Goal: Task Accomplishment & Management: Use online tool/utility

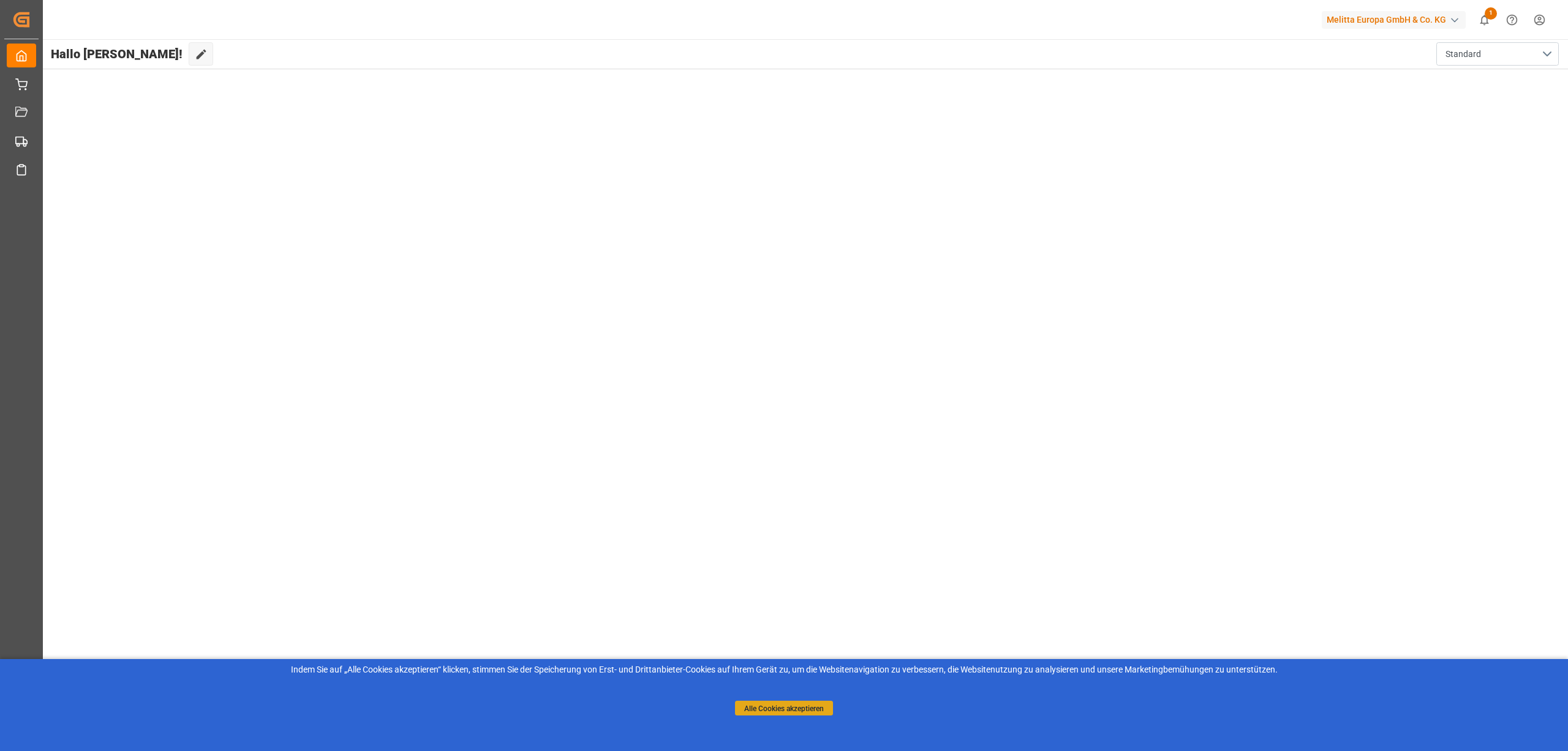
click at [791, 708] on font "Alle Cookies akzeptieren" at bounding box center [784, 707] width 80 height 8
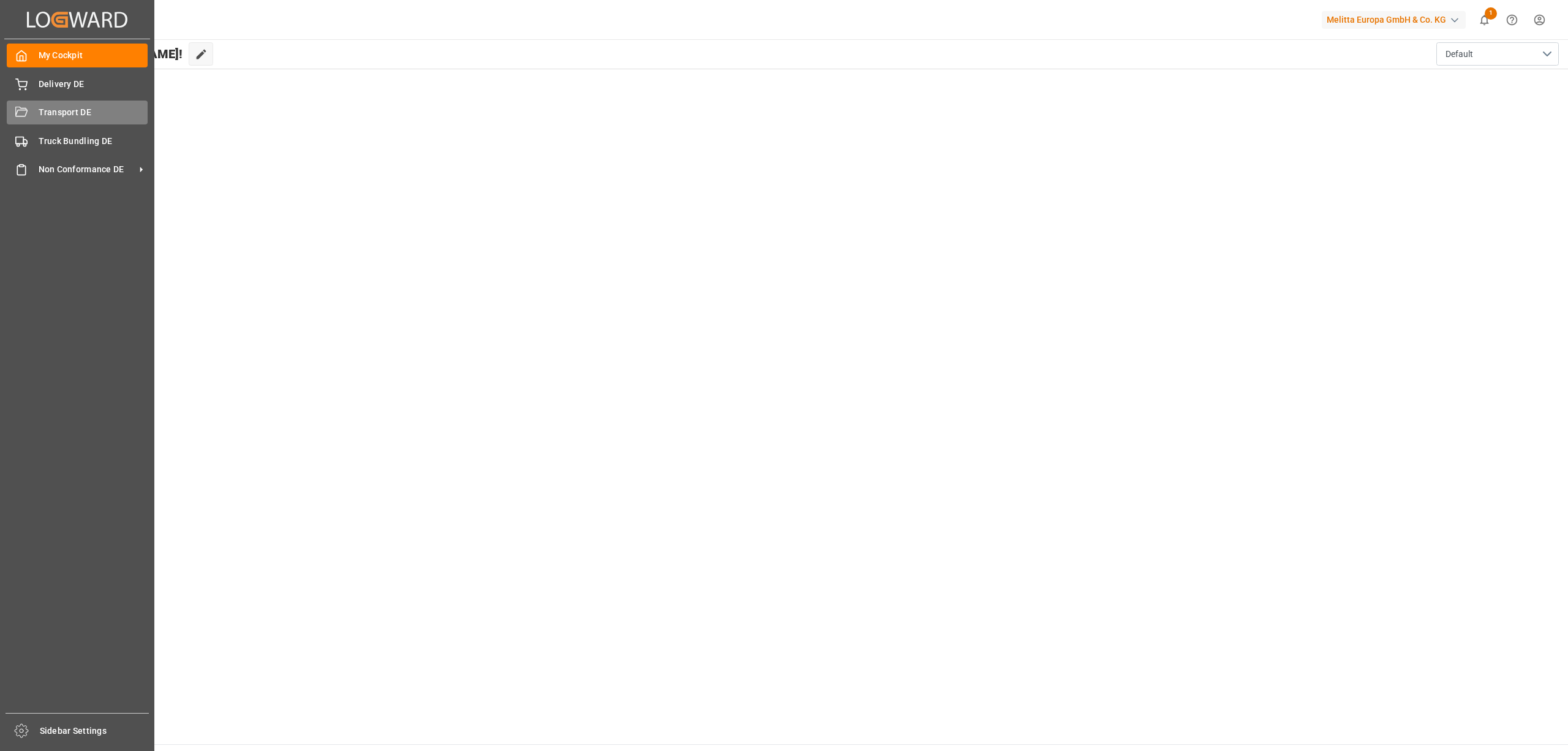
click at [27, 111] on icon at bounding box center [21, 111] width 12 height 10
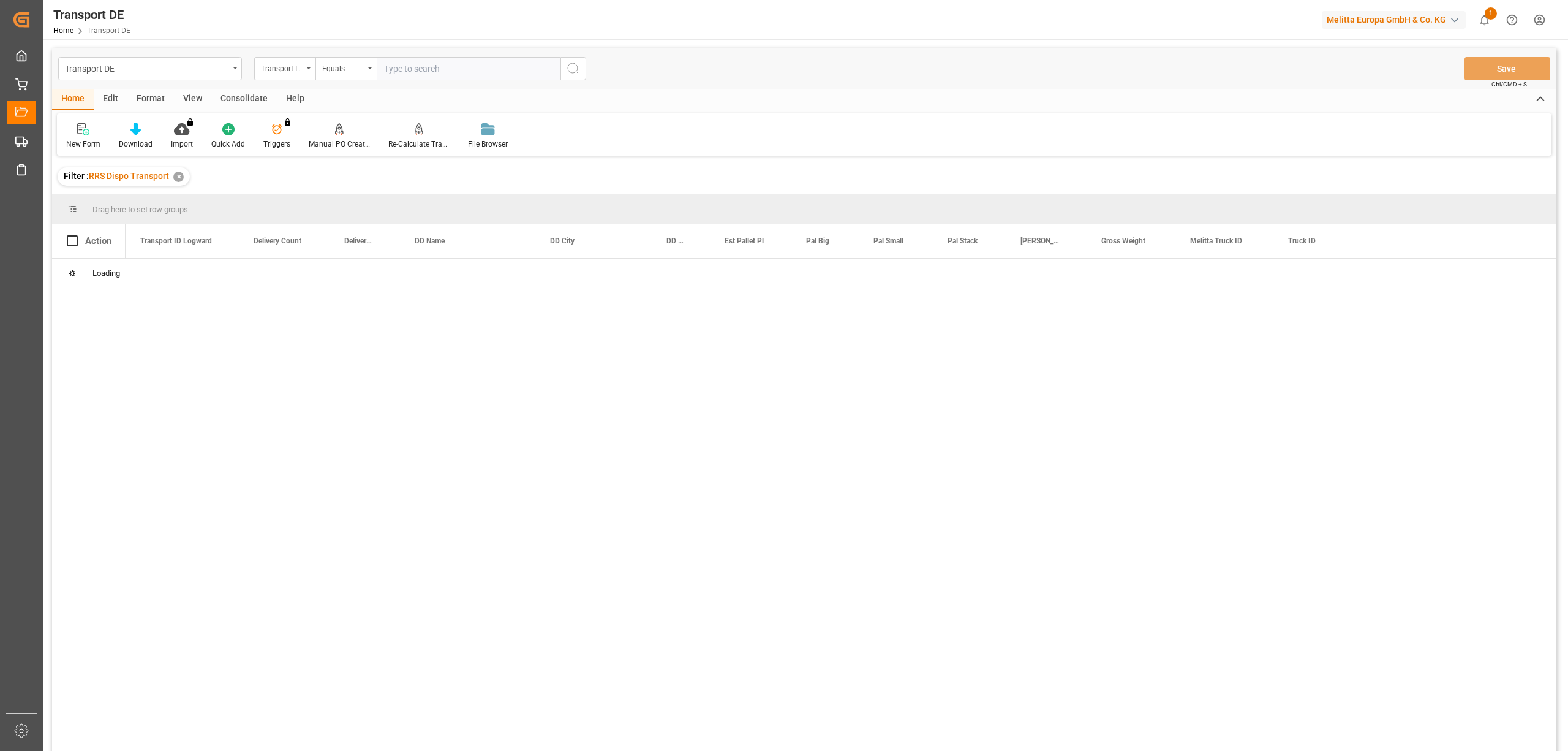
click at [234, 97] on div "Consolidate" at bounding box center [243, 99] width 65 height 21
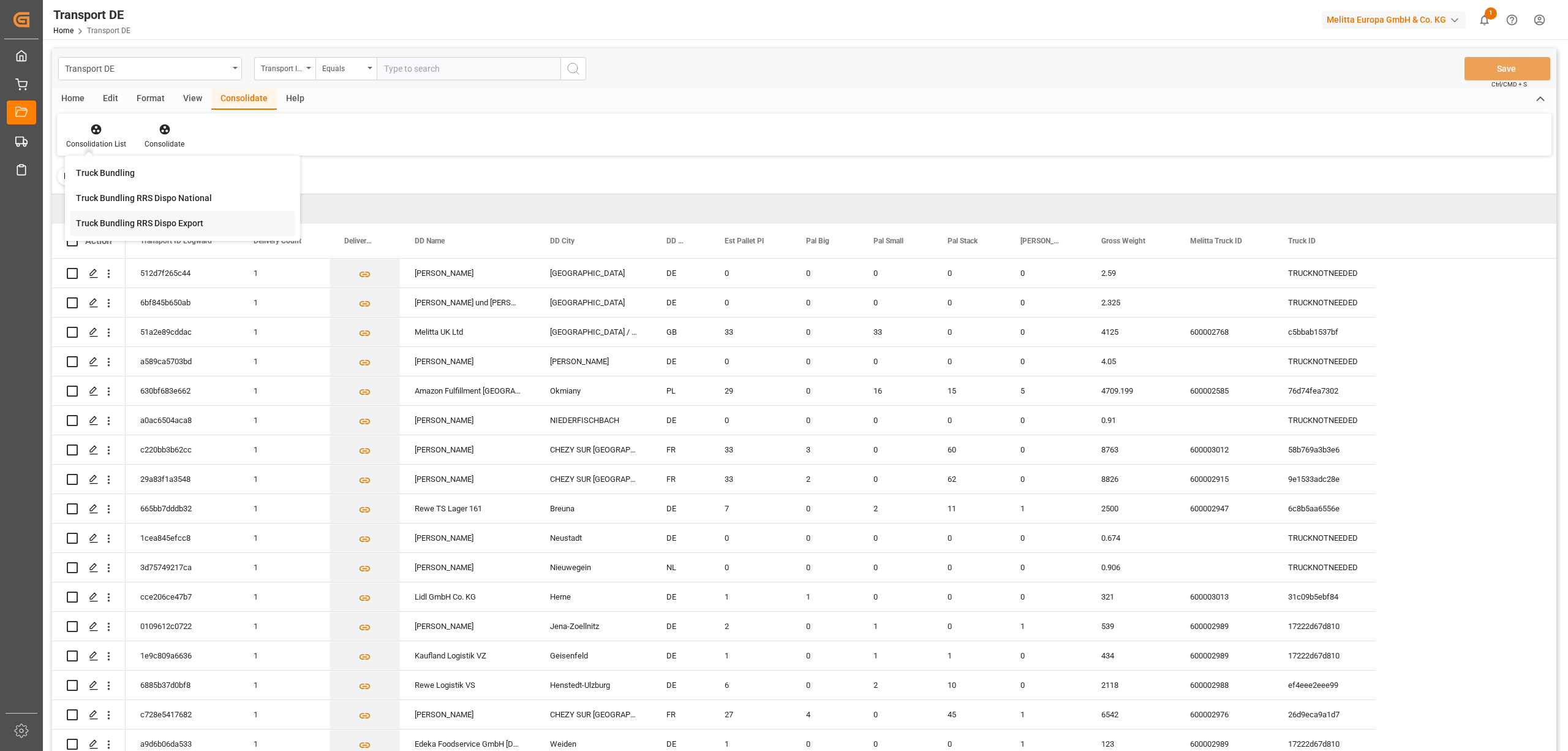
click at [115, 226] on div "Transport DE Transport ID Logward Equals Save Ctrl/CMD + S Home Edit Format Vie…" at bounding box center [804, 416] width 1504 height 734
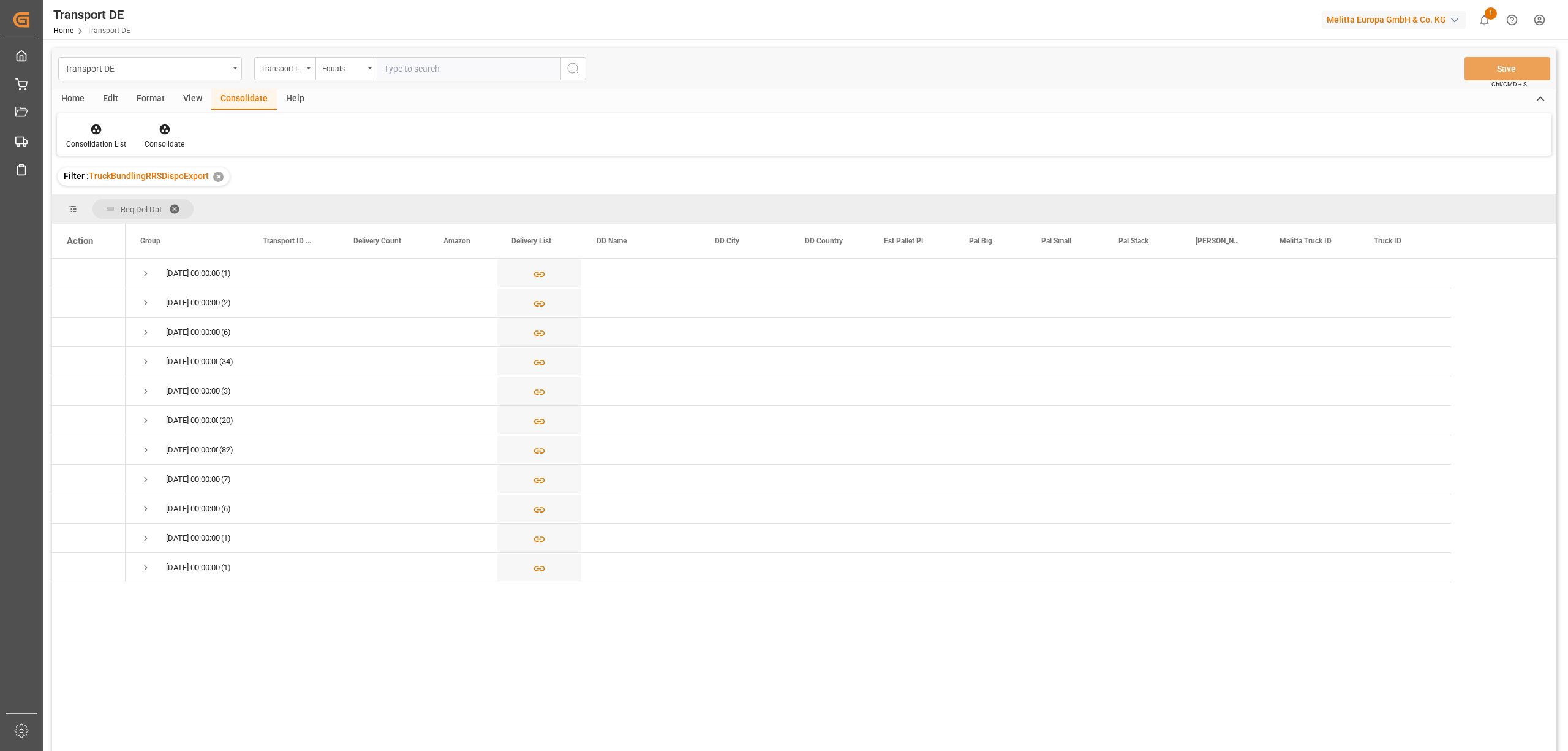
click at [92, 130] on icon at bounding box center [97, 130] width 11 height 11
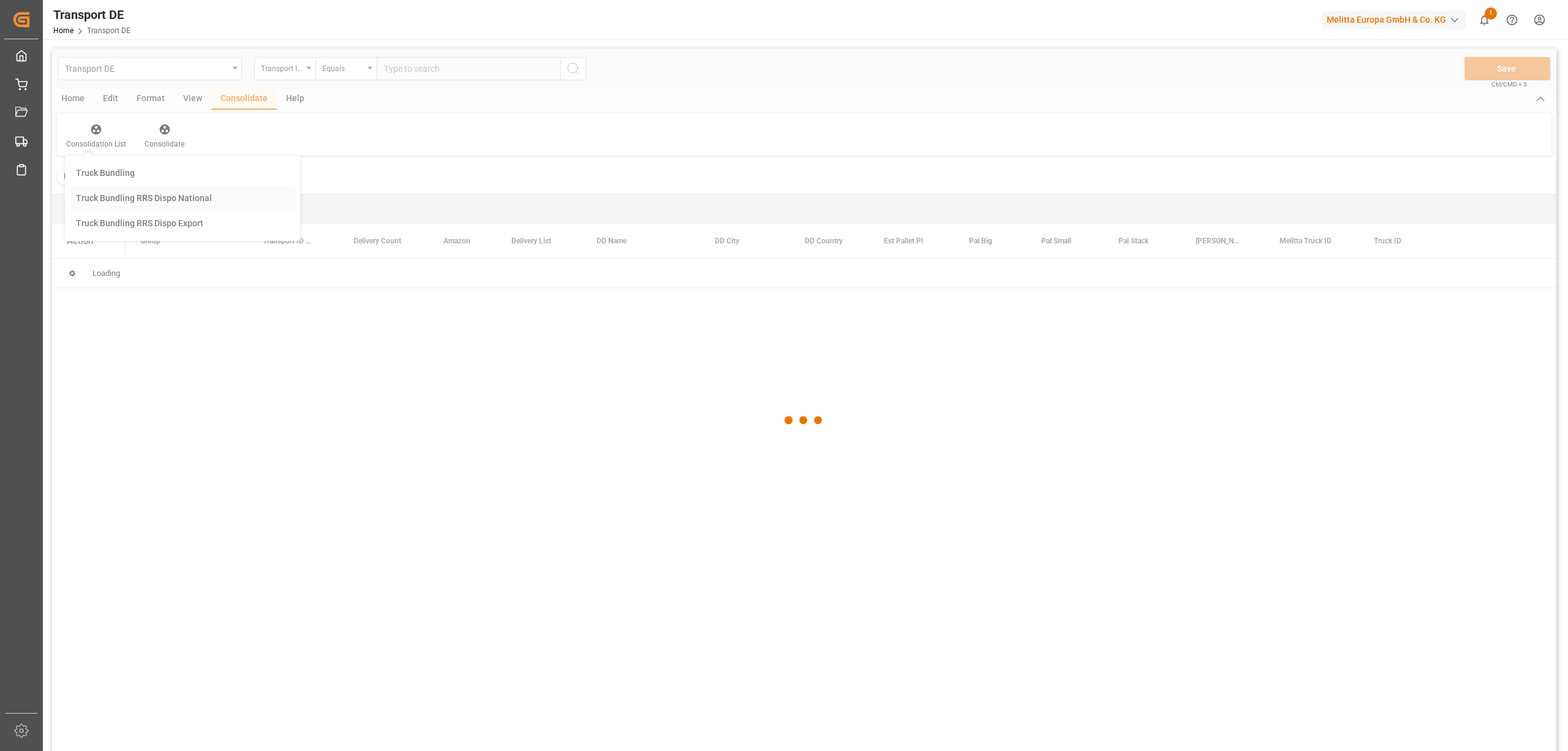
click at [134, 194] on div "Transport DE Transport ID Logward Equals Save Ctrl/CMD + S Home Edit Format Vie…" at bounding box center [804, 416] width 1504 height 734
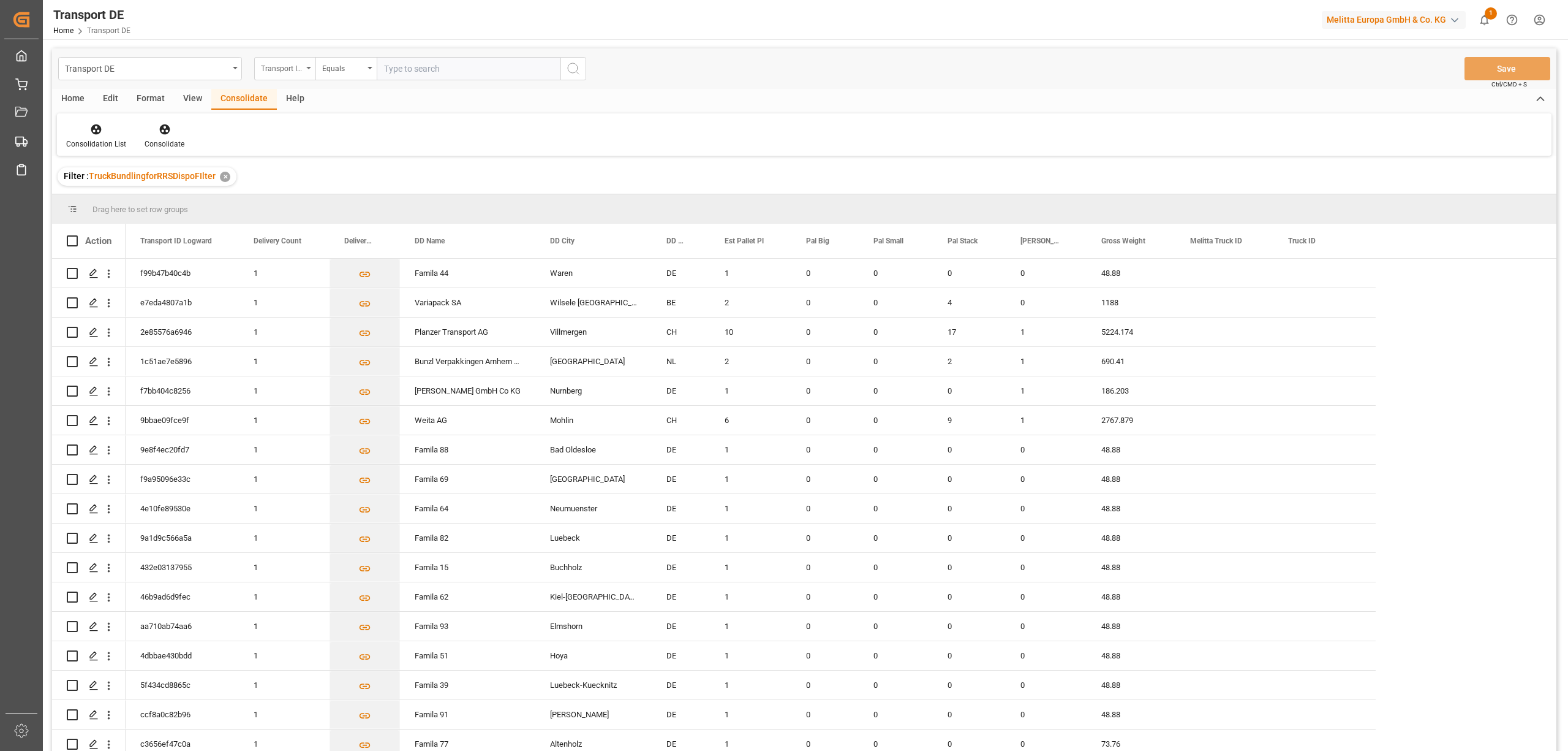
click at [275, 68] on div "Transport ID Logward" at bounding box center [281, 67] width 41 height 14
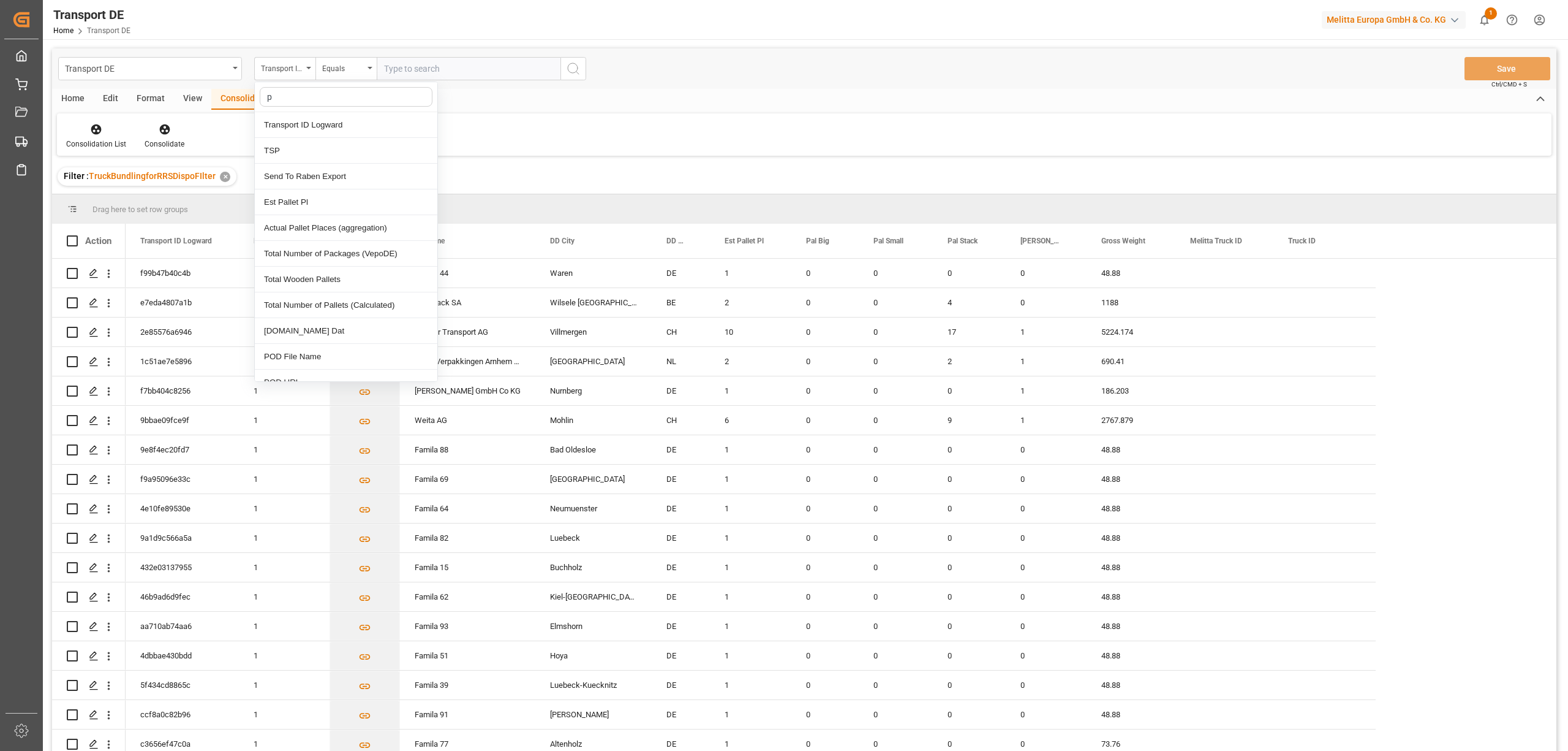
type input "pl"
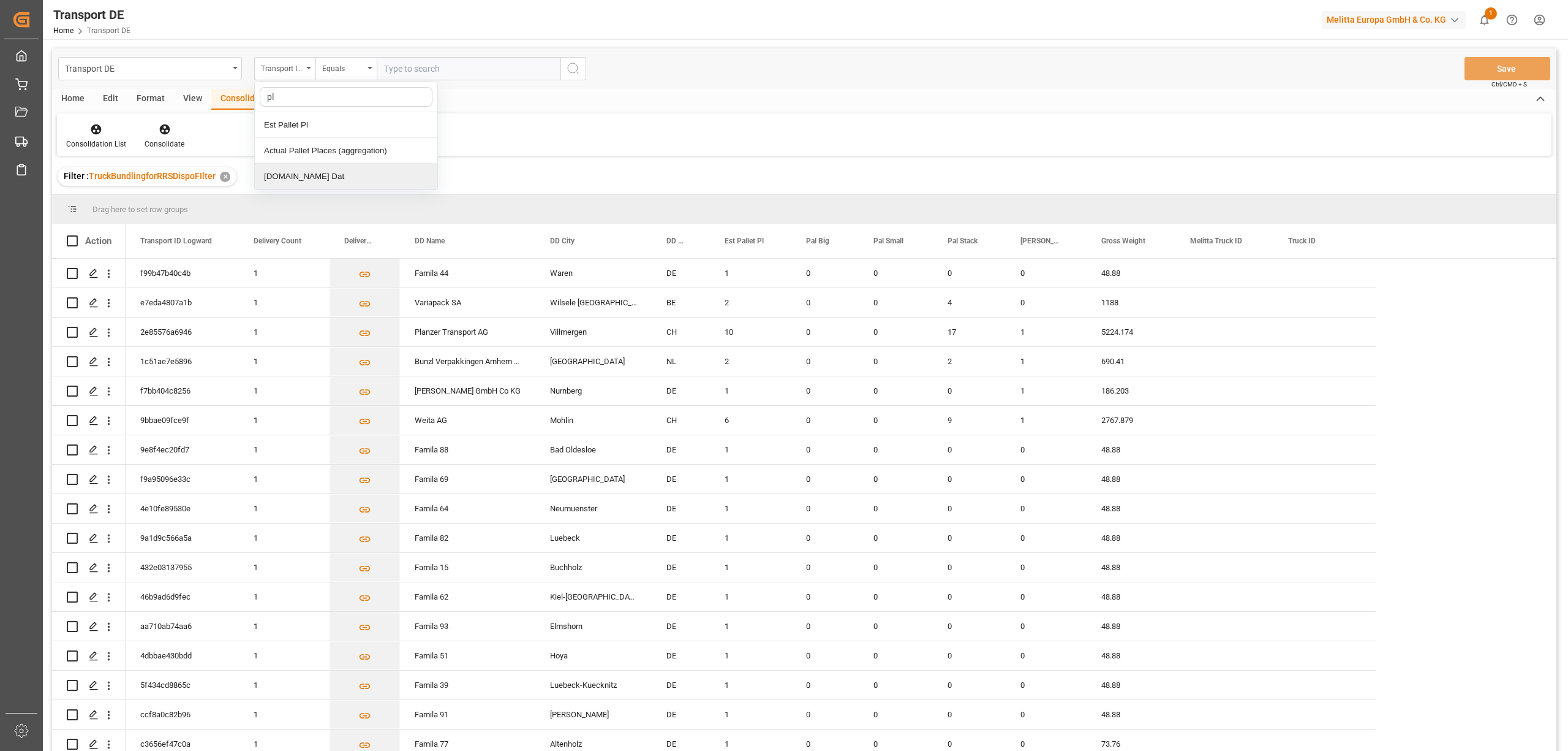
click at [339, 180] on div "[DOMAIN_NAME] Dat" at bounding box center [346, 176] width 182 height 26
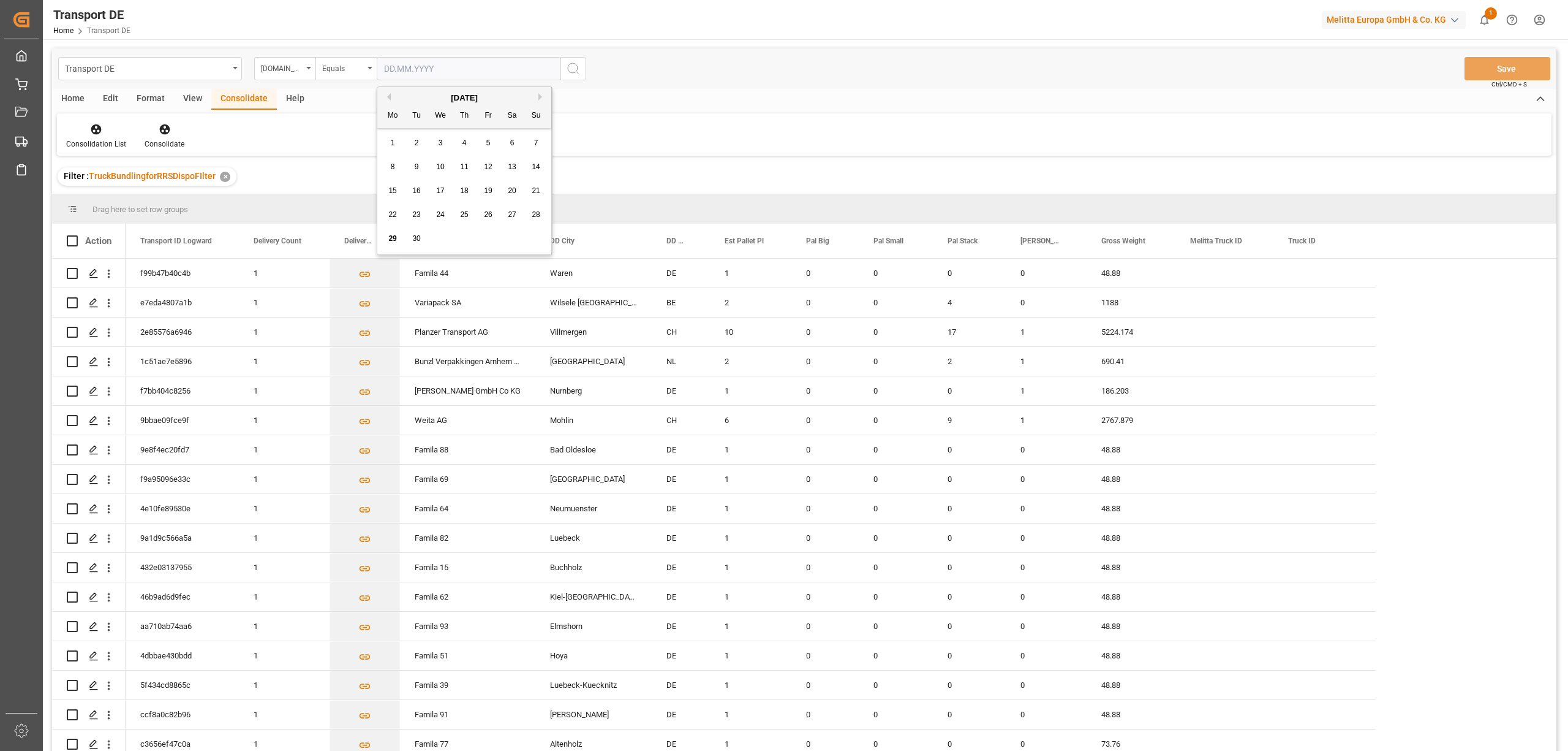
click at [388, 71] on input "text" at bounding box center [469, 68] width 184 height 23
type input "[DATE]"
click at [568, 70] on circle "search button" at bounding box center [572, 68] width 10 height 10
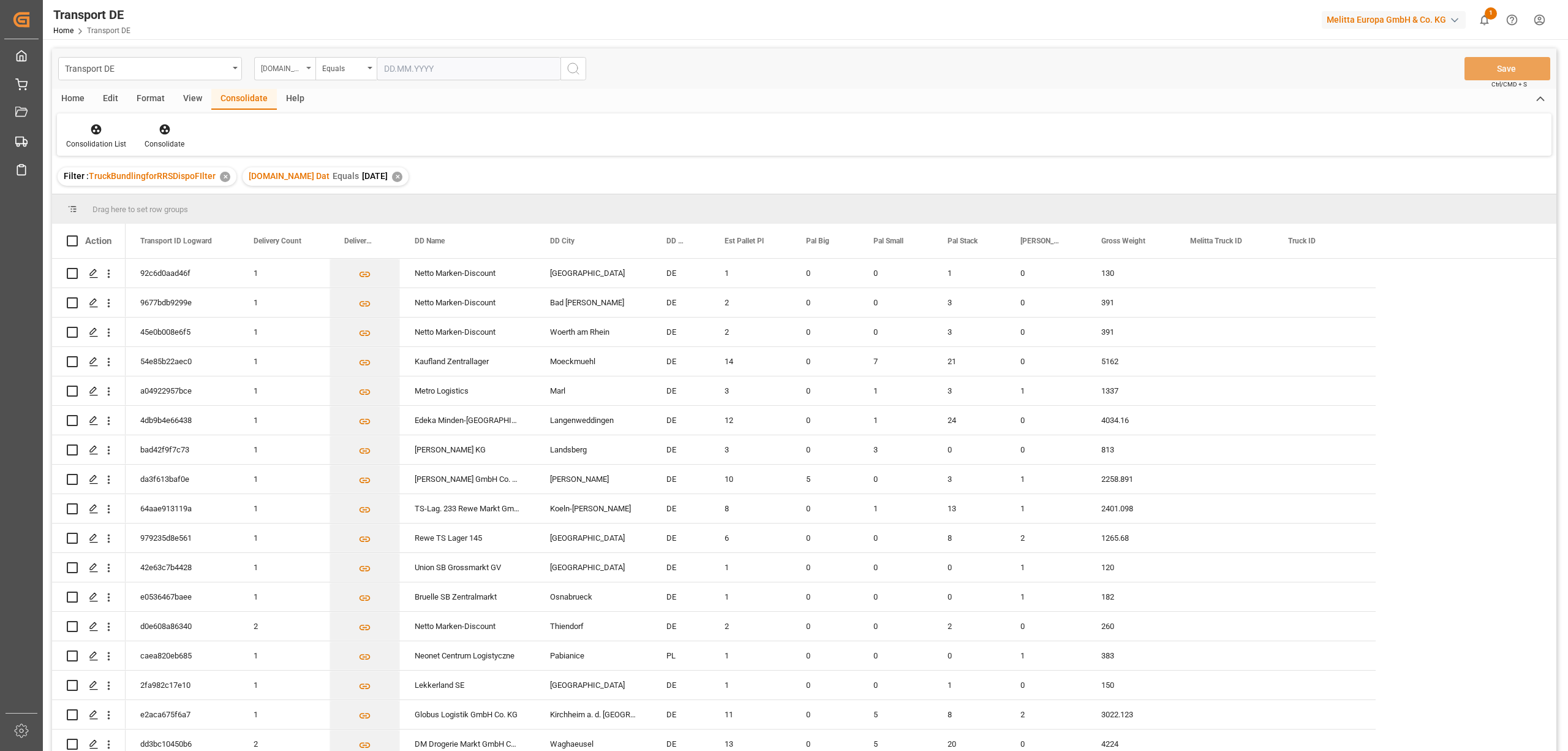
click at [273, 73] on div "[DOMAIN_NAME] Dat" at bounding box center [281, 67] width 41 height 14
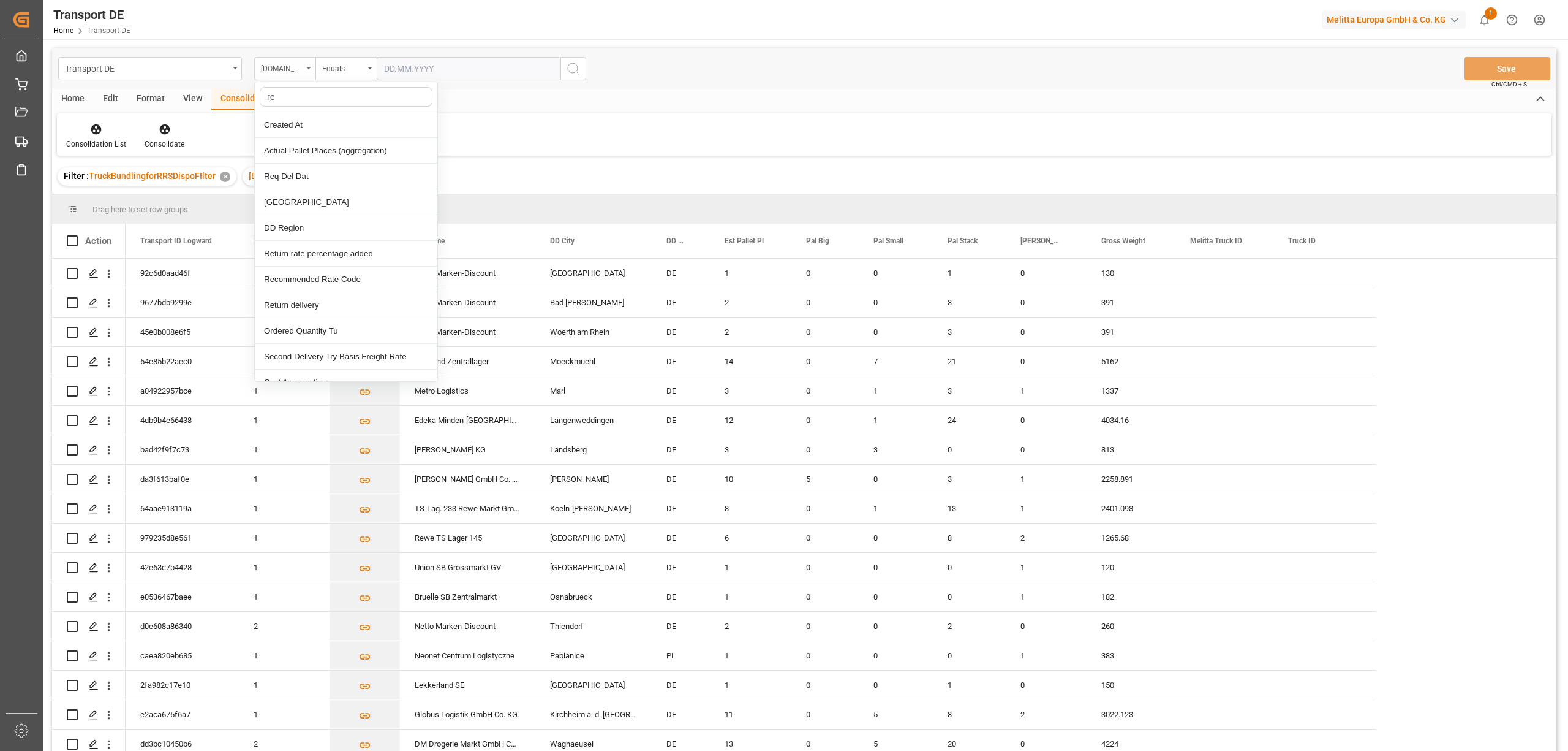
type input "req"
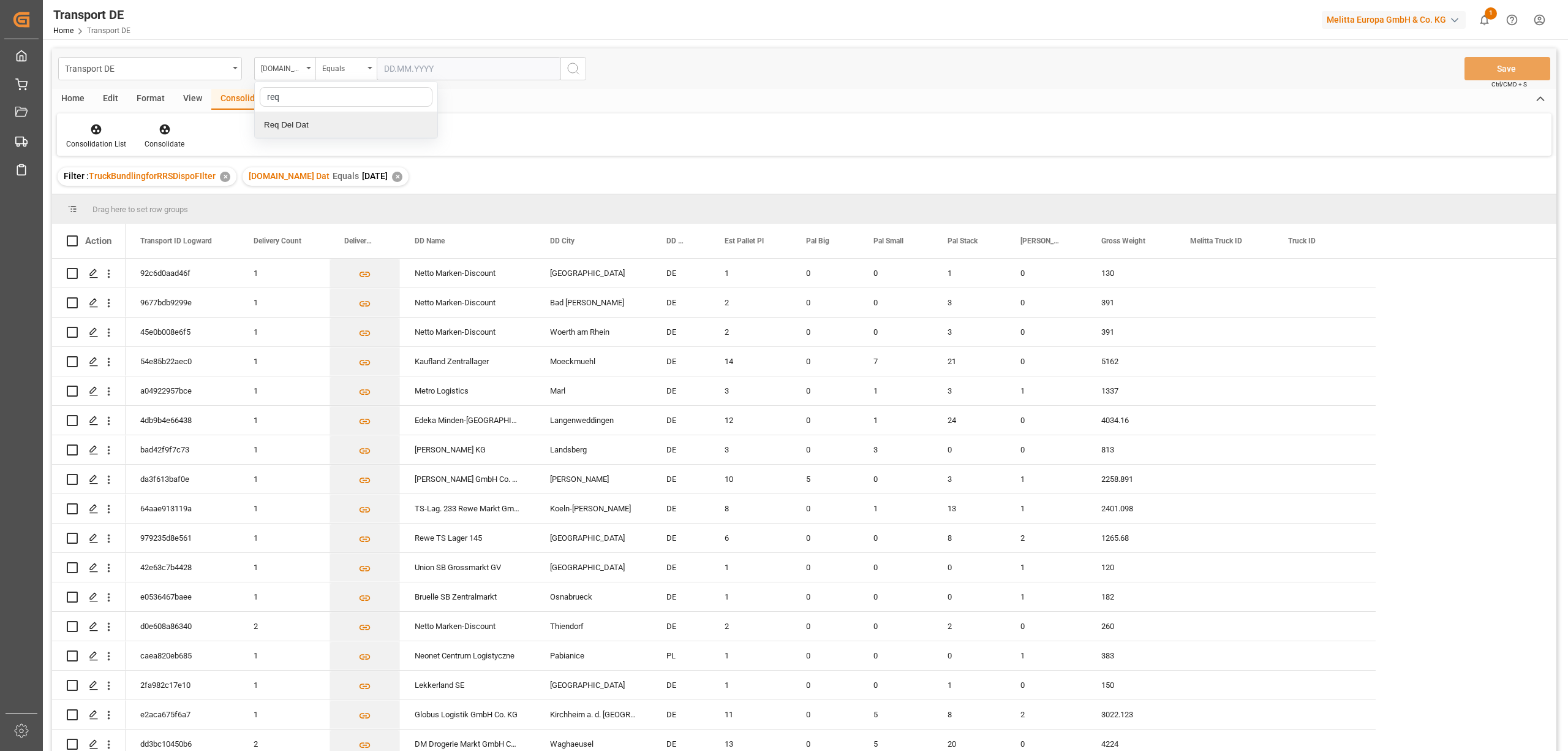
click at [294, 132] on div "Req Del Dat" at bounding box center [346, 125] width 182 height 26
click at [346, 70] on div "Equals" at bounding box center [343, 67] width 41 height 14
click at [377, 224] on div "In range" at bounding box center [407, 228] width 182 height 26
drag, startPoint x: 390, startPoint y: 67, endPoint x: 439, endPoint y: 73, distance: 49.4
click at [390, 67] on input "text" at bounding box center [422, 68] width 92 height 23
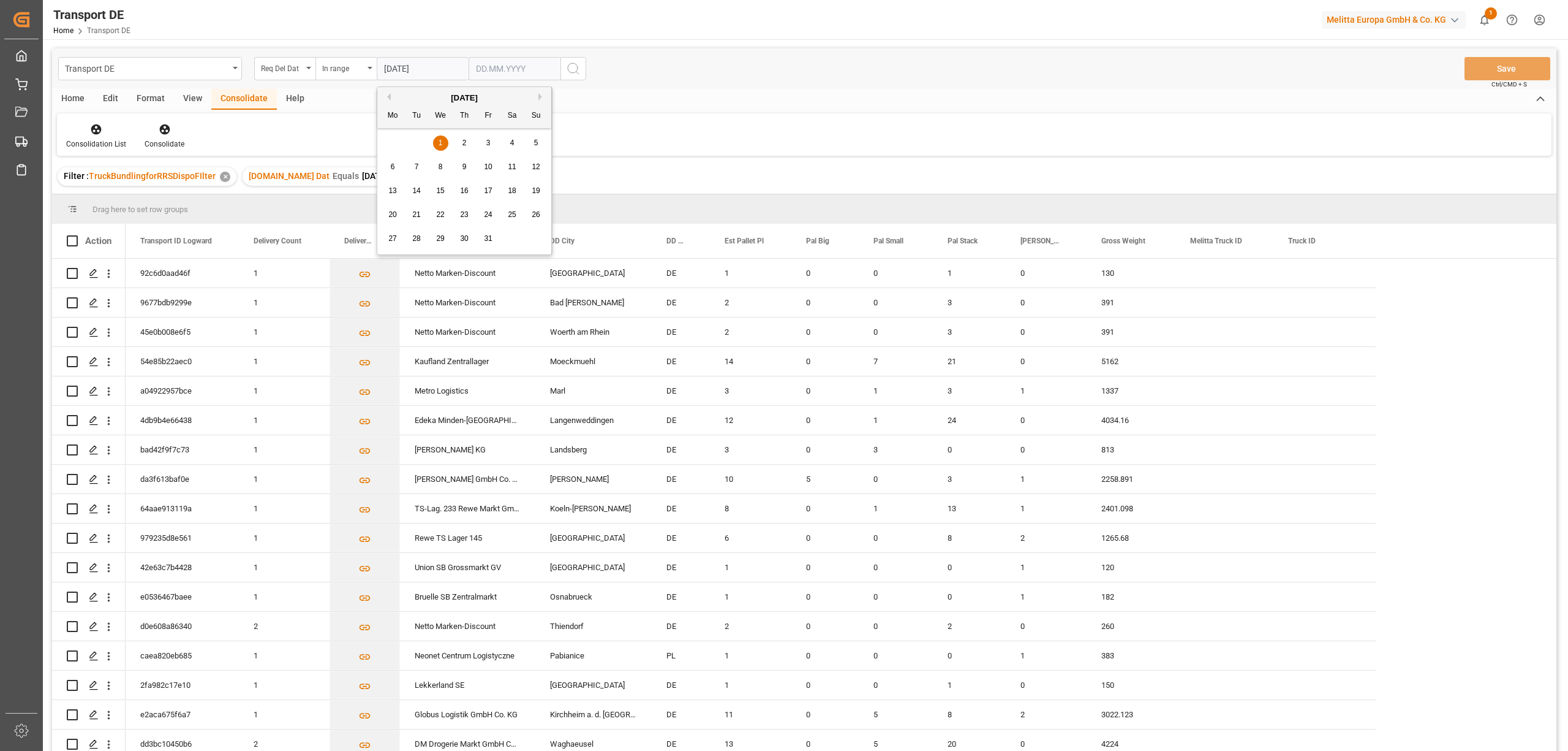
type input "[DATE]"
click at [479, 74] on input "text" at bounding box center [514, 68] width 92 height 23
type input "06.10.2025"
click at [575, 66] on icon "search button" at bounding box center [573, 68] width 15 height 15
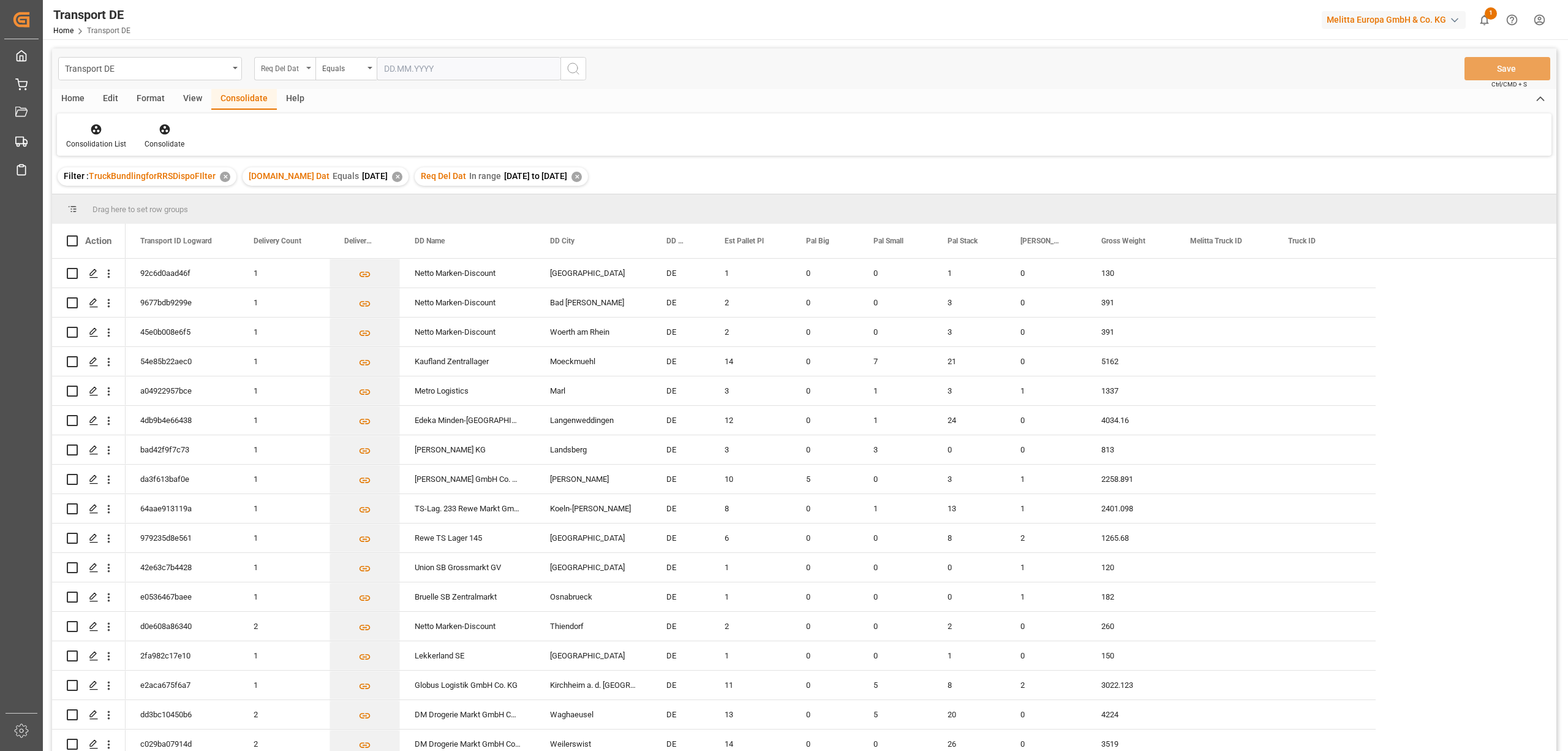
click at [273, 63] on div "Req Del Dat" at bounding box center [281, 67] width 41 height 14
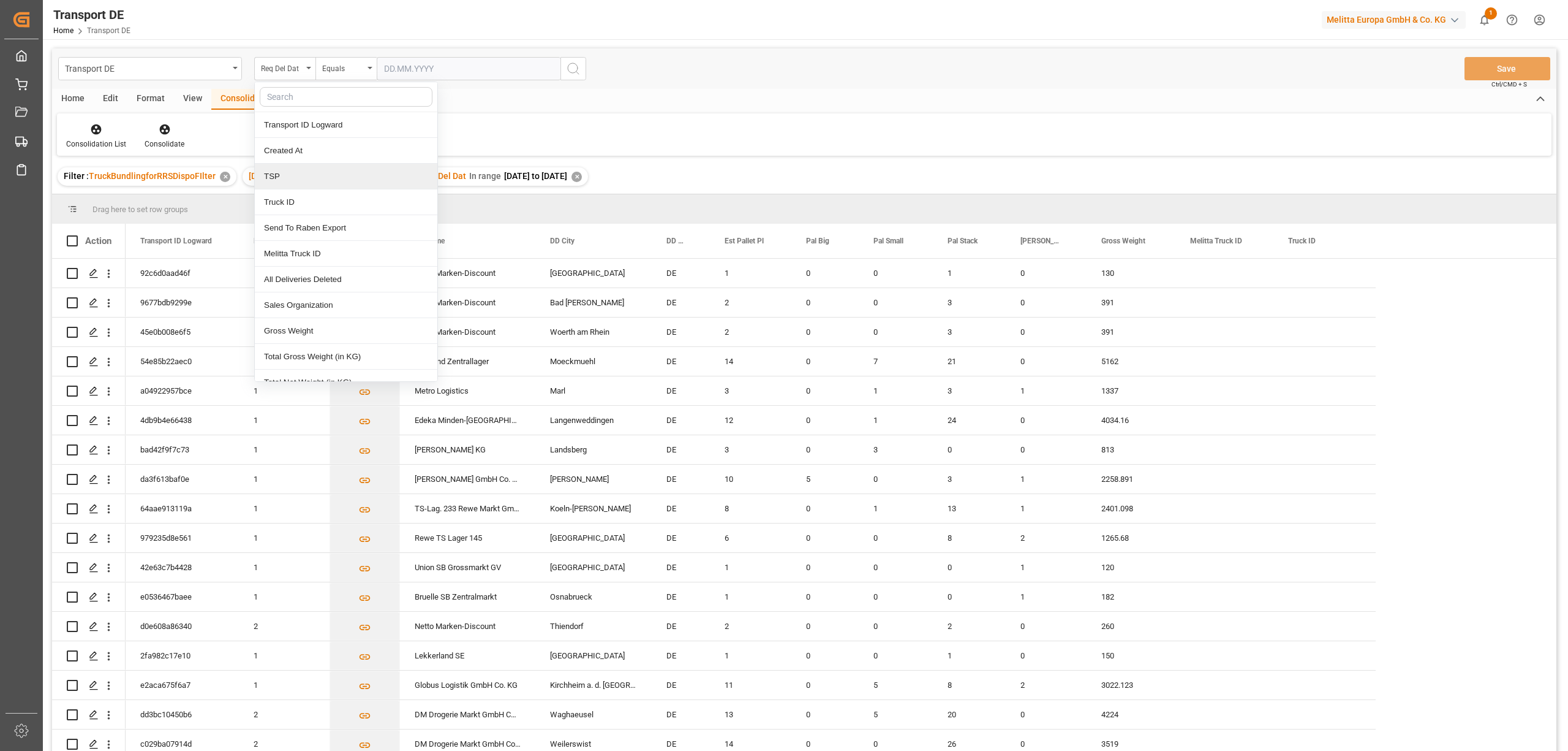
click at [277, 177] on div "TSP" at bounding box center [346, 176] width 182 height 26
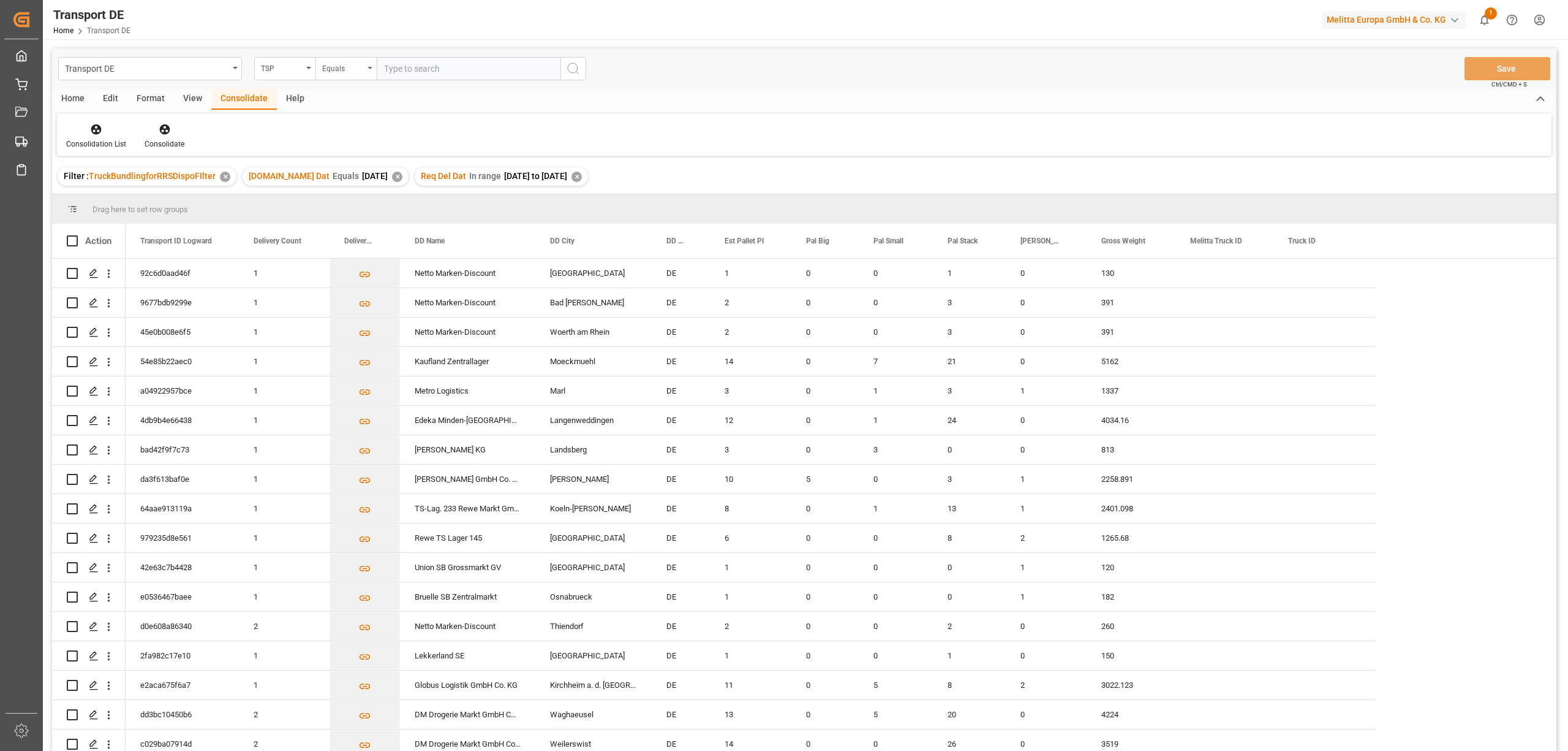
click at [338, 66] on div "Equals" at bounding box center [343, 67] width 41 height 14
click at [361, 207] on div "Starts with" at bounding box center [407, 201] width 182 height 26
type input "Dachser DE"
click at [571, 65] on icon "search button" at bounding box center [573, 68] width 15 height 15
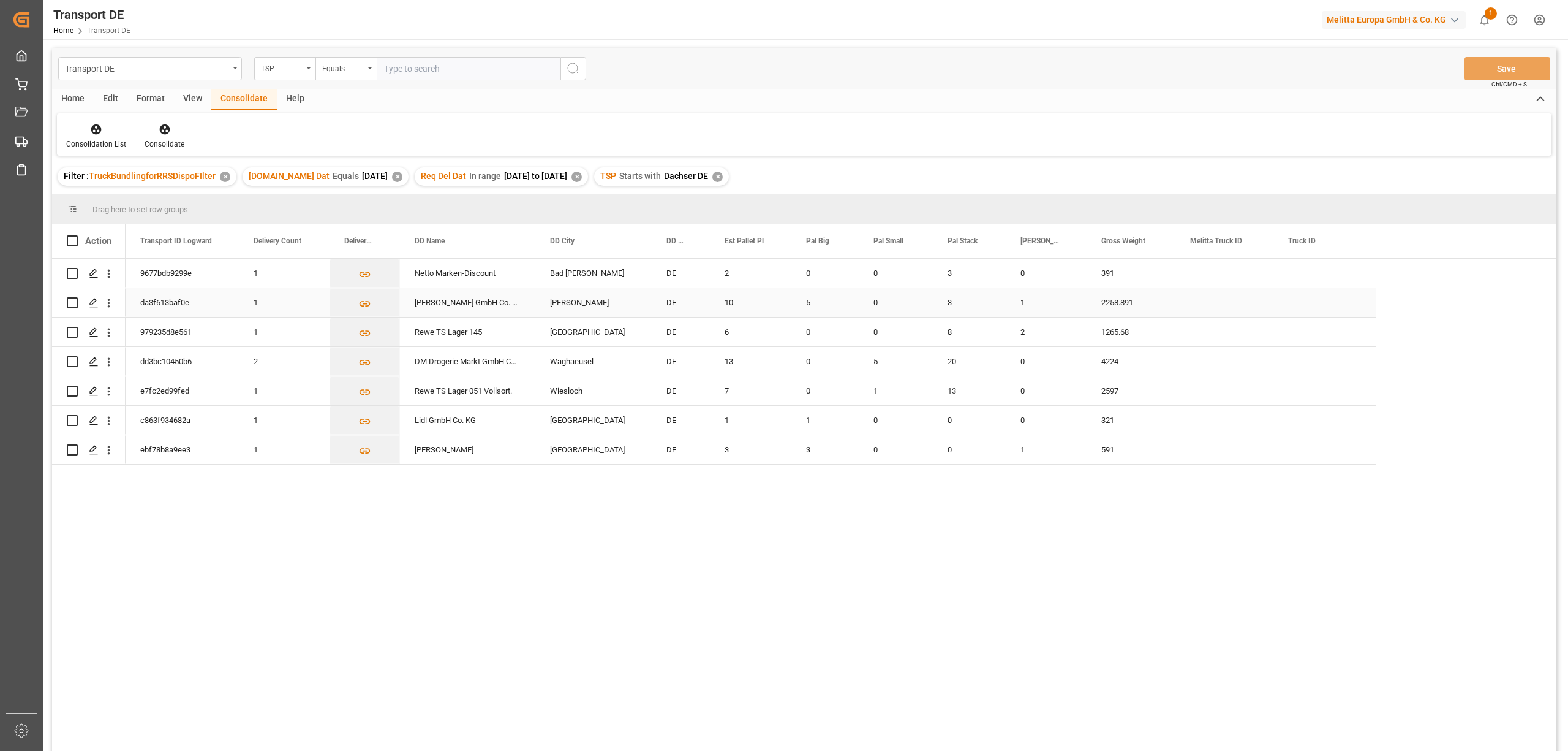
click at [73, 298] on input "Press Space to toggle row selection (unchecked)" at bounding box center [72, 302] width 11 height 11
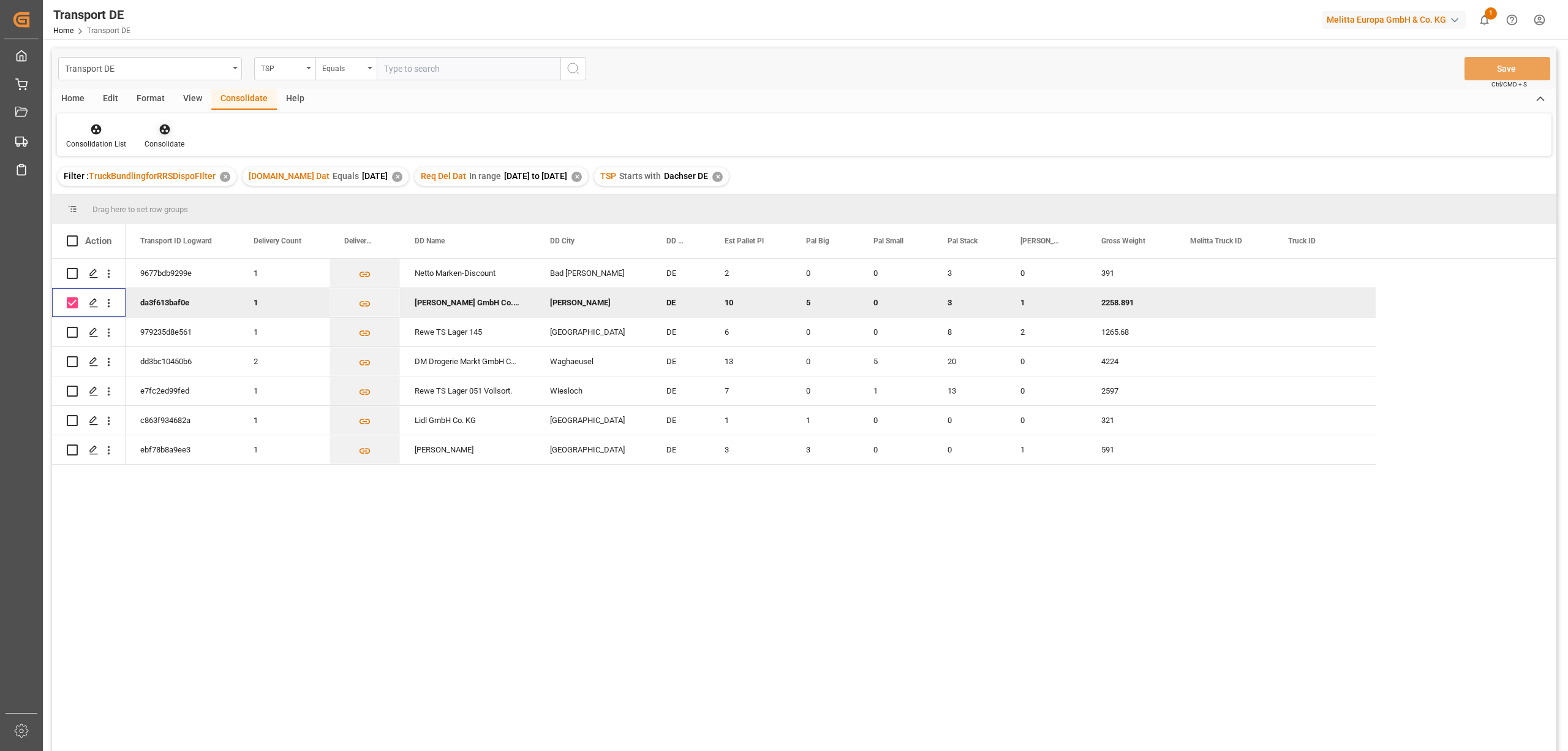
click at [160, 132] on icon at bounding box center [164, 130] width 11 height 11
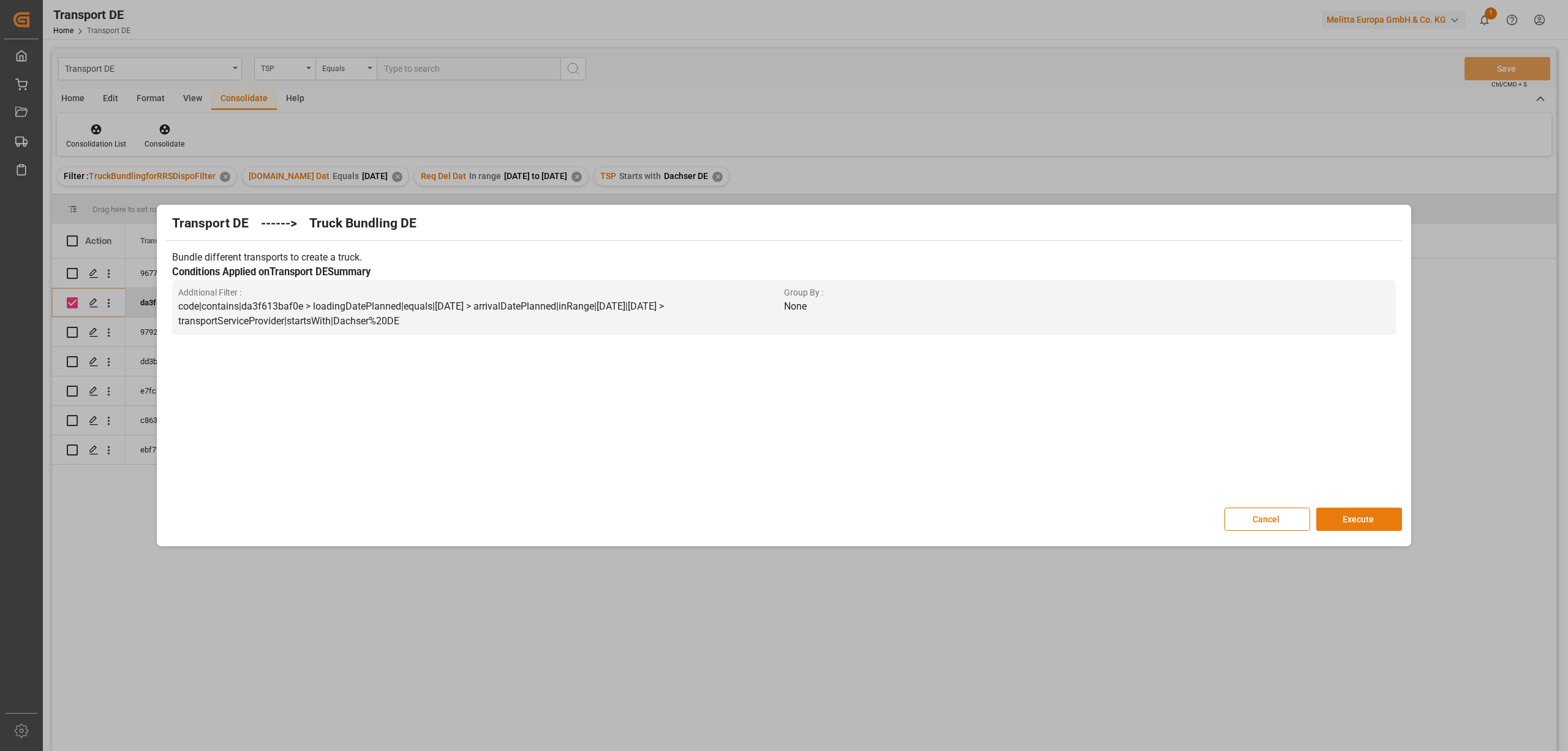
click at [1340, 521] on button "Execute" at bounding box center [1359, 519] width 86 height 23
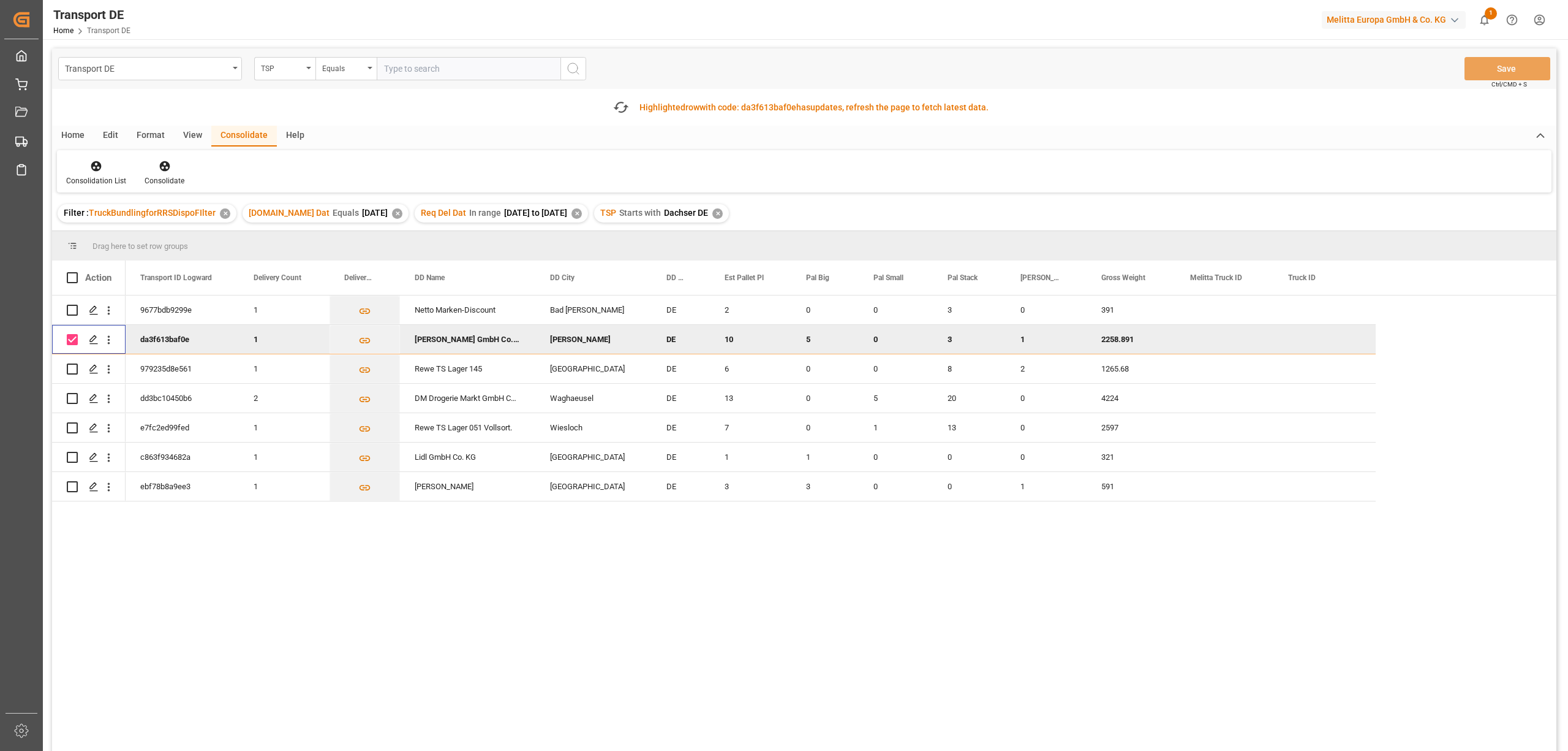
click at [68, 339] on input "Press Space to toggle row selection (checked)" at bounding box center [72, 339] width 11 height 11
checkbox input "false"
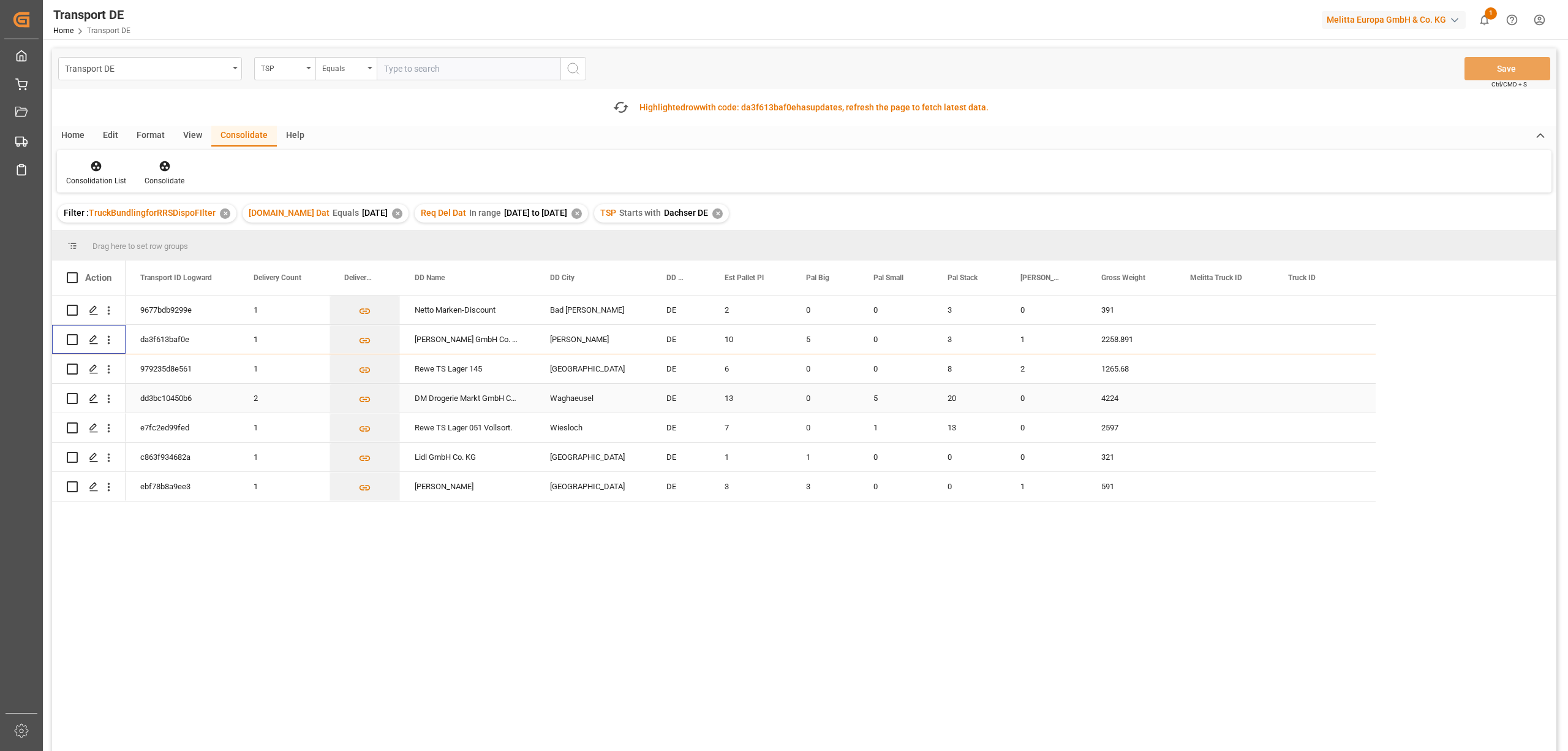
click at [75, 395] on input "Press Space to toggle row selection (unchecked)" at bounding box center [72, 398] width 11 height 11
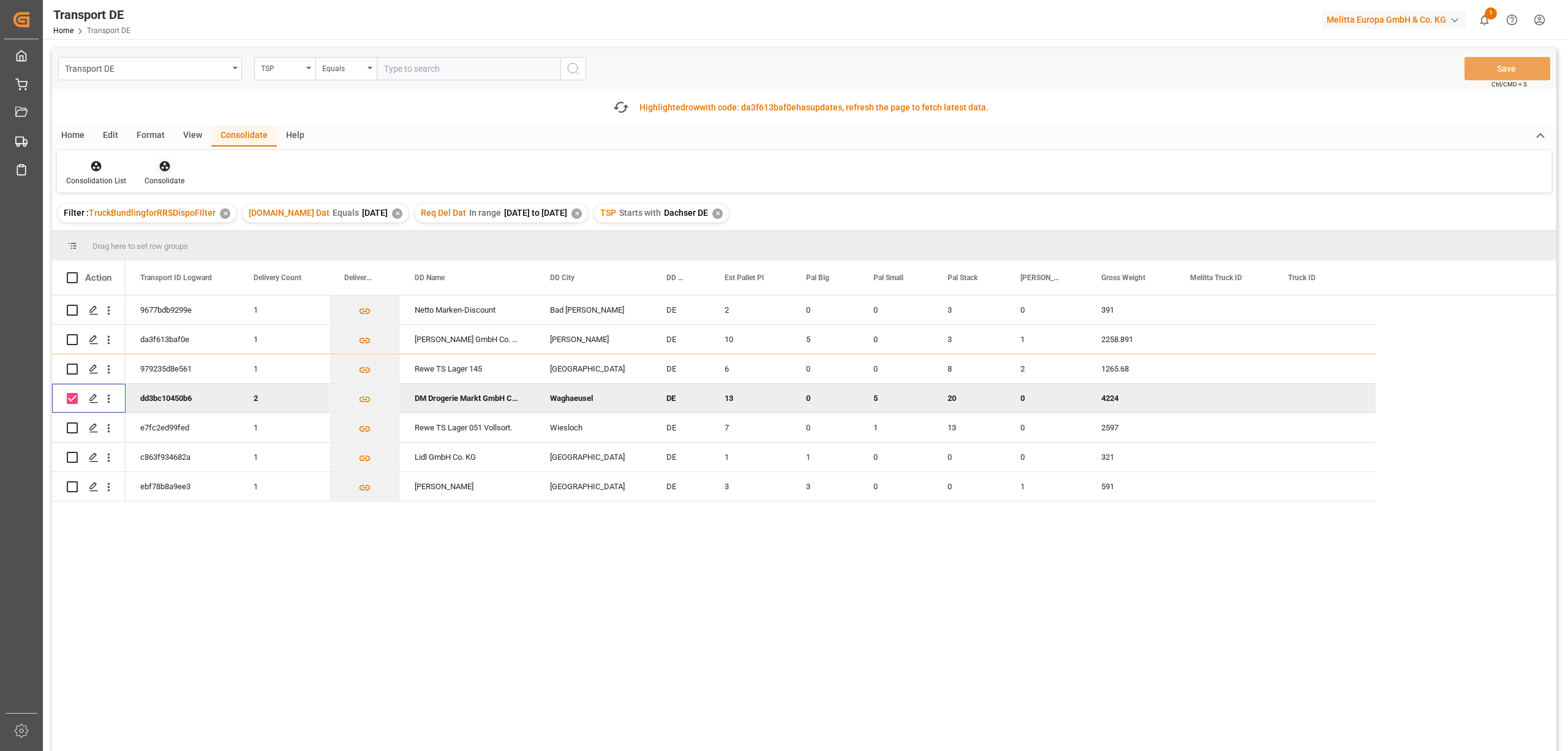
click at [160, 165] on icon at bounding box center [164, 166] width 11 height 11
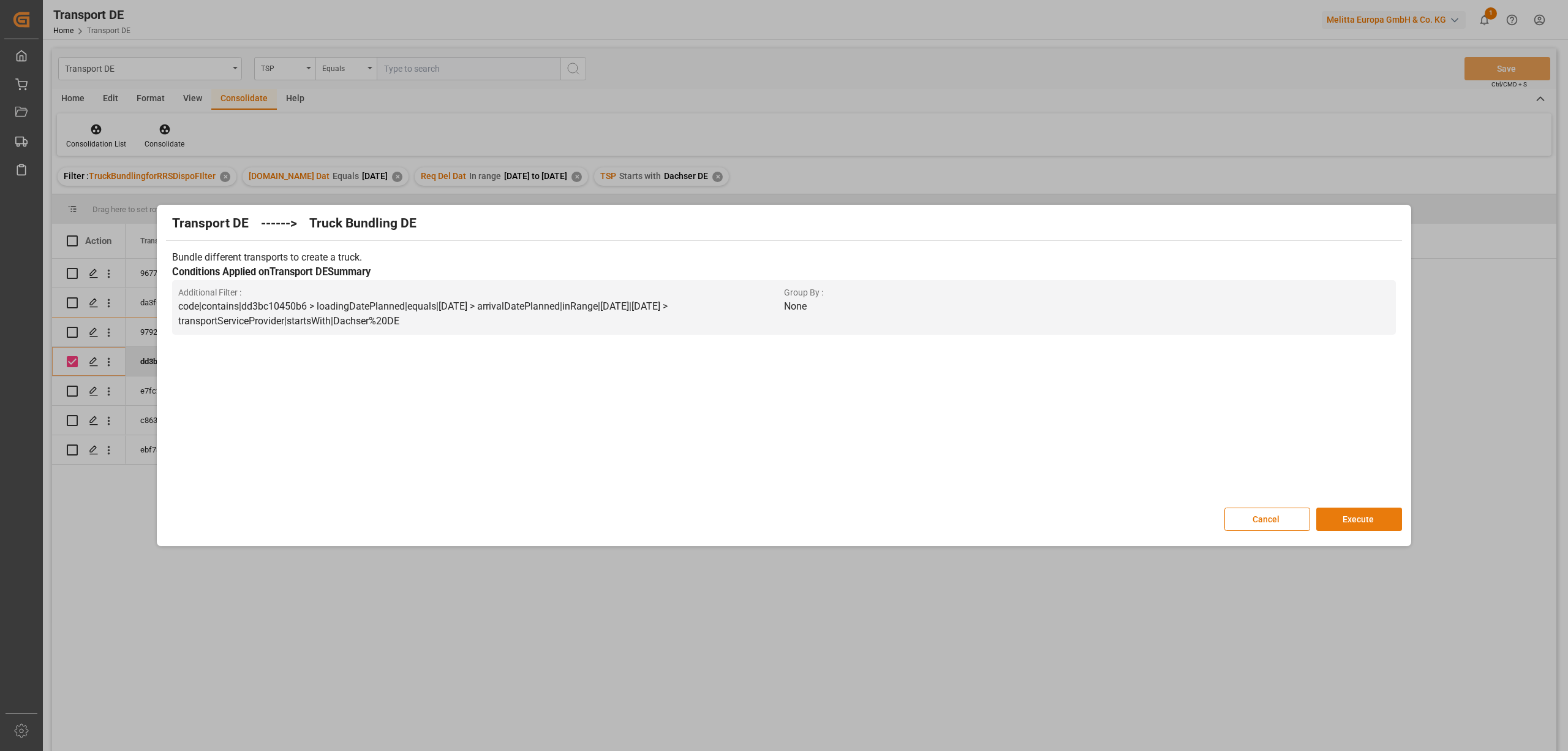
click at [1358, 517] on button "Execute" at bounding box center [1359, 519] width 86 height 23
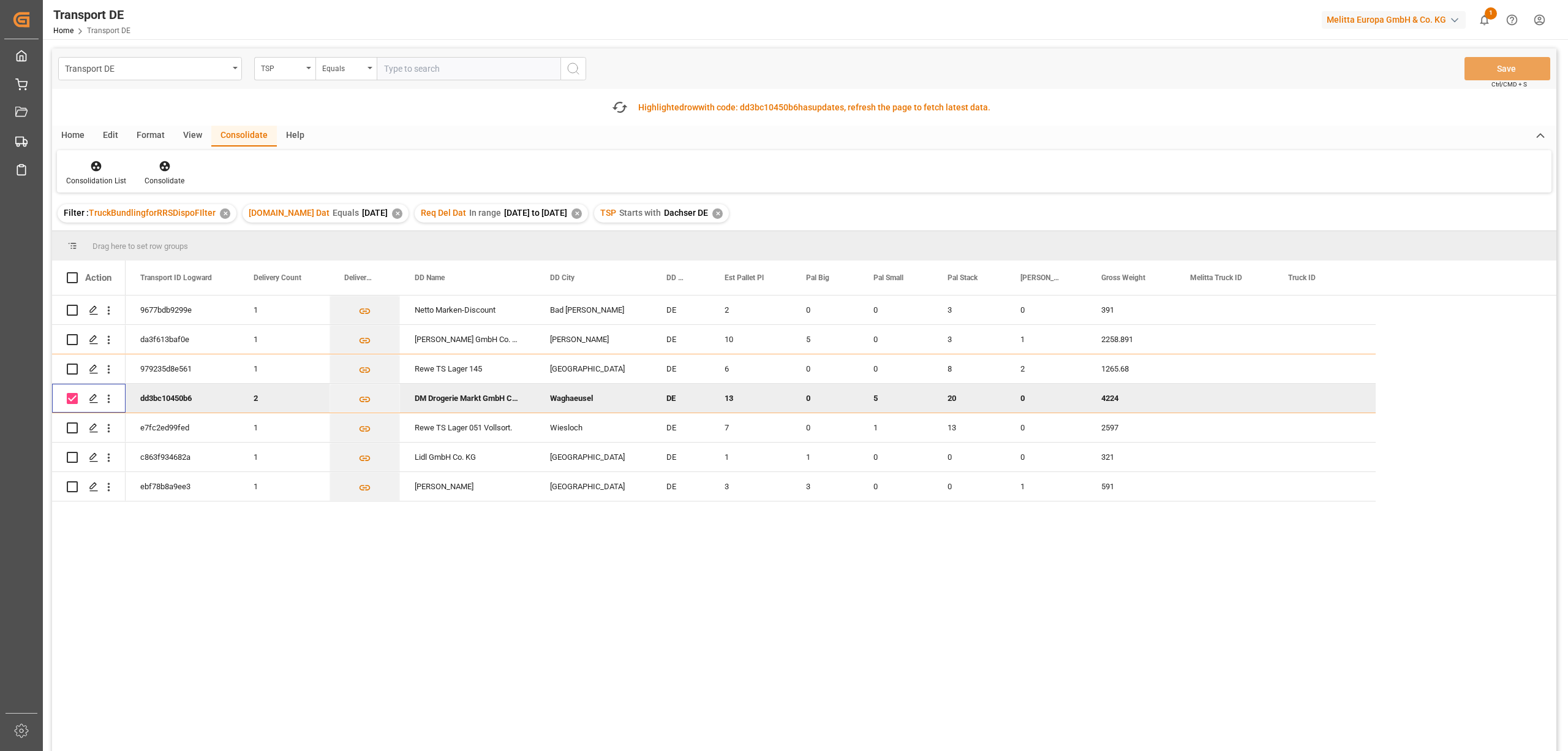
click at [72, 396] on input "Press Space to toggle row selection (checked)" at bounding box center [72, 398] width 11 height 11
checkbox input "false"
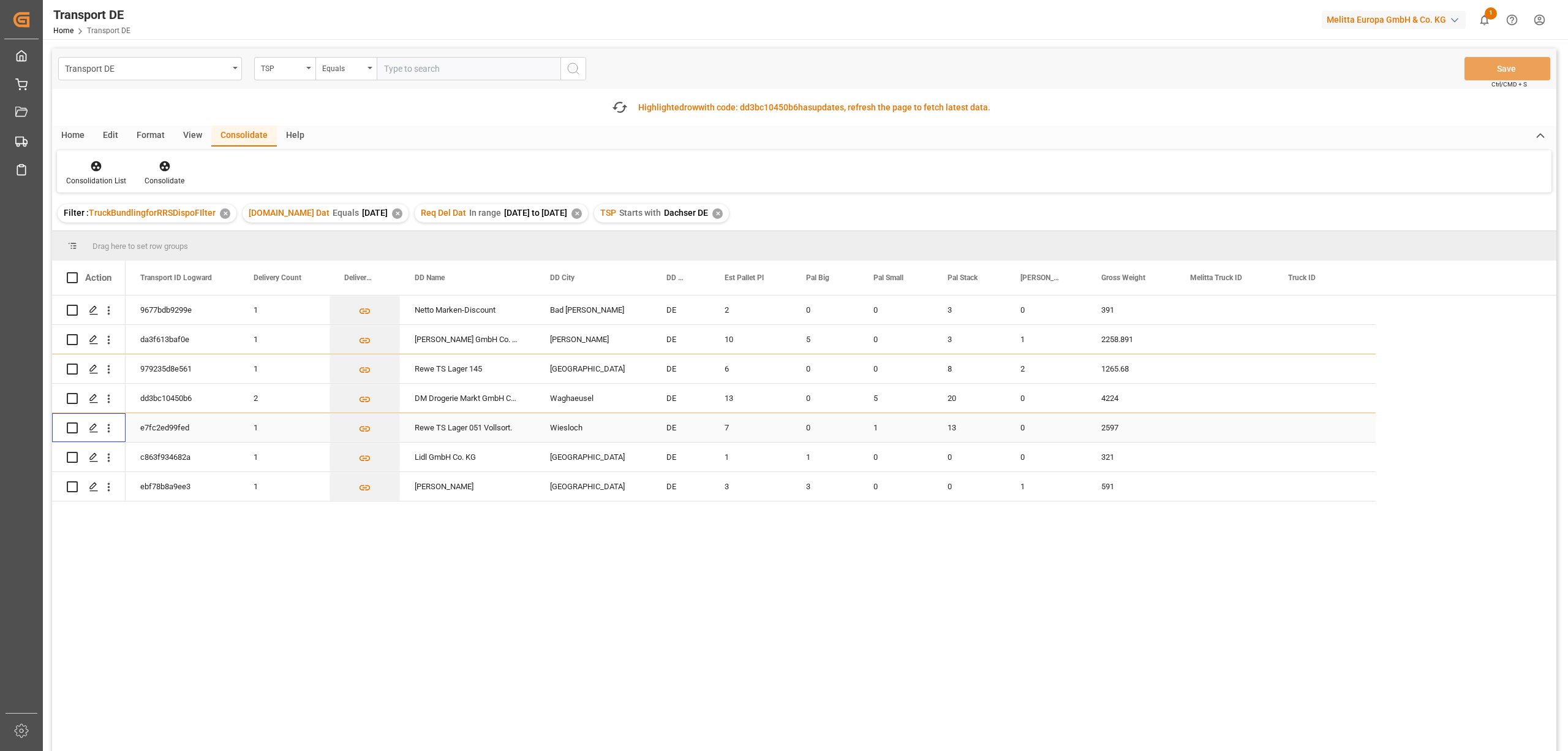
click at [72, 430] on input "Press Space to toggle row selection (unchecked)" at bounding box center [72, 427] width 11 height 11
checkbox input "true"
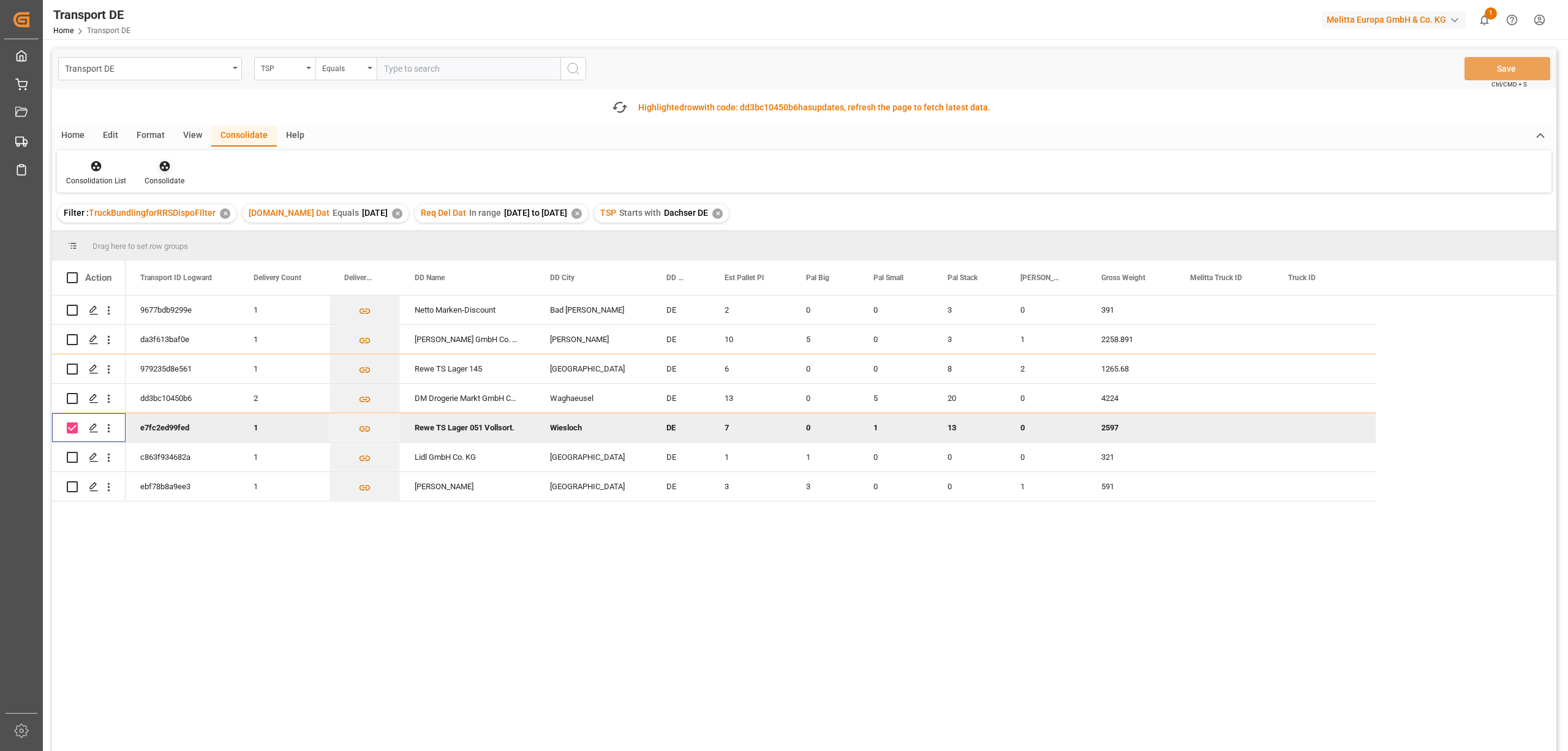
click at [165, 172] on icon at bounding box center [164, 166] width 12 height 12
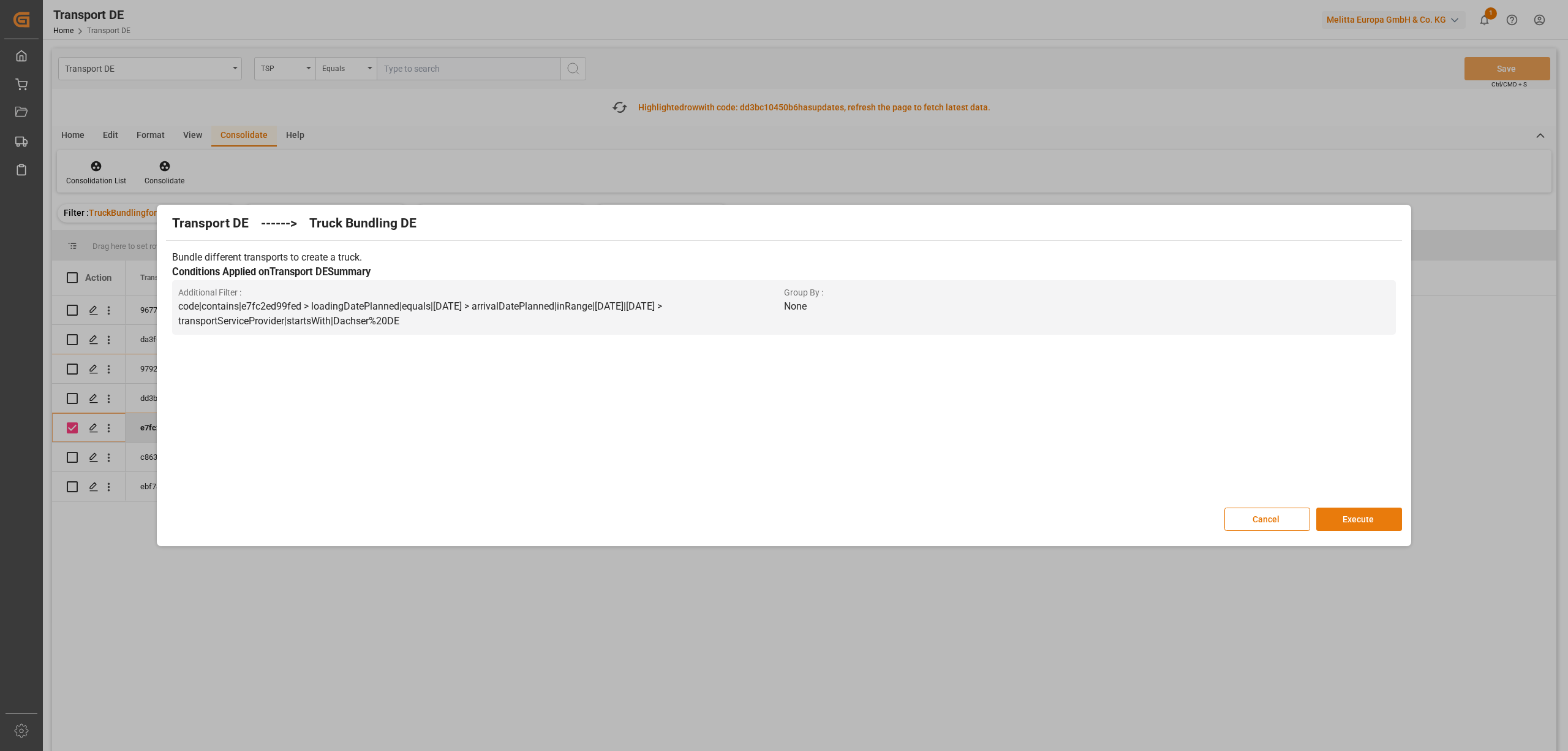
click at [1368, 522] on button "Execute" at bounding box center [1359, 519] width 86 height 23
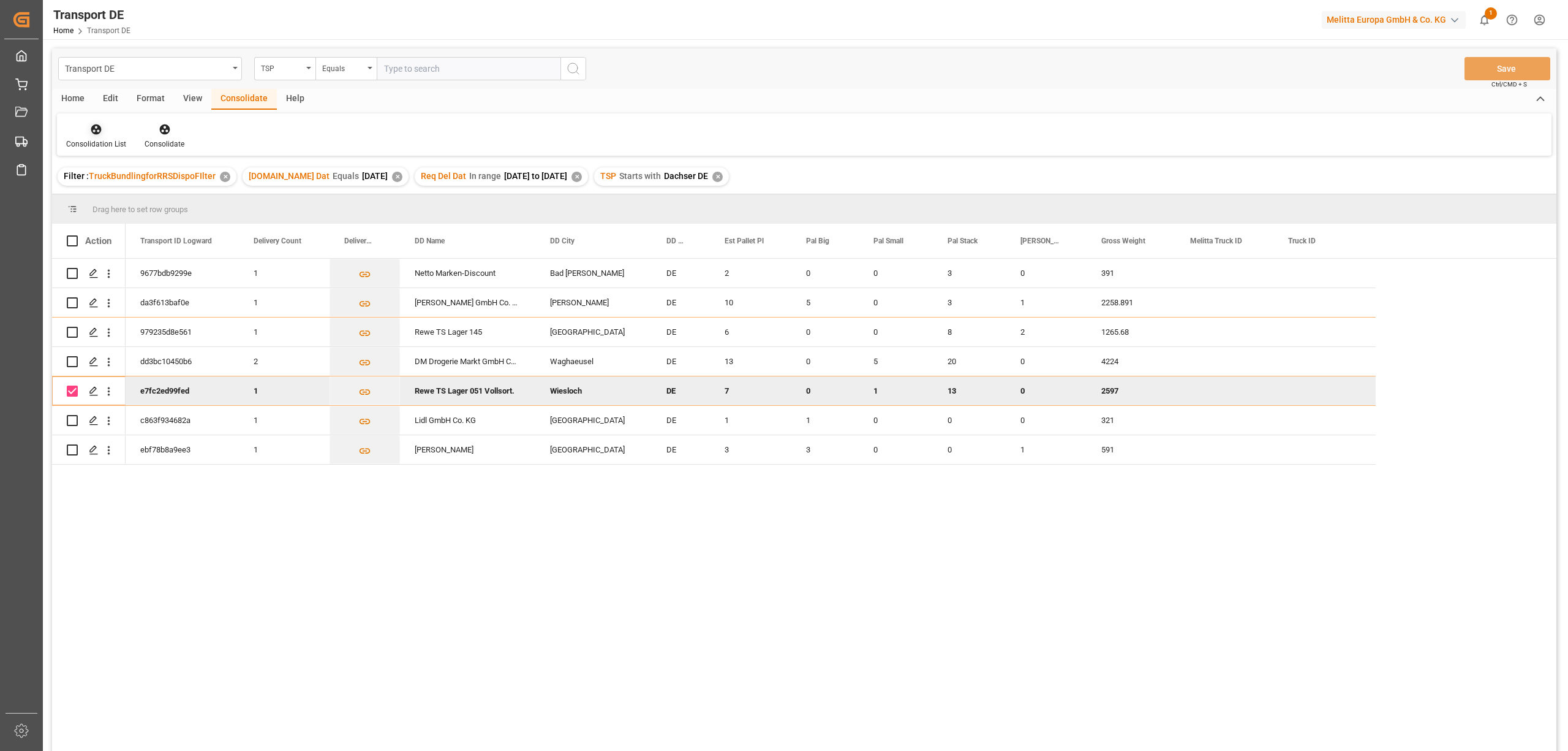
click at [94, 139] on div "Consolidation List" at bounding box center [96, 144] width 60 height 11
click at [121, 197] on div "Transport DE TSP Equals Save Ctrl/CMD + S Home Edit Format View Consolidate Hel…" at bounding box center [804, 416] width 1504 height 734
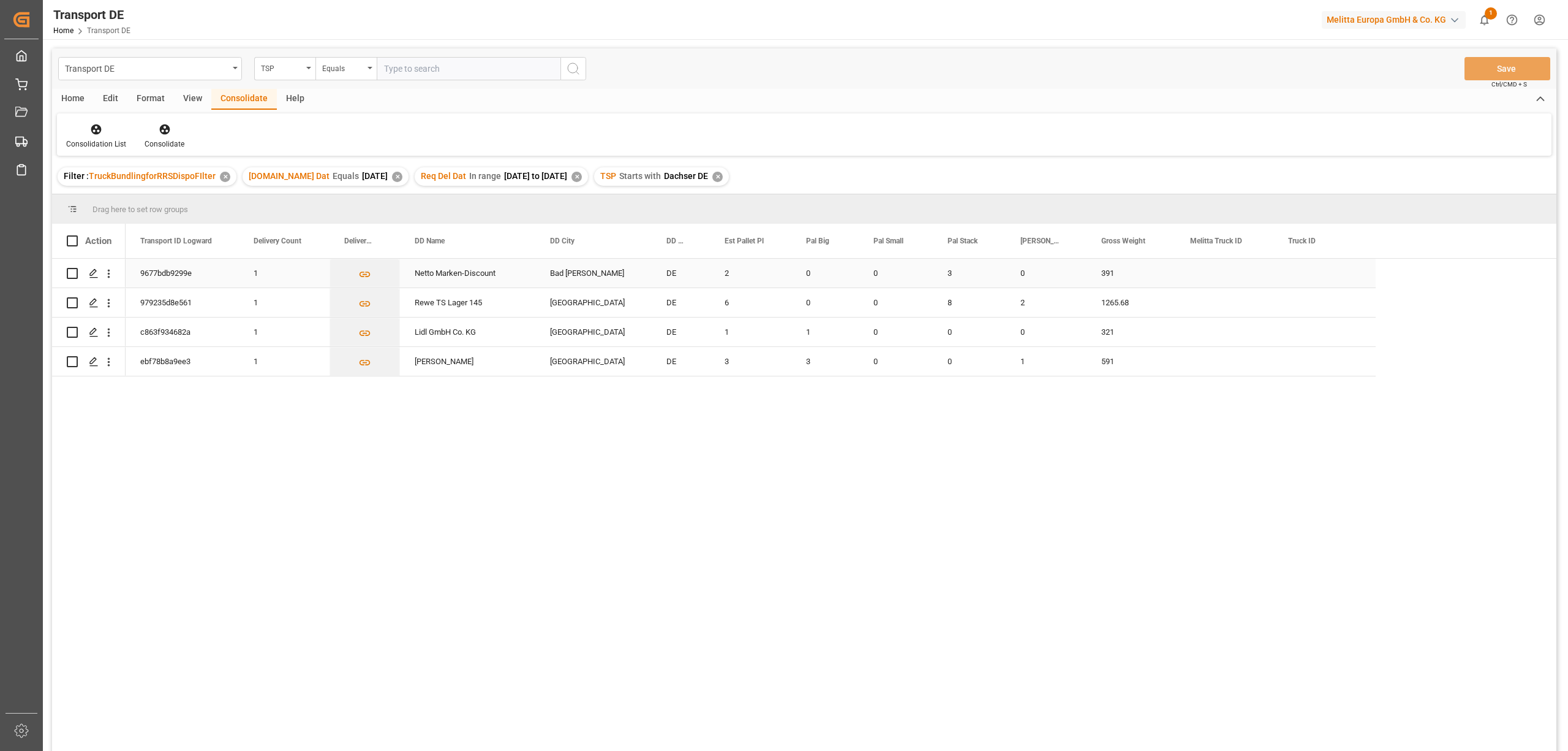
drag, startPoint x: 72, startPoint y: 272, endPoint x: 72, endPoint y: 288, distance: 16.0
click at [73, 272] on input "Press Space to toggle row selection (unchecked)" at bounding box center [72, 272] width 11 height 11
checkbox input "true"
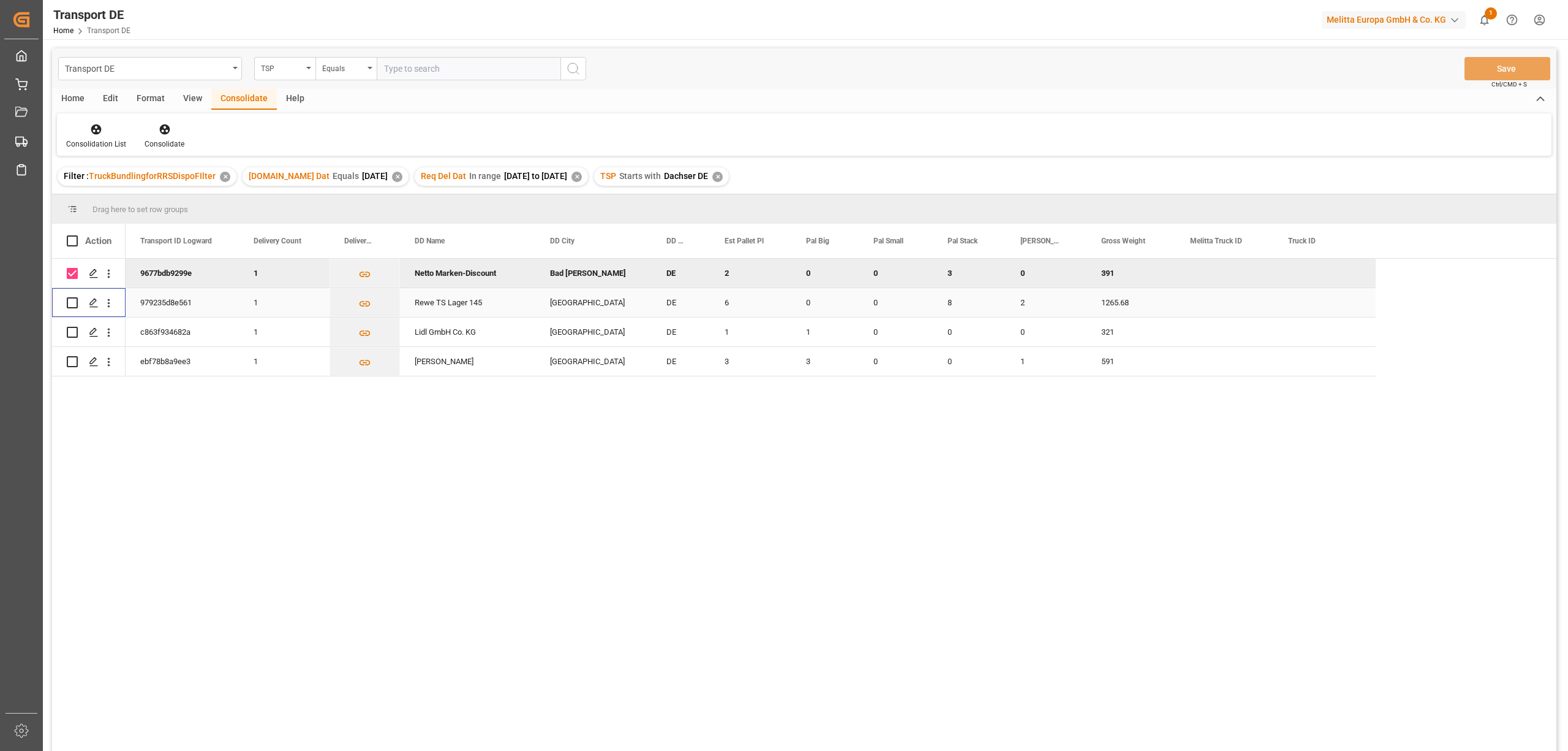
click at [69, 305] on input "Press Space to toggle row selection (unchecked)" at bounding box center [72, 302] width 11 height 11
checkbox input "true"
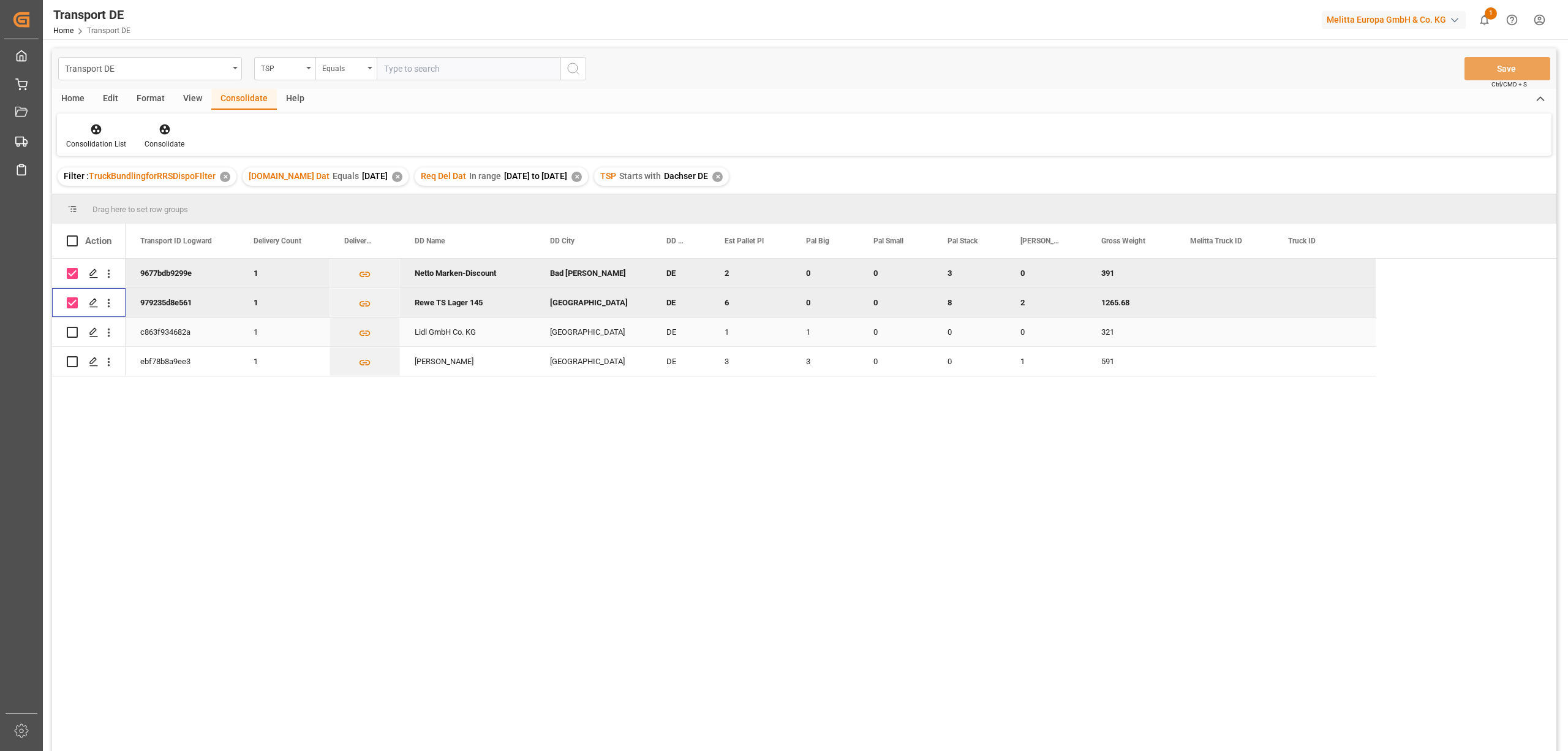
click at [74, 333] on input "Press Space to toggle row selection (unchecked)" at bounding box center [72, 332] width 11 height 11
checkbox input "true"
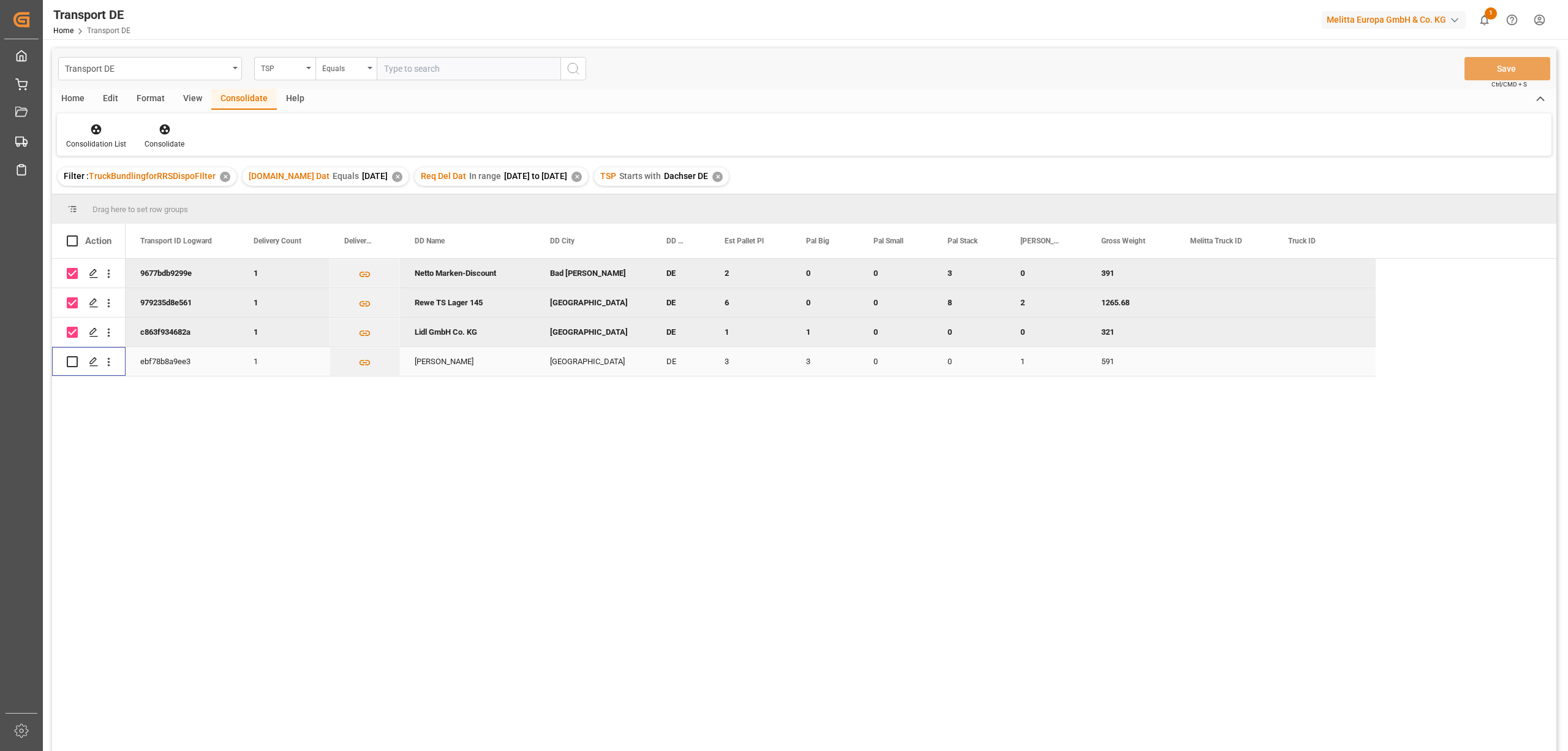
click at [73, 366] on input "Press Space to toggle row selection (unchecked)" at bounding box center [72, 361] width 11 height 11
checkbox input "true"
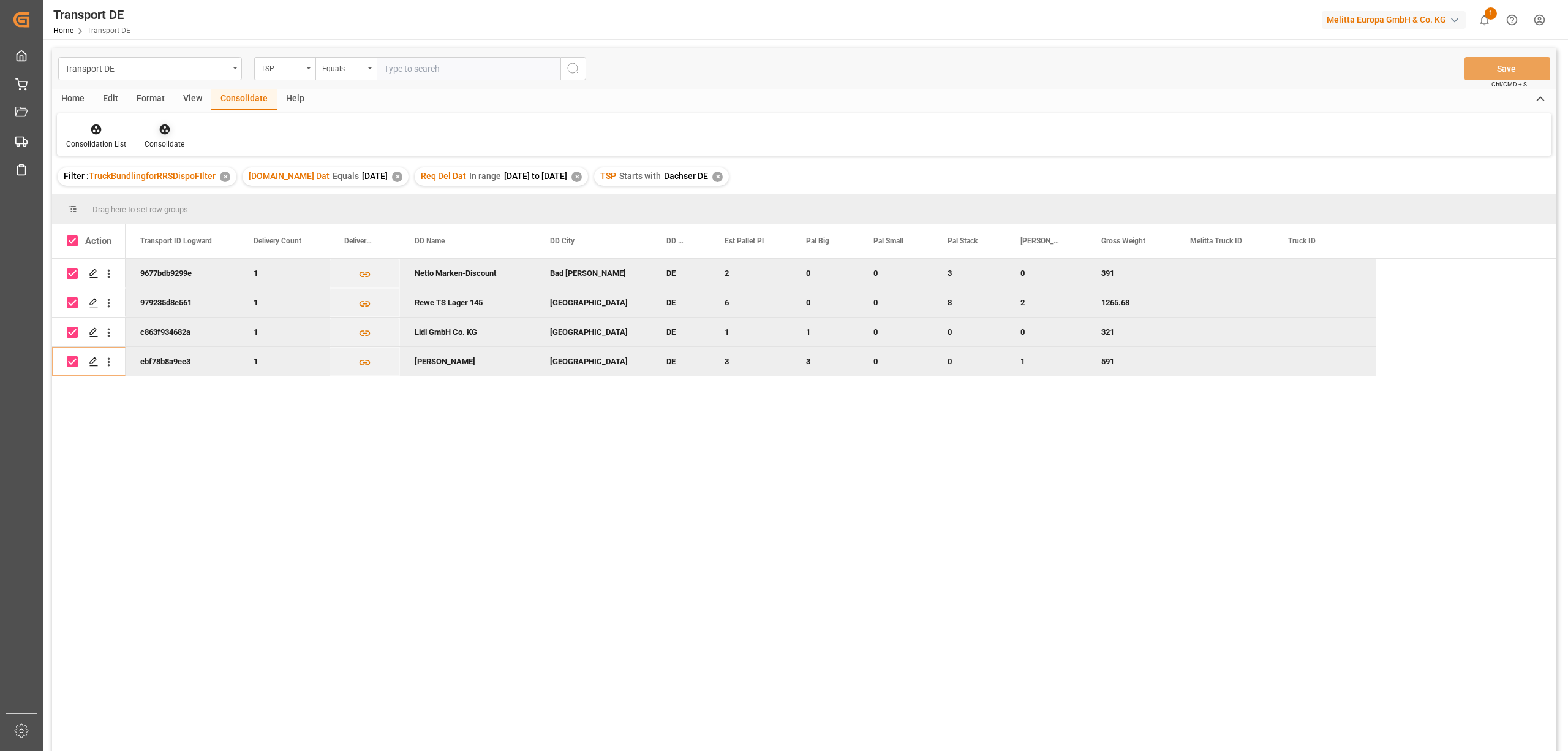
click at [159, 132] on icon at bounding box center [164, 130] width 11 height 11
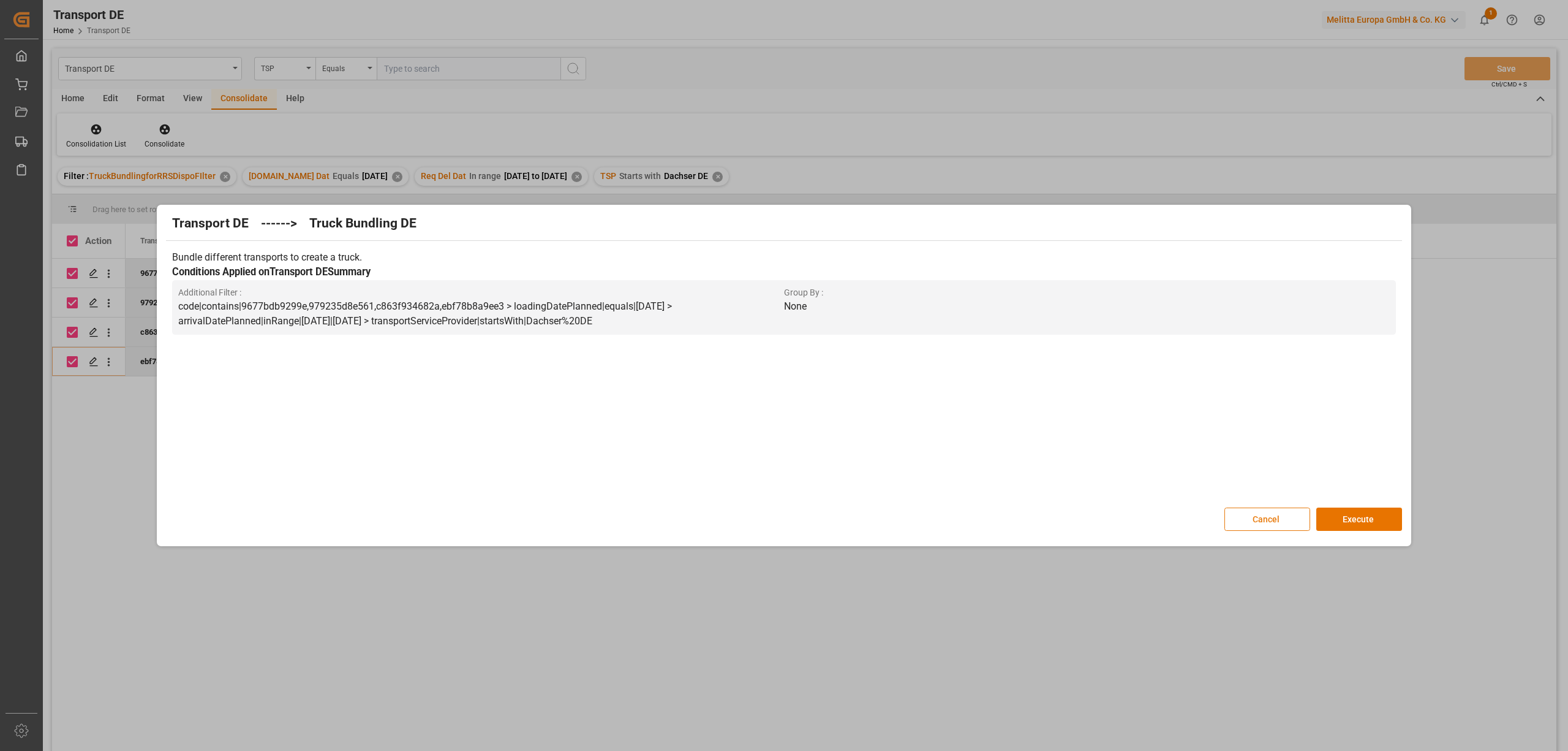
click at [1260, 523] on button "Cancel" at bounding box center [1267, 519] width 86 height 23
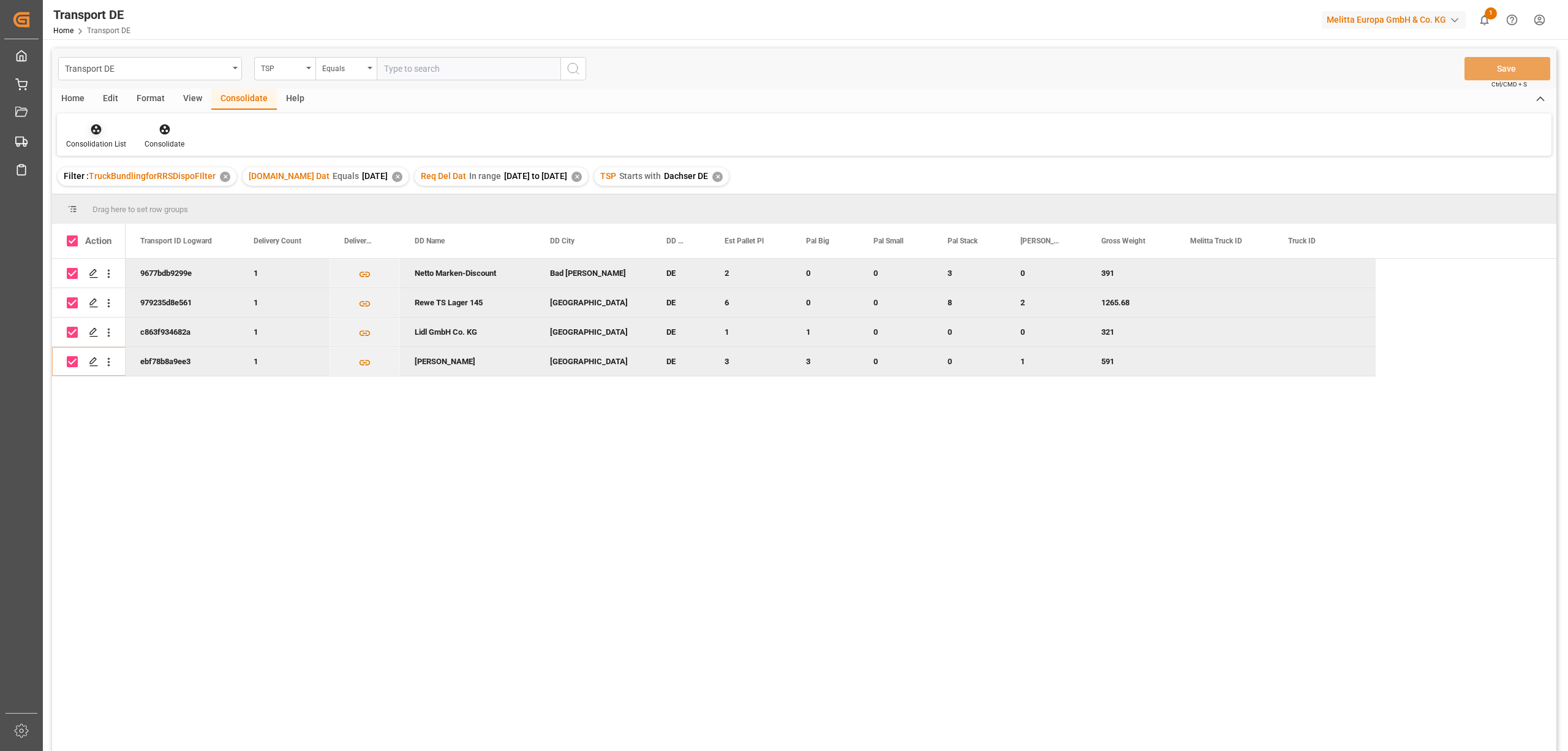
click at [99, 130] on icon at bounding box center [97, 130] width 11 height 11
click at [121, 195] on div "Transport DE TSP Equals Save Ctrl/CMD + S Home Edit Format View Consolidate Hel…" at bounding box center [804, 416] width 1504 height 734
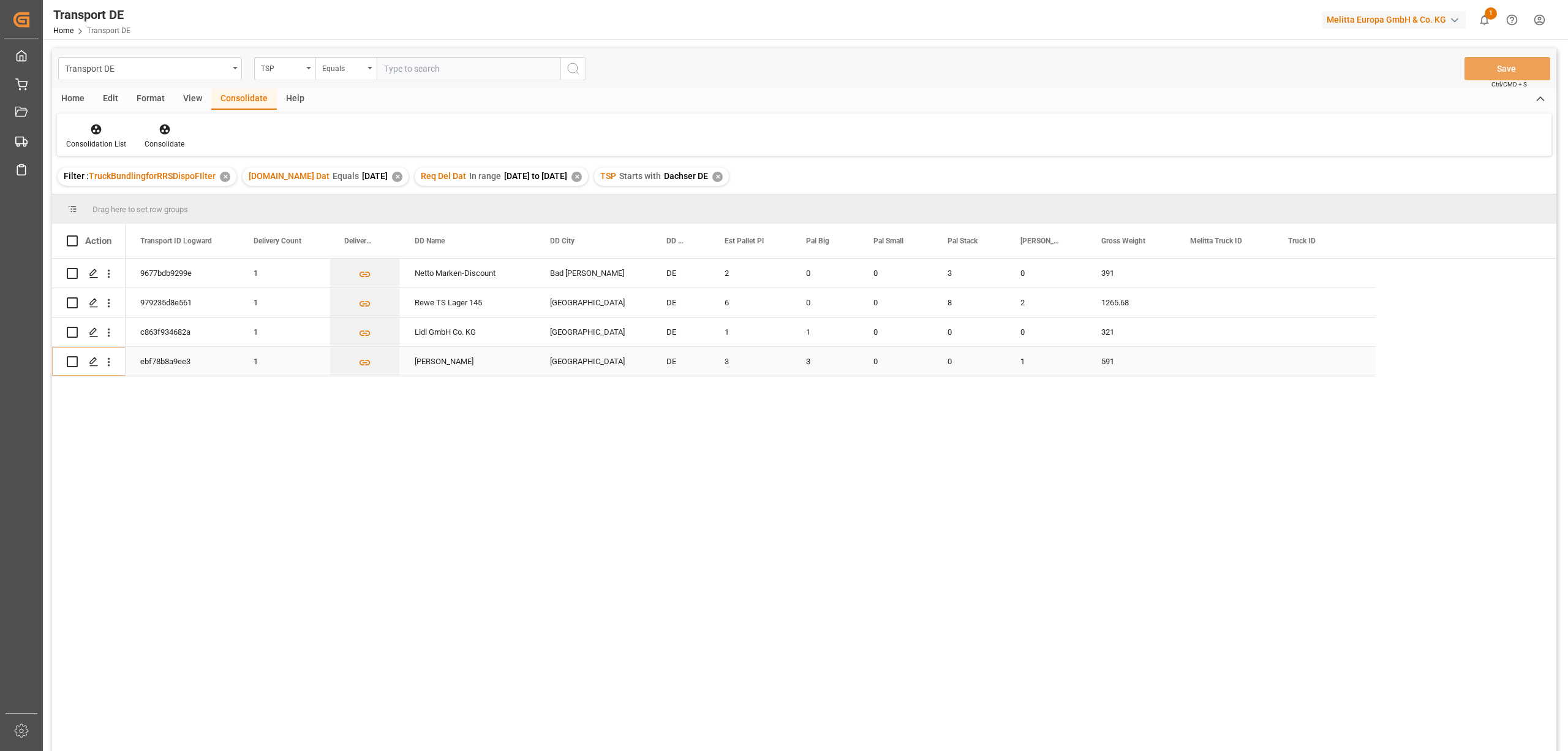
drag, startPoint x: 73, startPoint y: 363, endPoint x: 133, endPoint y: 299, distance: 87.7
click at [73, 363] on input "Press Space to toggle row selection (unchecked)" at bounding box center [72, 361] width 11 height 11
checkbox input "true"
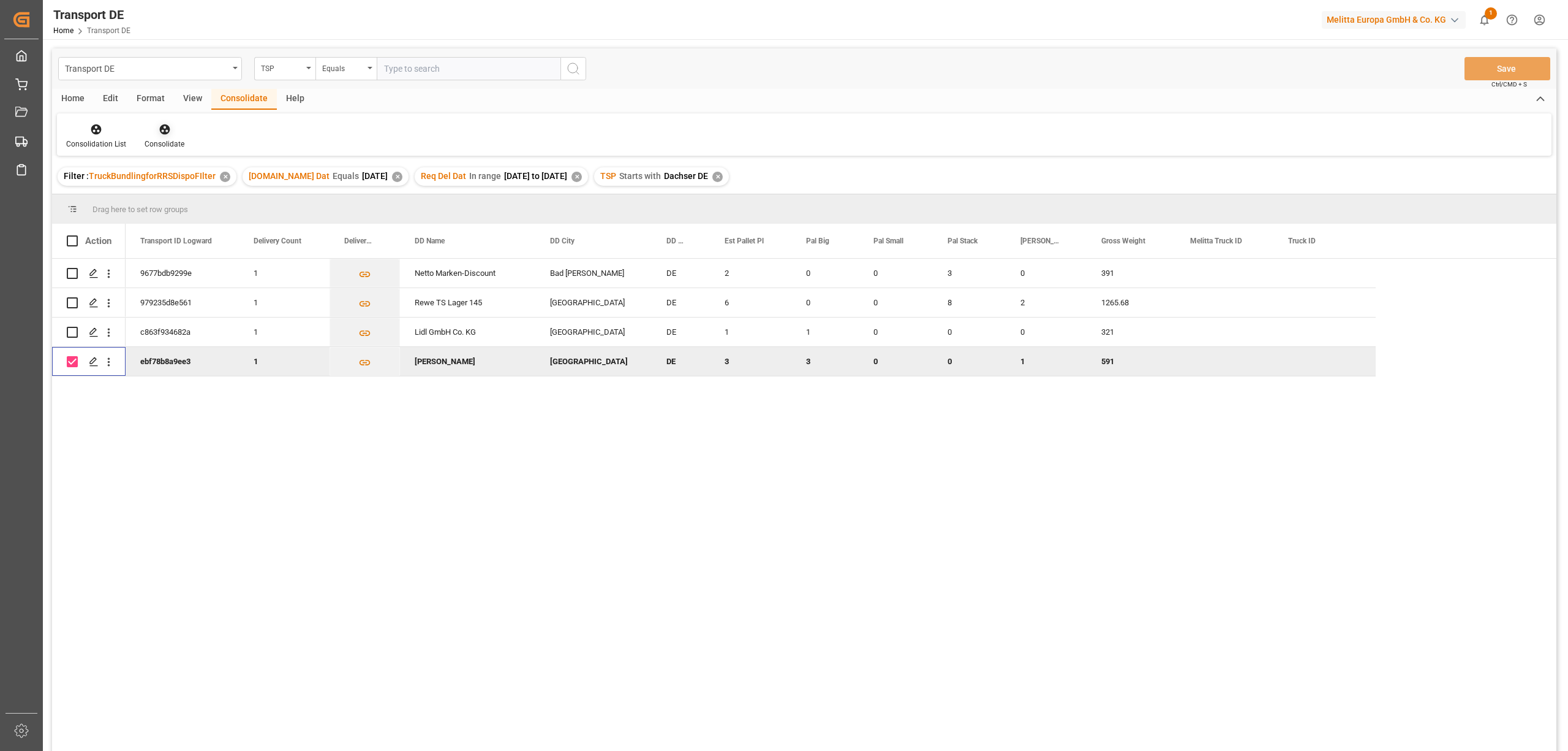
click at [167, 129] on icon at bounding box center [164, 130] width 11 height 11
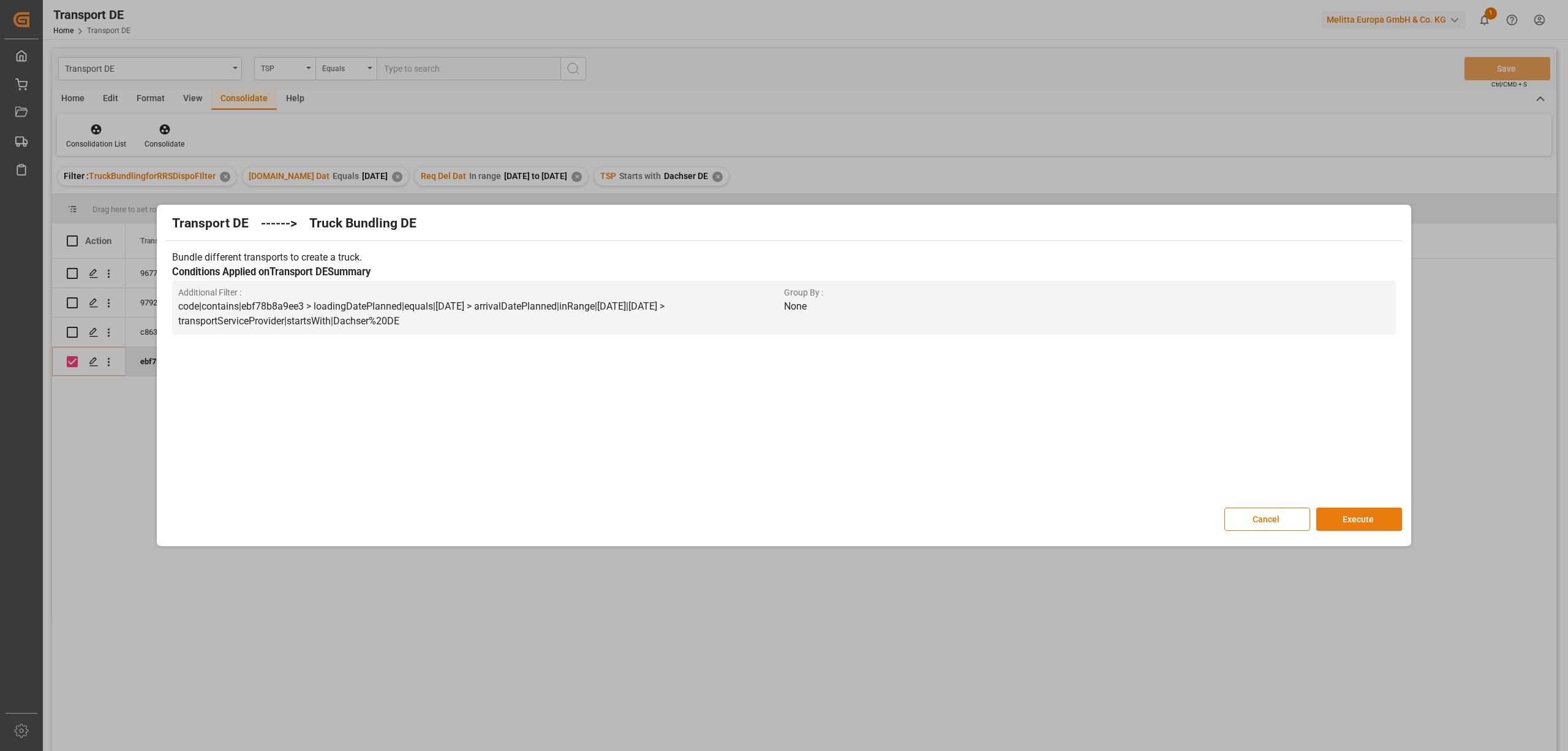
click at [1381, 523] on button "Execute" at bounding box center [1359, 519] width 86 height 23
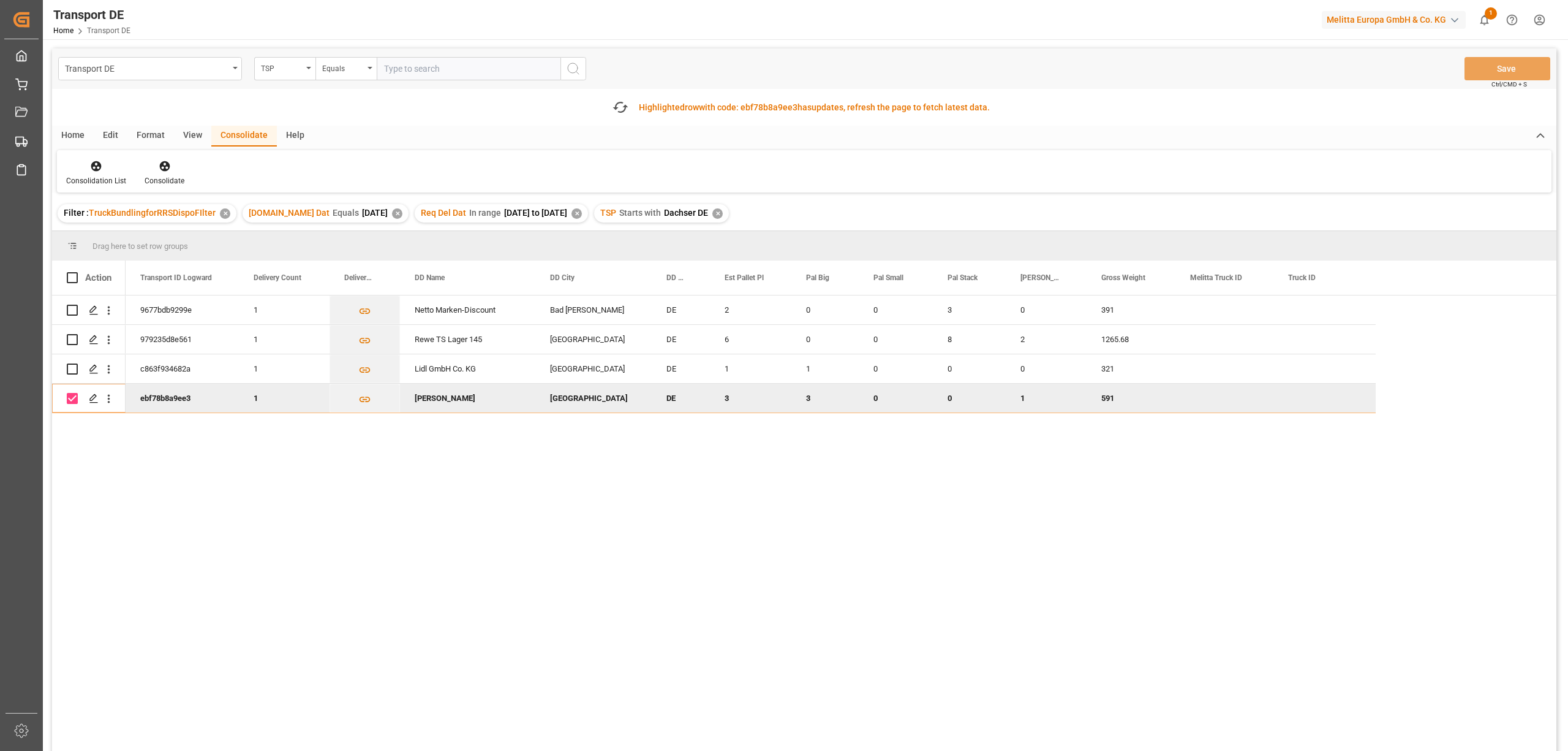
click at [72, 404] on div "Press SPACE to deselect this row." at bounding box center [72, 399] width 11 height 28
click at [87, 167] on div at bounding box center [96, 166] width 60 height 13
click at [120, 234] on div "Transport DE TSP Equals Save Ctrl/CMD + S Fetch latest updates Highlighted row …" at bounding box center [804, 434] width 1504 height 772
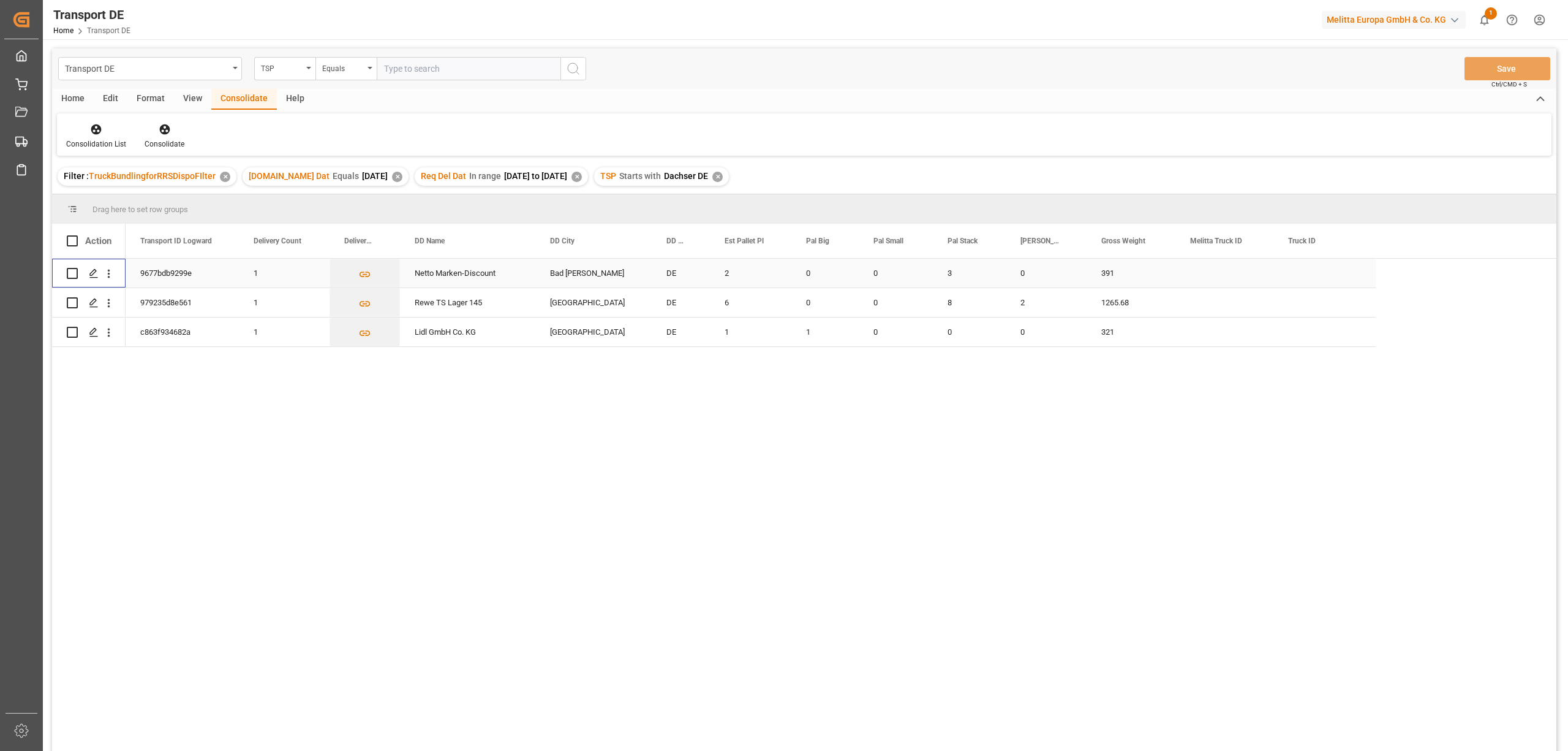
drag, startPoint x: 69, startPoint y: 272, endPoint x: 73, endPoint y: 289, distance: 17.5
click at [73, 280] on div "Press SPACE to select this row." at bounding box center [72, 273] width 11 height 28
click at [72, 300] on input "Press Space to toggle row selection (unchecked)" at bounding box center [72, 302] width 11 height 11
checkbox input "true"
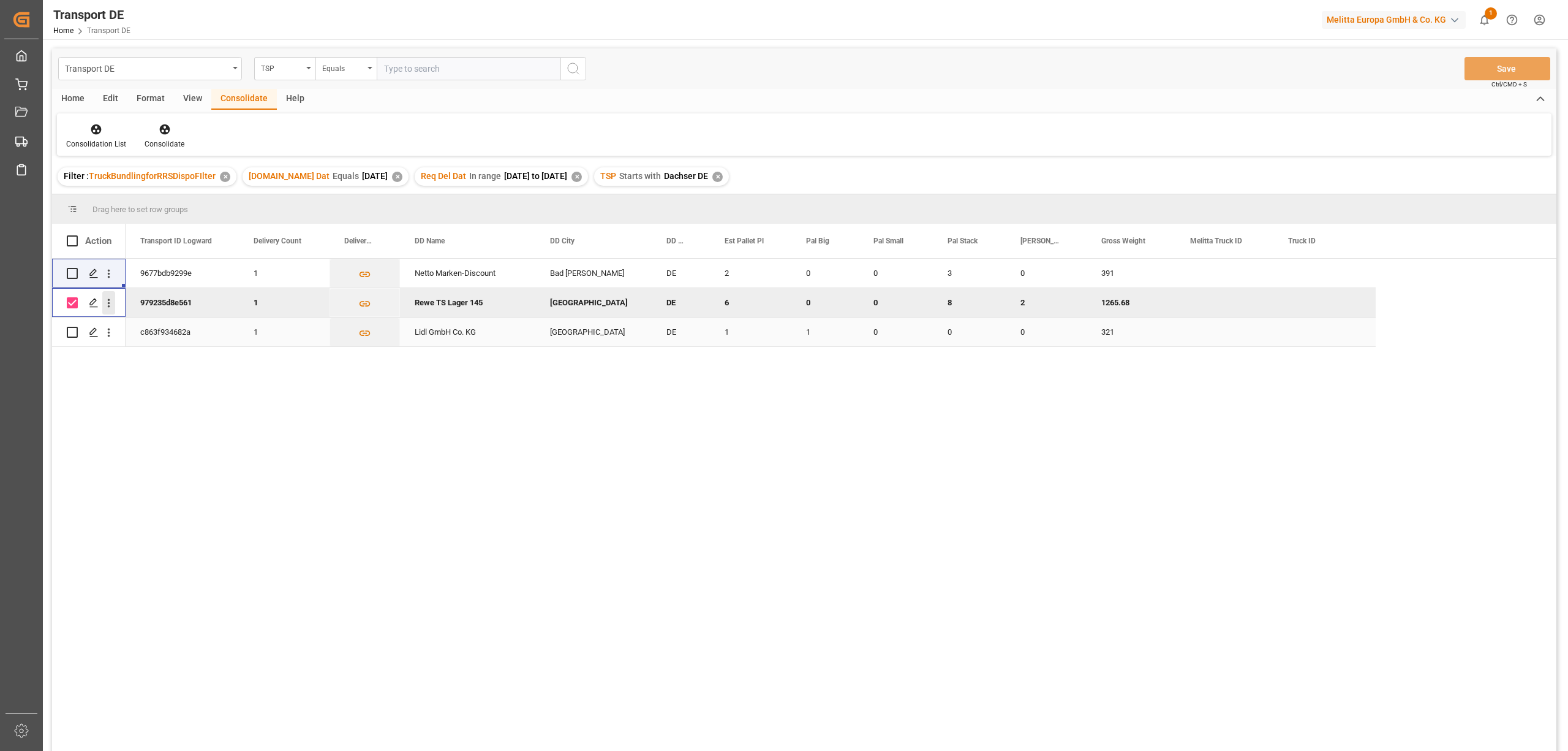
drag, startPoint x: 70, startPoint y: 331, endPoint x: 109, endPoint y: 293, distance: 54.5
click at [73, 332] on input "Press Space to toggle row selection (unchecked)" at bounding box center [72, 332] width 11 height 11
checkbox input "true"
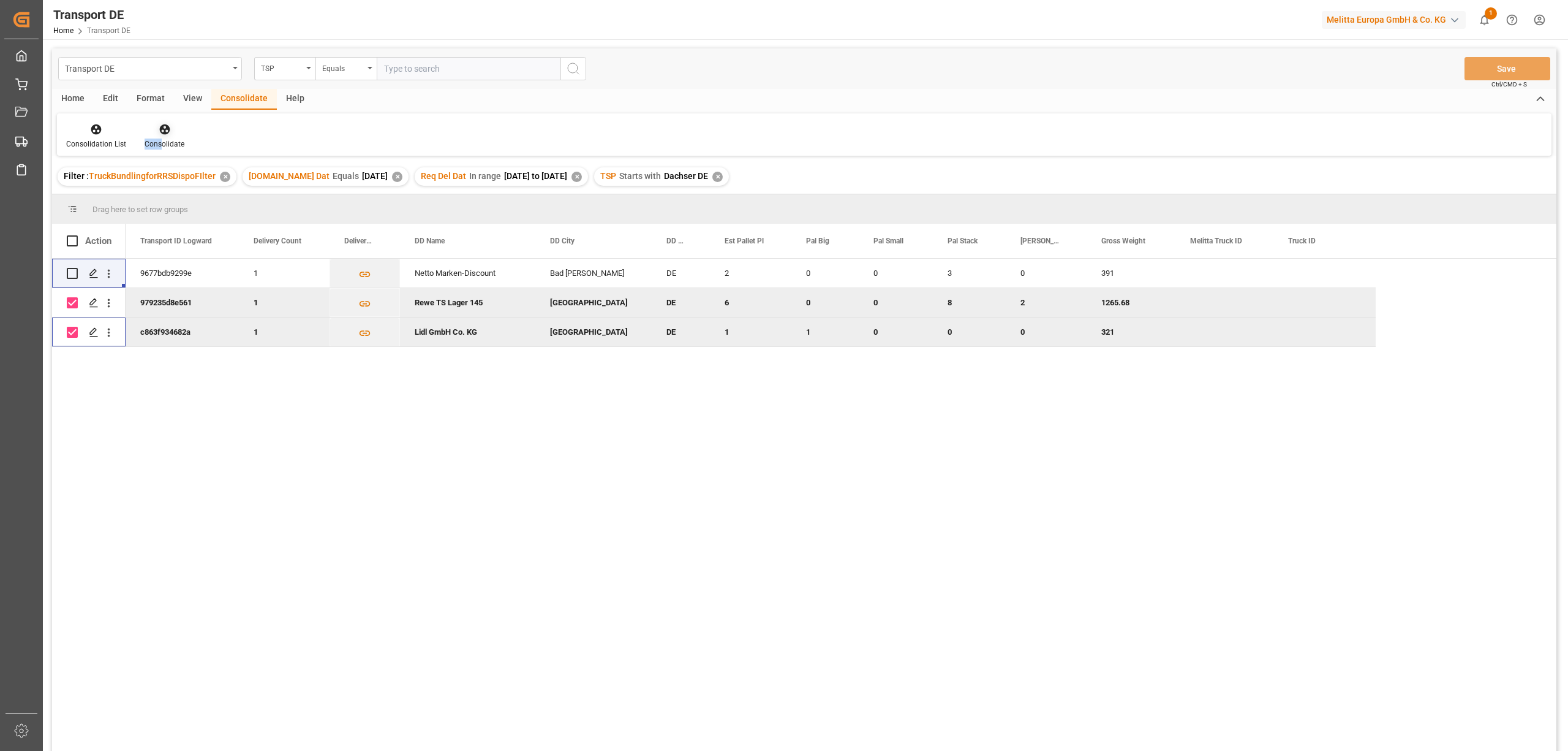
click at [161, 135] on div "Consolidate" at bounding box center [164, 136] width 59 height 27
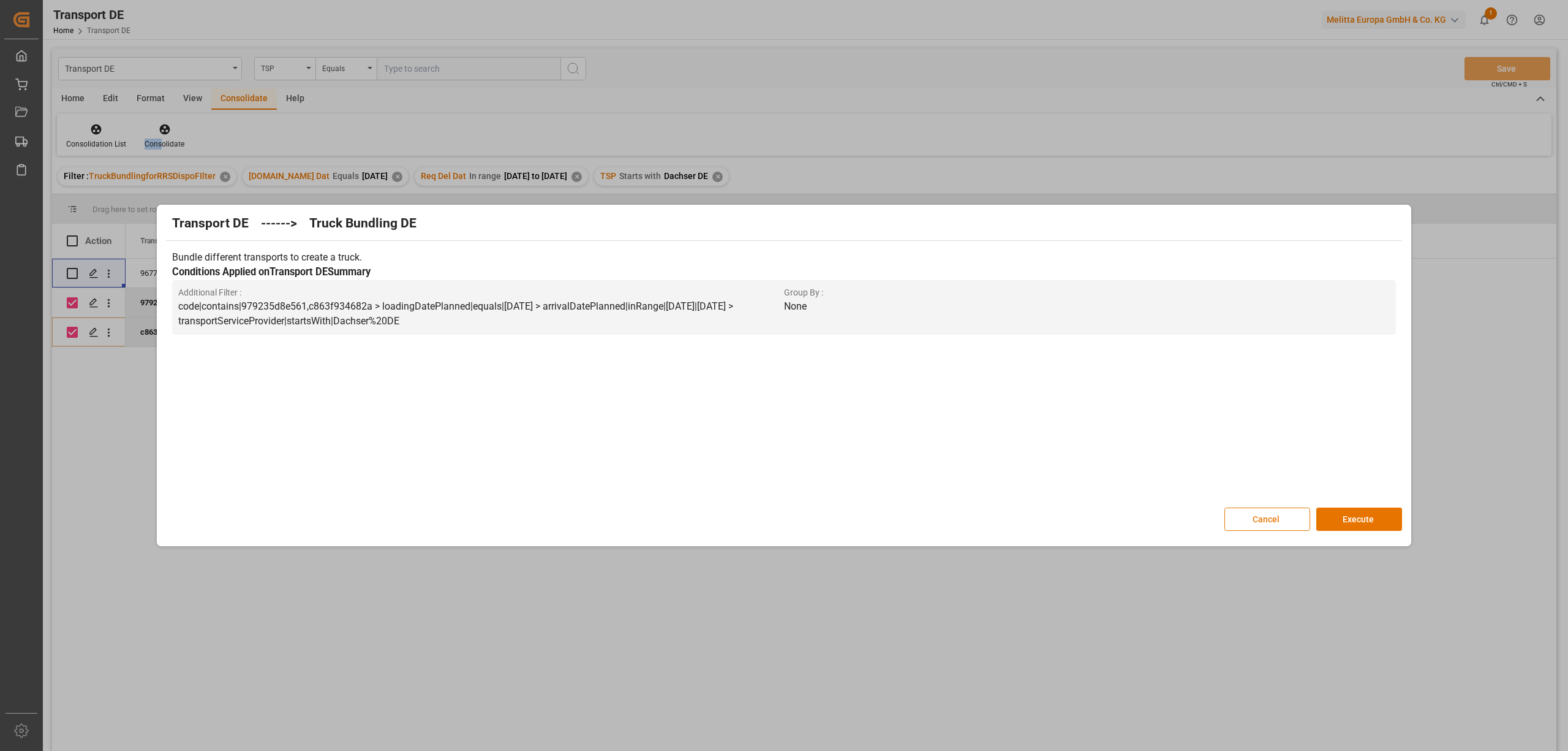
drag, startPoint x: 1257, startPoint y: 521, endPoint x: 1219, endPoint y: 516, distance: 38.3
click at [1238, 521] on button "Cancel" at bounding box center [1267, 519] width 86 height 23
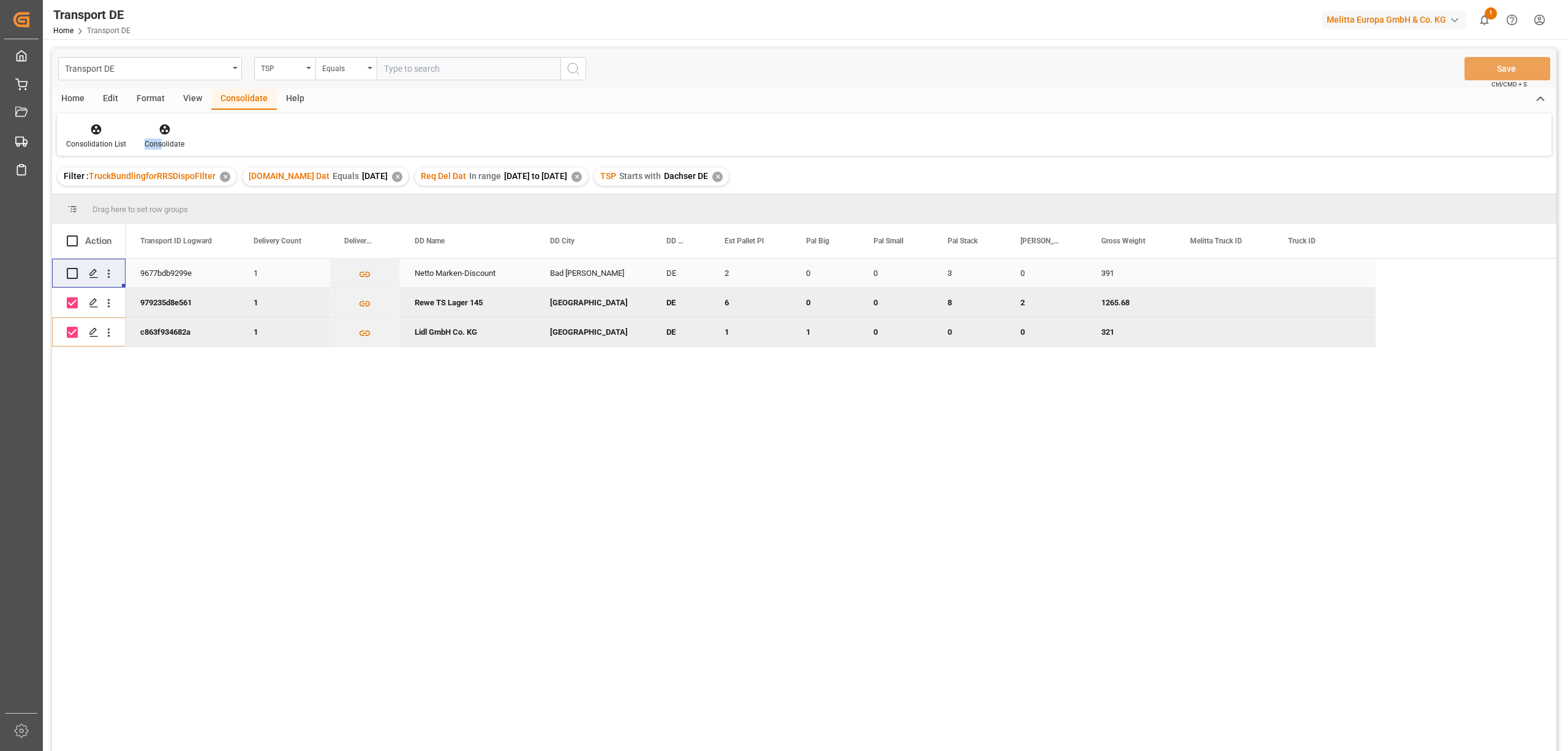
click at [71, 271] on input "Press Space to toggle row selection (unchecked)" at bounding box center [72, 272] width 11 height 11
checkbox input "true"
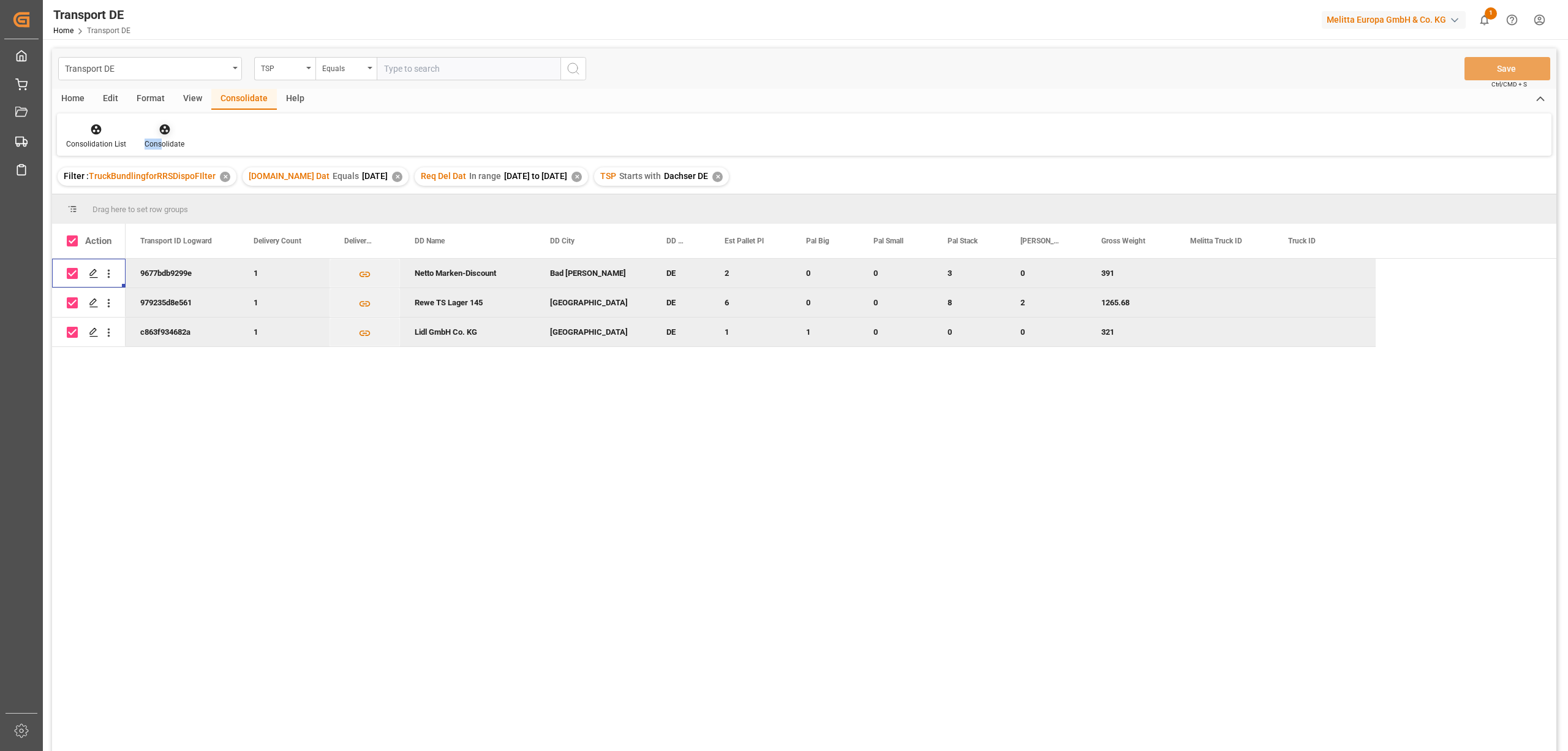
click at [163, 129] on icon at bounding box center [164, 130] width 11 height 11
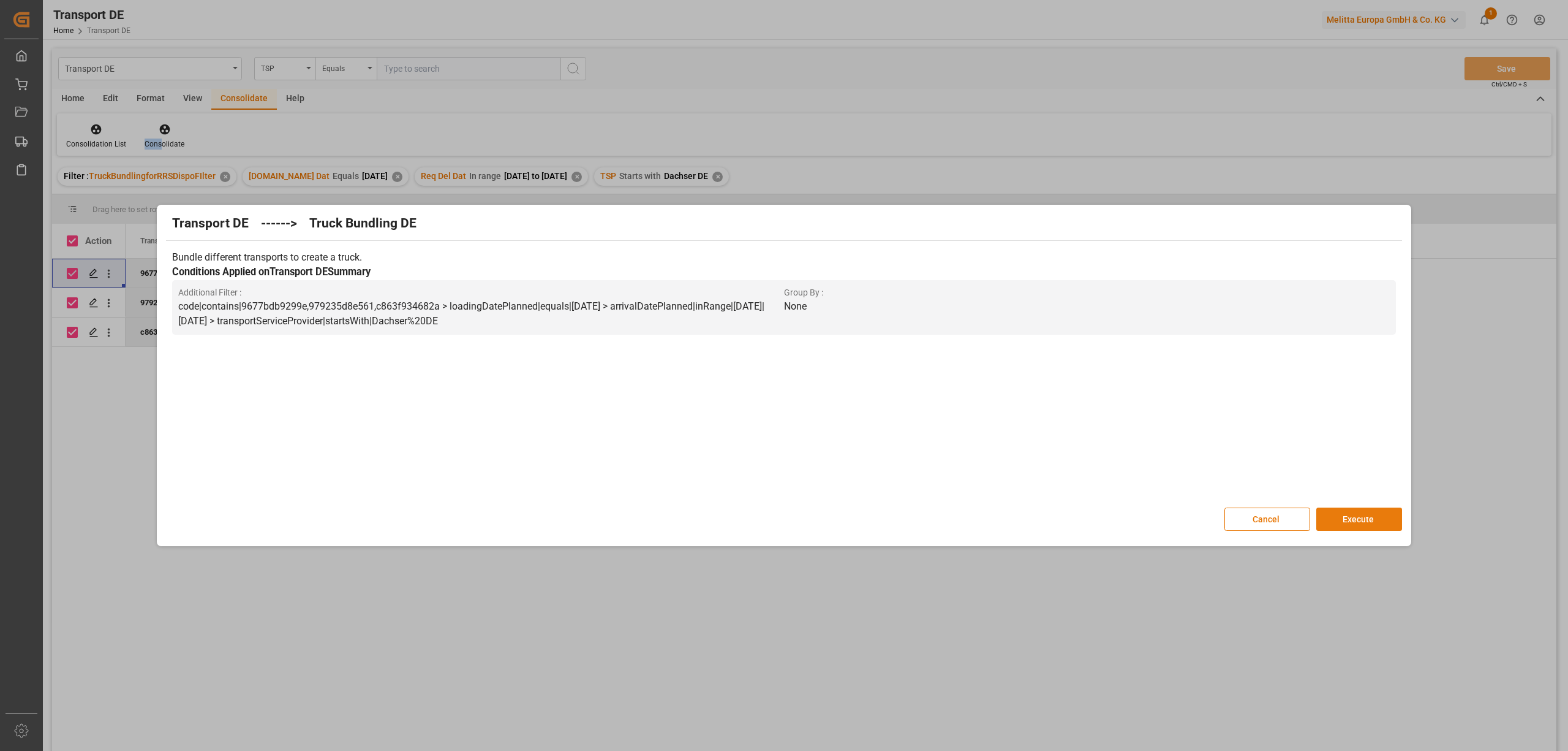
click at [1358, 525] on button "Execute" at bounding box center [1359, 519] width 86 height 23
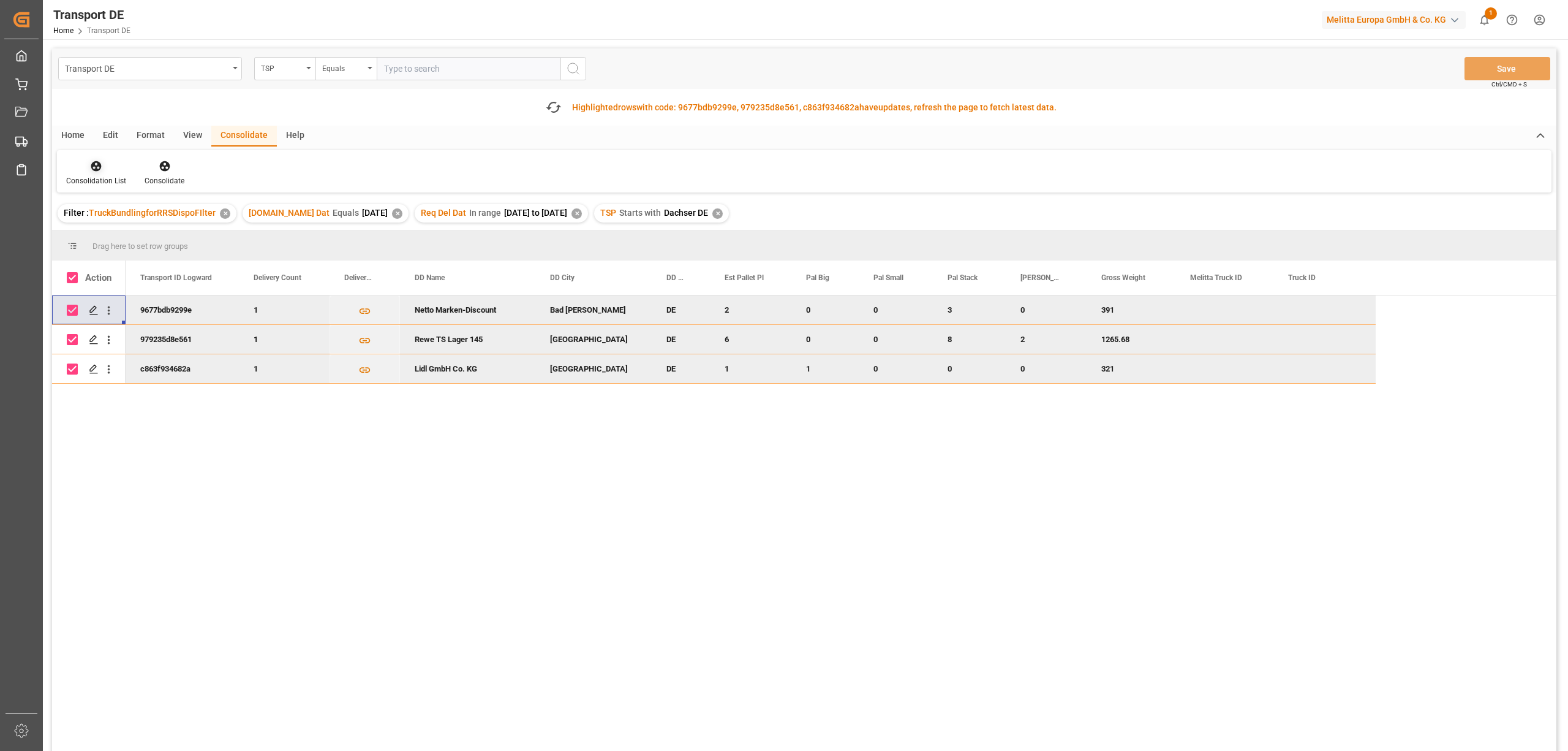
click at [97, 177] on div "Consolidation List" at bounding box center [96, 180] width 60 height 11
click at [106, 234] on div "Transport DE TSP Equals Save Ctrl/CMD + S Fetch latest updates Highlighted rows…" at bounding box center [804, 434] width 1504 height 772
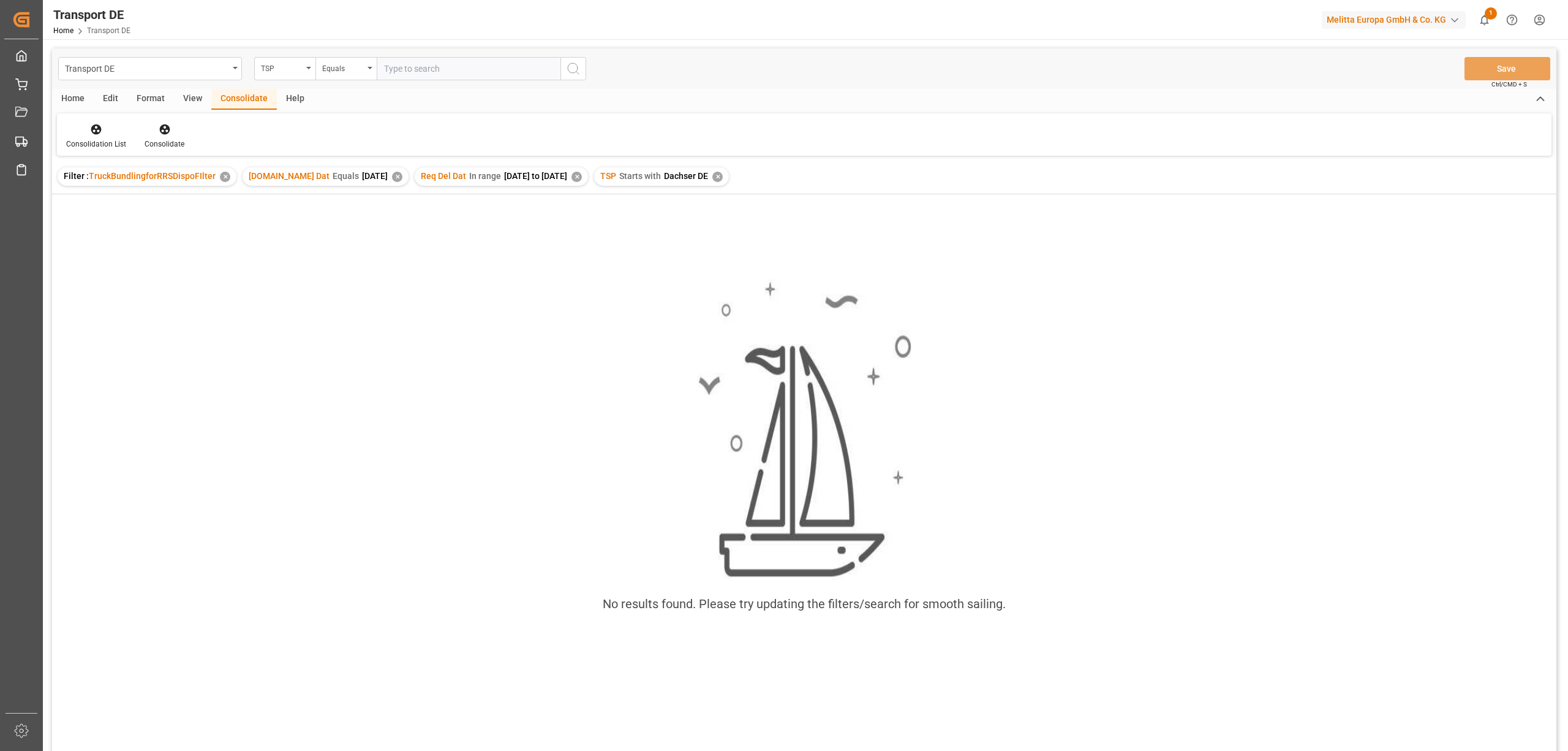
click at [720, 177] on div "✕" at bounding box center [718, 177] width 11 height 11
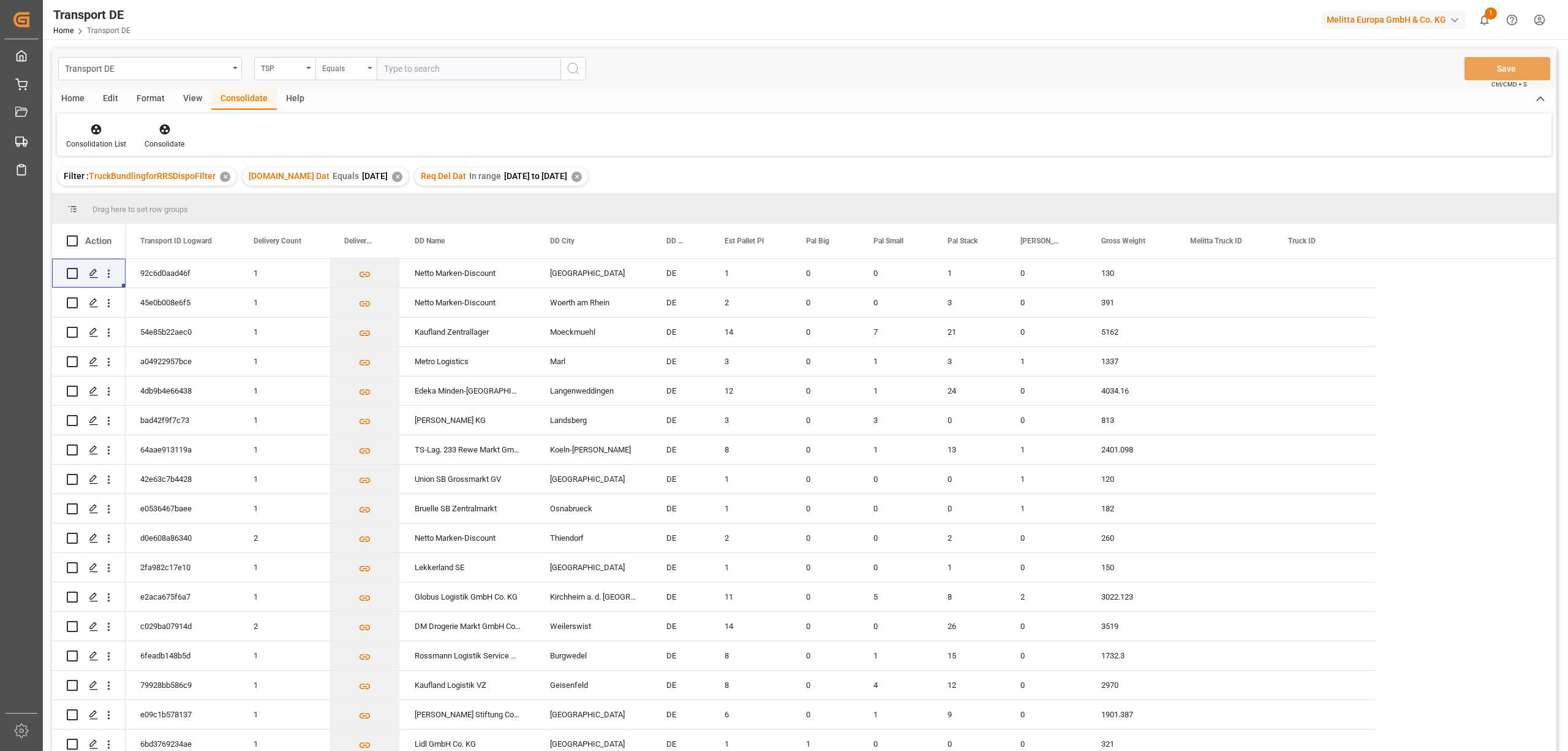
click at [339, 68] on div "Equals" at bounding box center [343, 67] width 41 height 14
click at [351, 201] on div "Starts with" at bounding box center [407, 201] width 182 height 26
type input "Hartmann"
click at [572, 65] on icon "search button" at bounding box center [573, 68] width 15 height 15
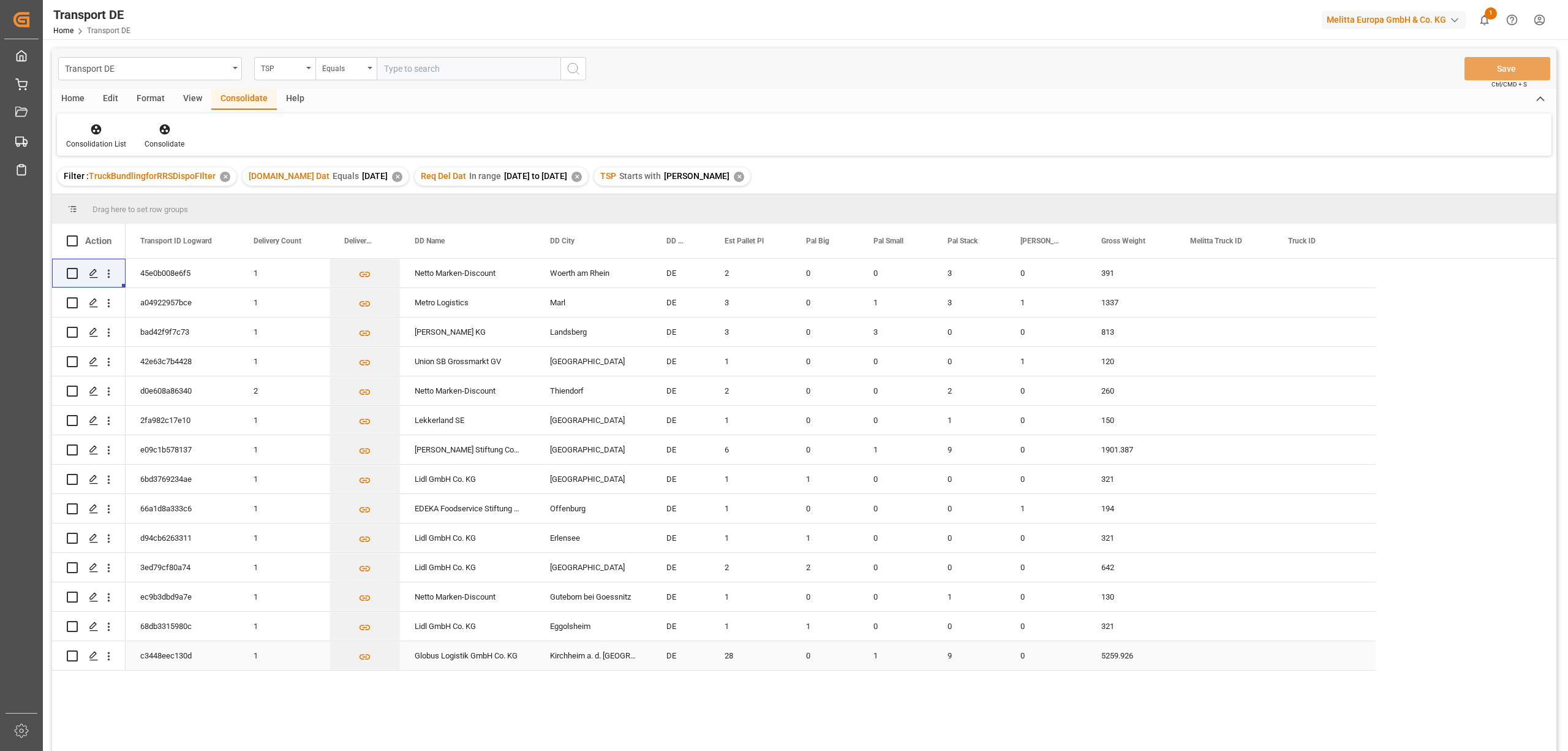
drag, startPoint x: 73, startPoint y: 653, endPoint x: 81, endPoint y: 645, distance: 11.3
click at [73, 653] on input "Press Space to toggle row selection (unchecked)" at bounding box center [72, 655] width 11 height 11
checkbox input "true"
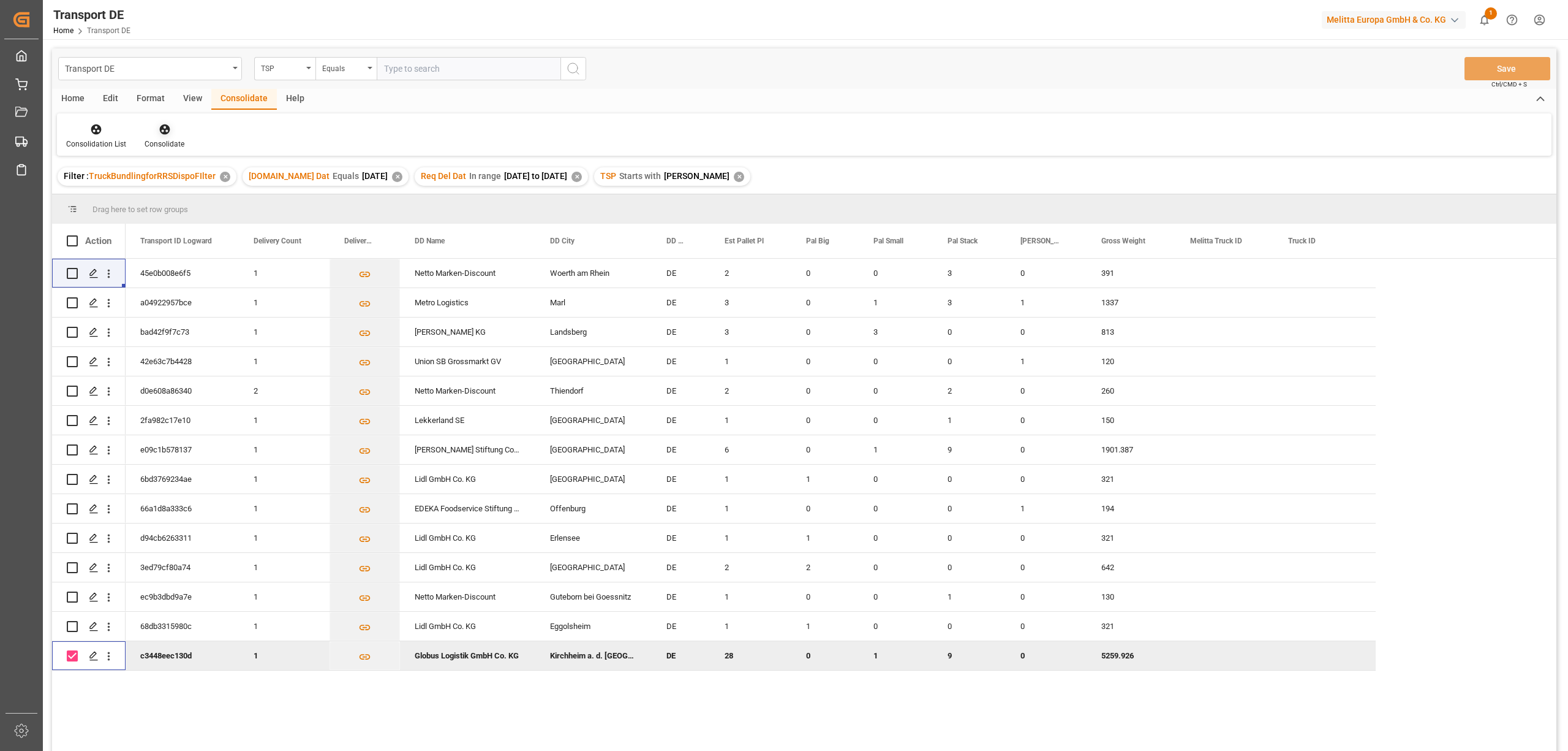
click at [163, 135] on div "Consolidate" at bounding box center [164, 136] width 59 height 27
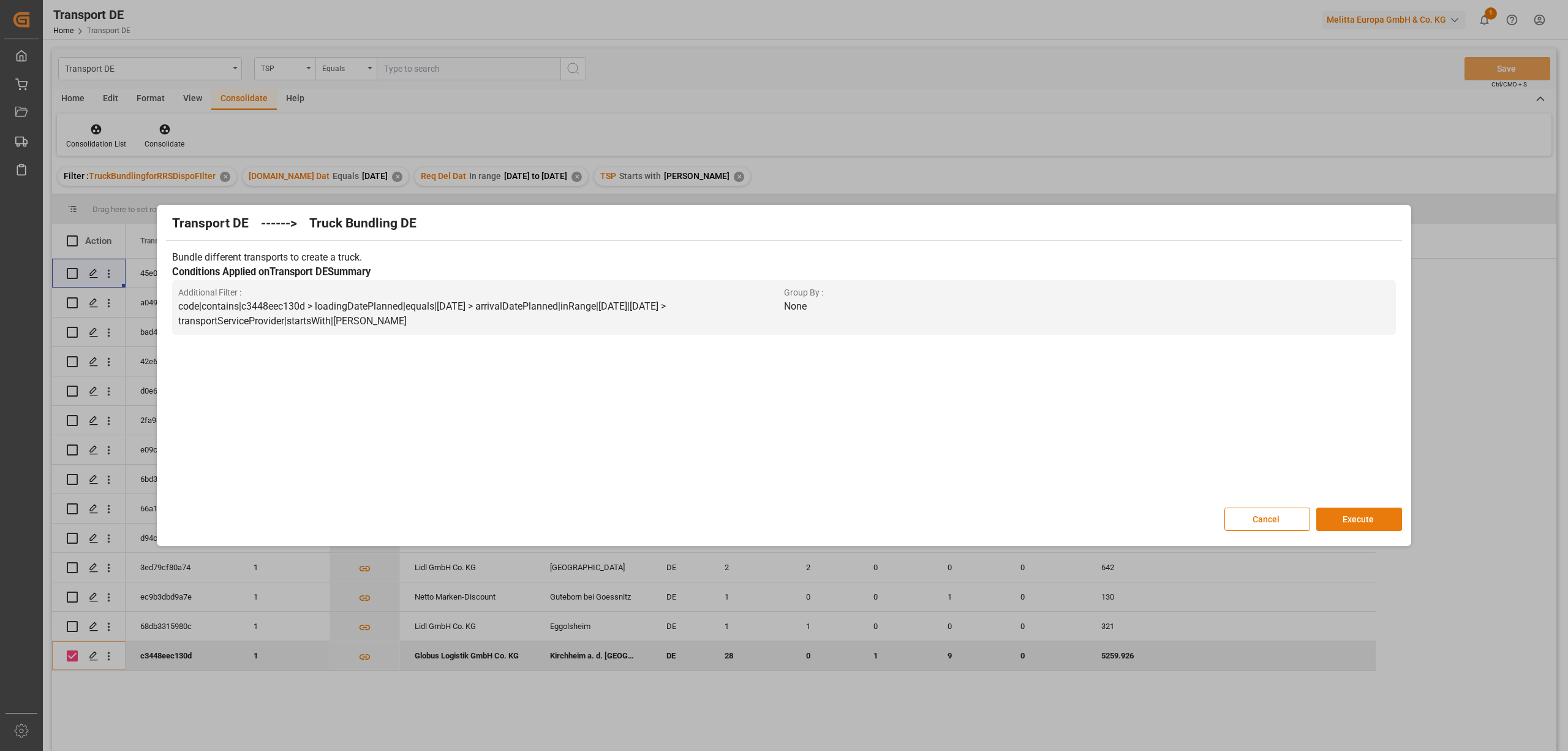
click at [1376, 522] on button "Execute" at bounding box center [1359, 519] width 86 height 23
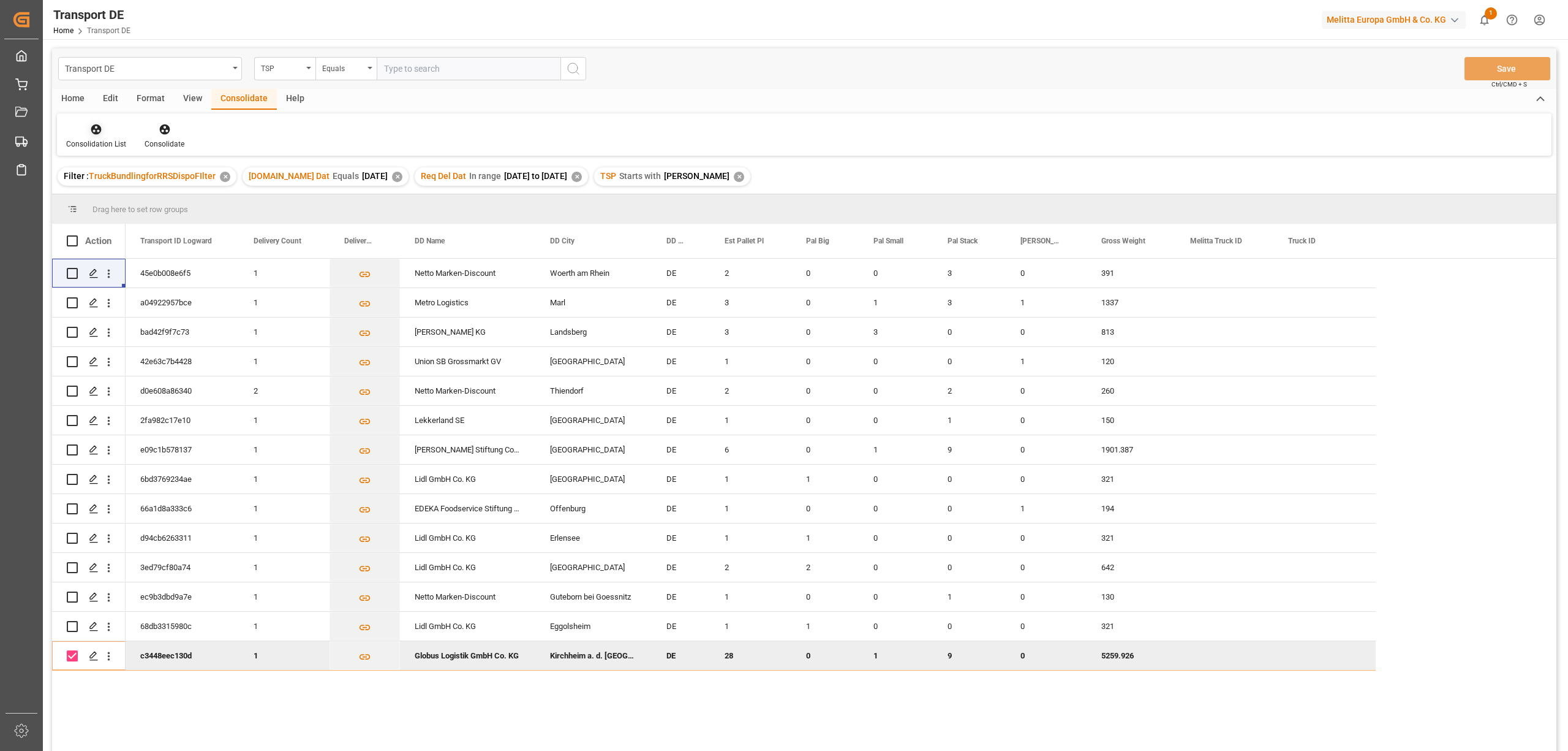
click at [92, 125] on icon at bounding box center [96, 129] width 12 height 12
click at [119, 199] on div "Transport DE TSP Equals Save Ctrl/CMD + S Home Edit Format View Consolidate Hel…" at bounding box center [804, 416] width 1504 height 734
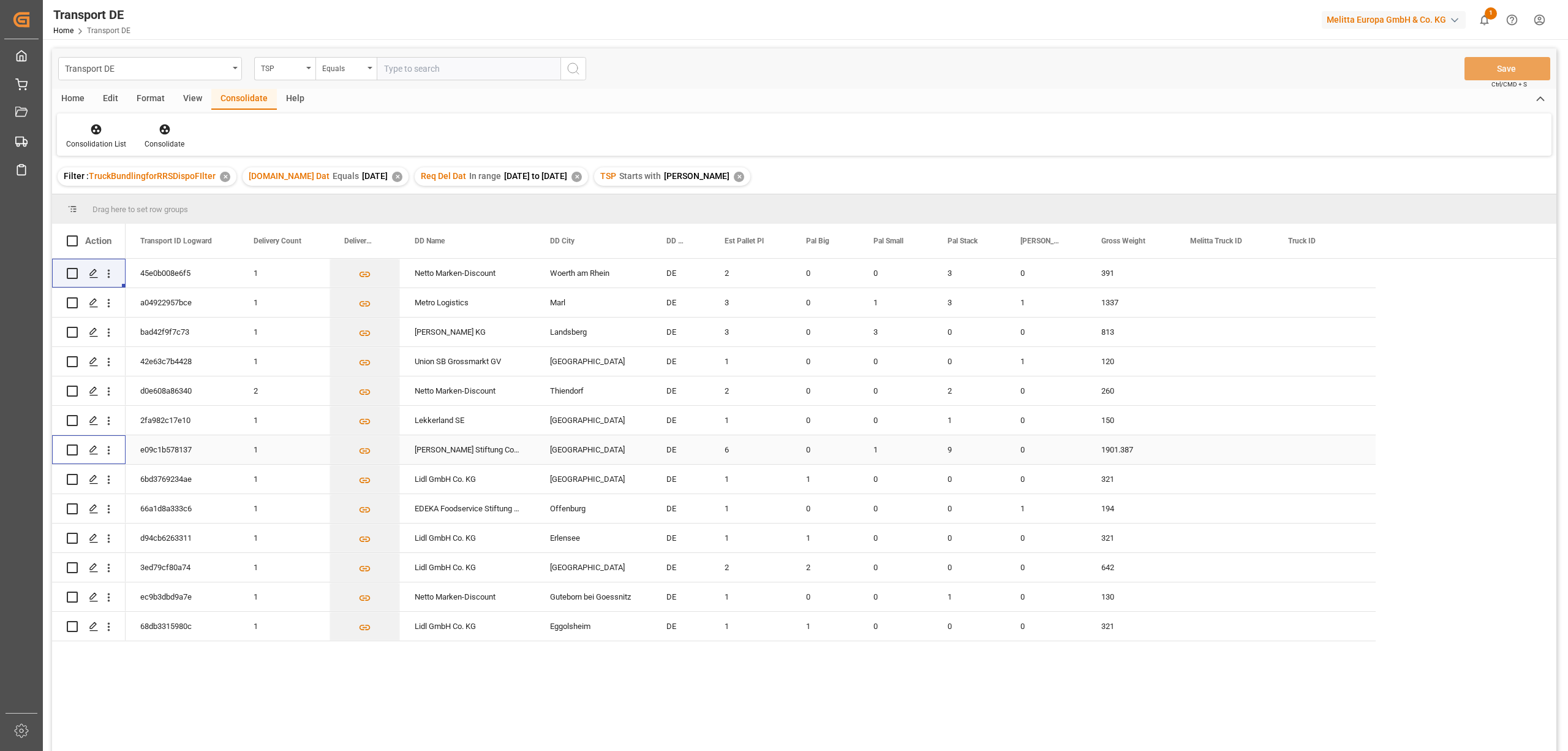
click at [75, 447] on input "Press Space to toggle row selection (unchecked)" at bounding box center [72, 449] width 11 height 11
checkbox input "true"
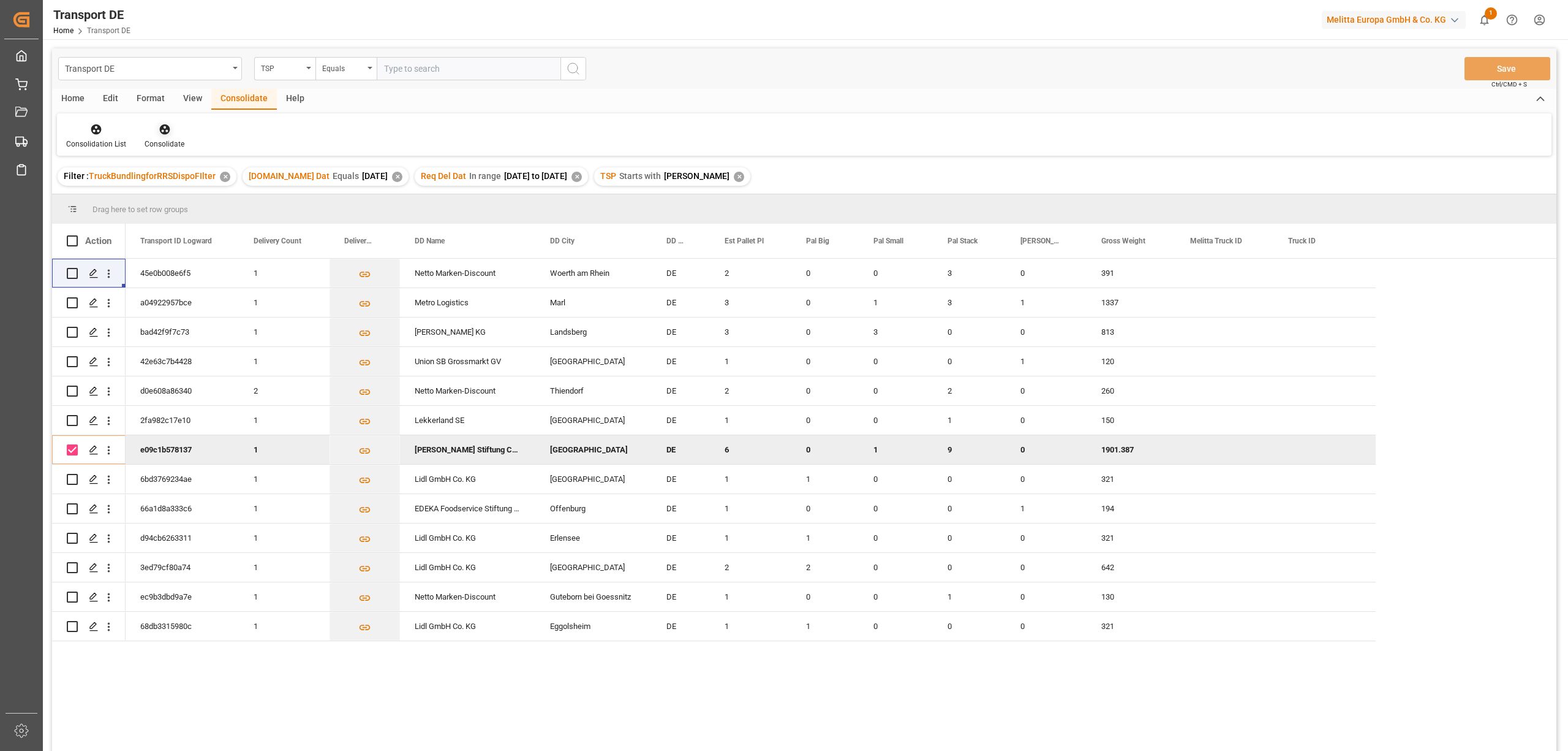
click at [161, 129] on icon at bounding box center [164, 130] width 11 height 11
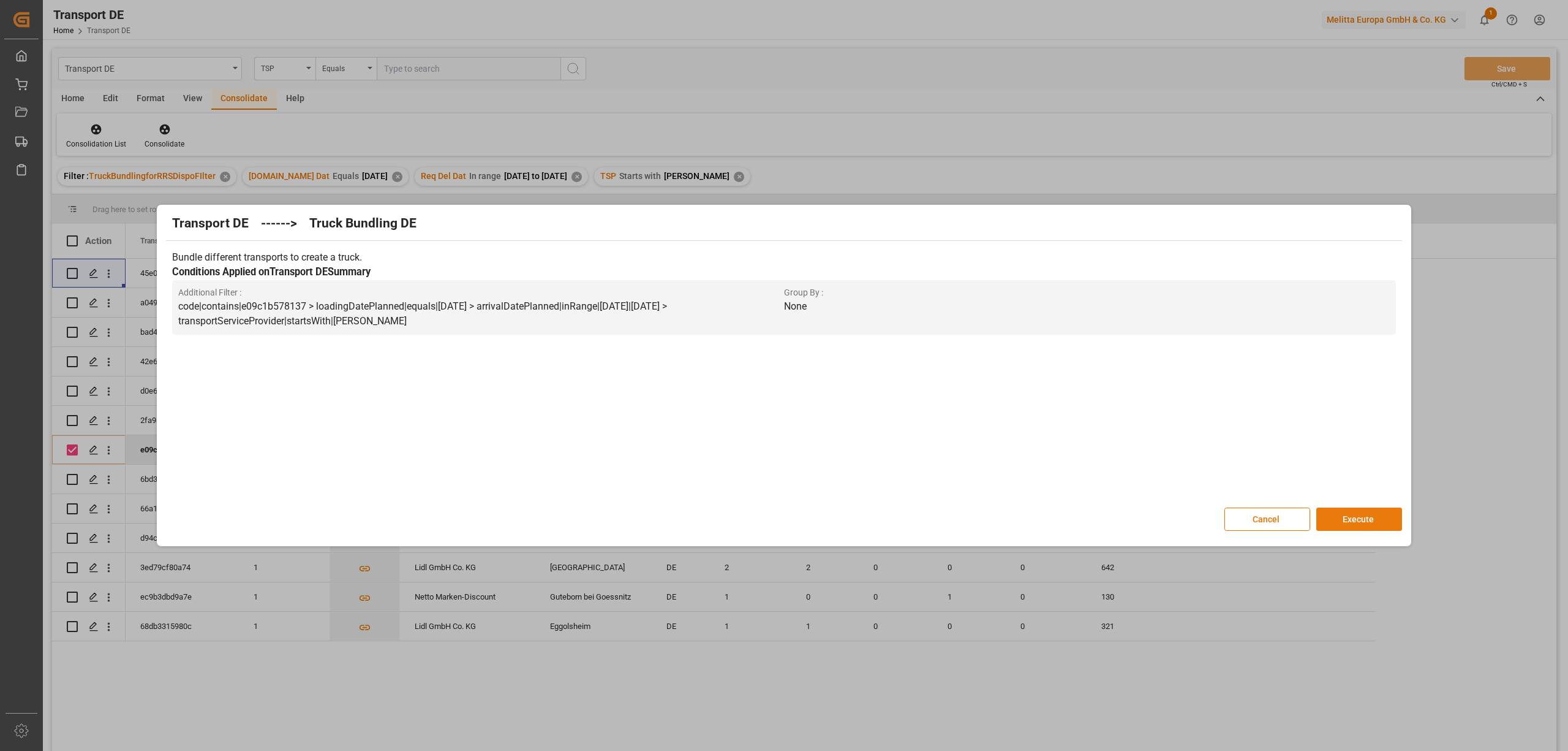
click at [1360, 523] on button "Execute" at bounding box center [1359, 519] width 86 height 23
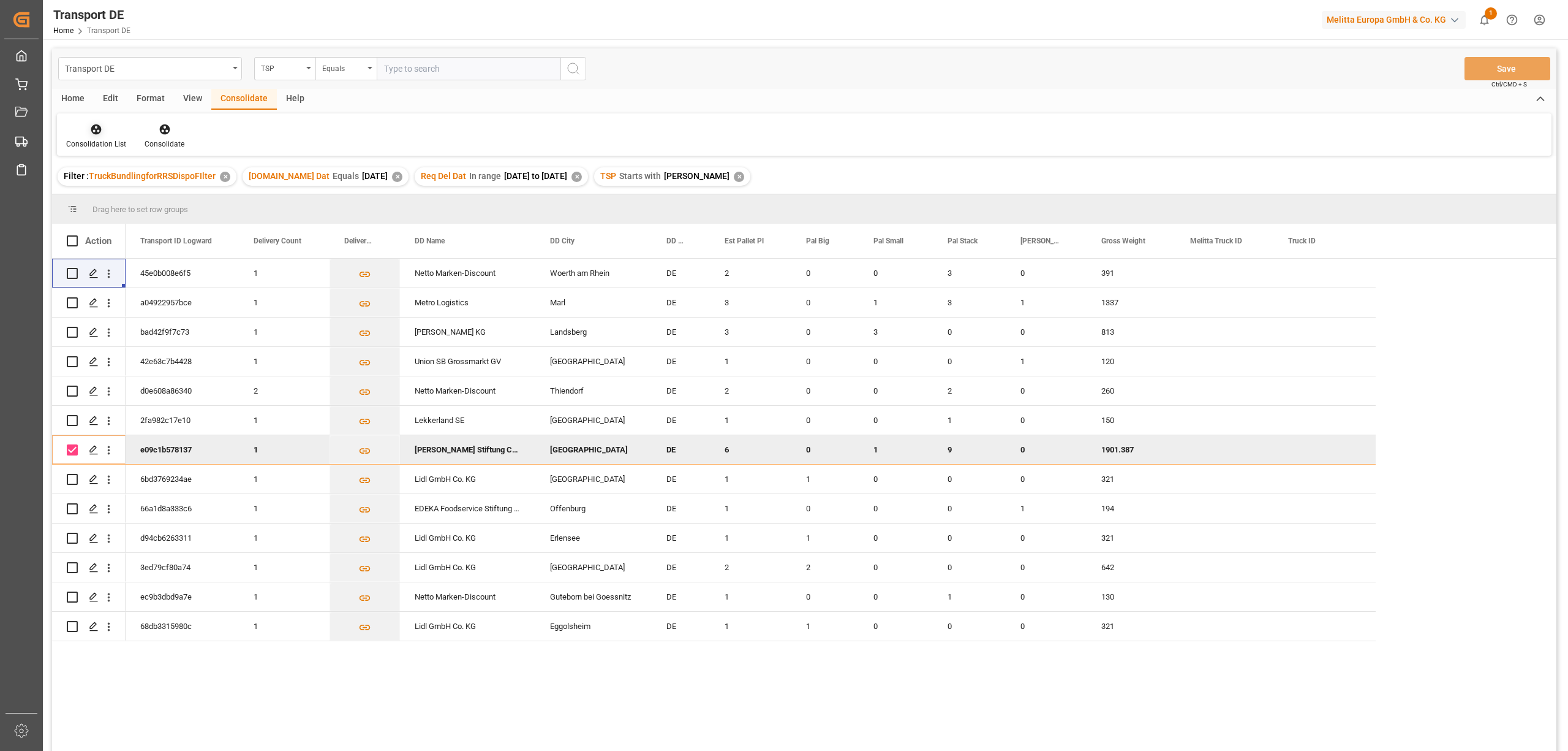
click at [92, 130] on icon at bounding box center [97, 130] width 11 height 11
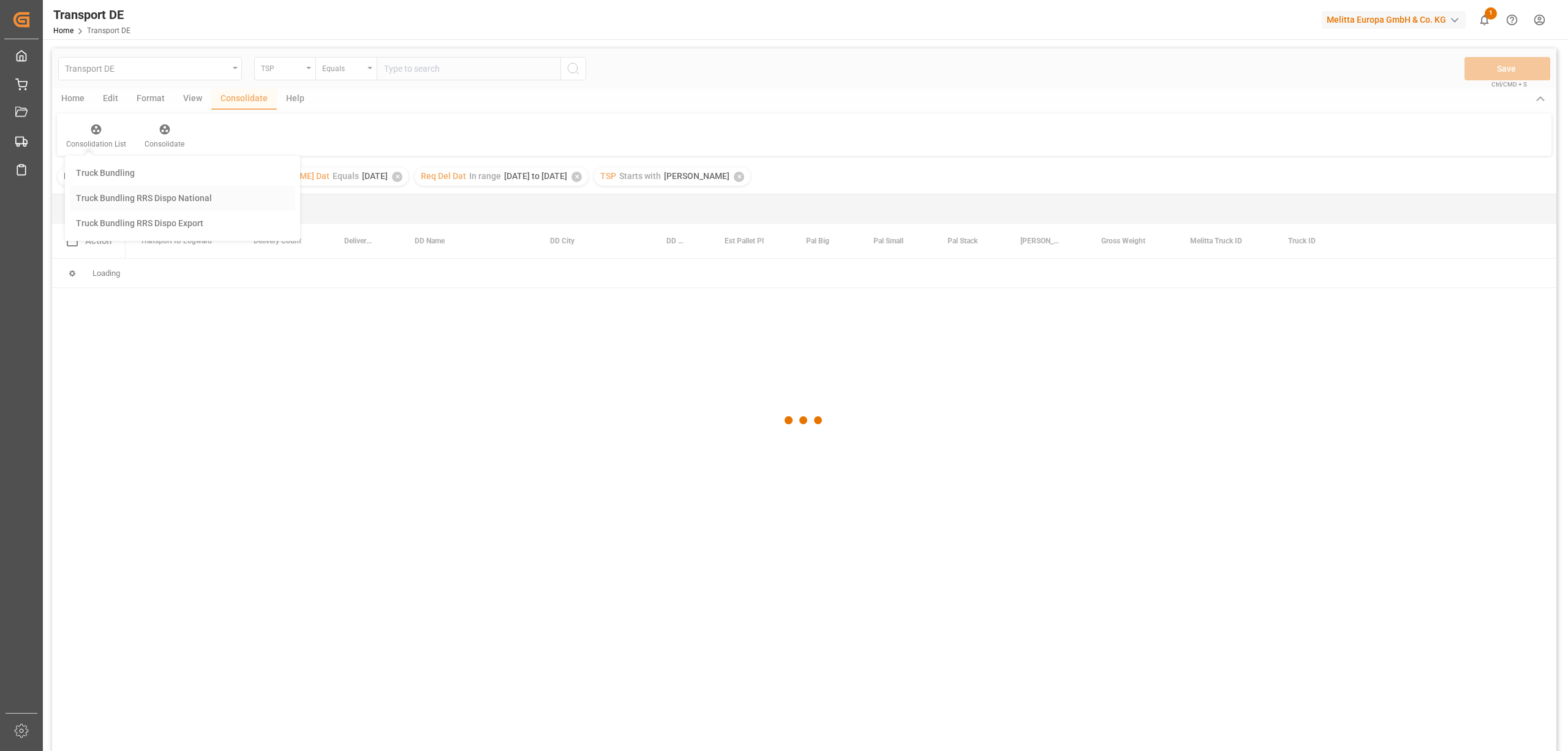
click at [143, 205] on div "Transport DE TSP Equals Save Ctrl/CMD + S Home Edit Format View Consolidate Hel…" at bounding box center [804, 416] width 1504 height 734
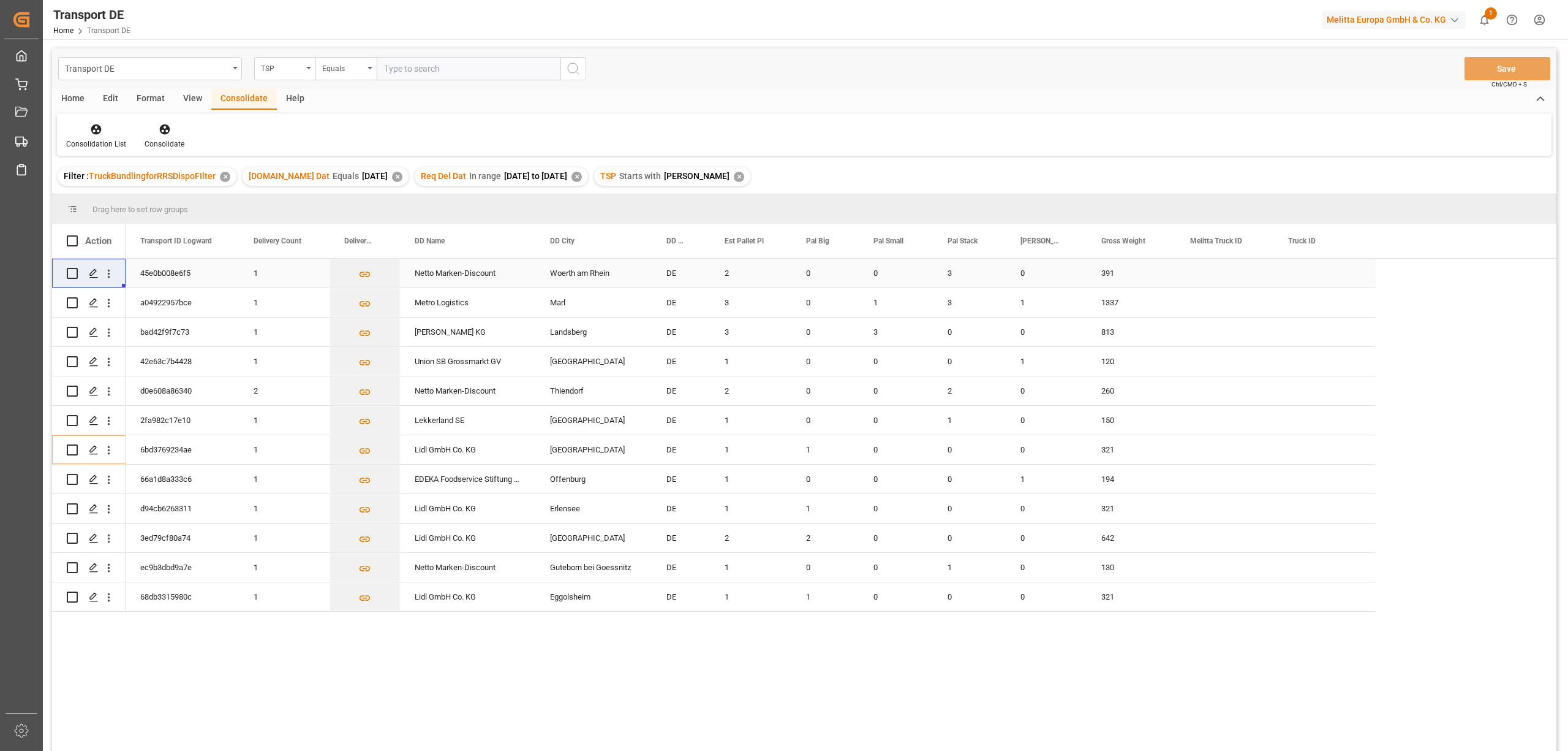
click at [71, 272] on input "Press Space to toggle row selection (unchecked)" at bounding box center [72, 272] width 11 height 11
checkbox input "true"
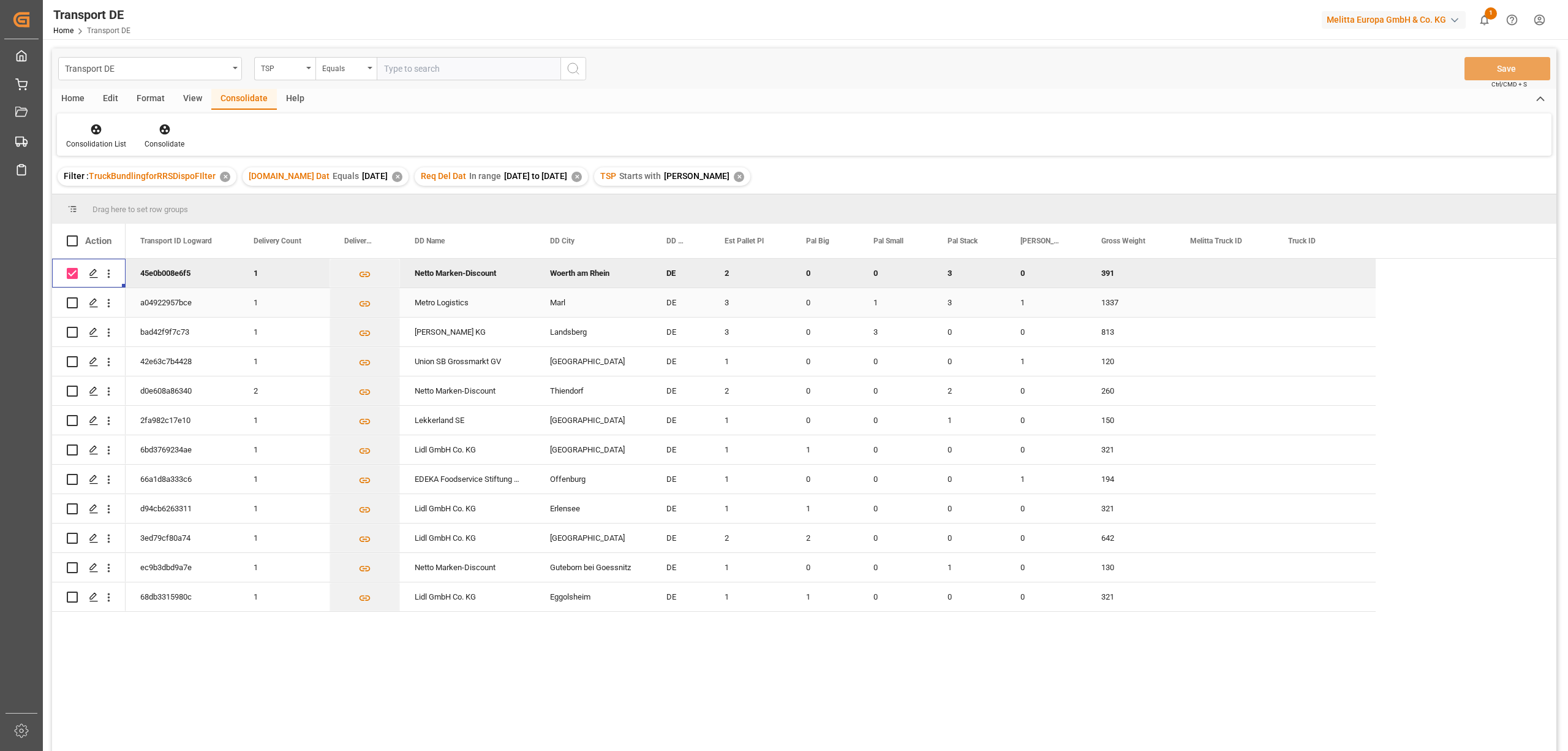
click at [68, 302] on input "Press Space to toggle row selection (unchecked)" at bounding box center [72, 302] width 11 height 11
checkbox input "true"
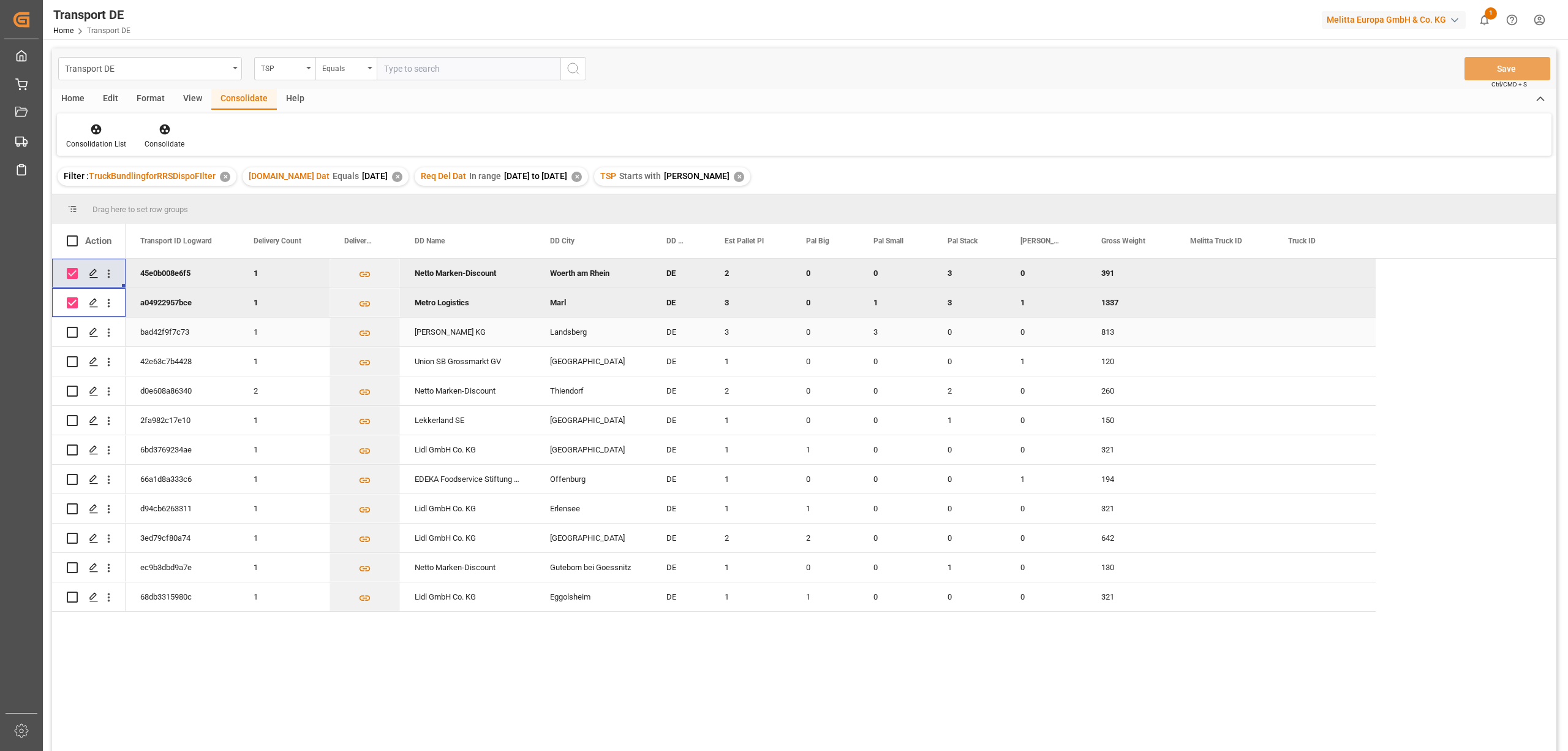
click at [76, 334] on input "Press Space to toggle row selection (unchecked)" at bounding box center [72, 332] width 11 height 11
checkbox input "true"
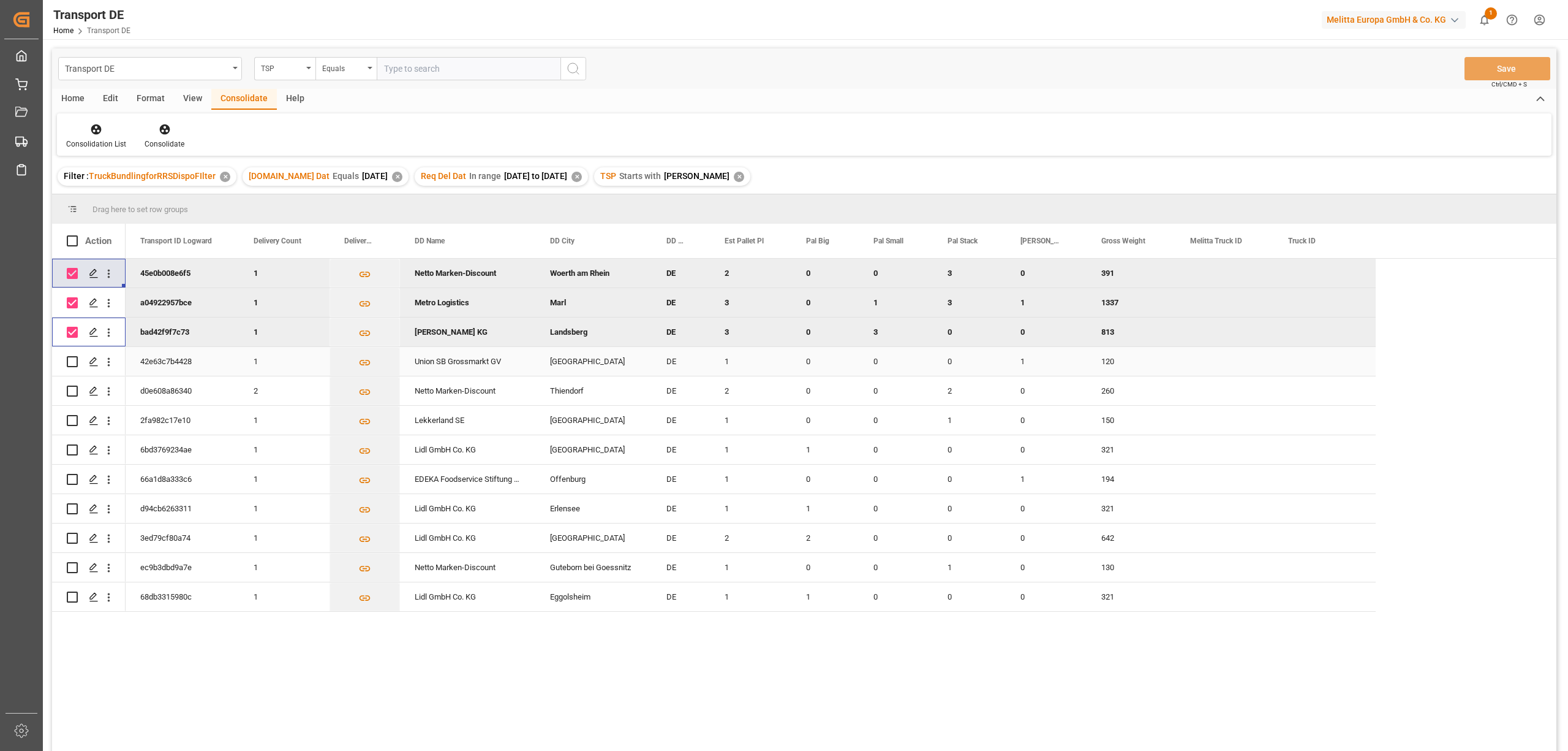
click at [68, 366] on input "Press Space to toggle row selection (unchecked)" at bounding box center [72, 361] width 11 height 11
checkbox input "true"
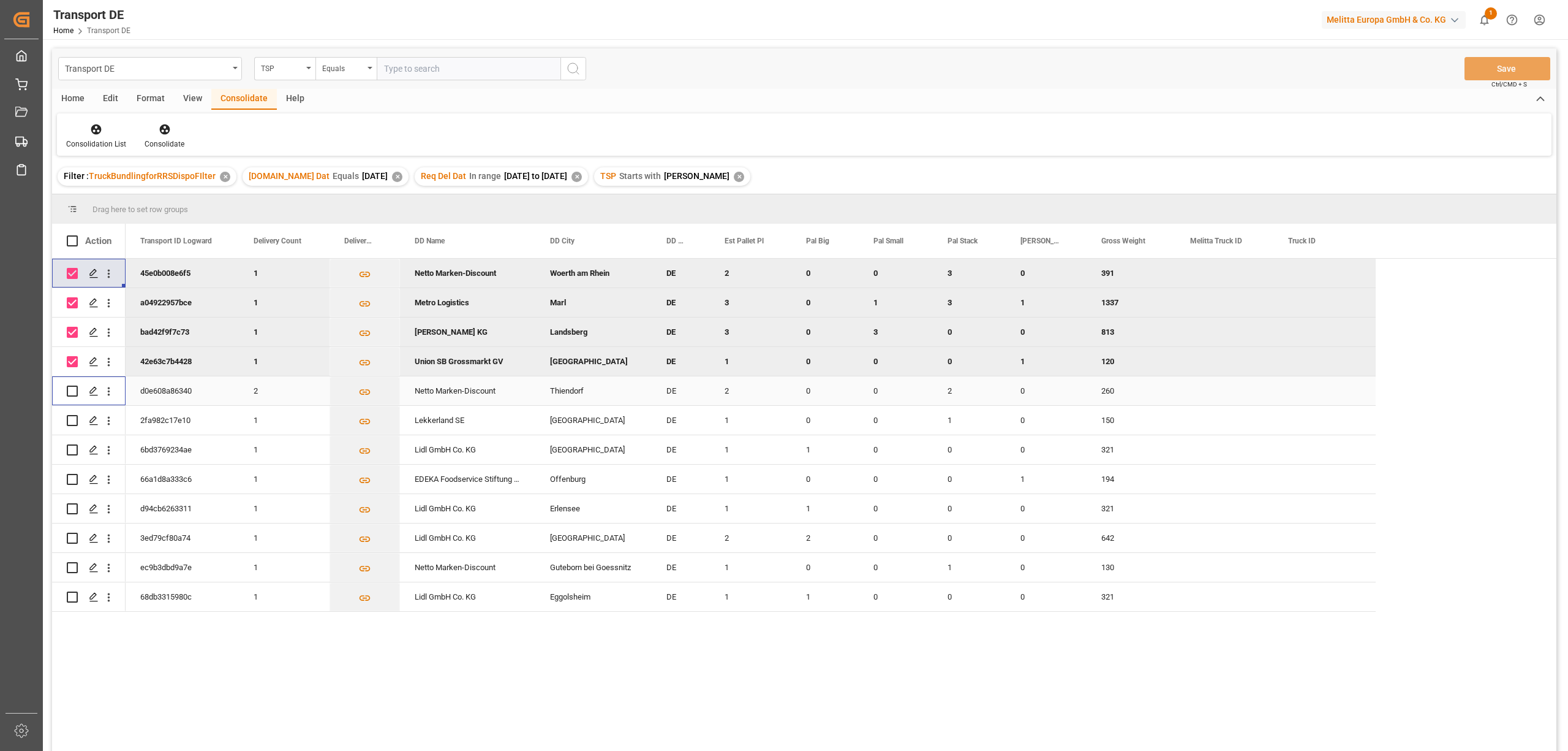
drag, startPoint x: 74, startPoint y: 388, endPoint x: 74, endPoint y: 409, distance: 21.0
click at [74, 389] on input "Press Space to toggle row selection (unchecked)" at bounding box center [72, 390] width 11 height 11
checkbox input "true"
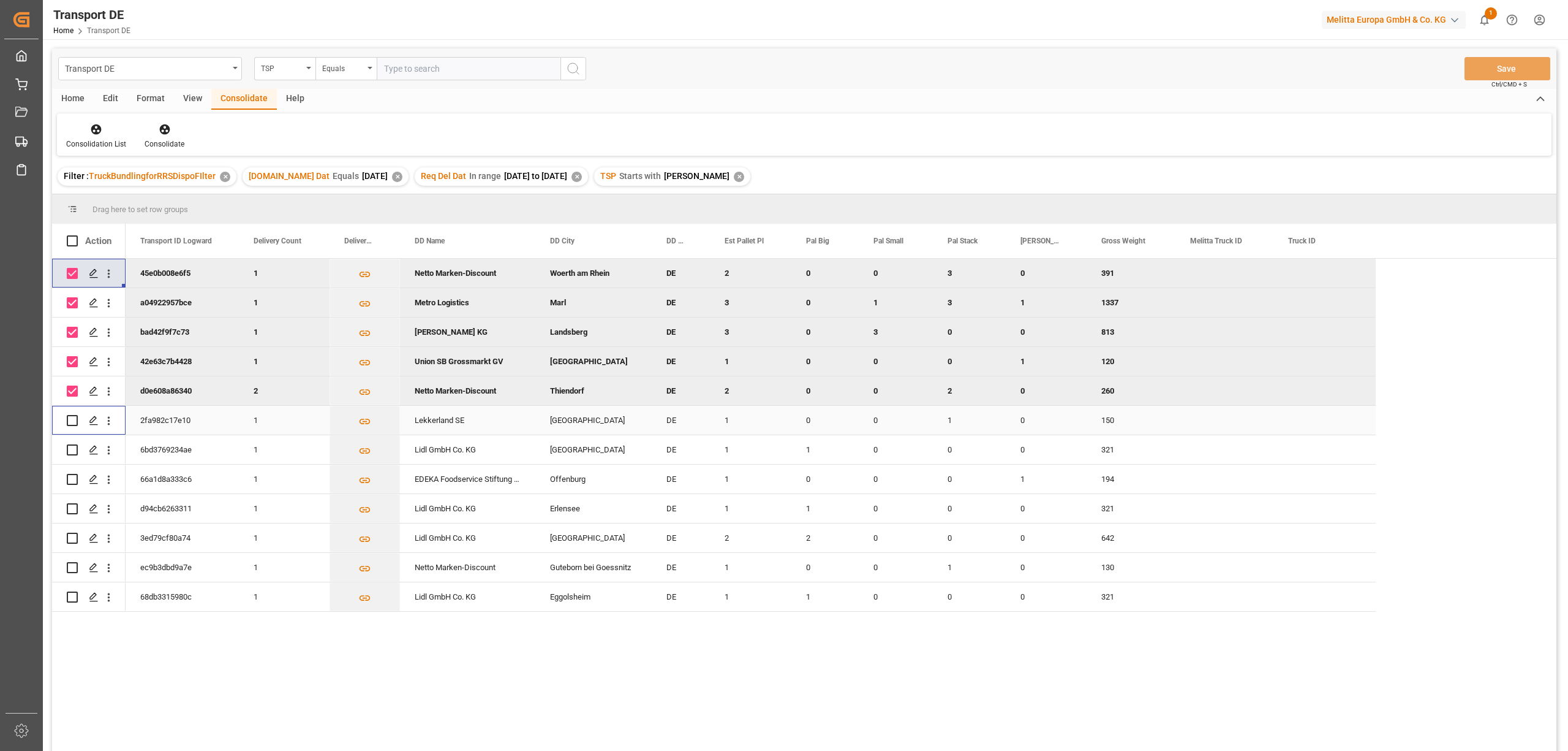
click at [70, 422] on input "Press Space to toggle row selection (unchecked)" at bounding box center [72, 420] width 11 height 11
checkbox input "true"
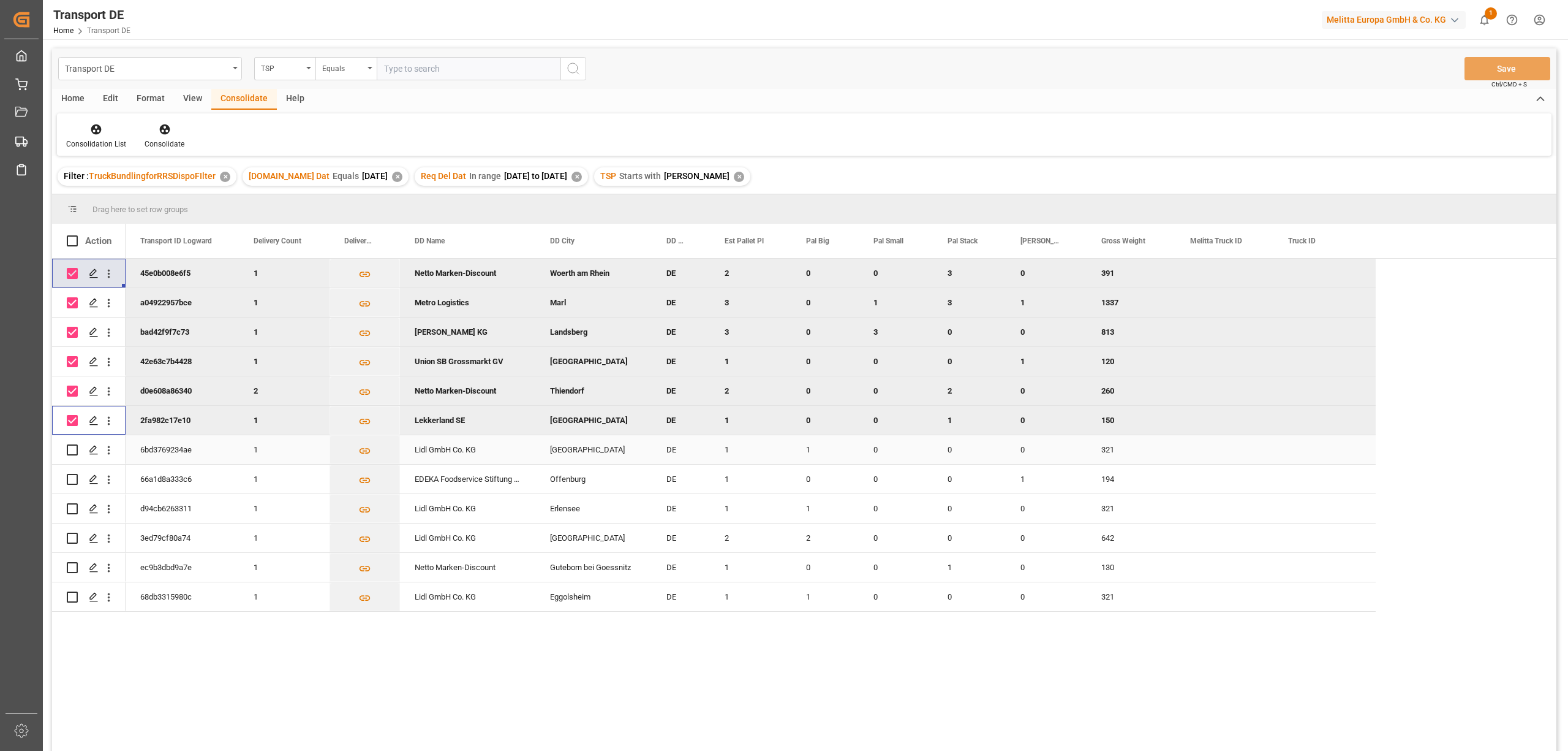
click at [73, 449] on input "Press Space to toggle row selection (unchecked)" at bounding box center [72, 449] width 11 height 11
checkbox input "true"
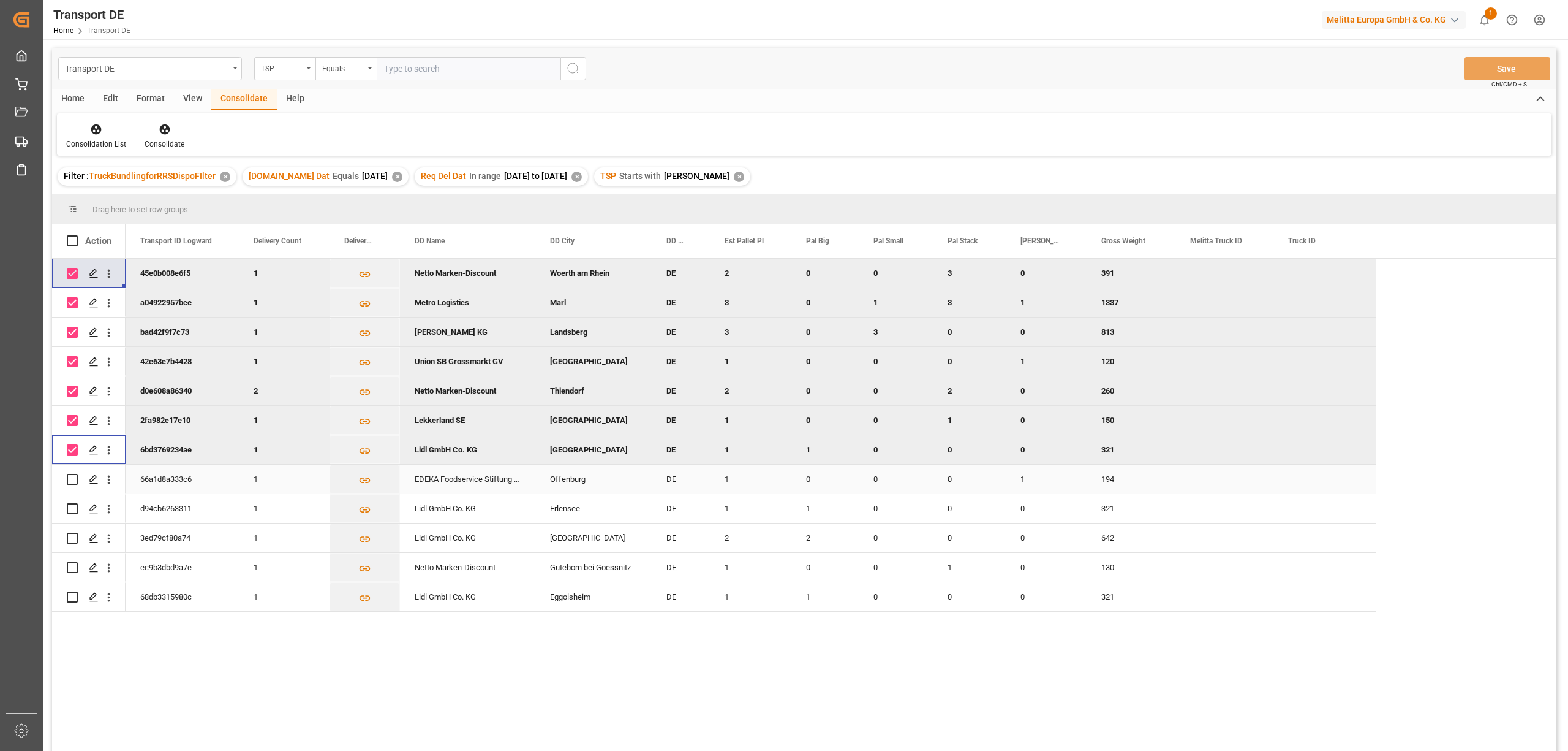
click at [71, 480] on input "Press Space to toggle row selection (unchecked)" at bounding box center [72, 479] width 11 height 11
checkbox input "true"
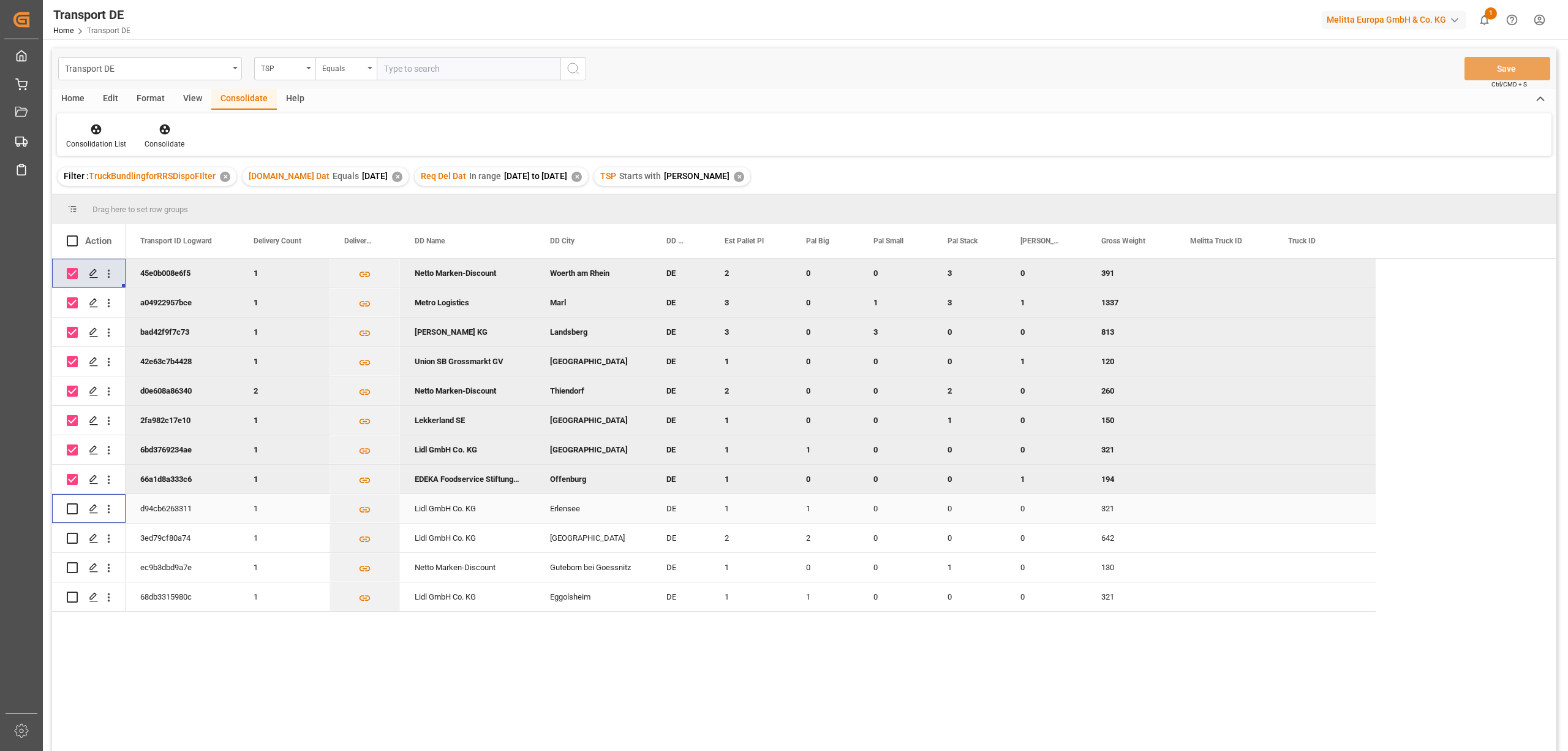
drag, startPoint x: 71, startPoint y: 505, endPoint x: 71, endPoint y: 520, distance: 15.0
click at [71, 506] on input "Press Space to toggle row selection (unchecked)" at bounding box center [72, 508] width 11 height 11
checkbox input "true"
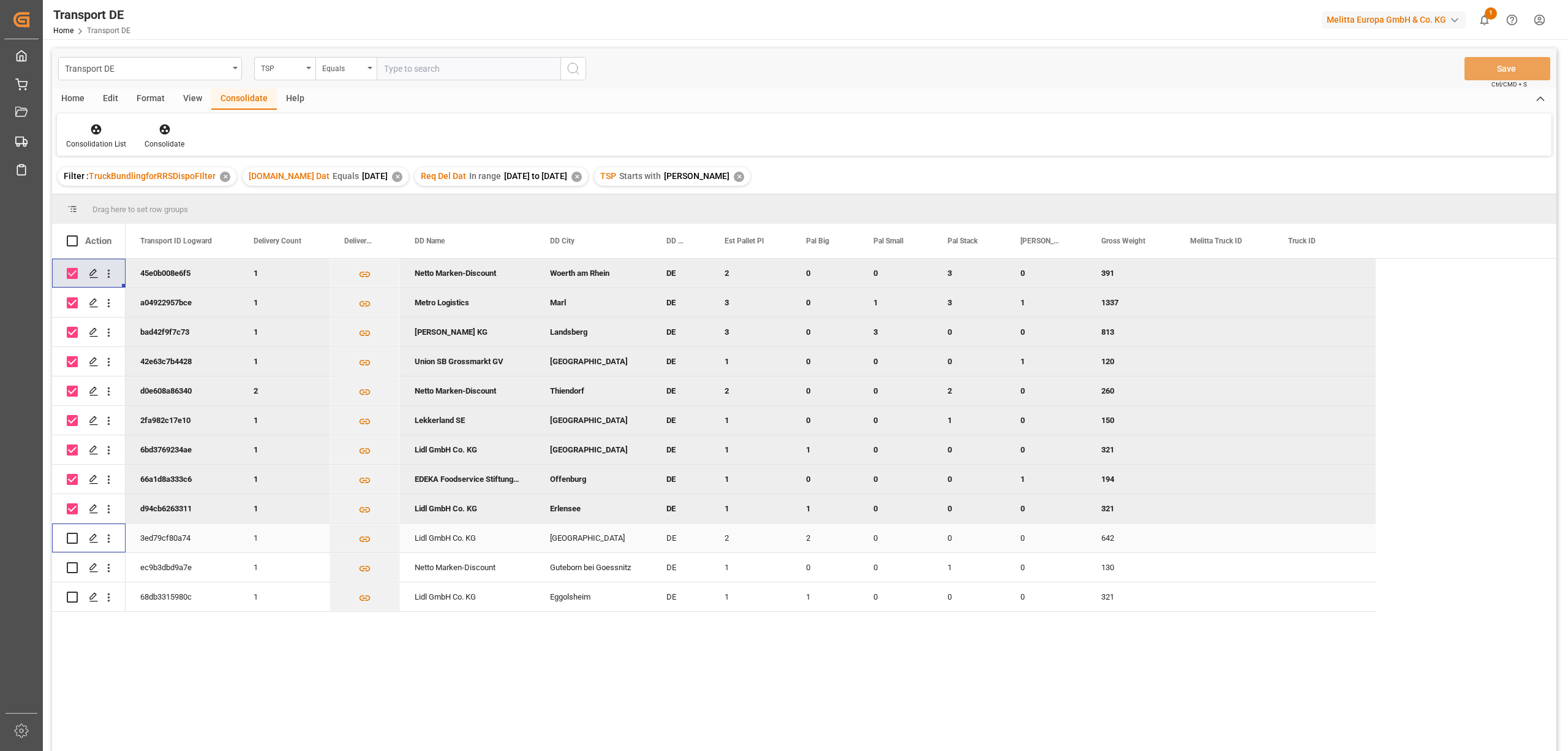
click at [75, 541] on input "Press Space to toggle row selection (unchecked)" at bounding box center [72, 537] width 11 height 11
checkbox input "true"
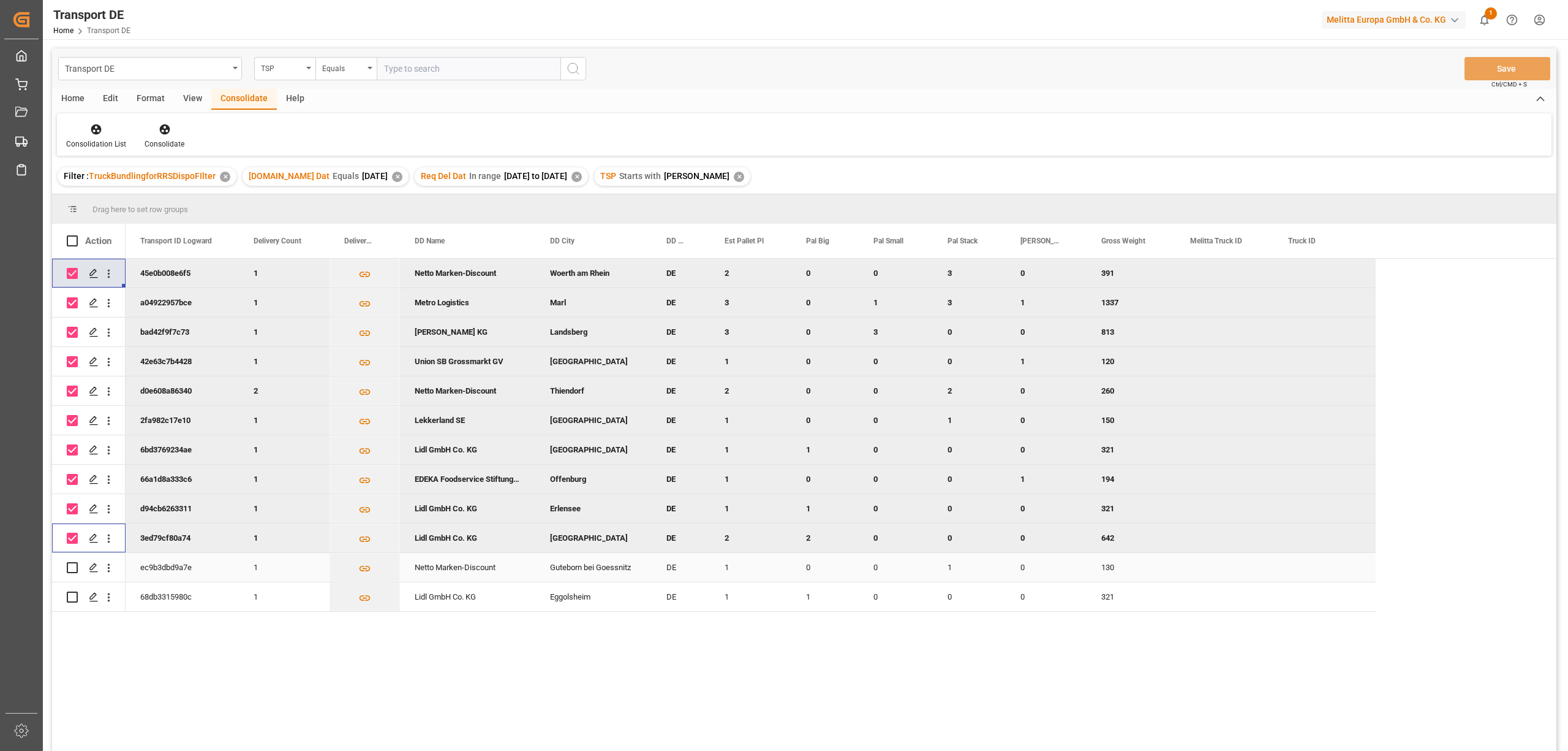
click at [75, 569] on input "Press Space to toggle row selection (unchecked)" at bounding box center [72, 567] width 11 height 11
checkbox input "true"
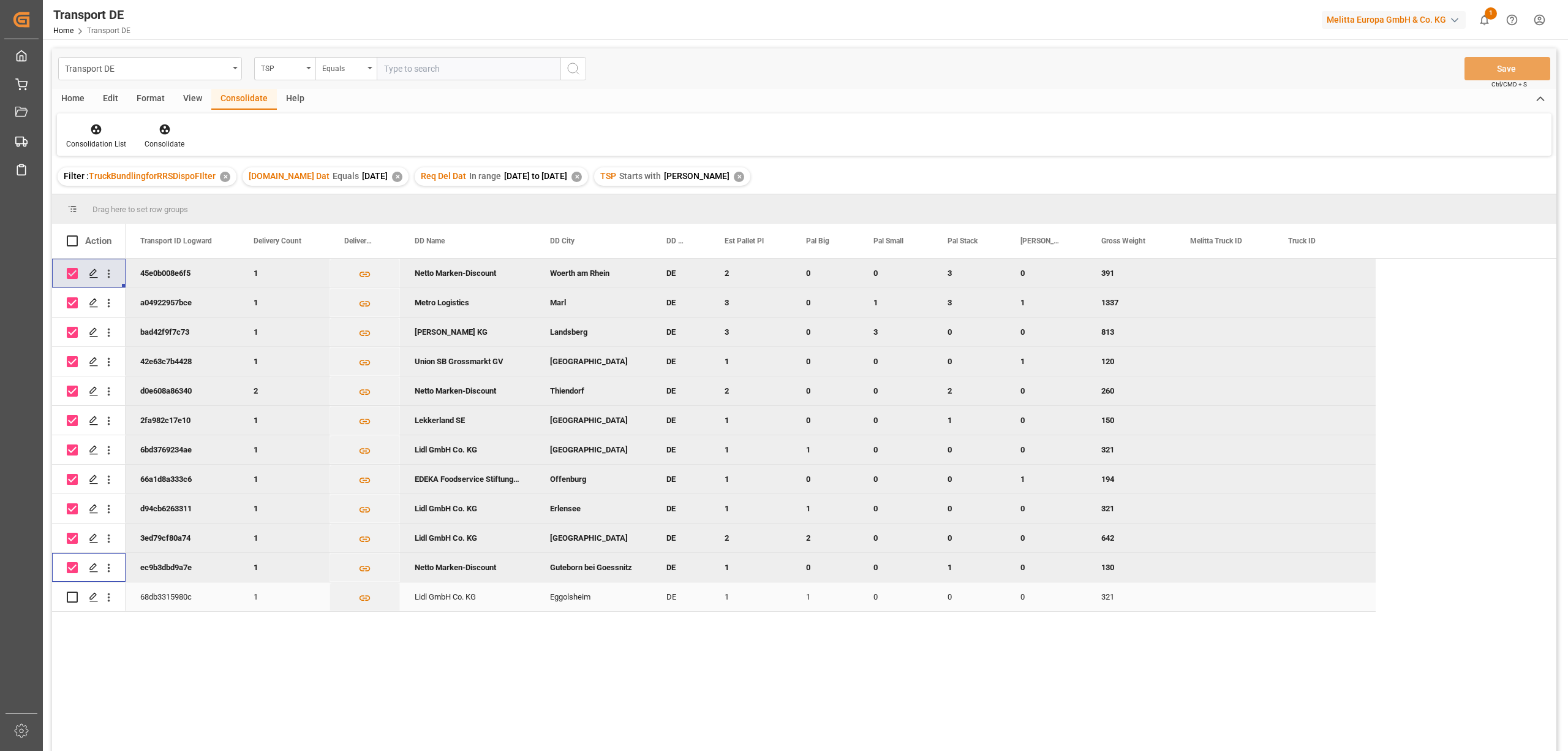
click at [73, 597] on input "Press Space to toggle row selection (unchecked)" at bounding box center [72, 597] width 11 height 11
checkbox input "true"
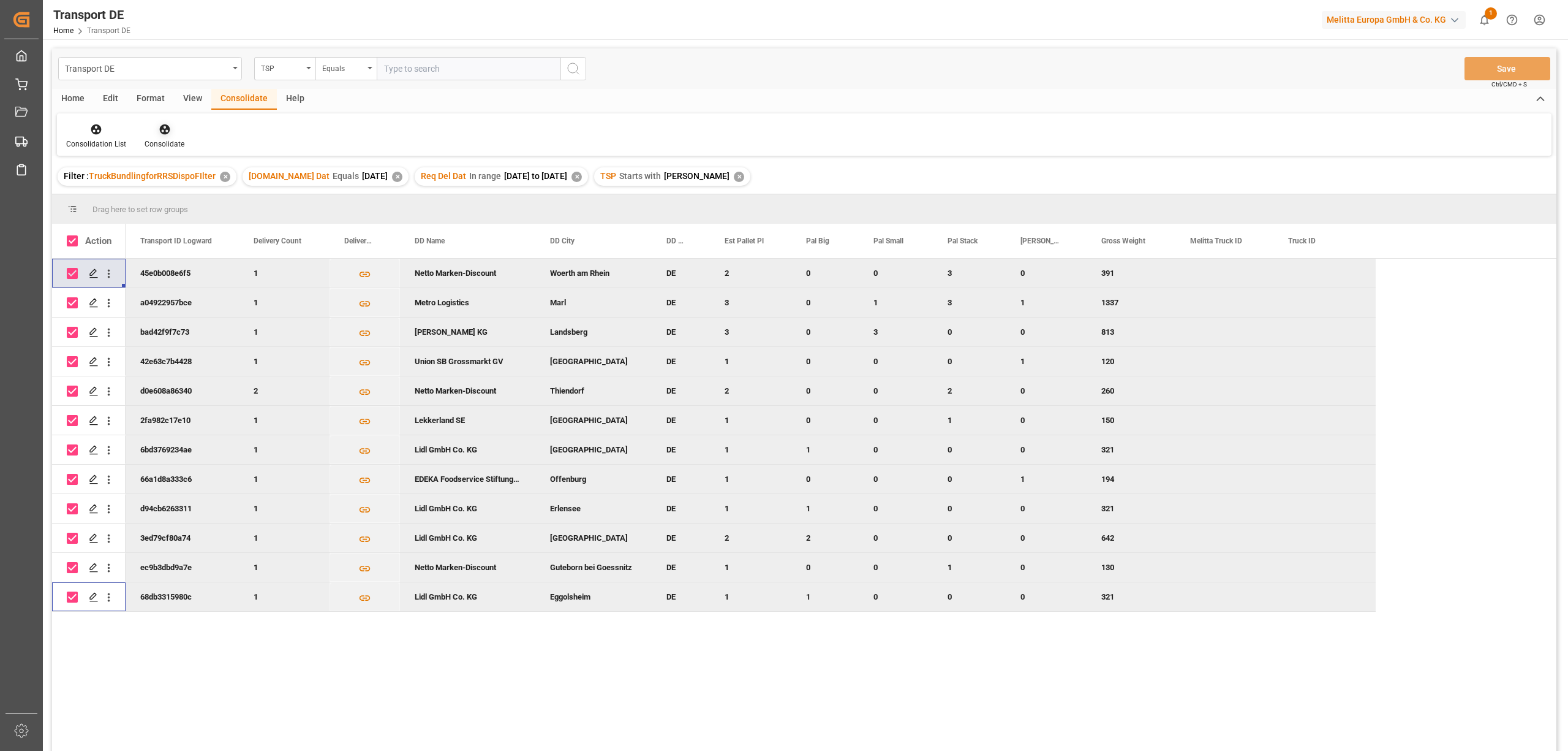
click at [162, 132] on icon at bounding box center [164, 130] width 11 height 11
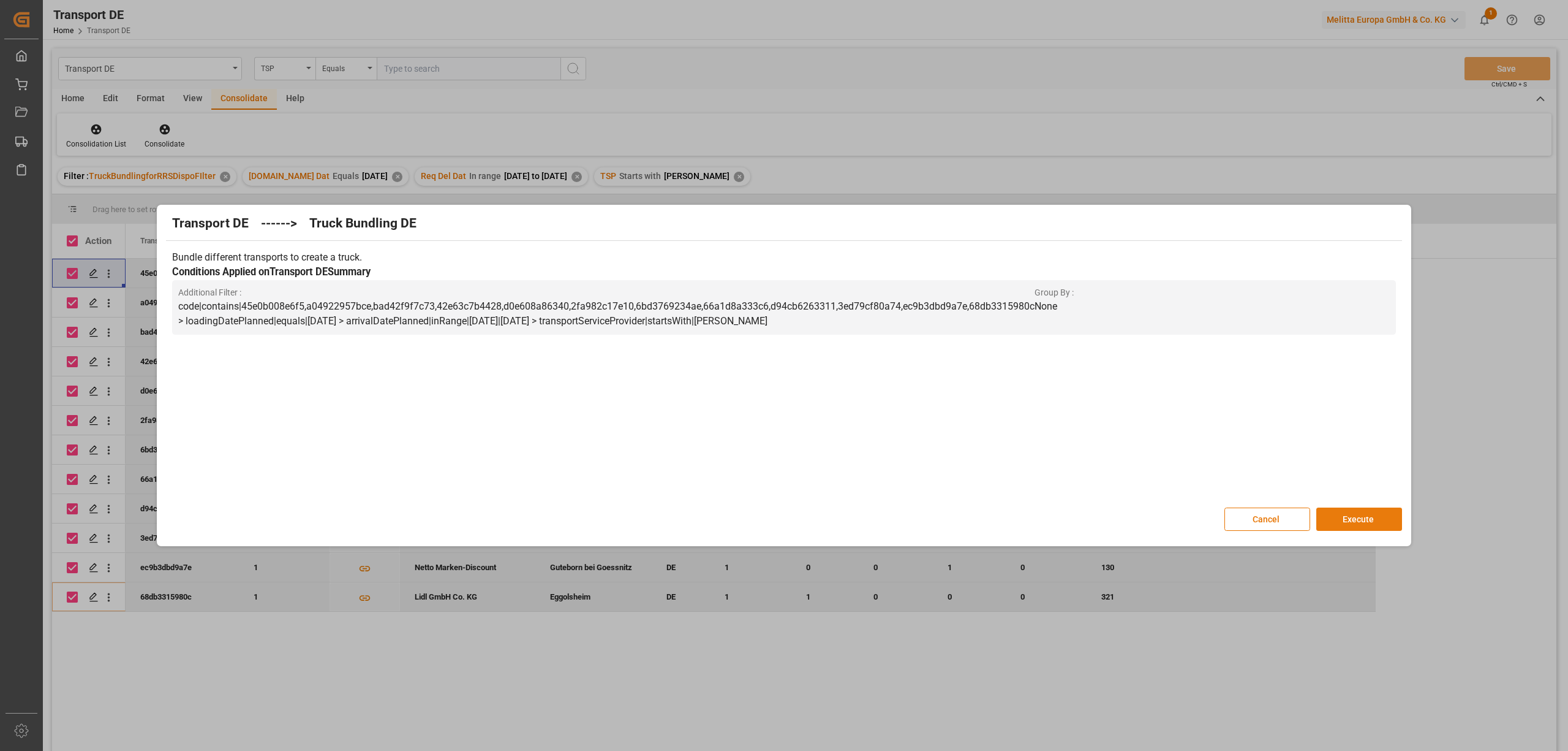
click at [1340, 511] on button "Execute" at bounding box center [1359, 519] width 86 height 23
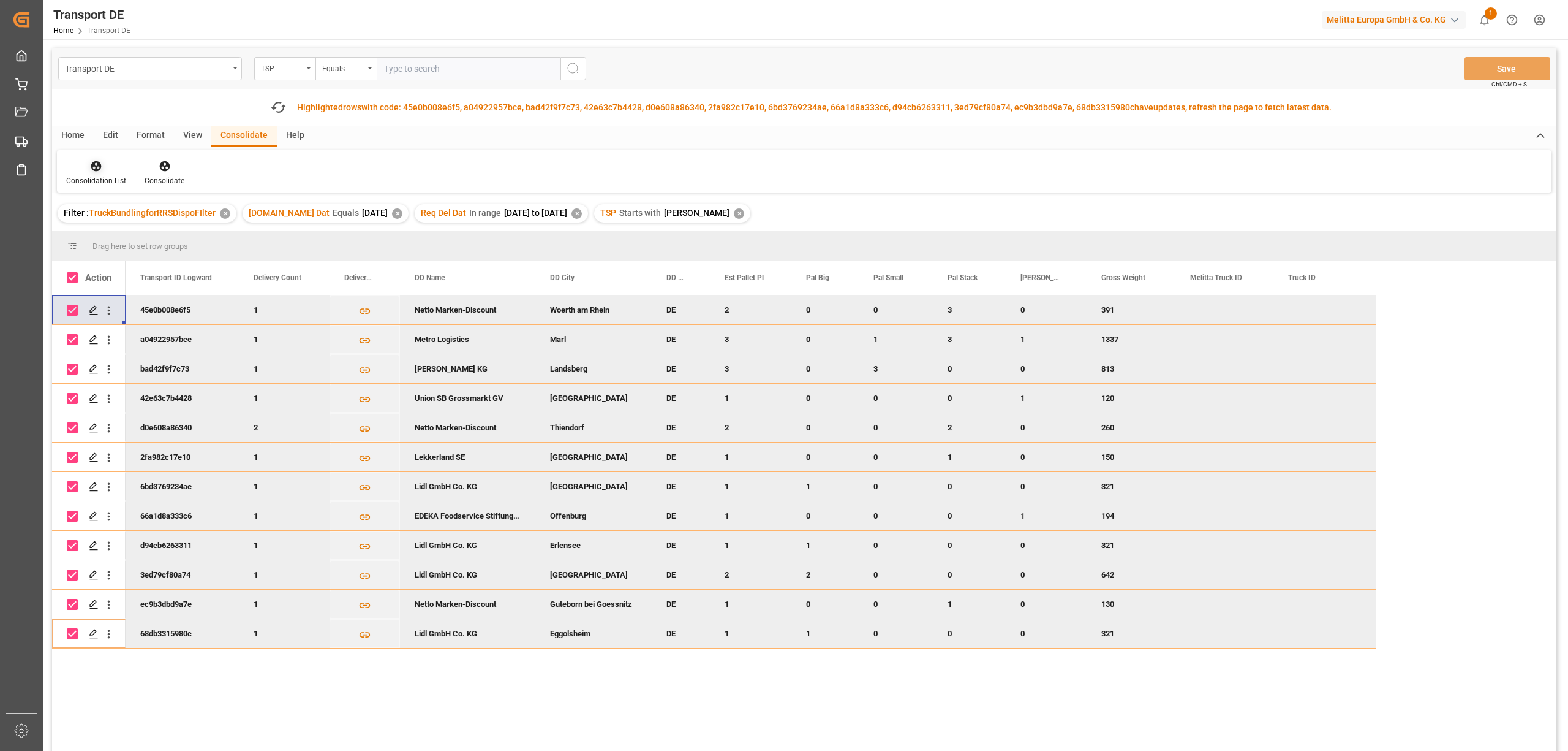
click at [99, 161] on icon at bounding box center [96, 166] width 12 height 12
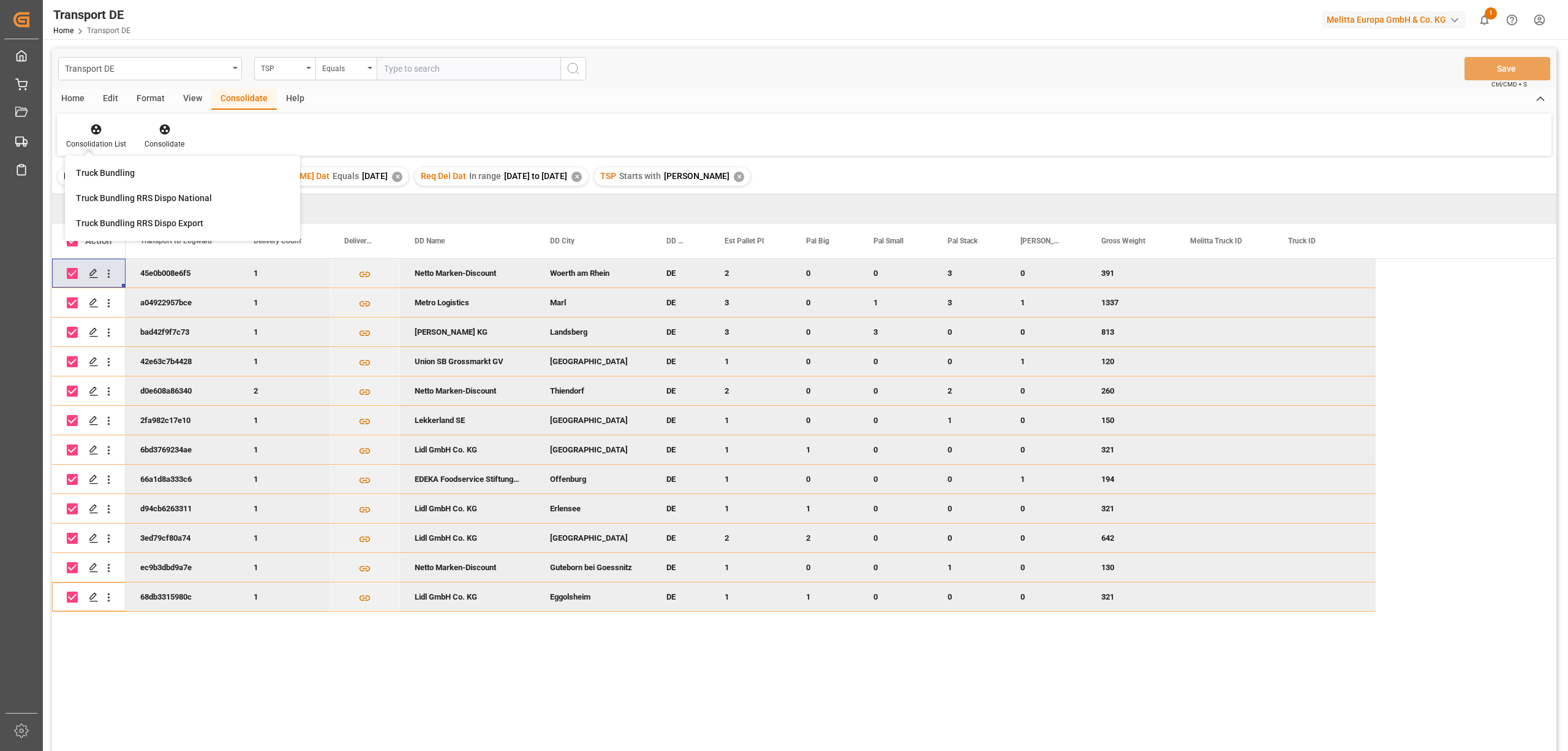
click at [148, 236] on div "Truck Bundling Truck Bundling RRS Dispo National Truck Bundling RRS Dispo Export" at bounding box center [182, 198] width 235 height 85
click at [97, 130] on icon at bounding box center [96, 129] width 12 height 12
click at [181, 199] on div "Transport DE TSP Equals Save Ctrl/CMD + S Home Edit Format View Consolidate Hel…" at bounding box center [804, 416] width 1504 height 734
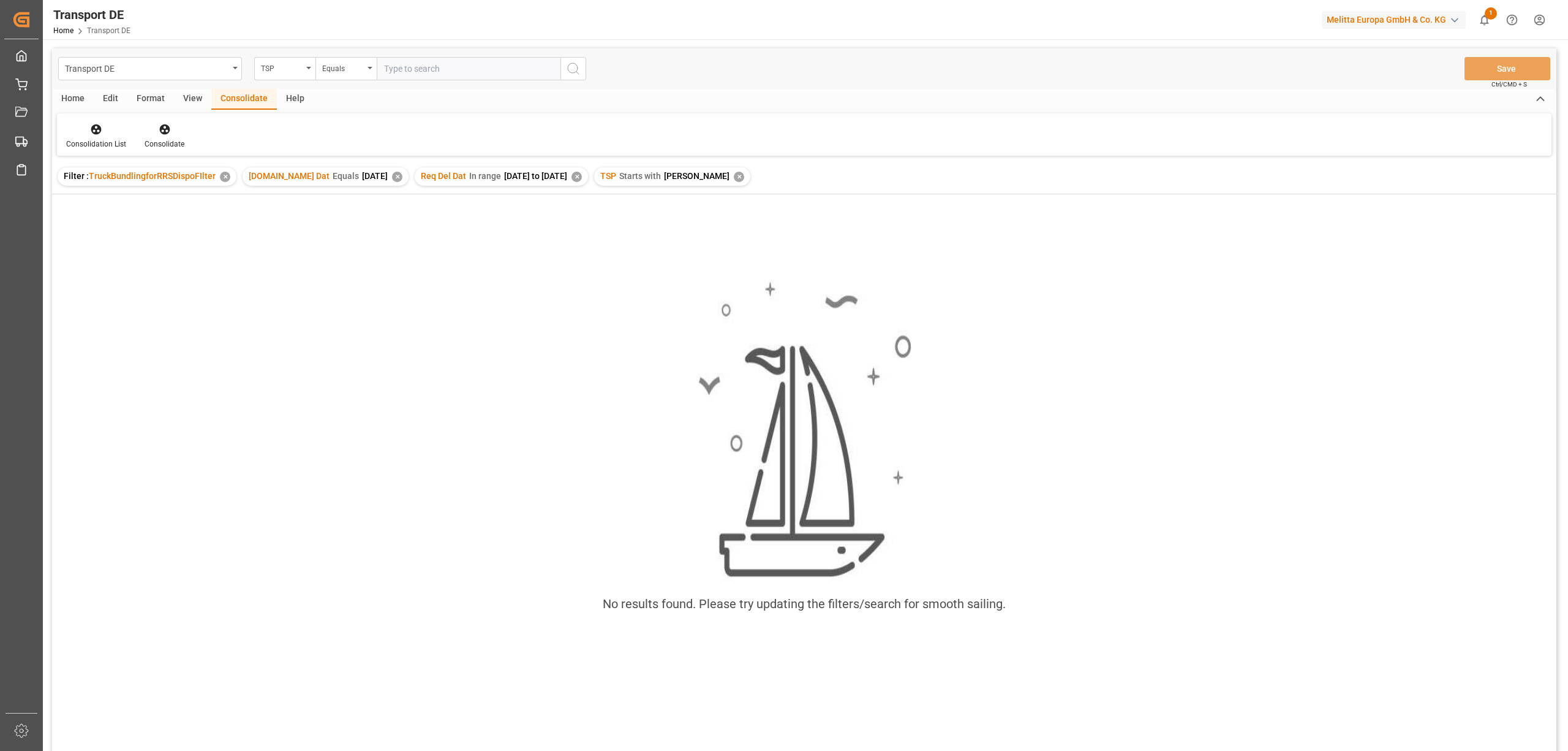
click at [734, 172] on div "✕" at bounding box center [739, 177] width 11 height 11
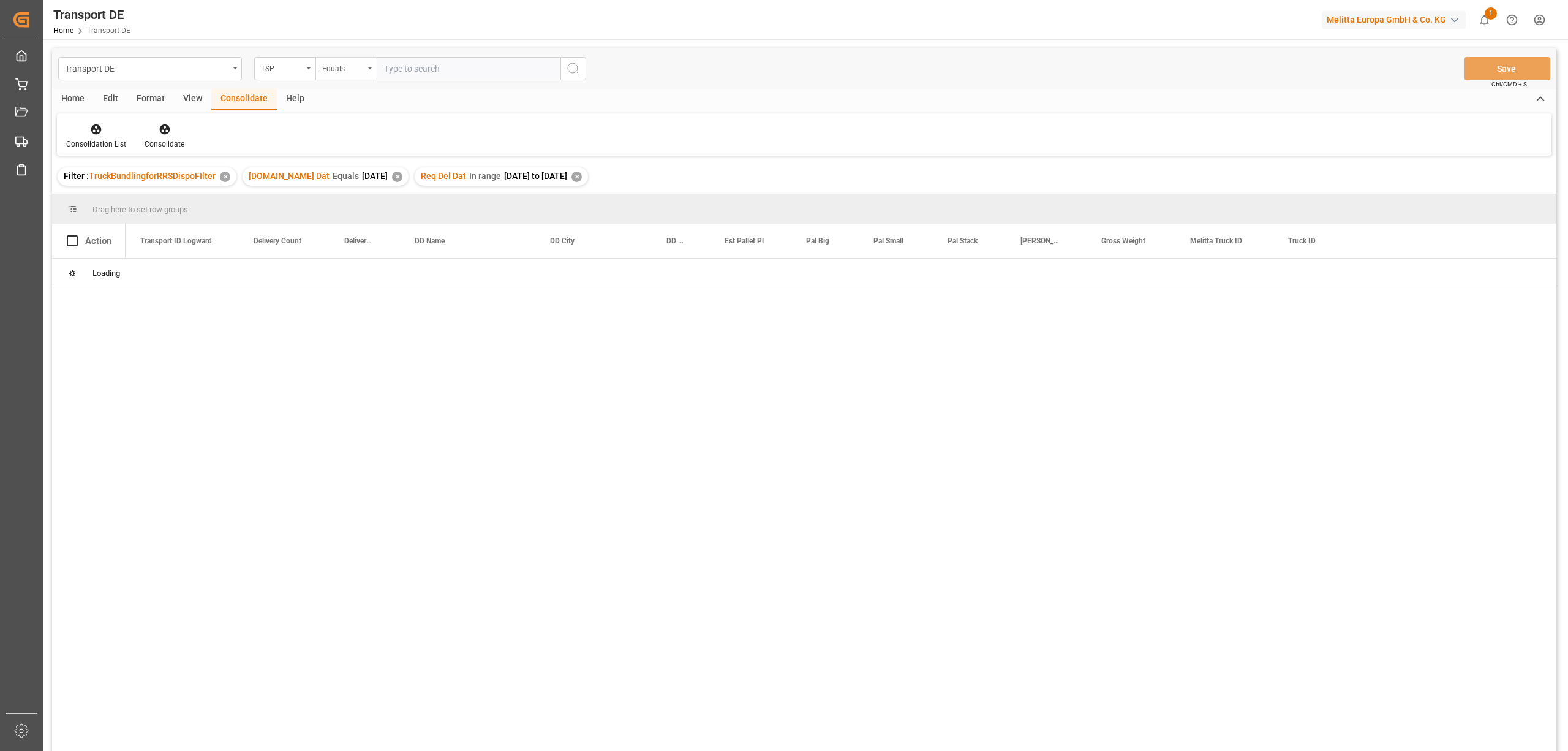
click at [332, 72] on div "Equals" at bounding box center [343, 67] width 41 height 14
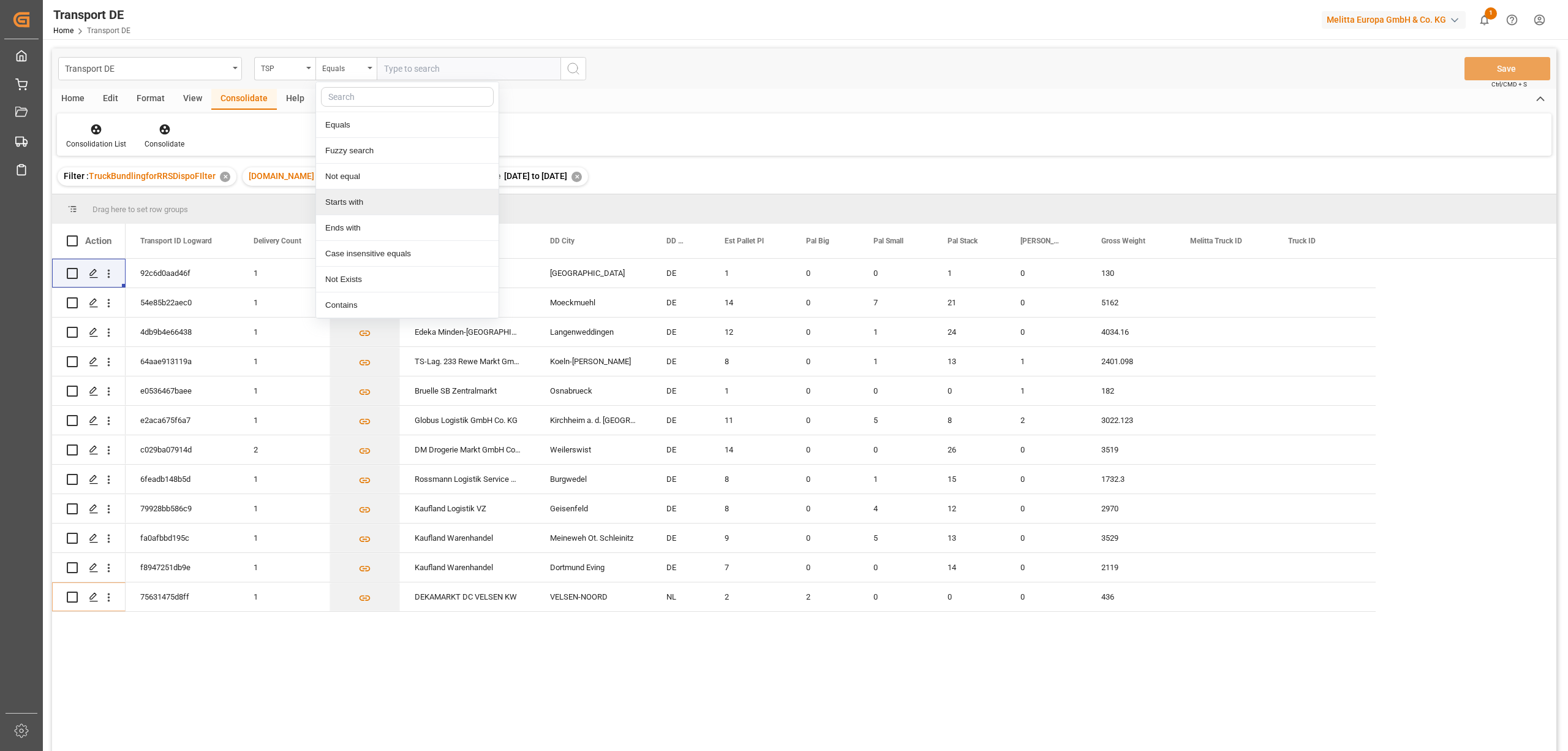
click at [341, 209] on div "Starts with" at bounding box center [407, 201] width 182 height 26
type input "LIT DE"
click at [567, 73] on icon "search button" at bounding box center [573, 68] width 15 height 15
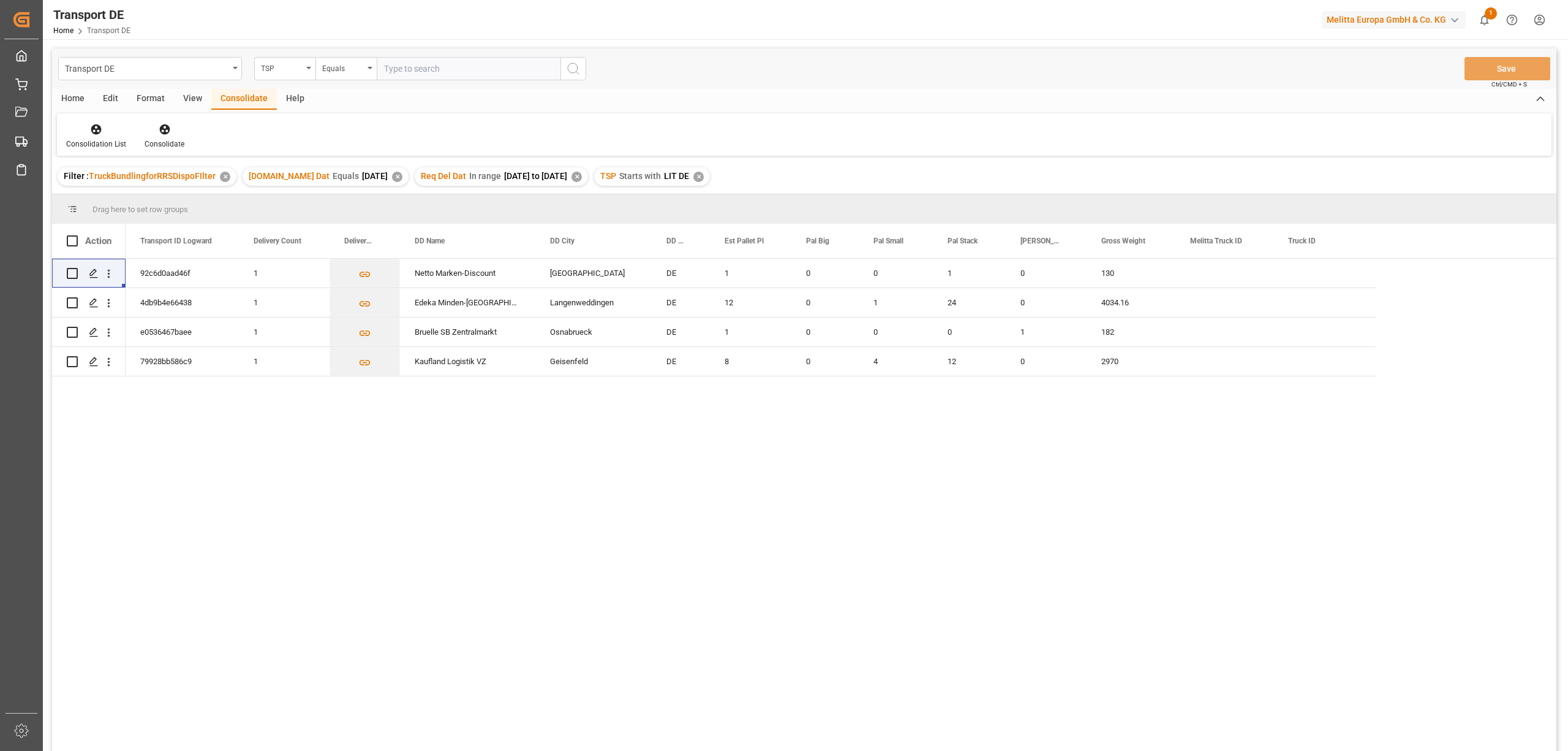
drag, startPoint x: 484, startPoint y: 729, endPoint x: 473, endPoint y: 716, distance: 17.0
click at [484, 729] on div "92c6d0aad46f 1 Netto Marken-Discount Kitzingen DE 1 0 0 1 0 130 4db9b4e66438 1 …" at bounding box center [841, 508] width 1431 height 500
click at [72, 304] on input "Press Space to toggle row selection (unchecked)" at bounding box center [72, 302] width 11 height 11
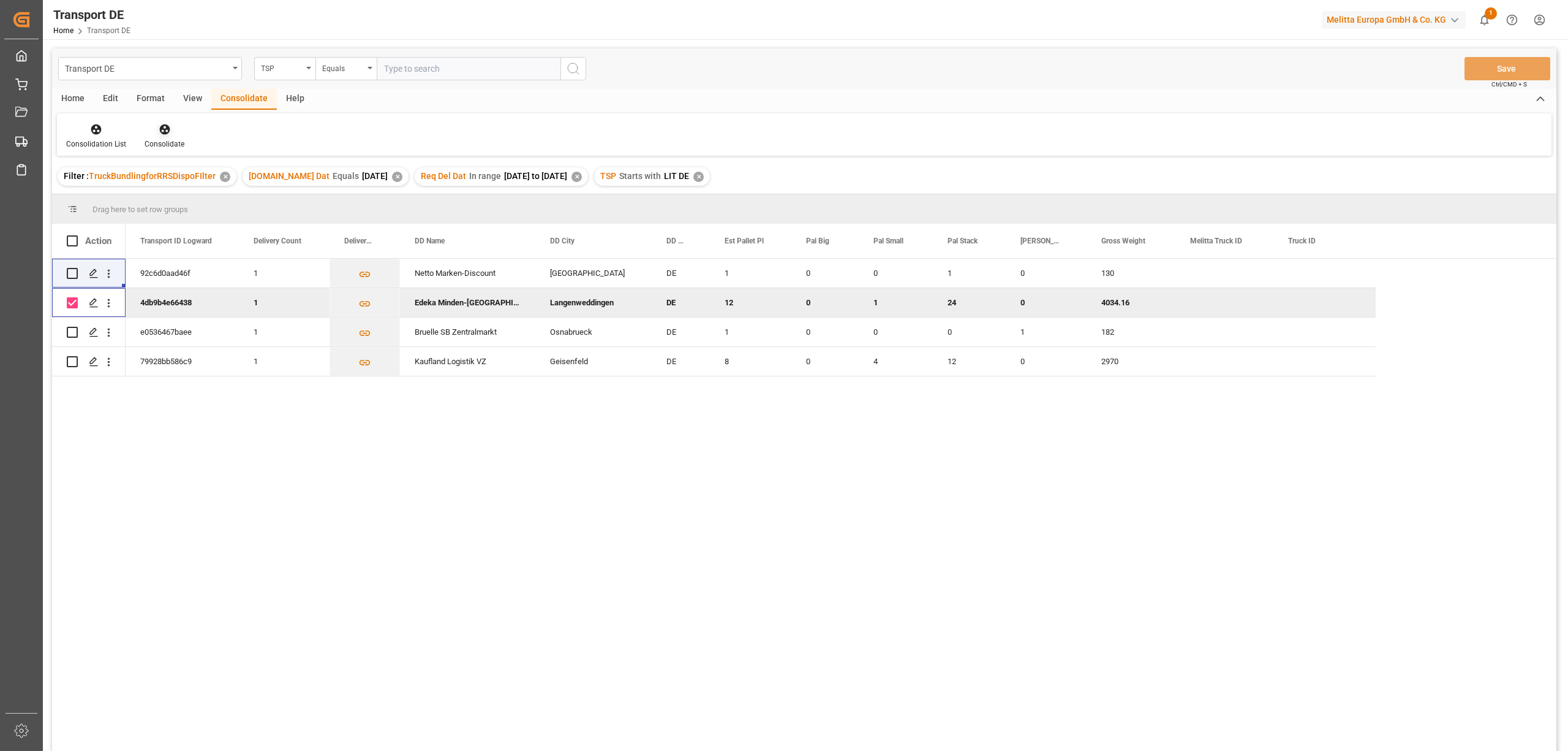
click at [162, 123] on icon at bounding box center [164, 129] width 12 height 12
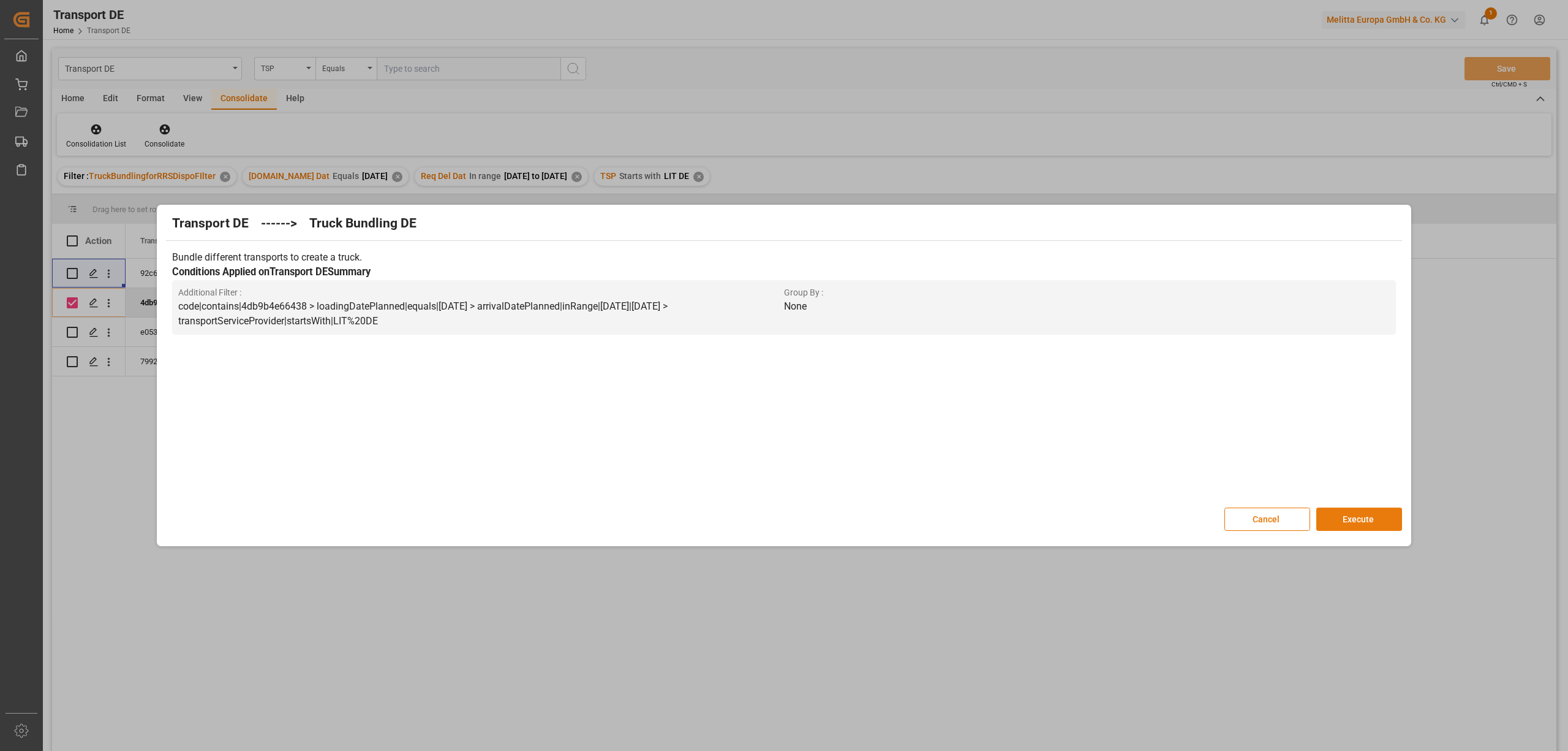
click at [1368, 520] on button "Execute" at bounding box center [1359, 519] width 86 height 23
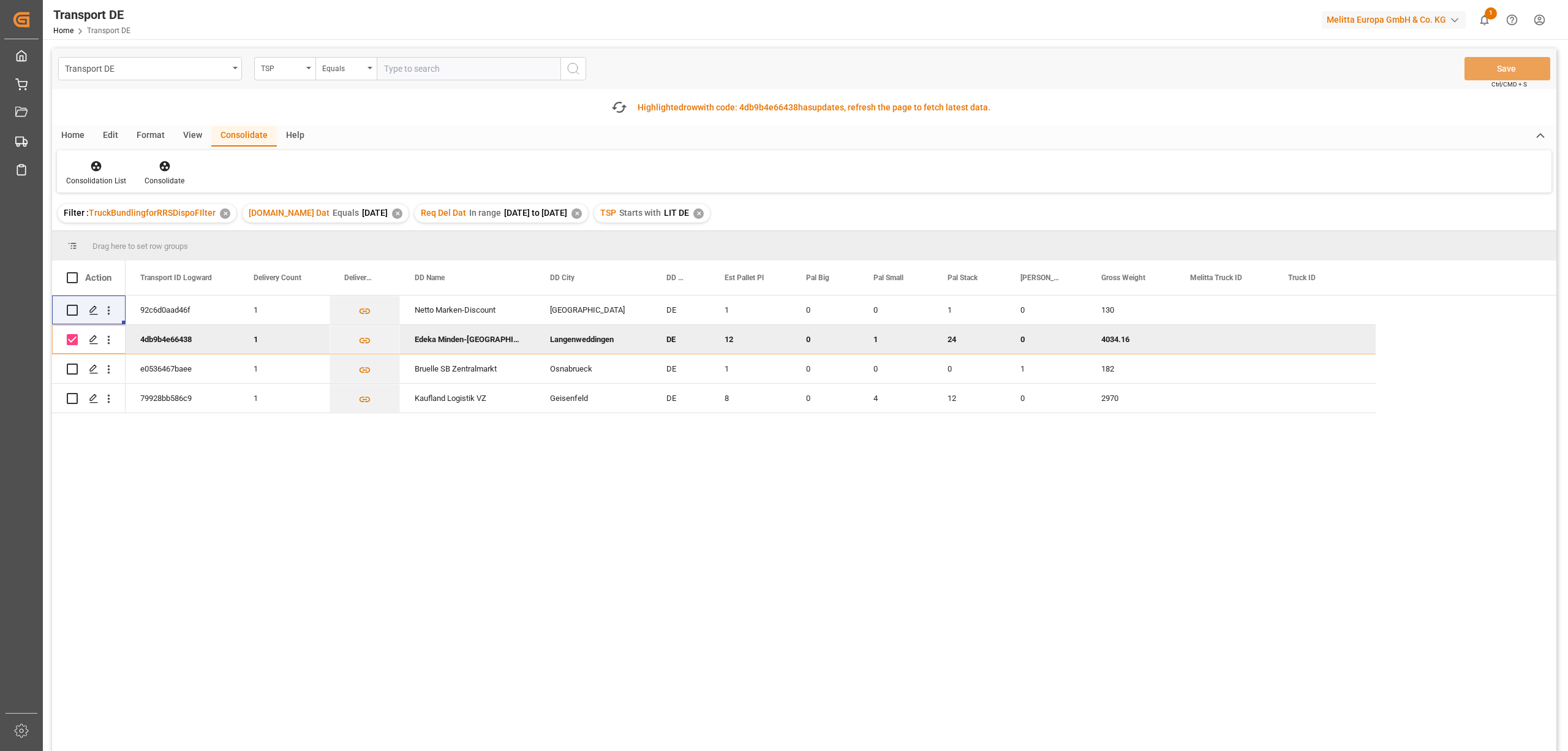
click at [73, 338] on input "Press Space to toggle row selection (checked)" at bounding box center [72, 339] width 11 height 11
checkbox input "false"
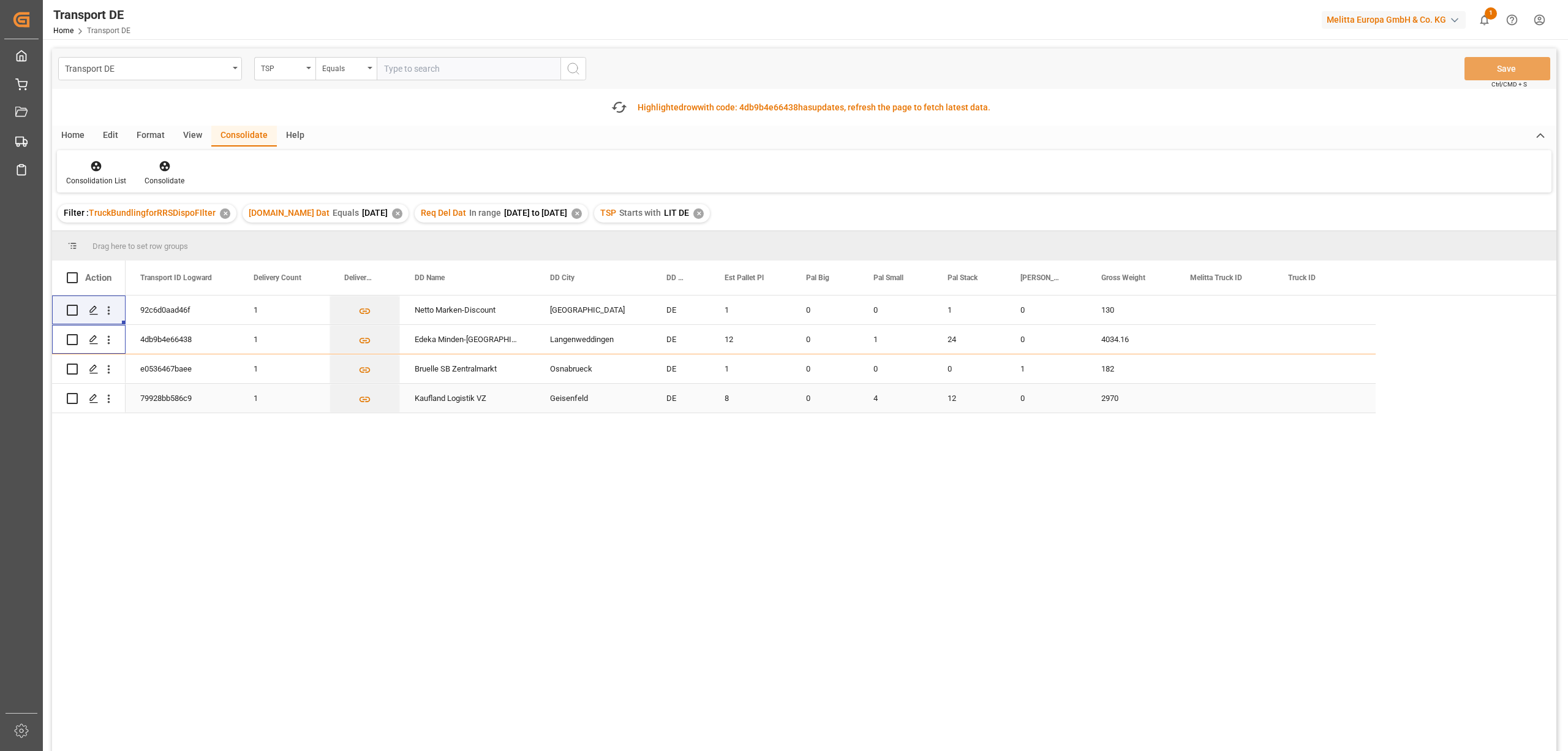
click at [72, 399] on input "Press Space to toggle row selection (unchecked)" at bounding box center [72, 398] width 11 height 11
checkbox input "true"
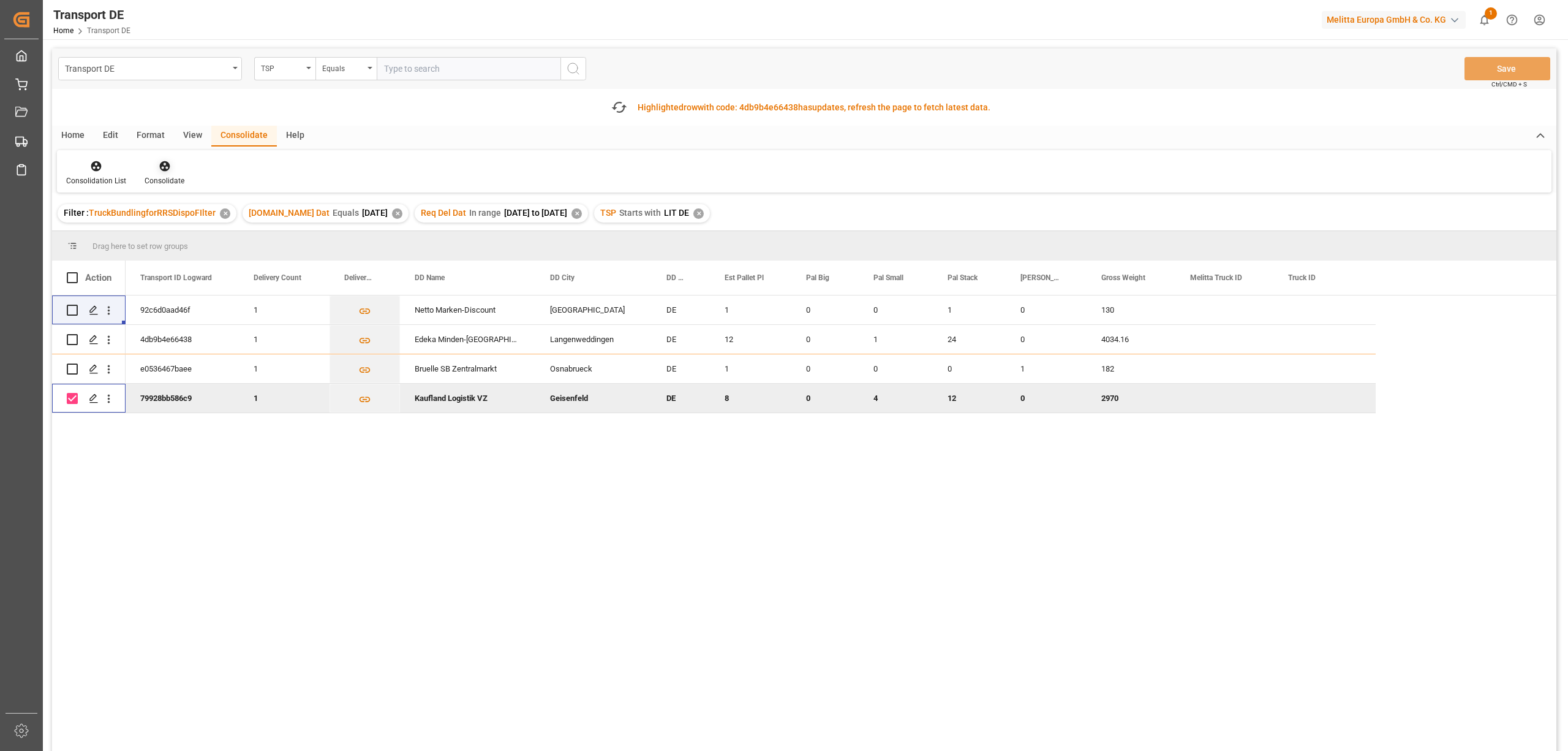
click at [162, 168] on icon at bounding box center [164, 166] width 12 height 12
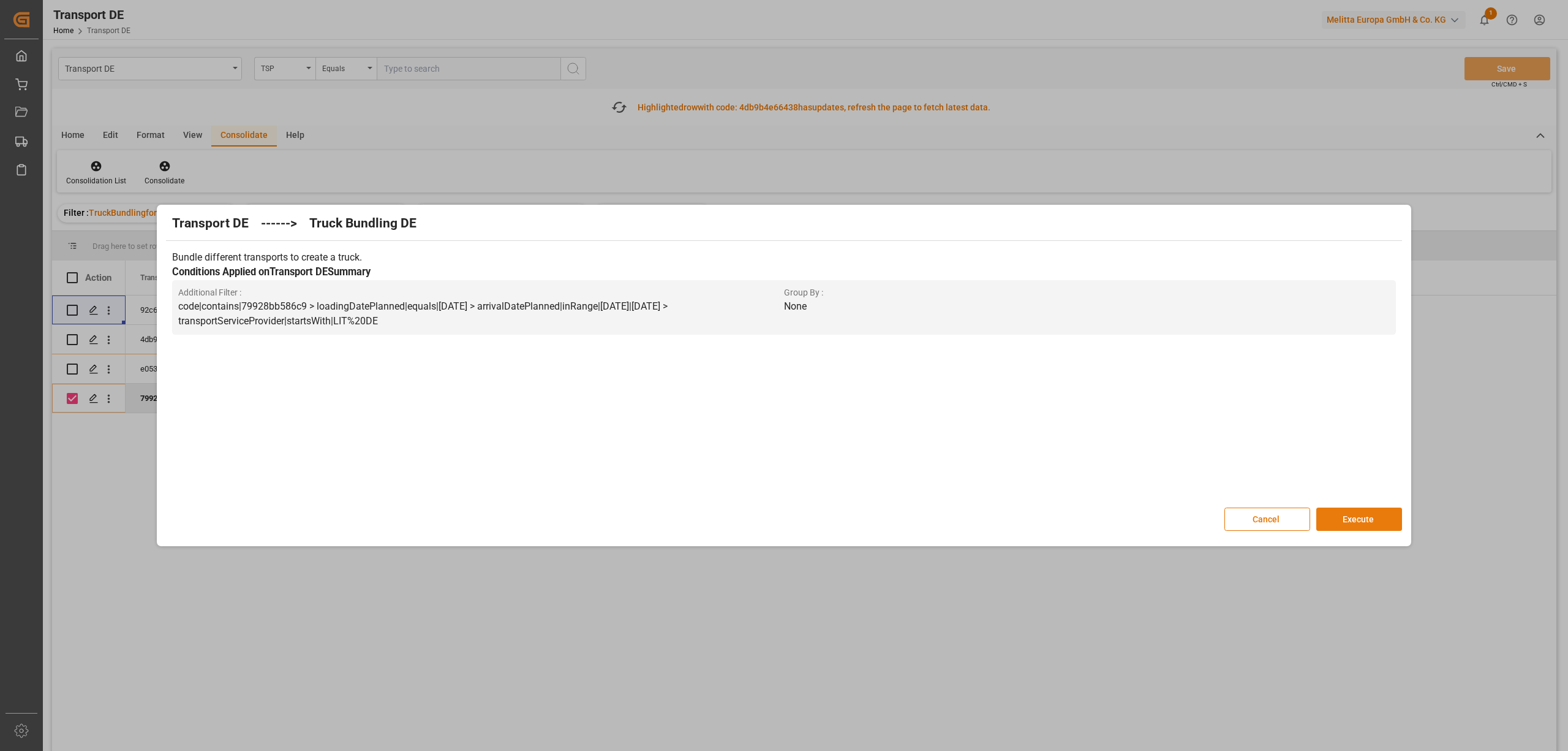
click at [1355, 521] on button "Execute" at bounding box center [1359, 519] width 86 height 23
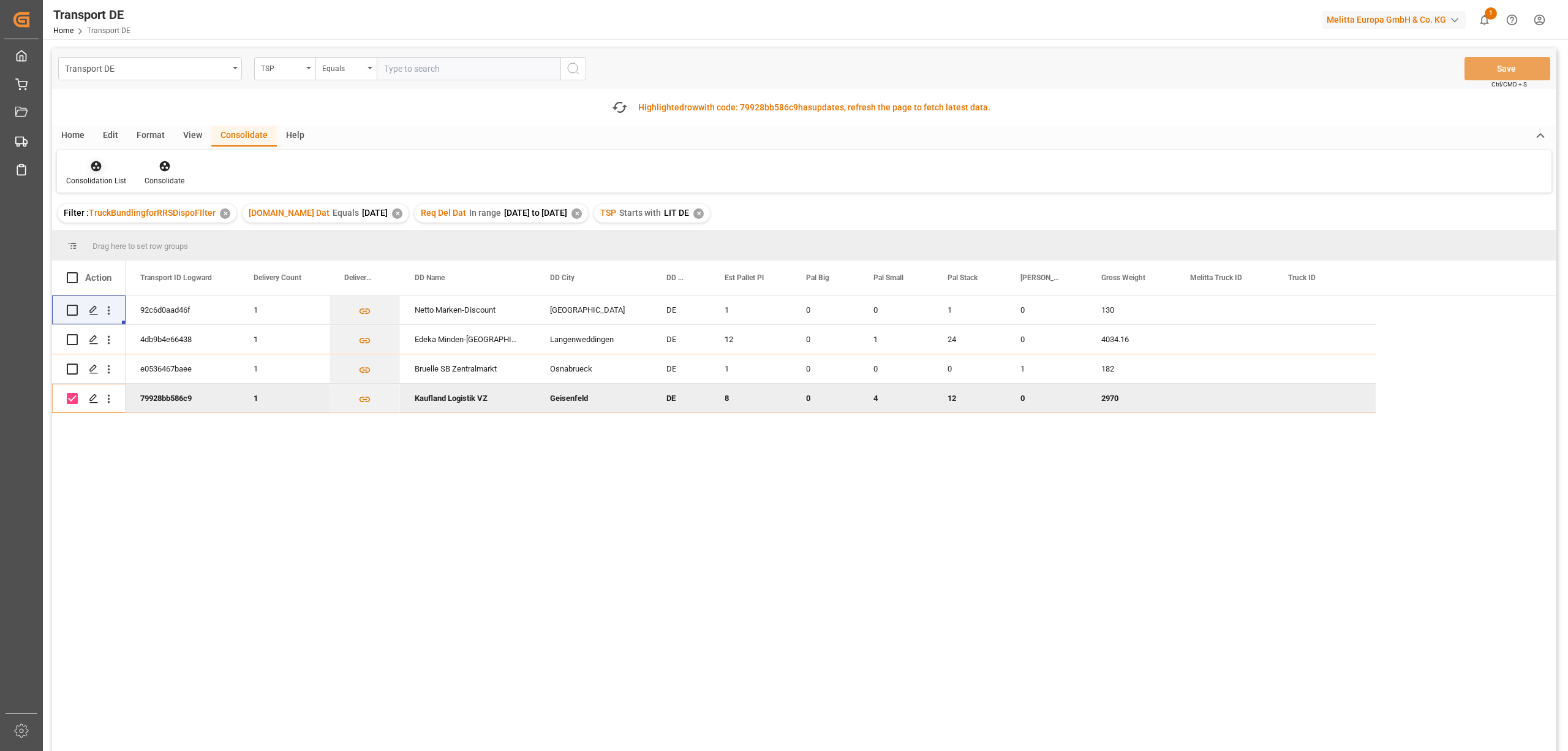
click at [90, 172] on icon at bounding box center [96, 166] width 12 height 12
click at [111, 231] on div "Transport DE TSP Equals Save Ctrl/CMD + S Fetch latest updates Highlighted row …" at bounding box center [804, 434] width 1504 height 772
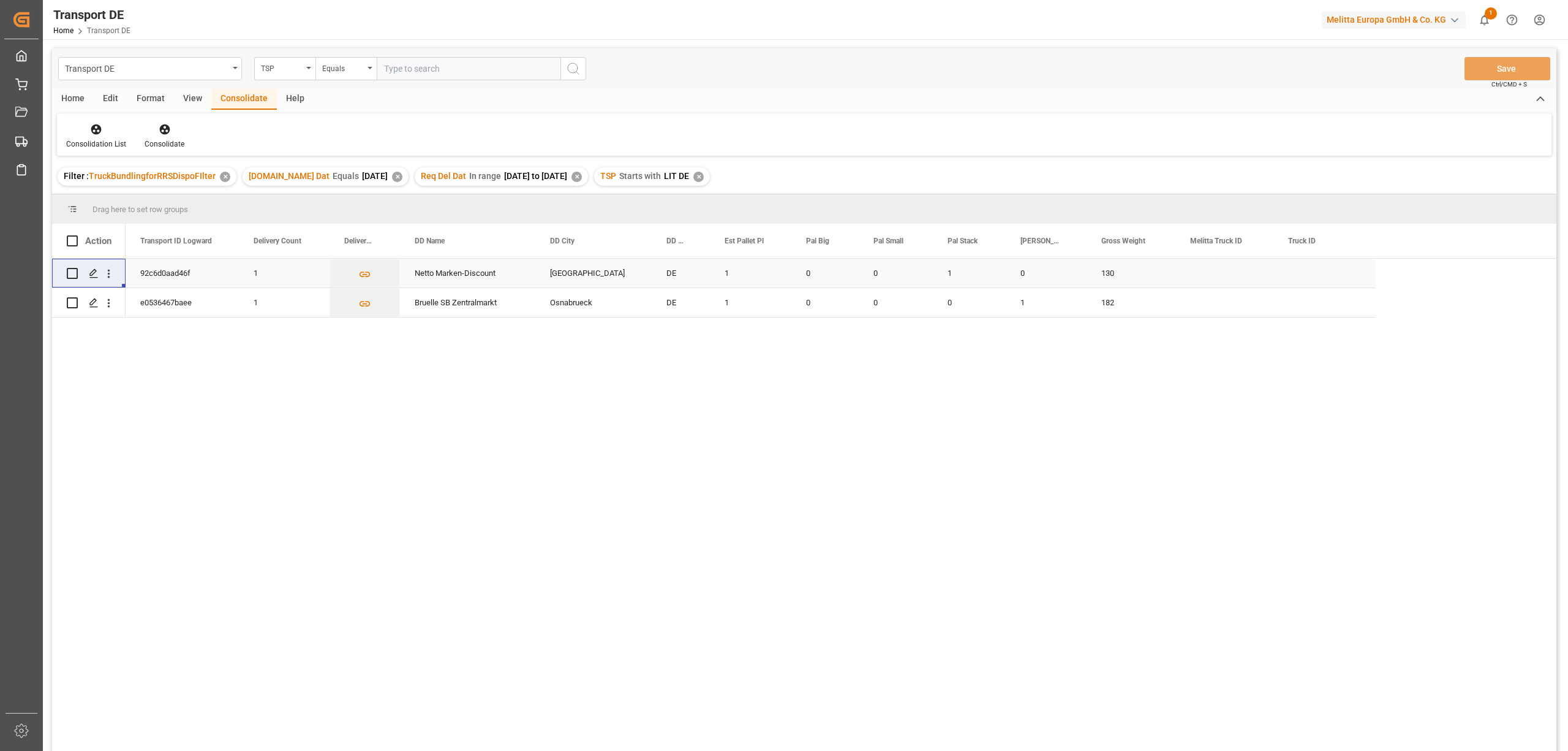
click at [72, 272] on input "Press Space to toggle row selection (unchecked)" at bounding box center [72, 272] width 11 height 11
checkbox input "true"
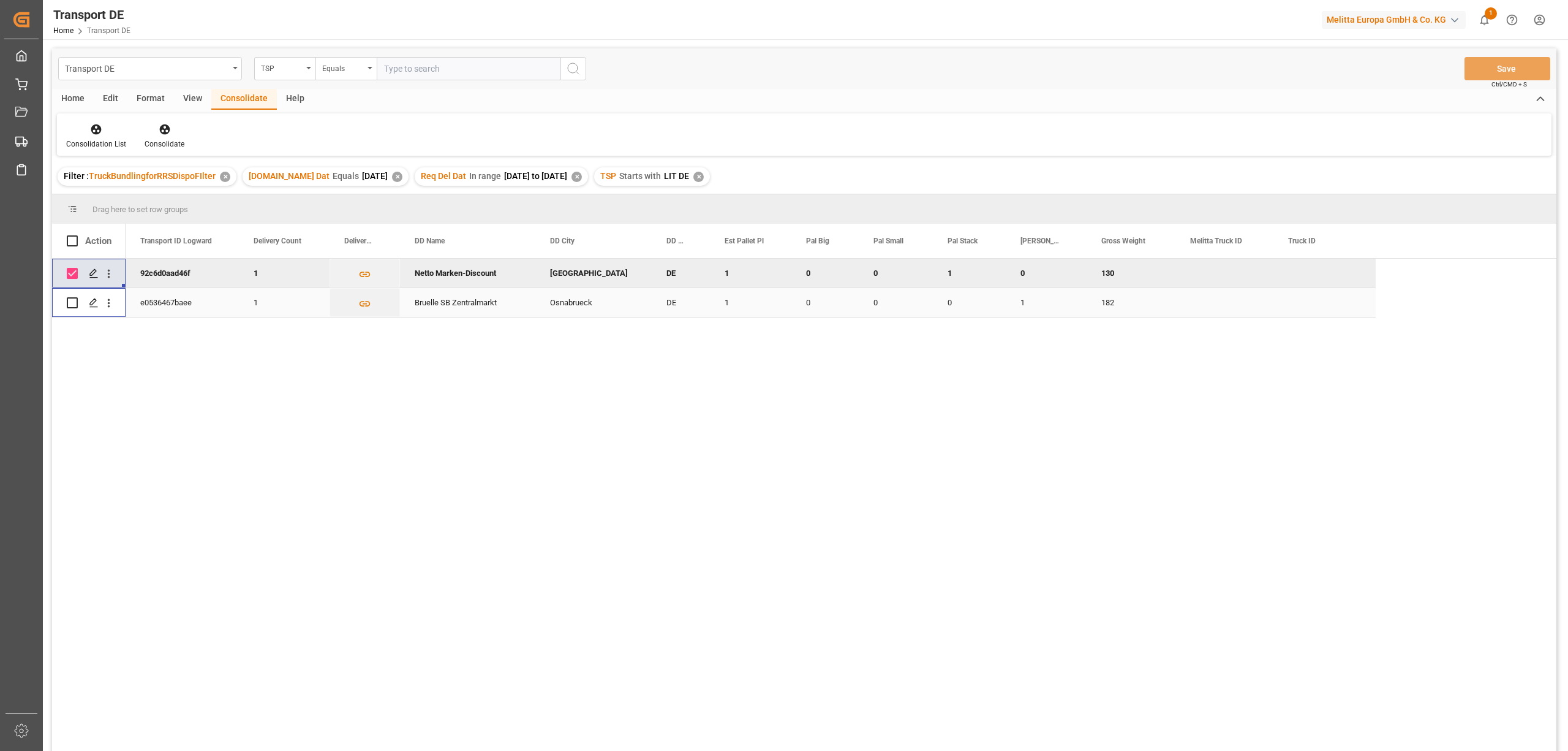
click at [70, 304] on input "Press Space to toggle row selection (unchecked)" at bounding box center [72, 302] width 11 height 11
checkbox input "true"
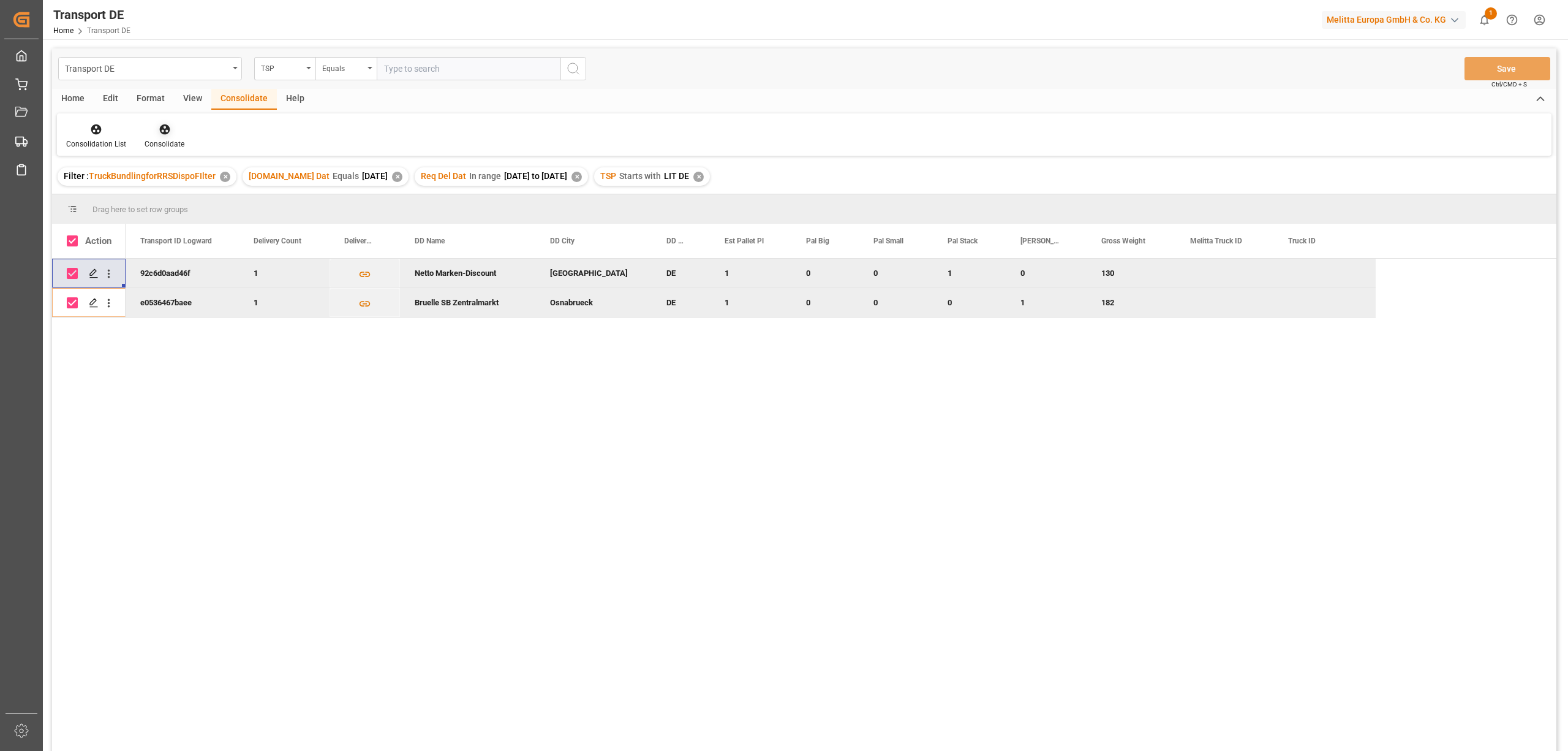
click at [163, 135] on icon at bounding box center [164, 129] width 12 height 12
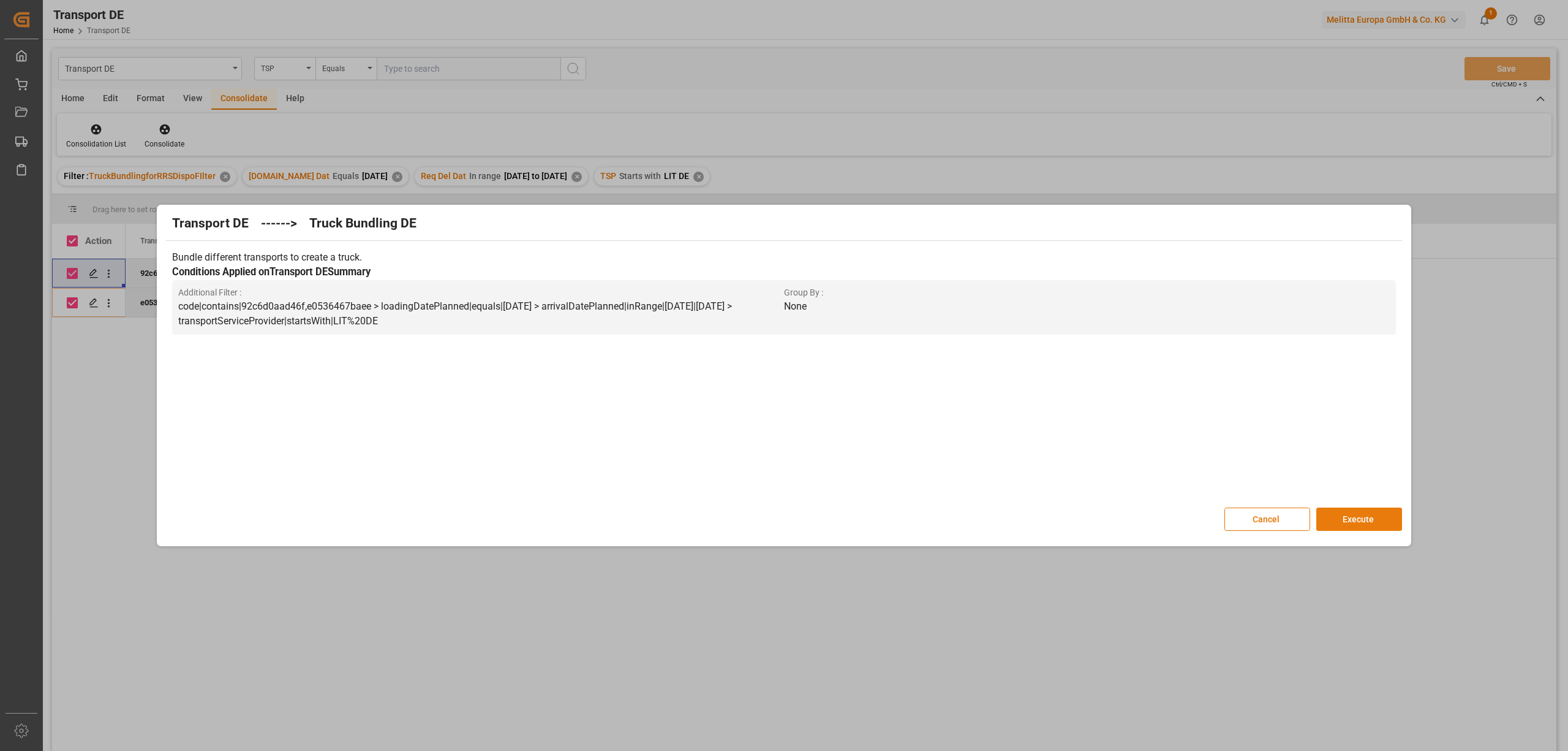
click at [1369, 521] on button "Execute" at bounding box center [1359, 519] width 86 height 23
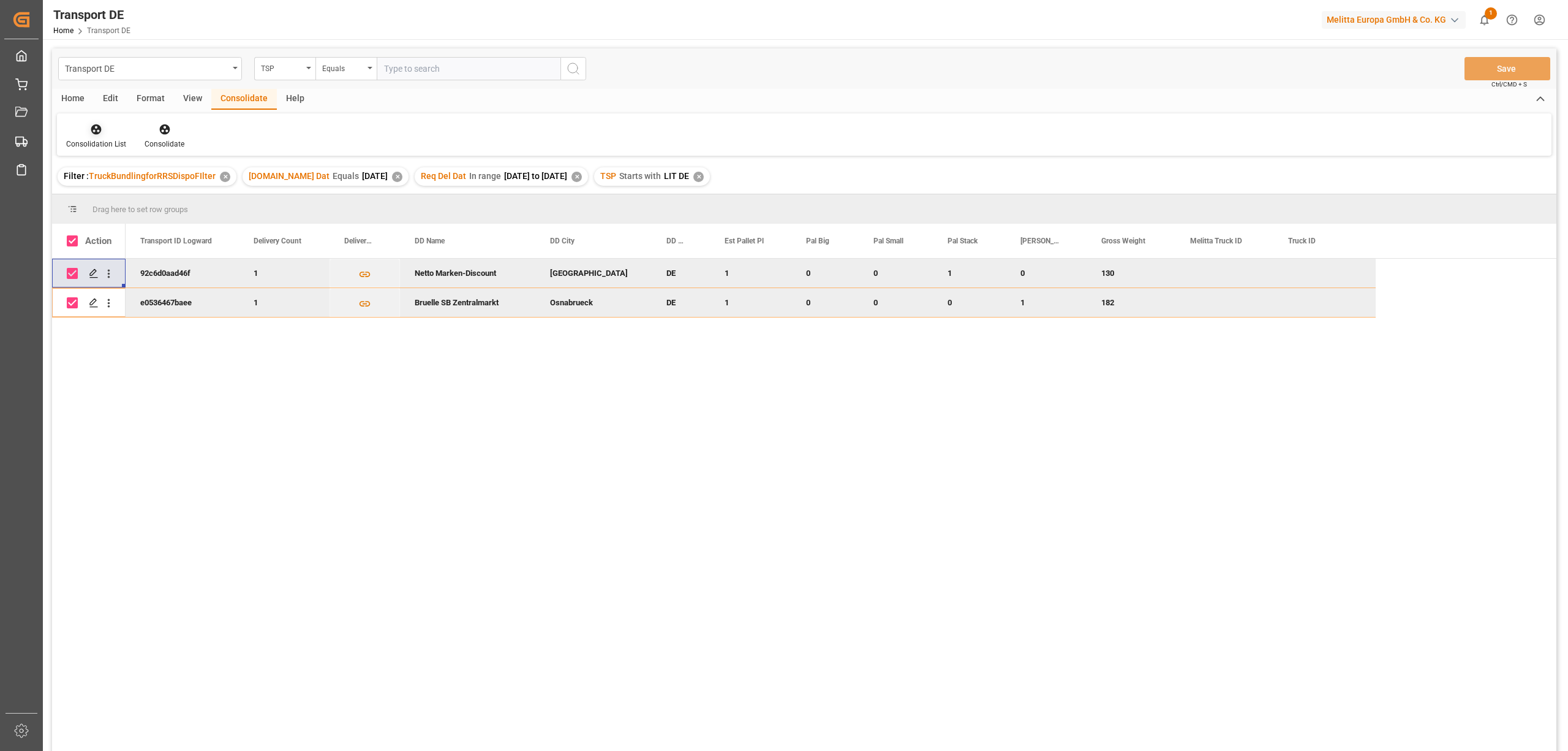
click at [96, 137] on div "Consolidation List" at bounding box center [96, 136] width 78 height 27
click at [106, 200] on div "Transport DE TSP Equals Save Ctrl/CMD + S Home Edit Format View Consolidate Hel…" at bounding box center [804, 416] width 1504 height 734
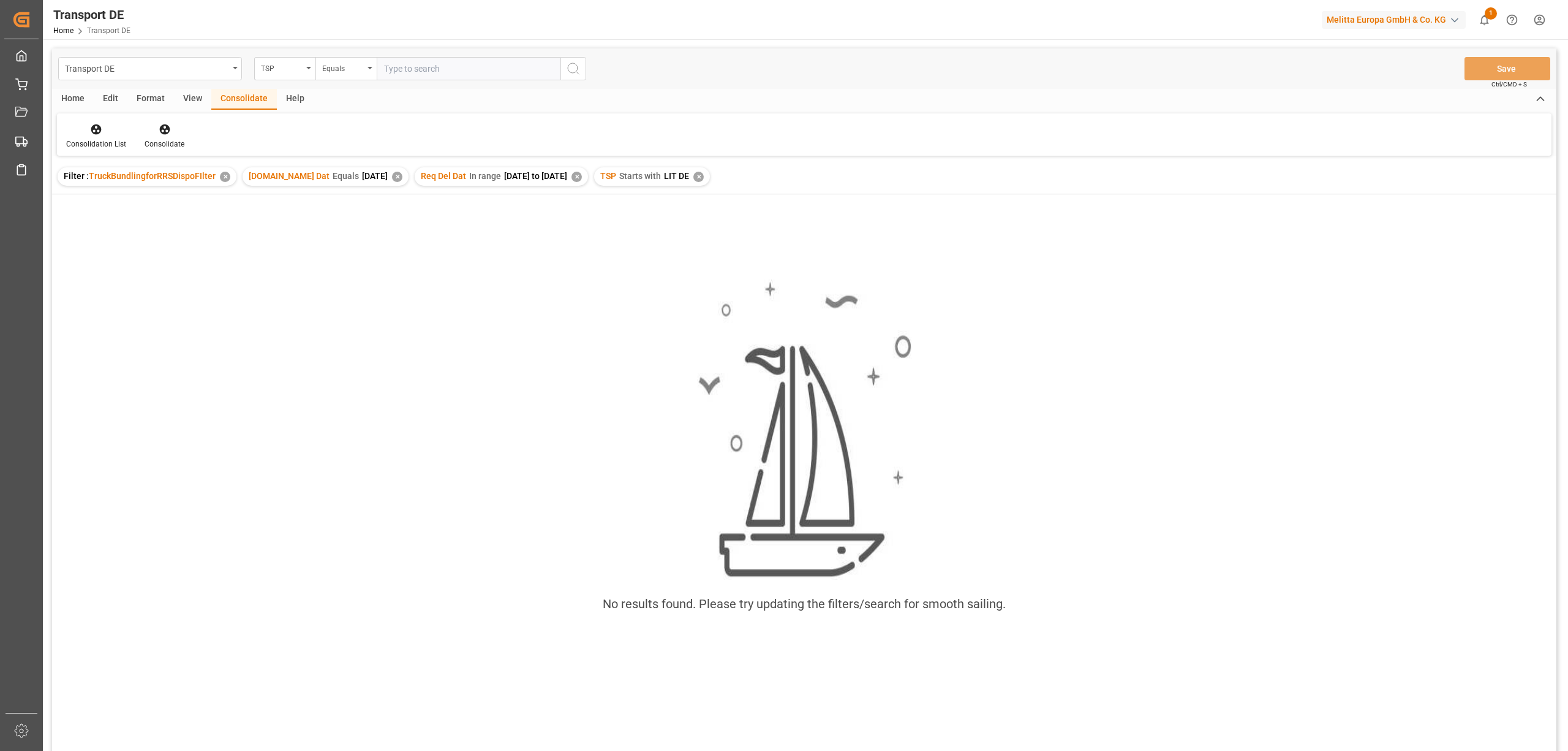
click at [703, 177] on div "✕" at bounding box center [699, 177] width 11 height 11
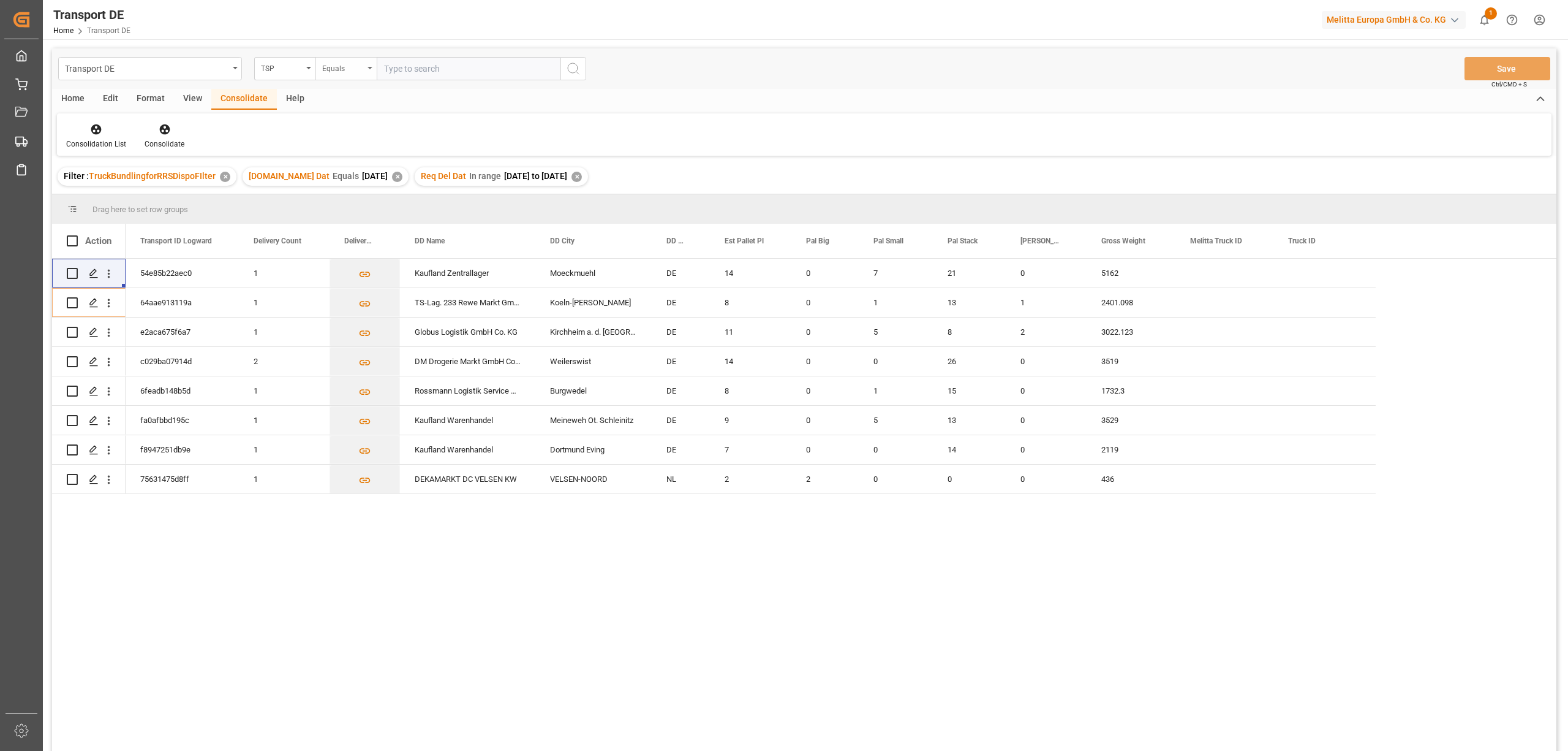
click at [337, 66] on div "Equals" at bounding box center [343, 67] width 41 height 14
click at [329, 209] on div "Starts with" at bounding box center [407, 201] width 182 height 26
type input "Moeller"
click at [572, 65] on icon "search button" at bounding box center [573, 68] width 15 height 15
click at [71, 272] on input "Press Space to toggle row selection (unchecked)" at bounding box center [72, 272] width 11 height 11
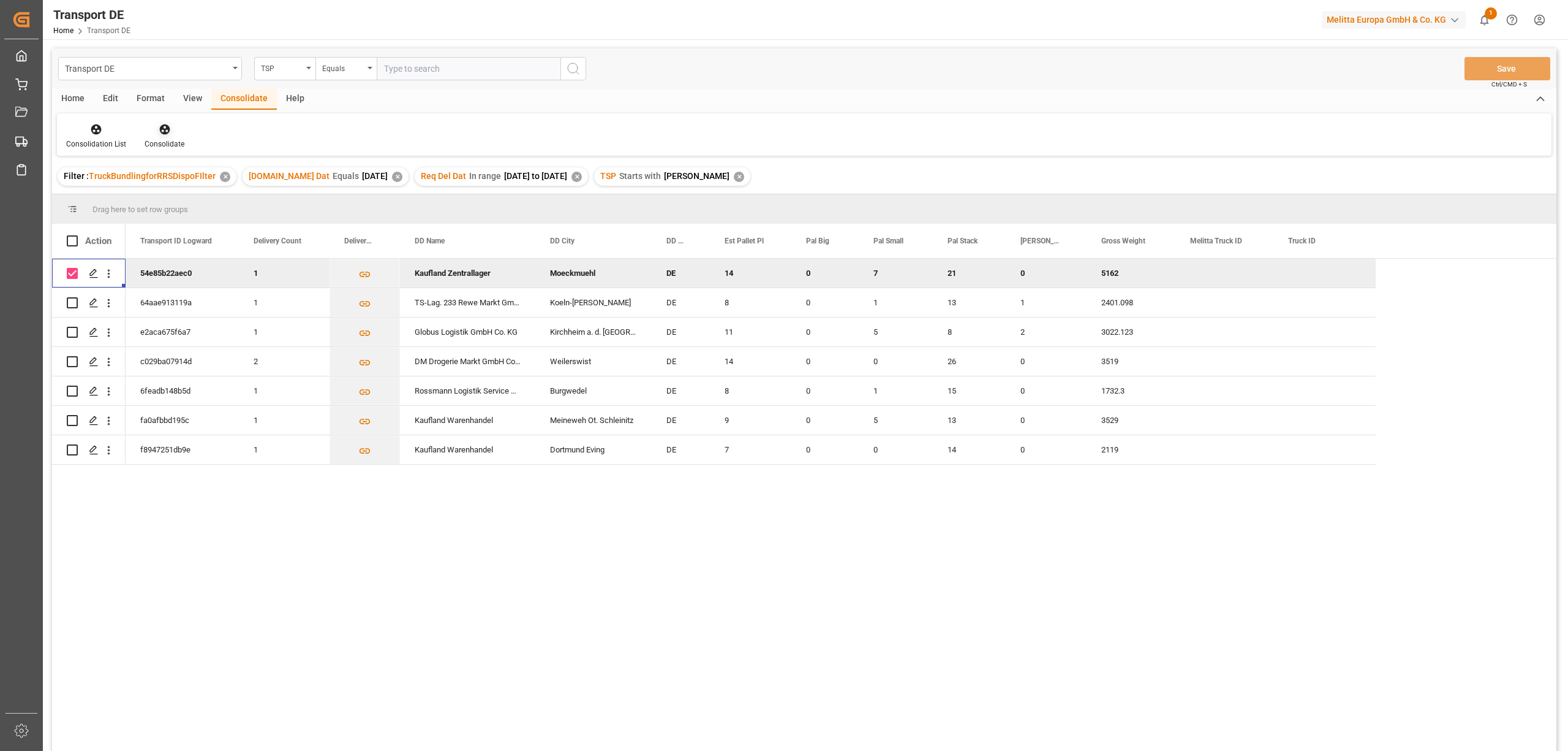
click at [162, 129] on icon at bounding box center [164, 130] width 11 height 11
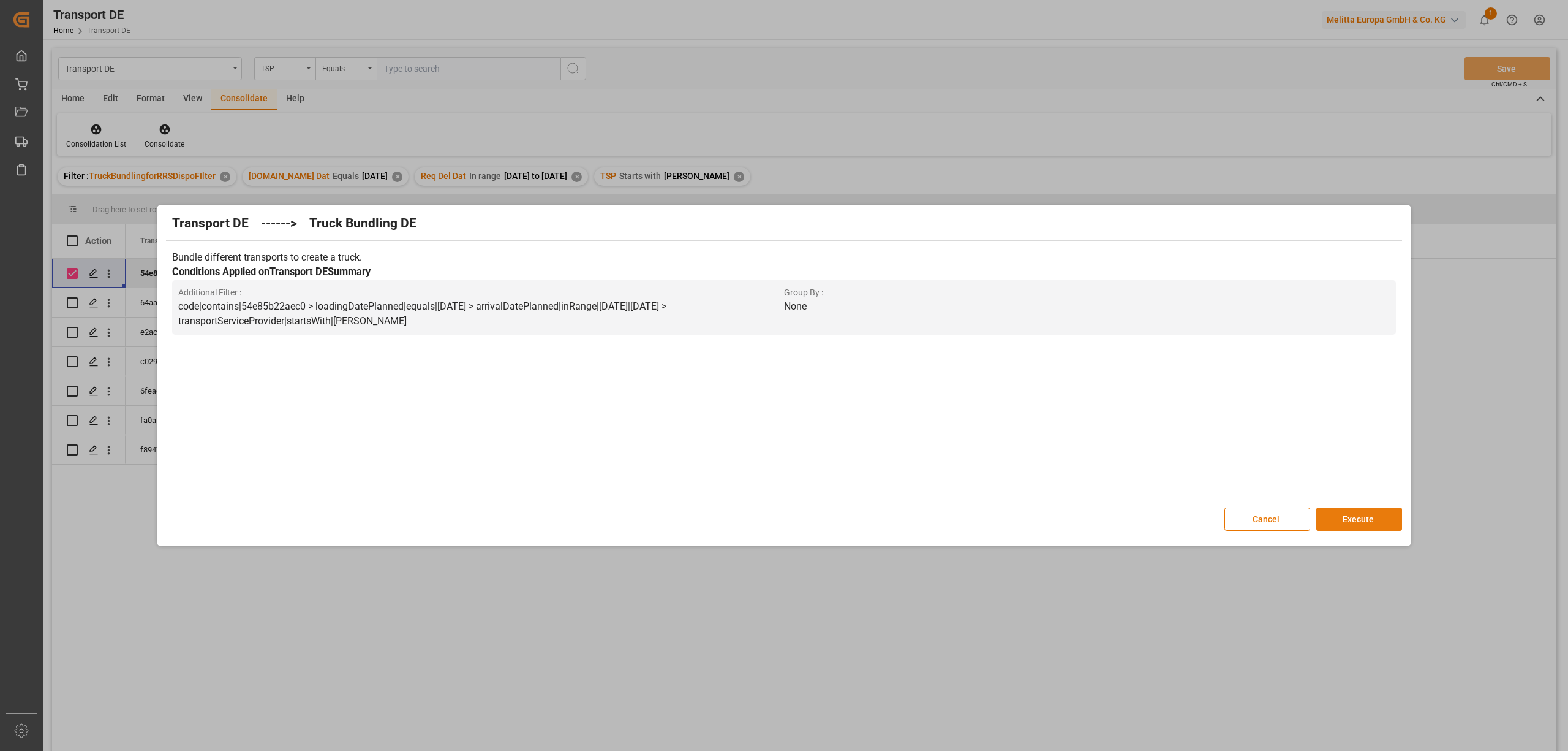
click at [1351, 518] on button "Execute" at bounding box center [1359, 519] width 86 height 23
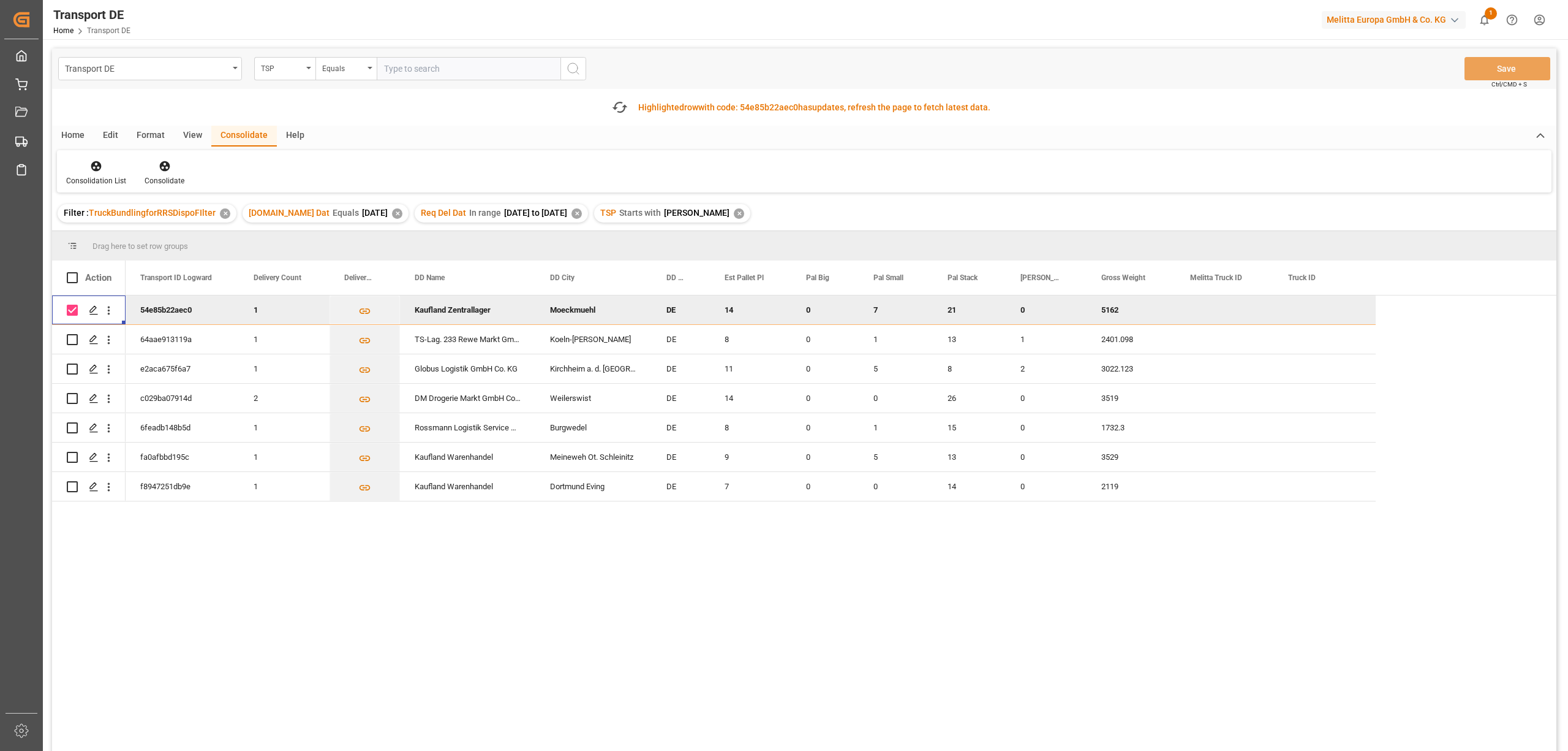
click at [68, 306] on input "Press Space to toggle row selection (checked)" at bounding box center [72, 309] width 11 height 11
checkbox input "false"
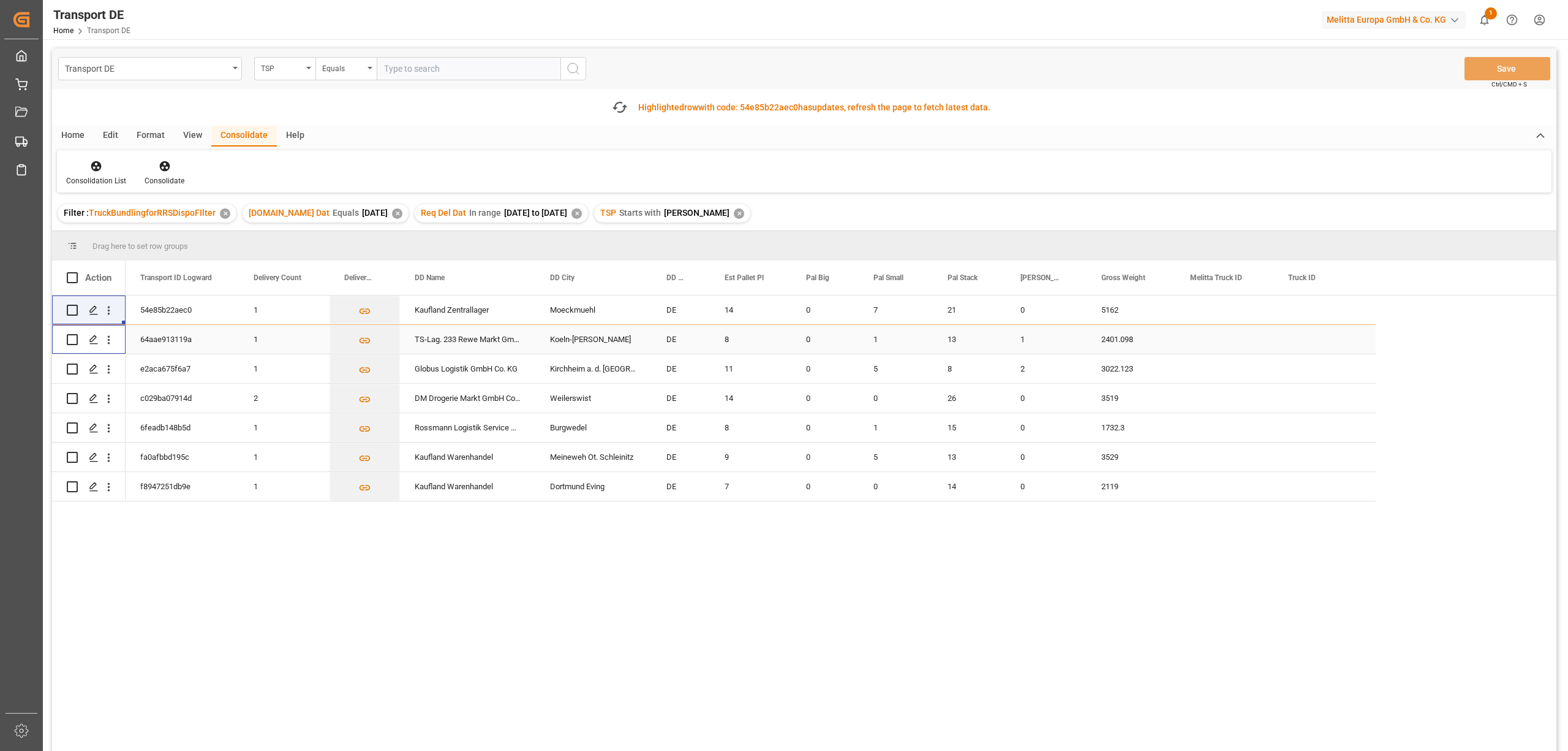
click at [69, 339] on input "Press Space to toggle row selection (unchecked)" at bounding box center [72, 339] width 11 height 11
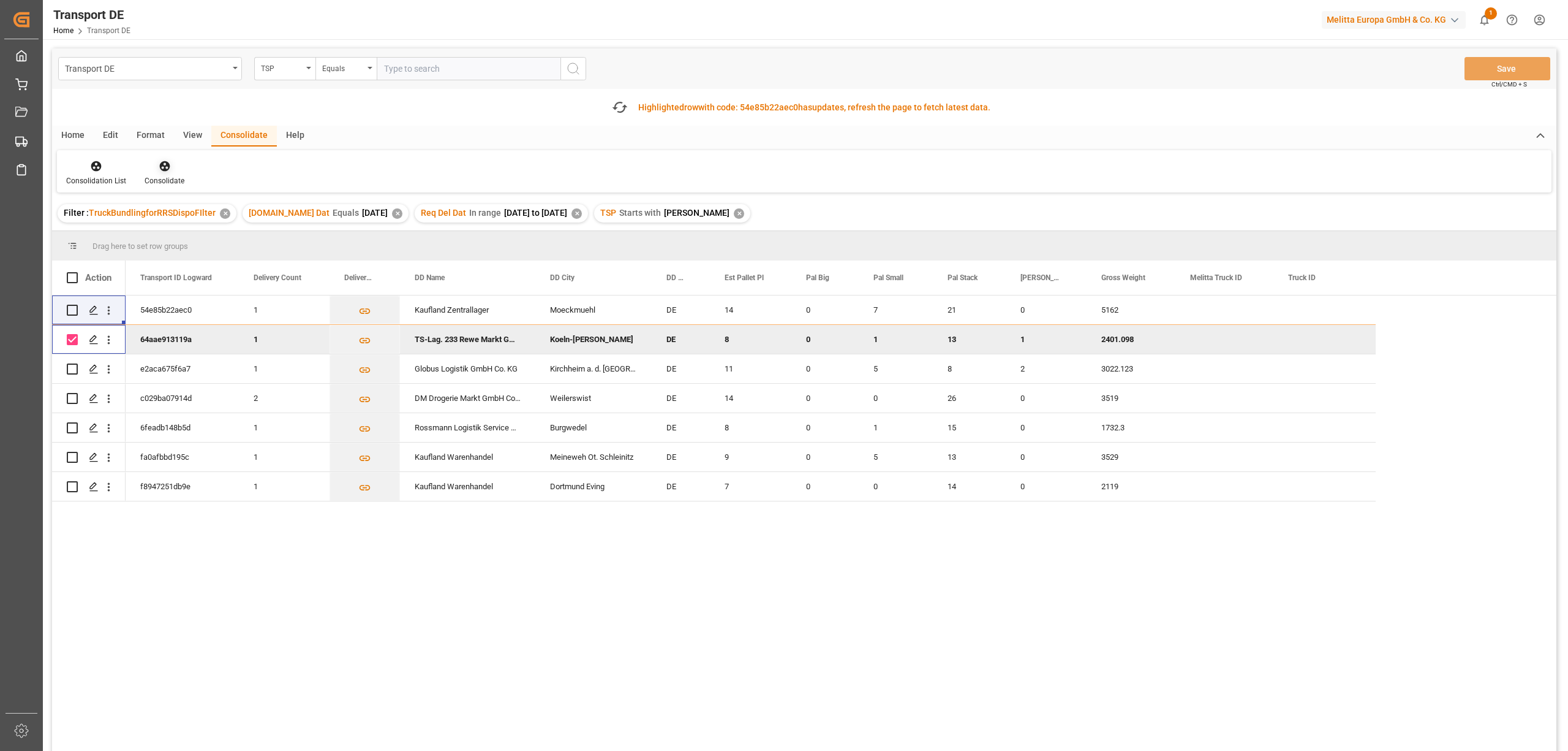
click at [165, 170] on icon at bounding box center [164, 166] width 12 height 12
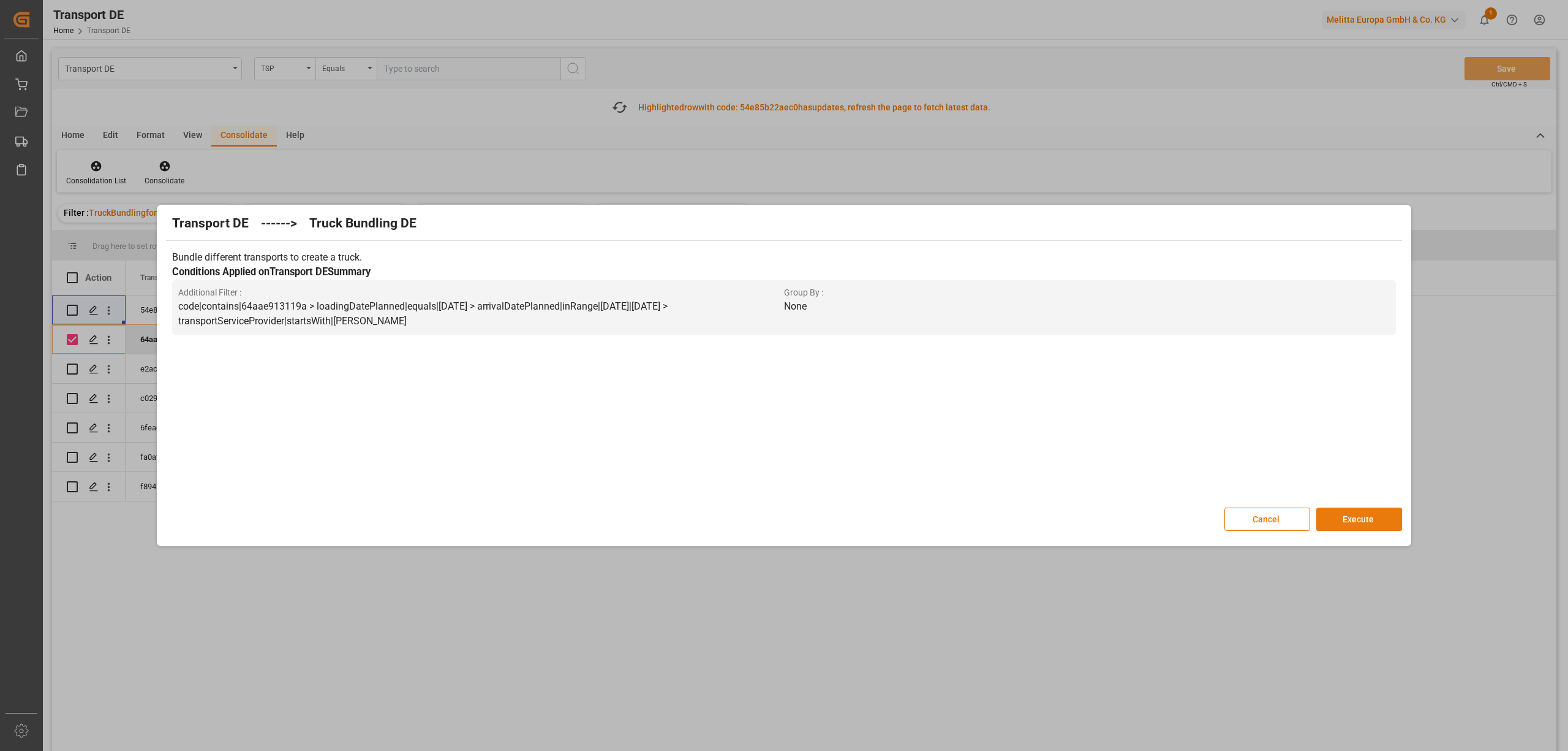
click at [1356, 520] on button "Execute" at bounding box center [1359, 519] width 86 height 23
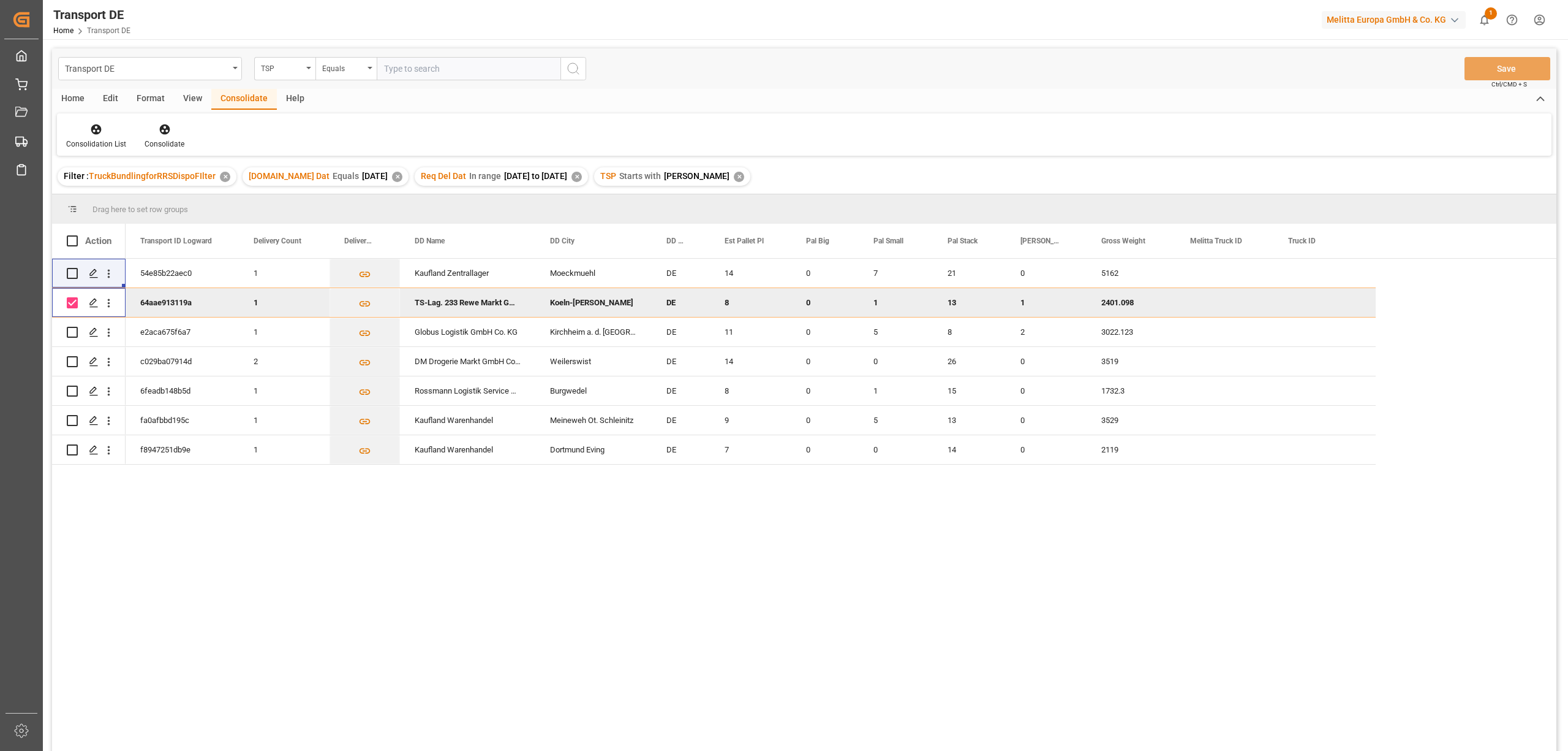
click at [67, 300] on input "Press Space to toggle row selection (checked)" at bounding box center [72, 302] width 11 height 11
checkbox input "false"
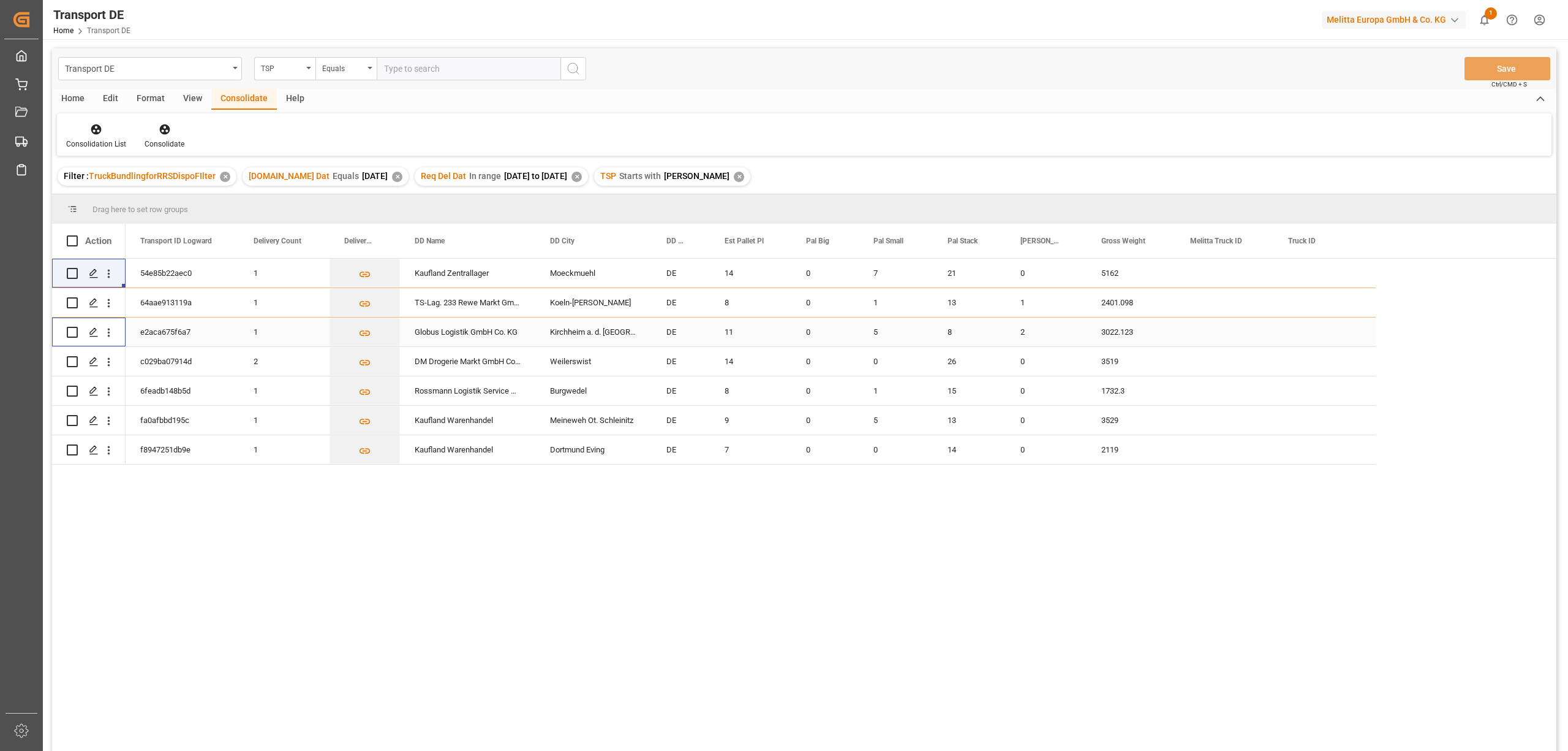
click at [73, 333] on input "Press Space to toggle row selection (unchecked)" at bounding box center [72, 332] width 11 height 11
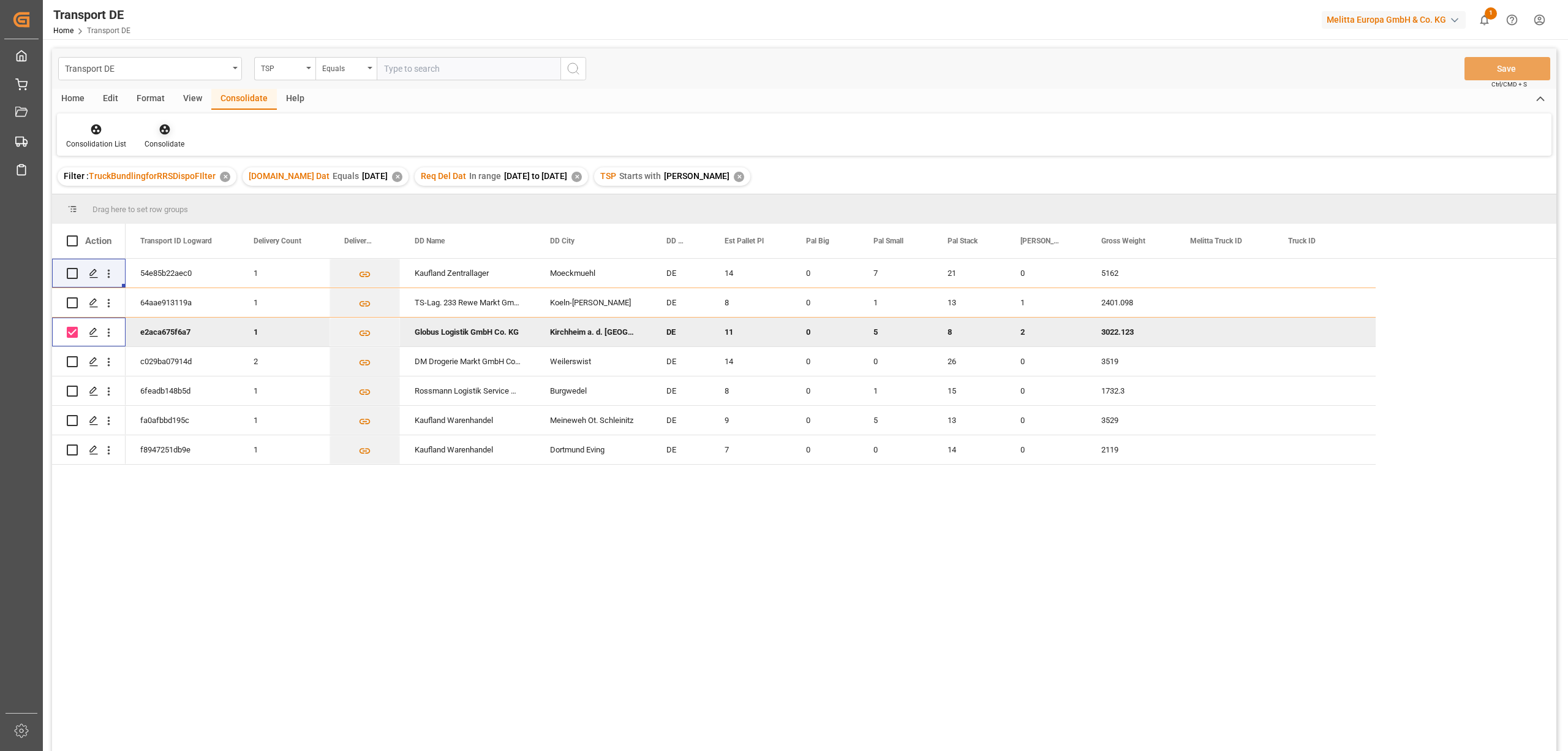
click at [162, 127] on icon at bounding box center [164, 129] width 12 height 12
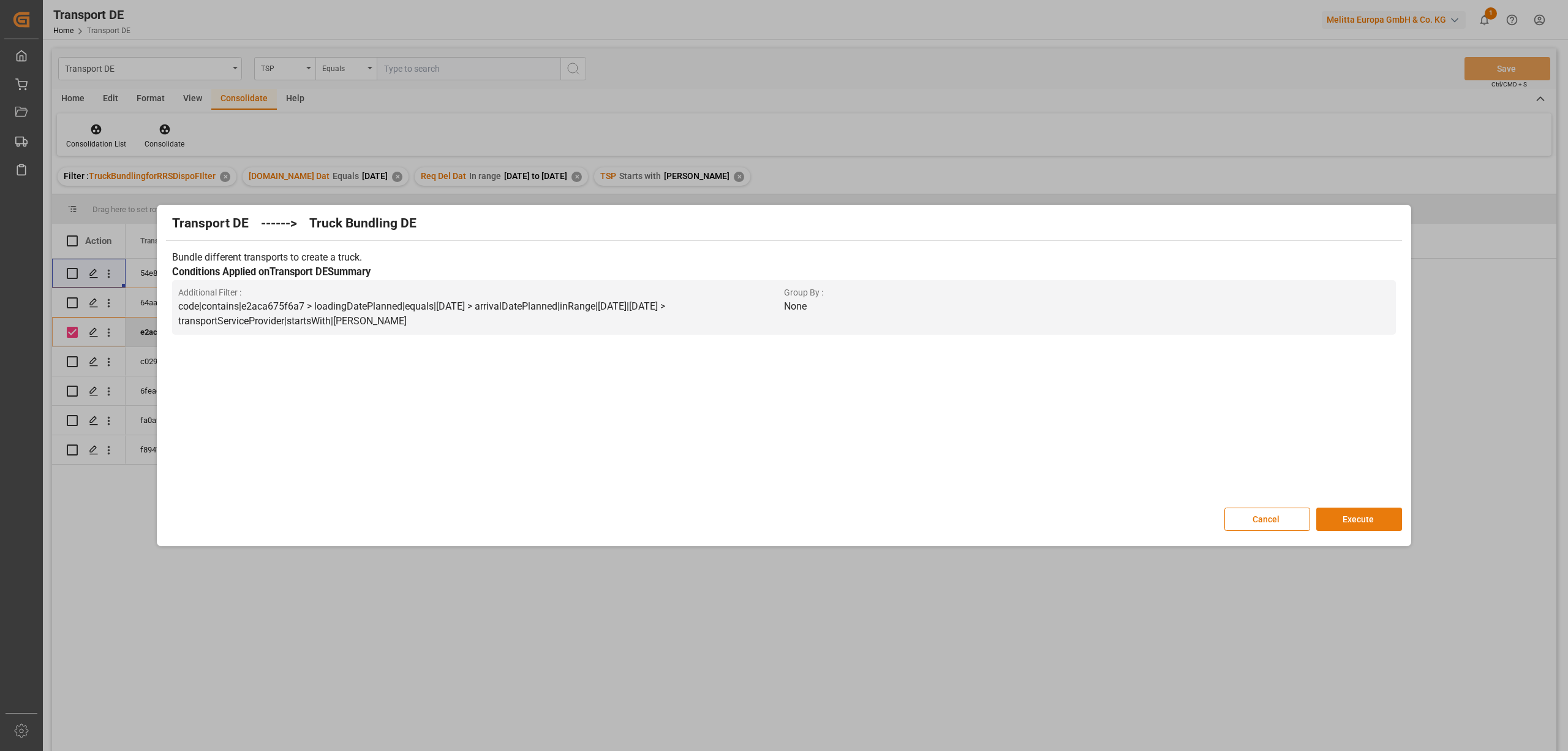
click at [1382, 522] on button "Execute" at bounding box center [1359, 519] width 86 height 23
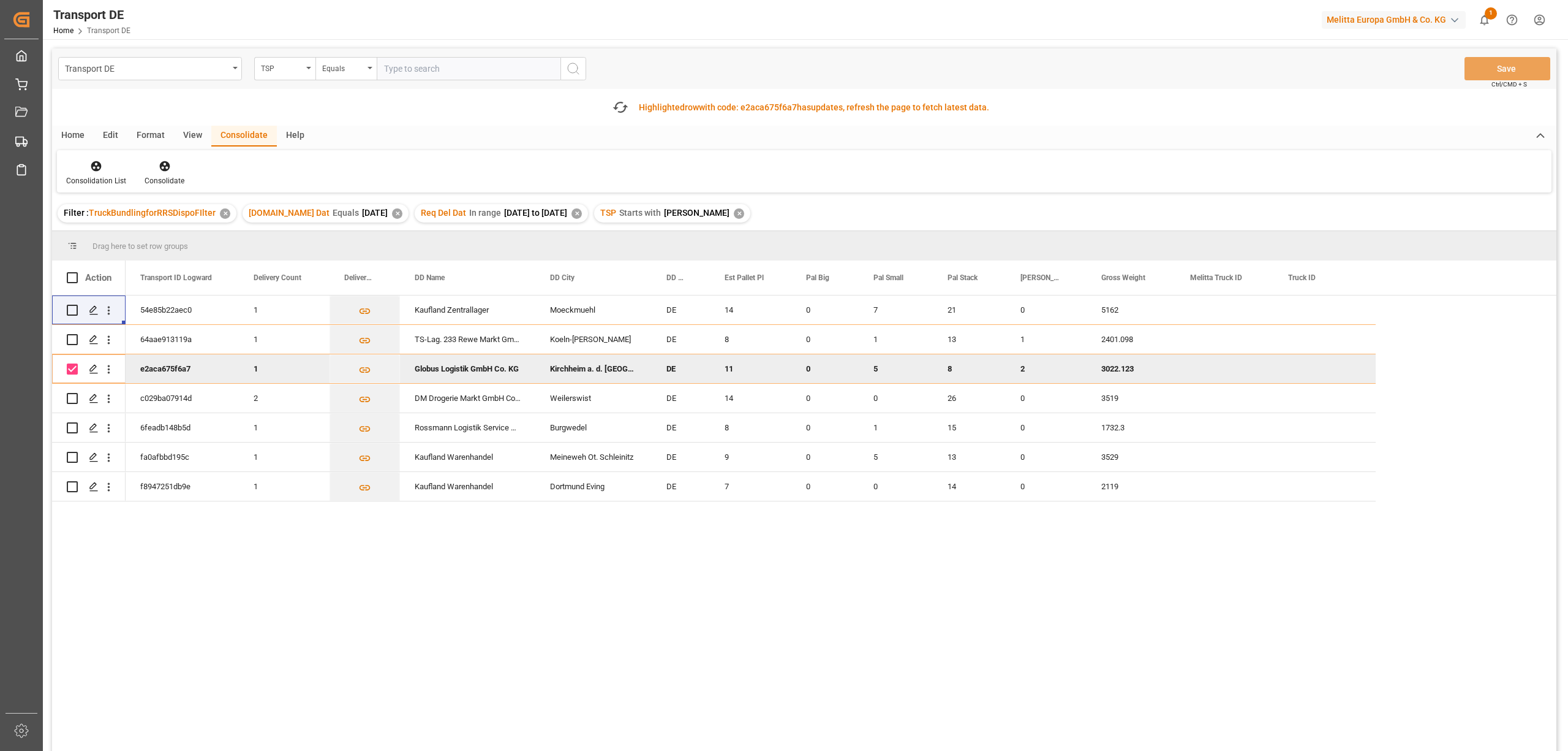
click at [70, 369] on input "Press Space to toggle row selection (checked)" at bounding box center [72, 368] width 11 height 11
checkbox input "false"
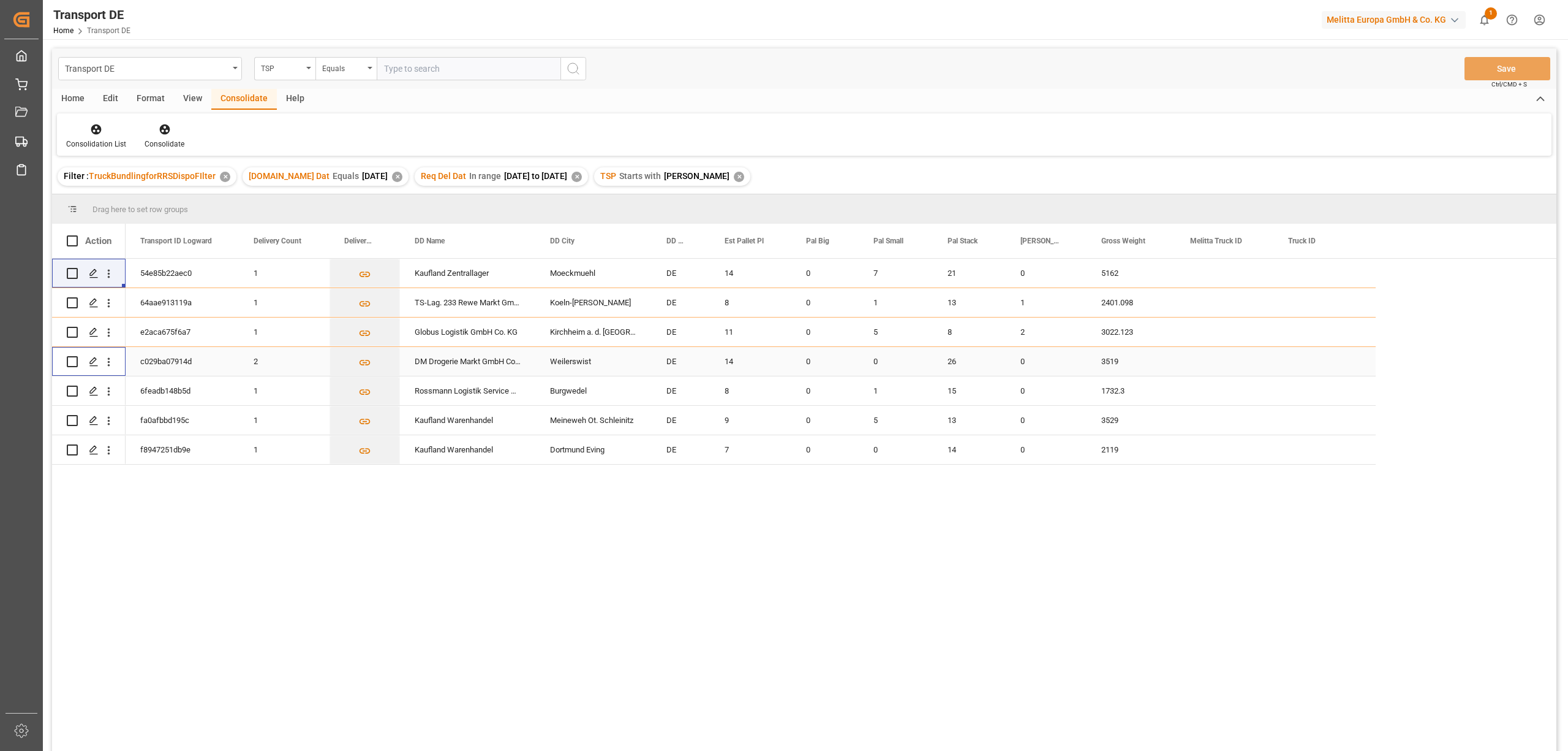
click at [69, 363] on input "Press Space to toggle row selection (unchecked)" at bounding box center [72, 361] width 11 height 11
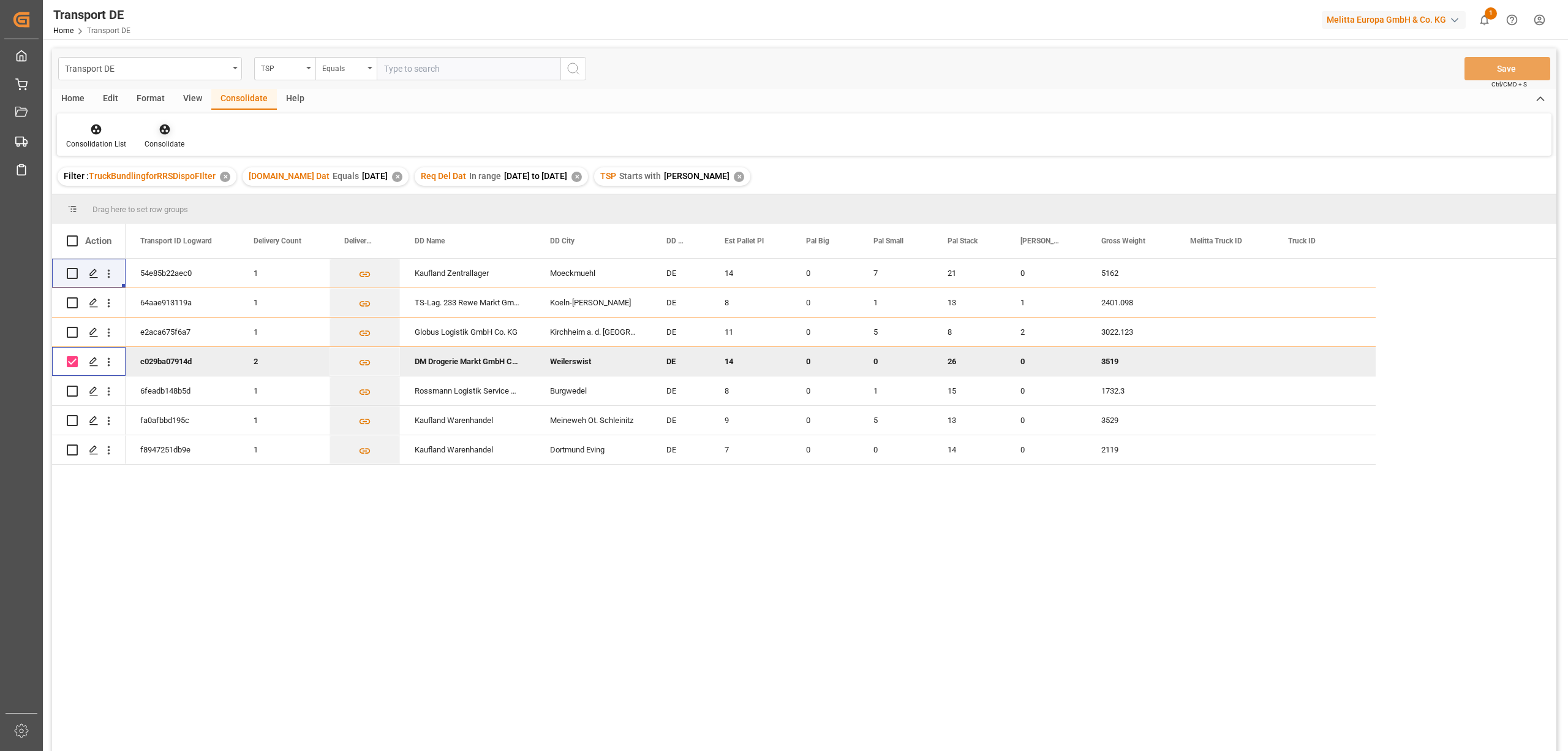
click at [164, 130] on icon at bounding box center [164, 129] width 12 height 12
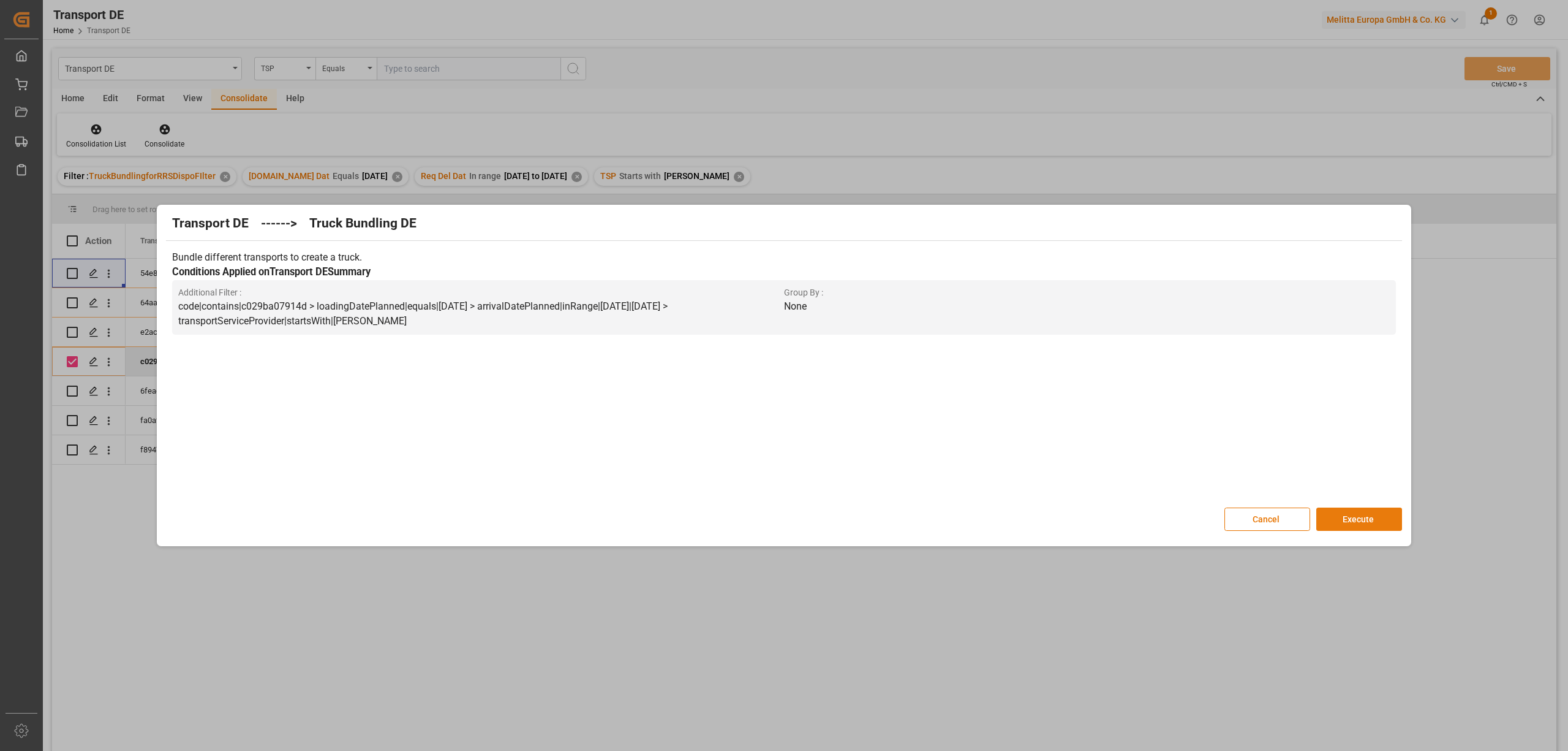
click at [1363, 520] on button "Execute" at bounding box center [1359, 519] width 86 height 23
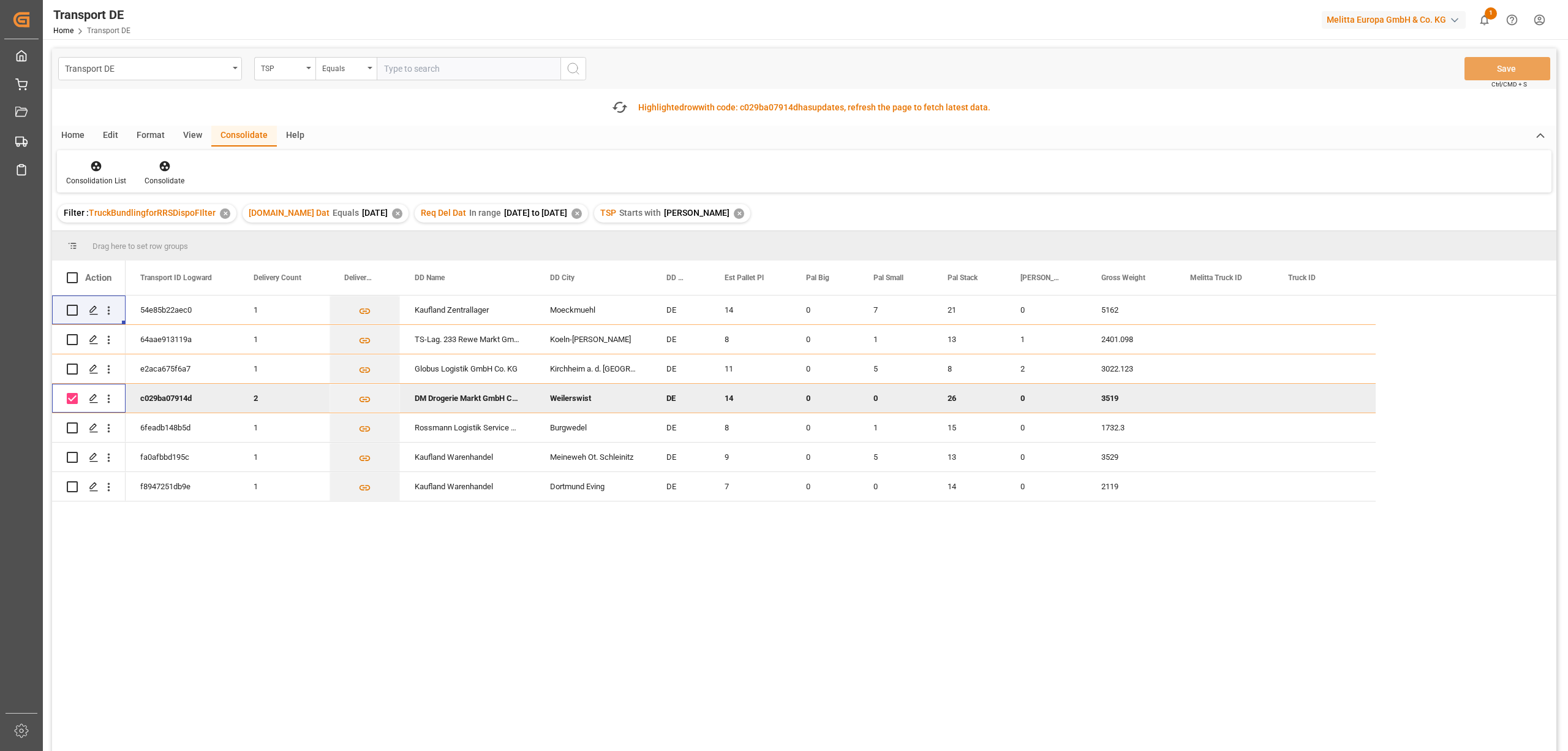
click at [73, 394] on input "Press Space to toggle row selection (checked)" at bounding box center [72, 398] width 11 height 11
checkbox input "false"
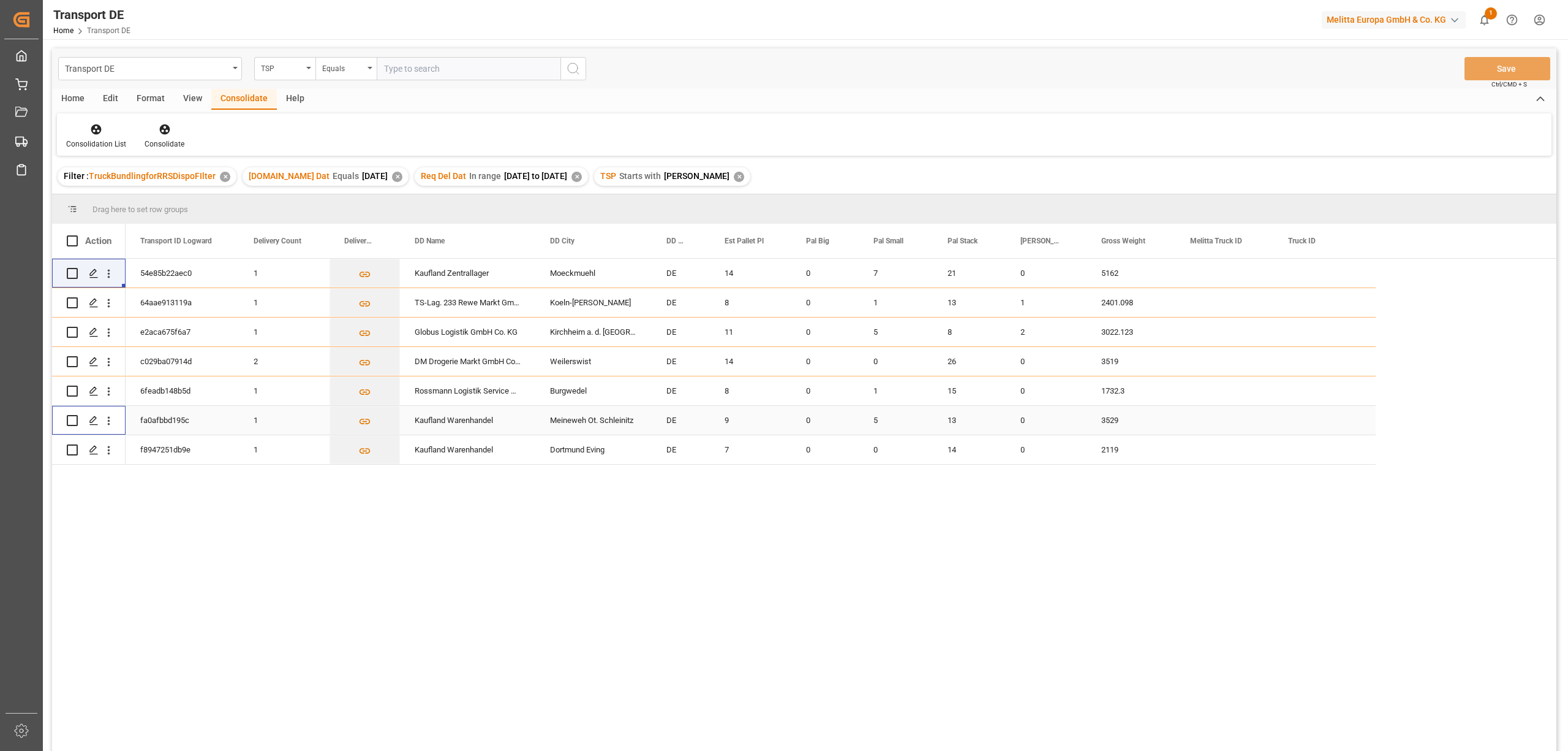
click at [73, 429] on div "Press SPACE to select this row." at bounding box center [72, 420] width 11 height 28
click at [94, 128] on icon at bounding box center [97, 130] width 11 height 11
click at [118, 200] on div "Transport DE TSP Equals Save Ctrl/CMD + S Home Edit Format View Consolidate Hel…" at bounding box center [804, 416] width 1504 height 734
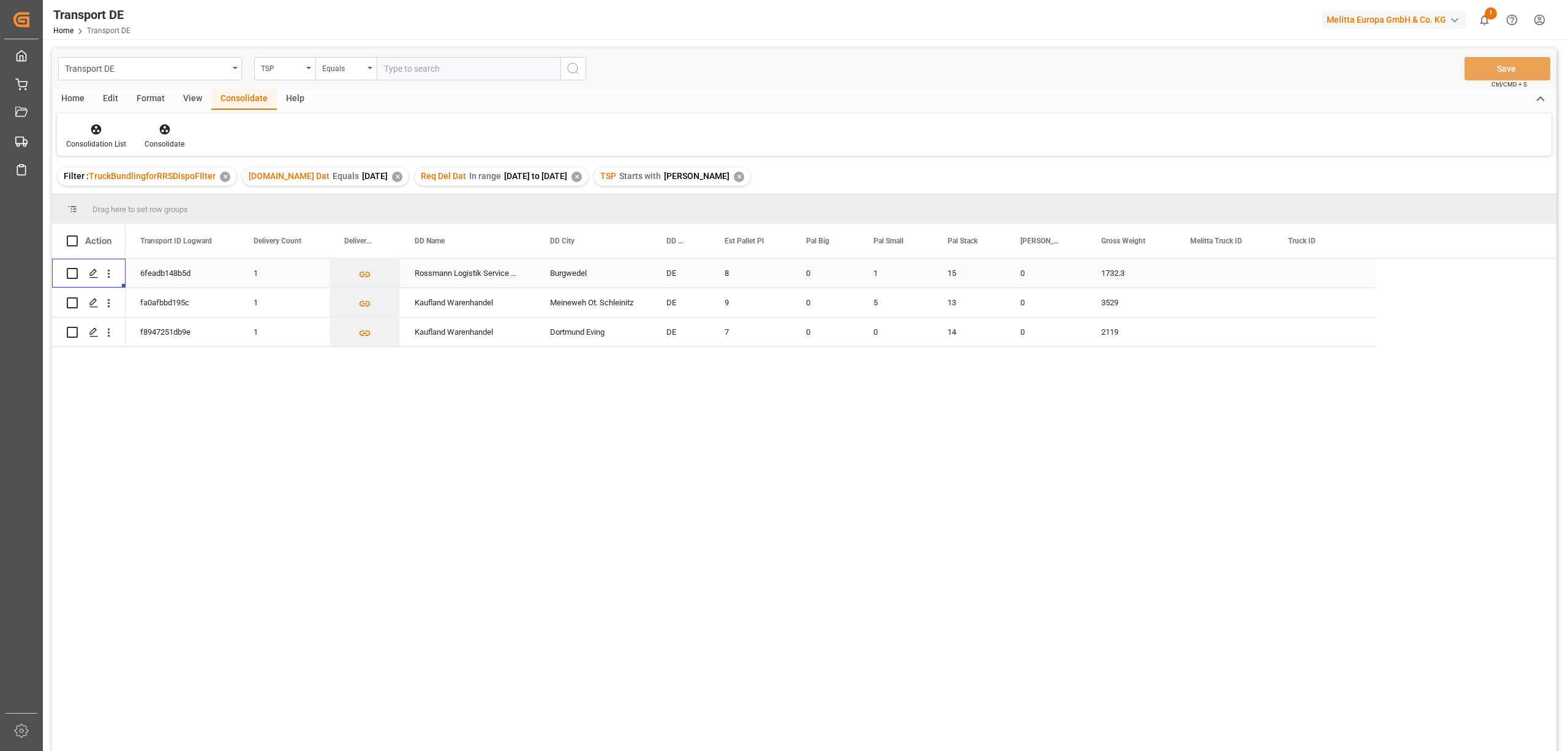
click at [69, 272] on input "Press Space to toggle row selection (unchecked)" at bounding box center [72, 272] width 11 height 11
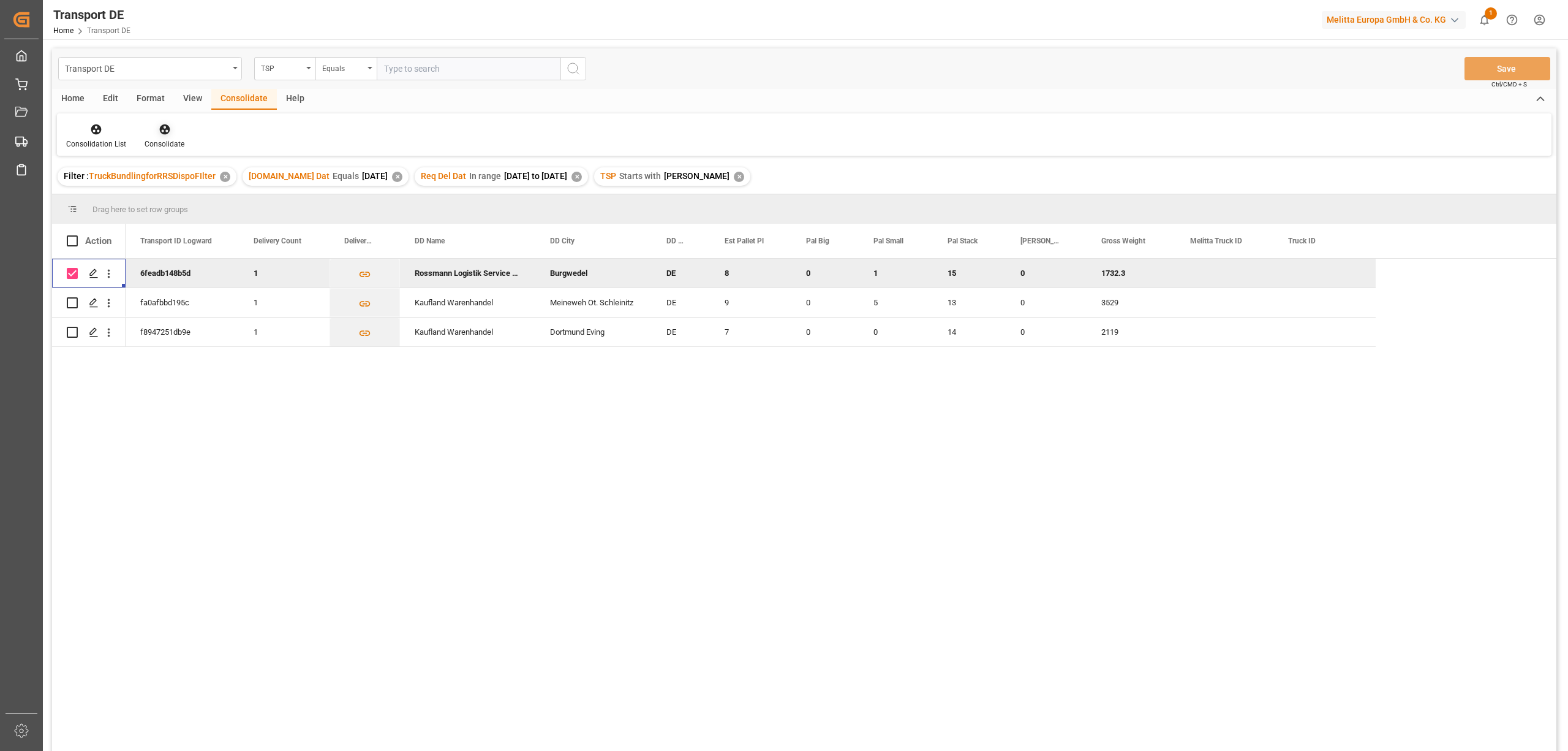
click at [164, 139] on div "Consolidate" at bounding box center [164, 144] width 40 height 11
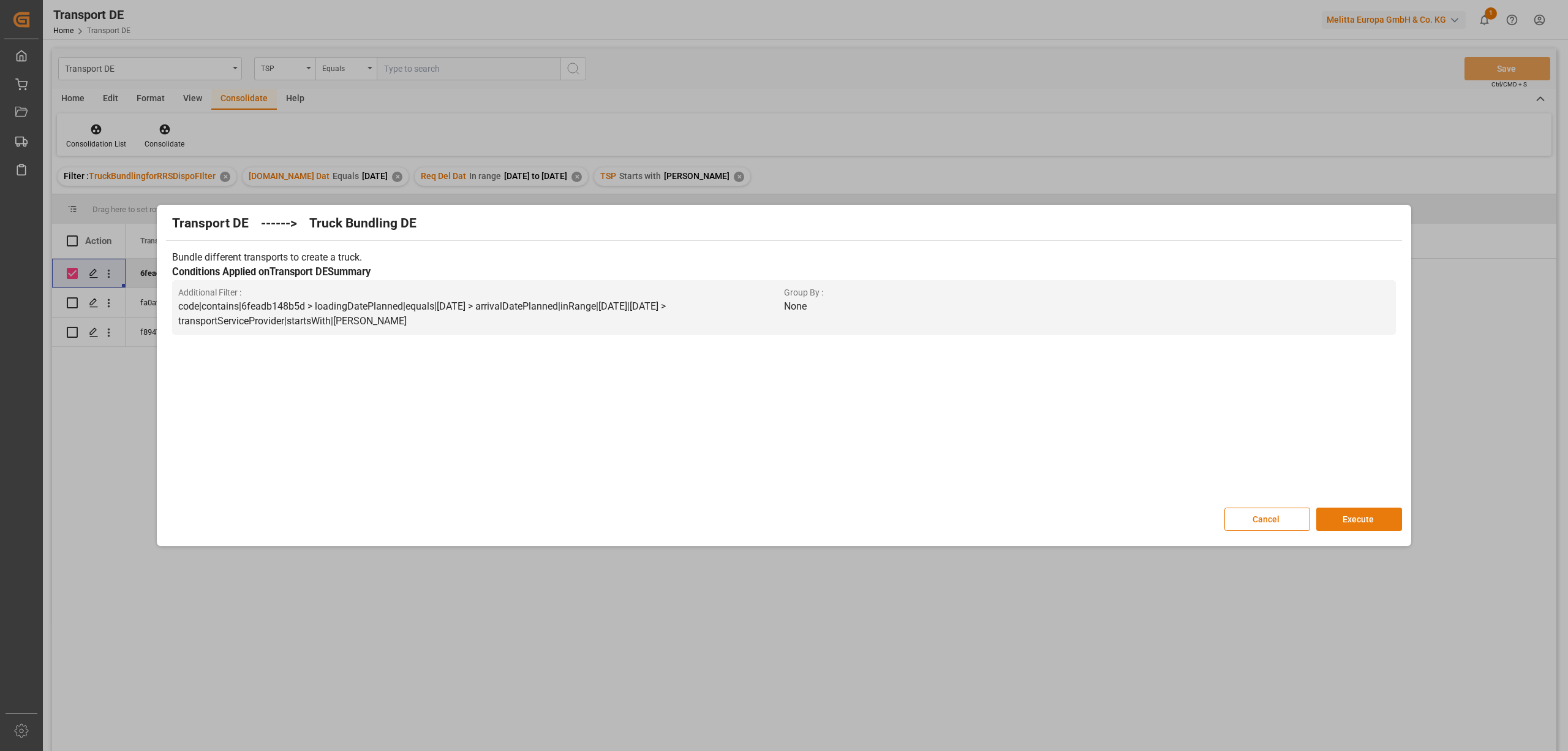
click at [1363, 522] on button "Execute" at bounding box center [1359, 519] width 86 height 23
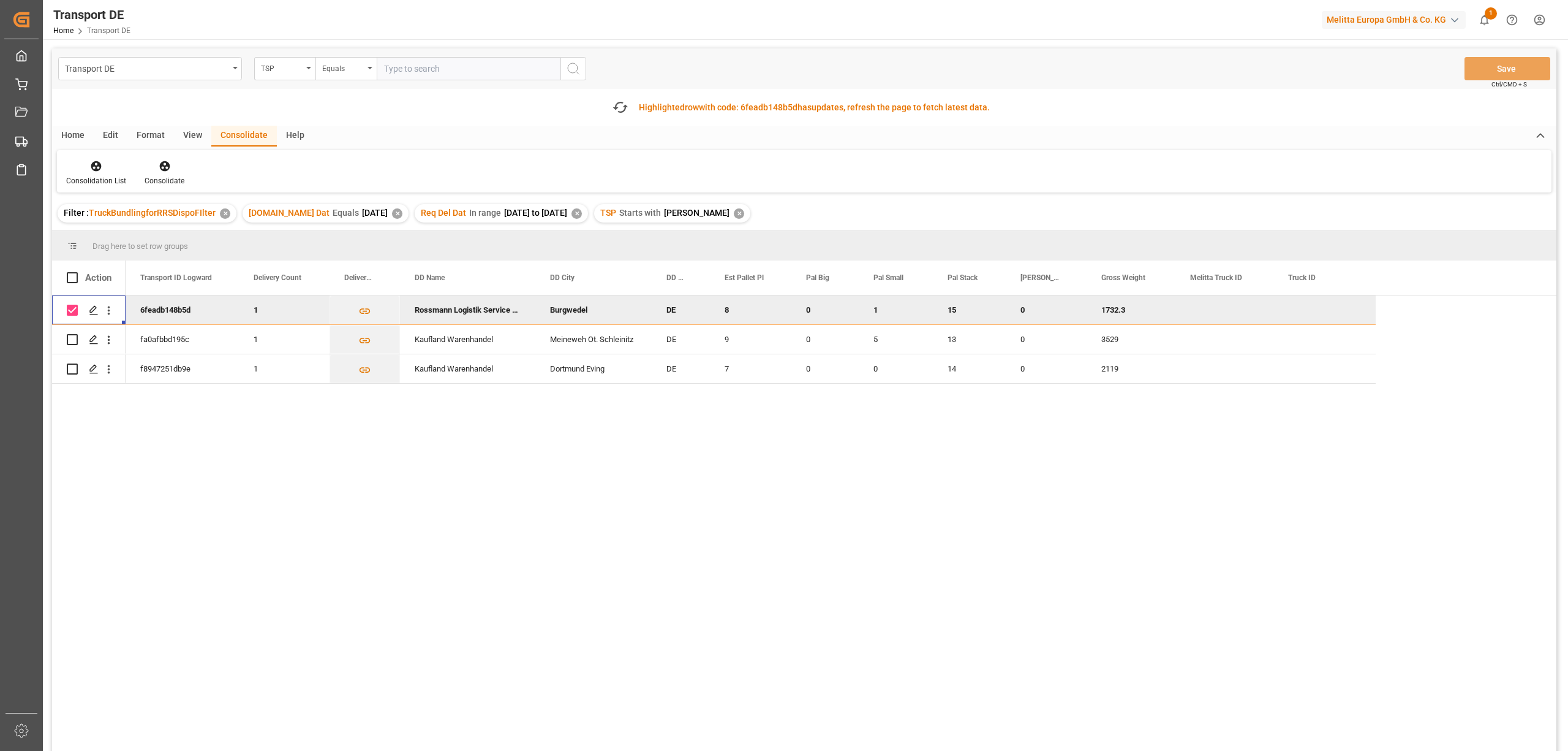
click at [71, 309] on input "Press Space to toggle row selection (checked)" at bounding box center [72, 309] width 11 height 11
checkbox input "false"
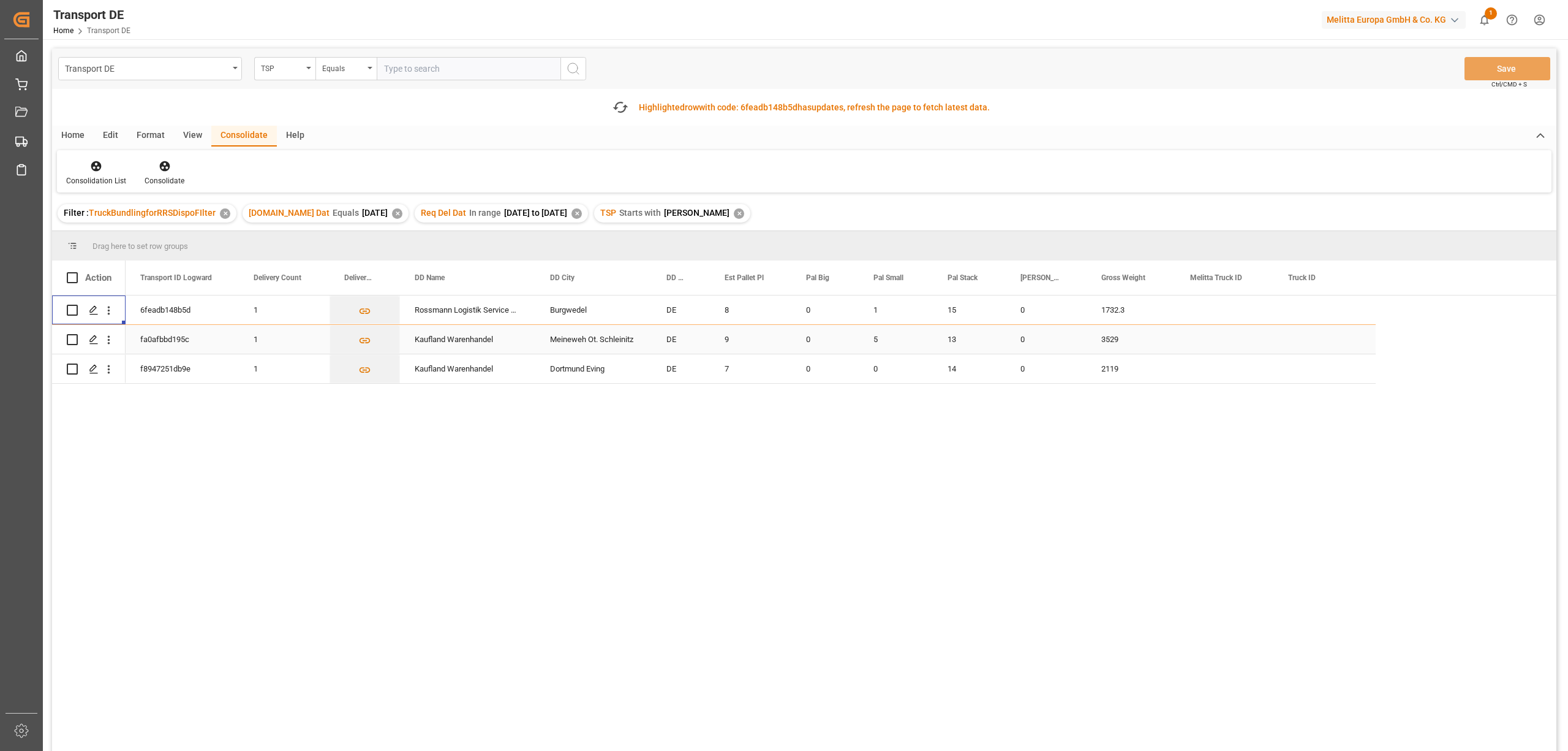
click at [74, 342] on input "Press Space to toggle row selection (unchecked)" at bounding box center [72, 339] width 11 height 11
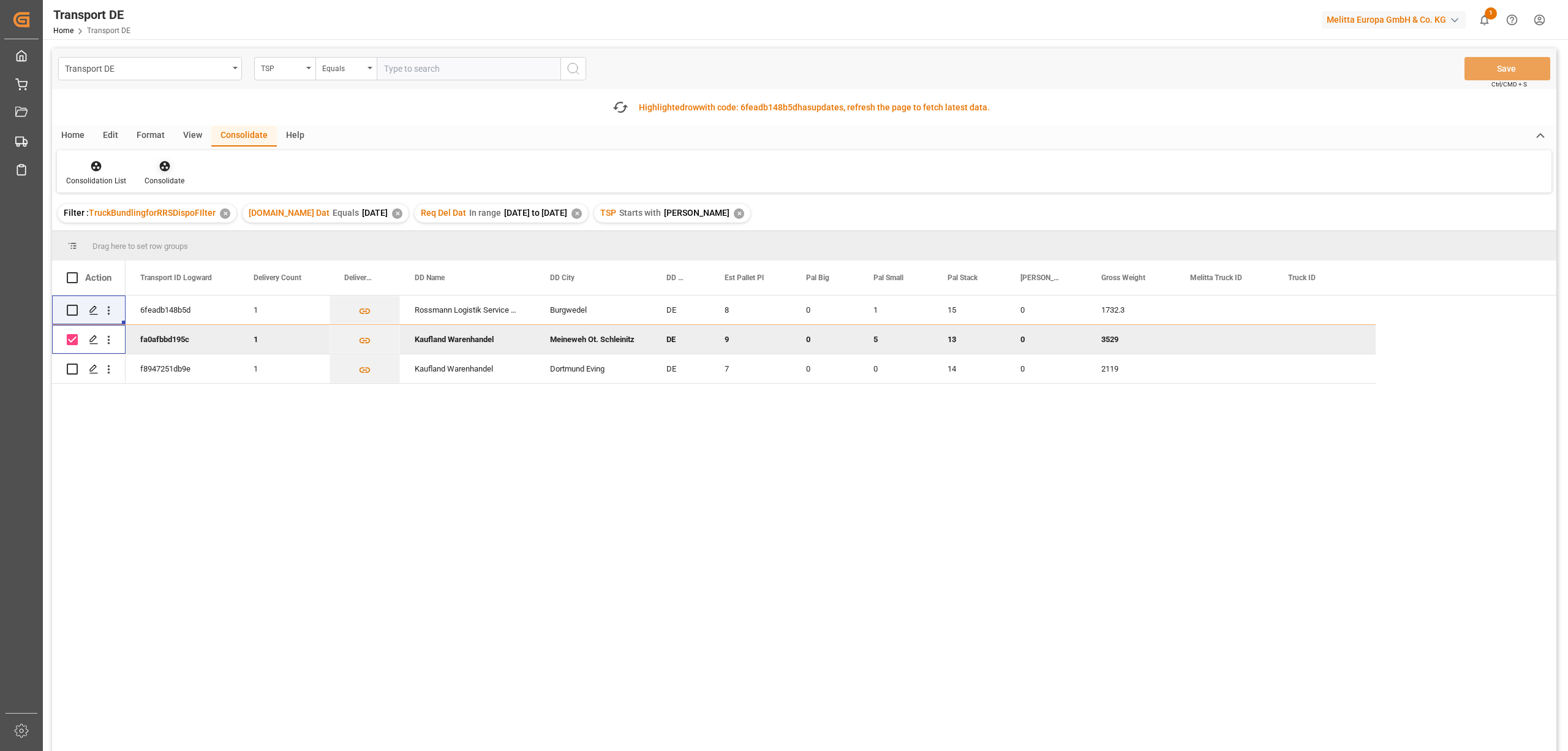
click at [165, 170] on icon at bounding box center [164, 166] width 12 height 12
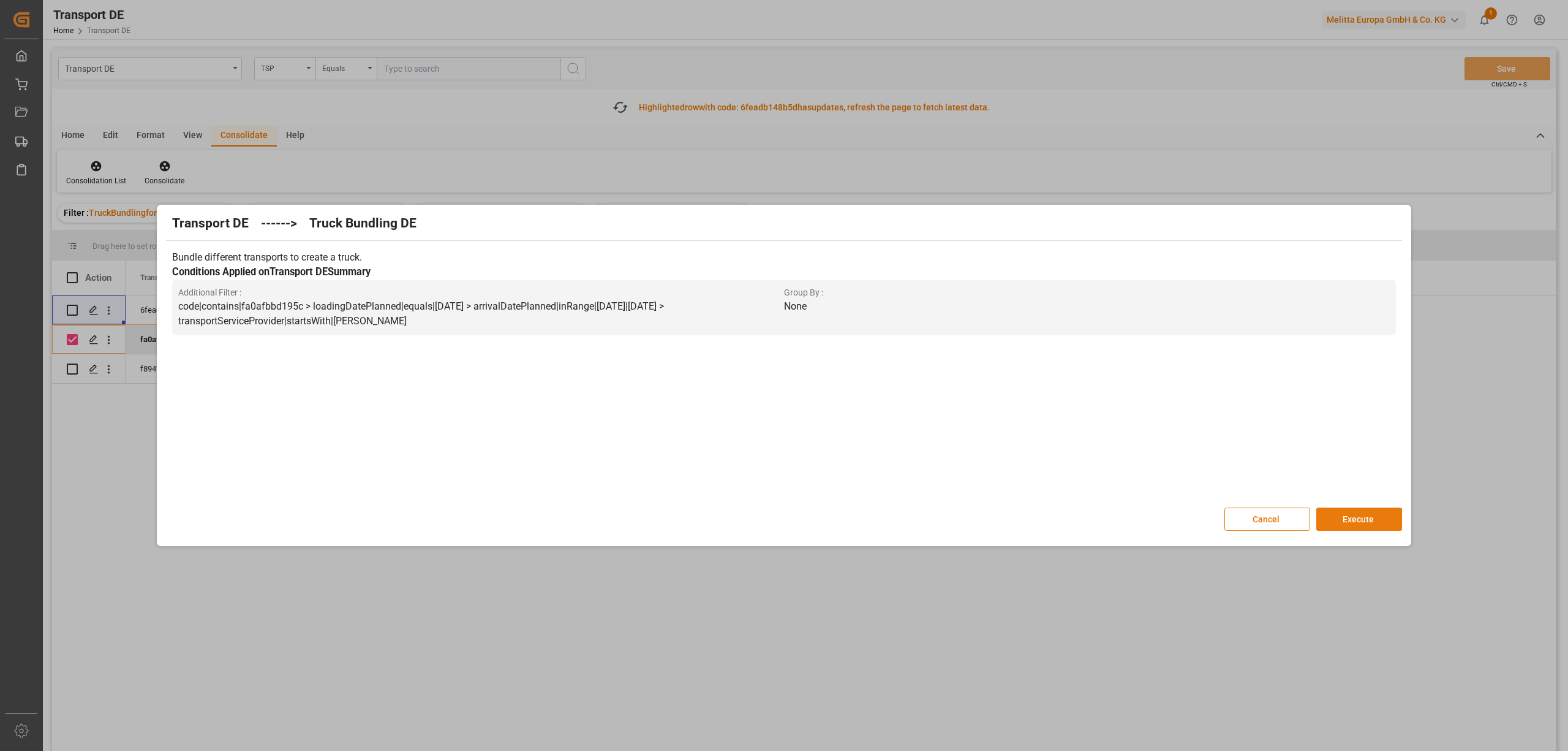
click at [1374, 518] on button "Execute" at bounding box center [1359, 519] width 86 height 23
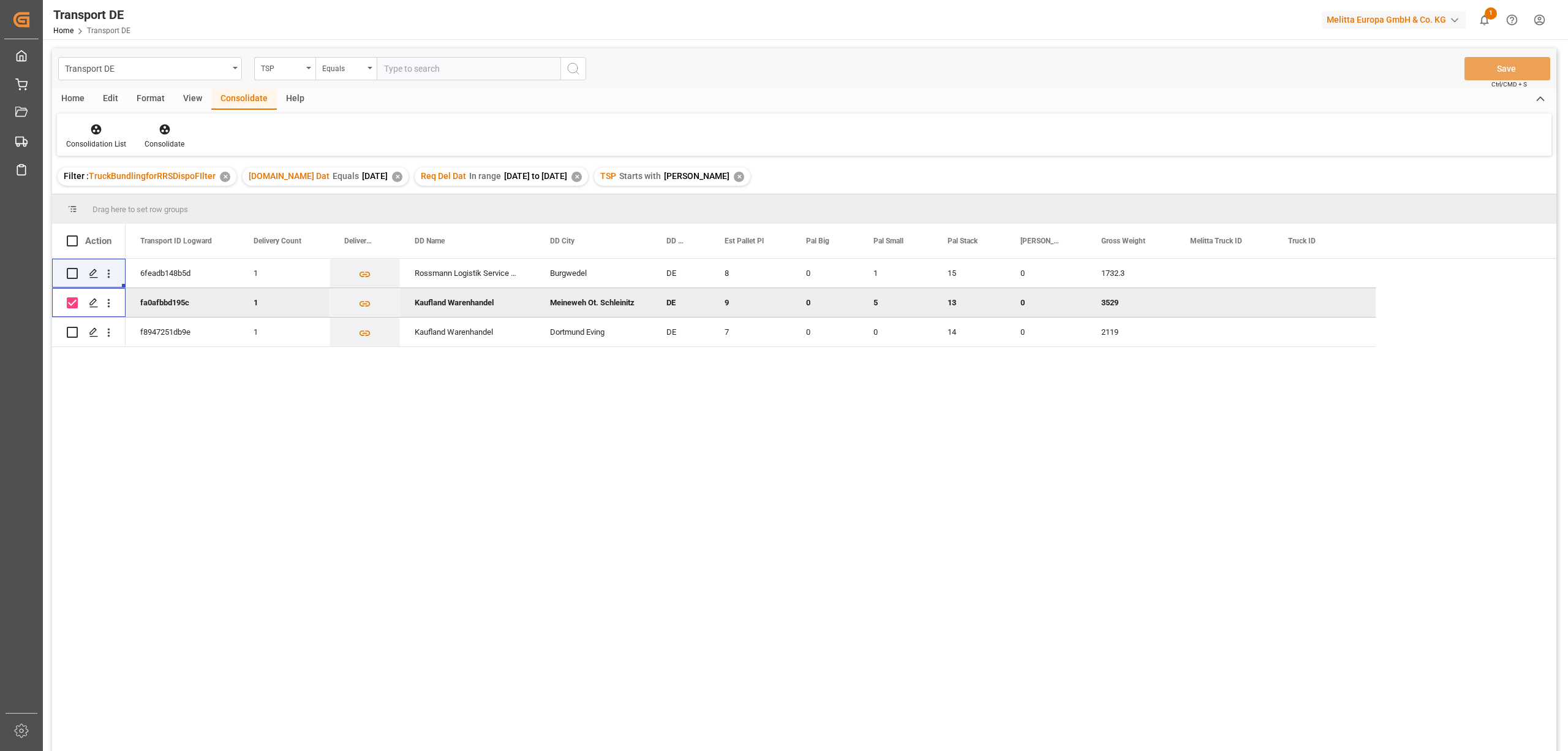
drag, startPoint x: 73, startPoint y: 298, endPoint x: 78, endPoint y: 328, distance: 30.4
click at [73, 299] on input "Press Space to toggle row selection (checked)" at bounding box center [72, 302] width 11 height 11
checkbox input "false"
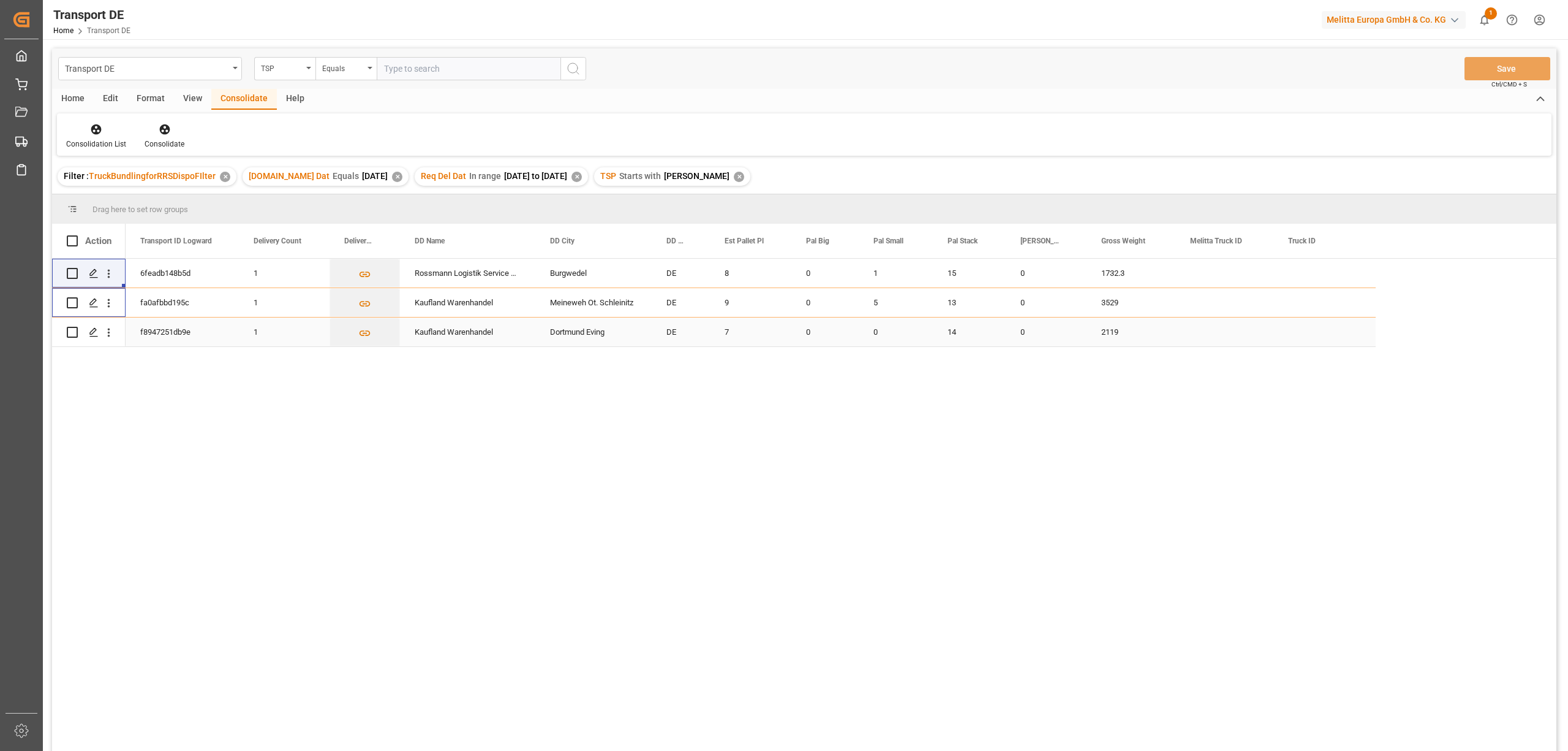
click at [70, 332] on input "Press Space to toggle row selection (unchecked)" at bounding box center [72, 332] width 11 height 11
checkbox input "true"
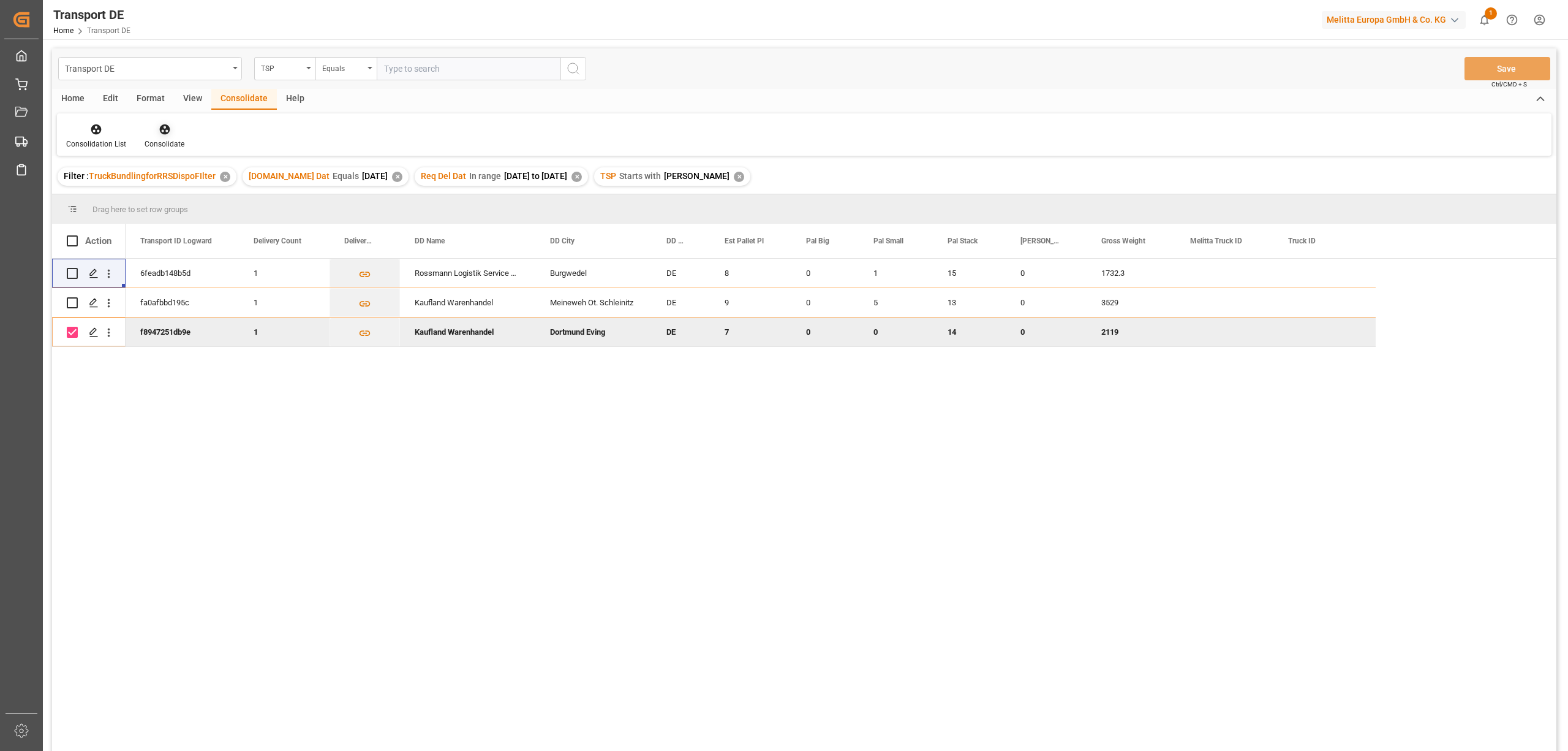
click at [158, 132] on icon at bounding box center [164, 129] width 12 height 12
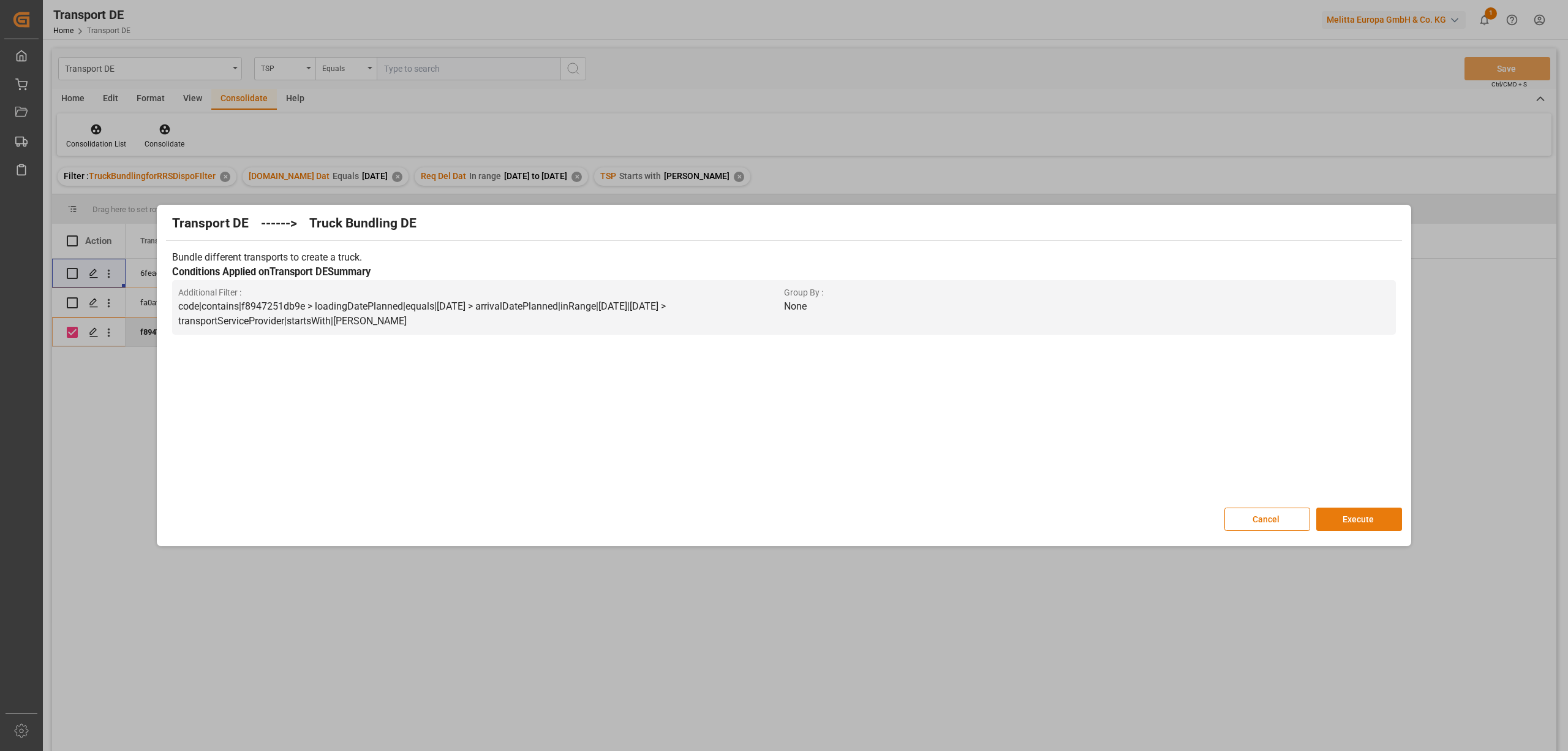
click at [1361, 526] on button "Execute" at bounding box center [1359, 519] width 86 height 23
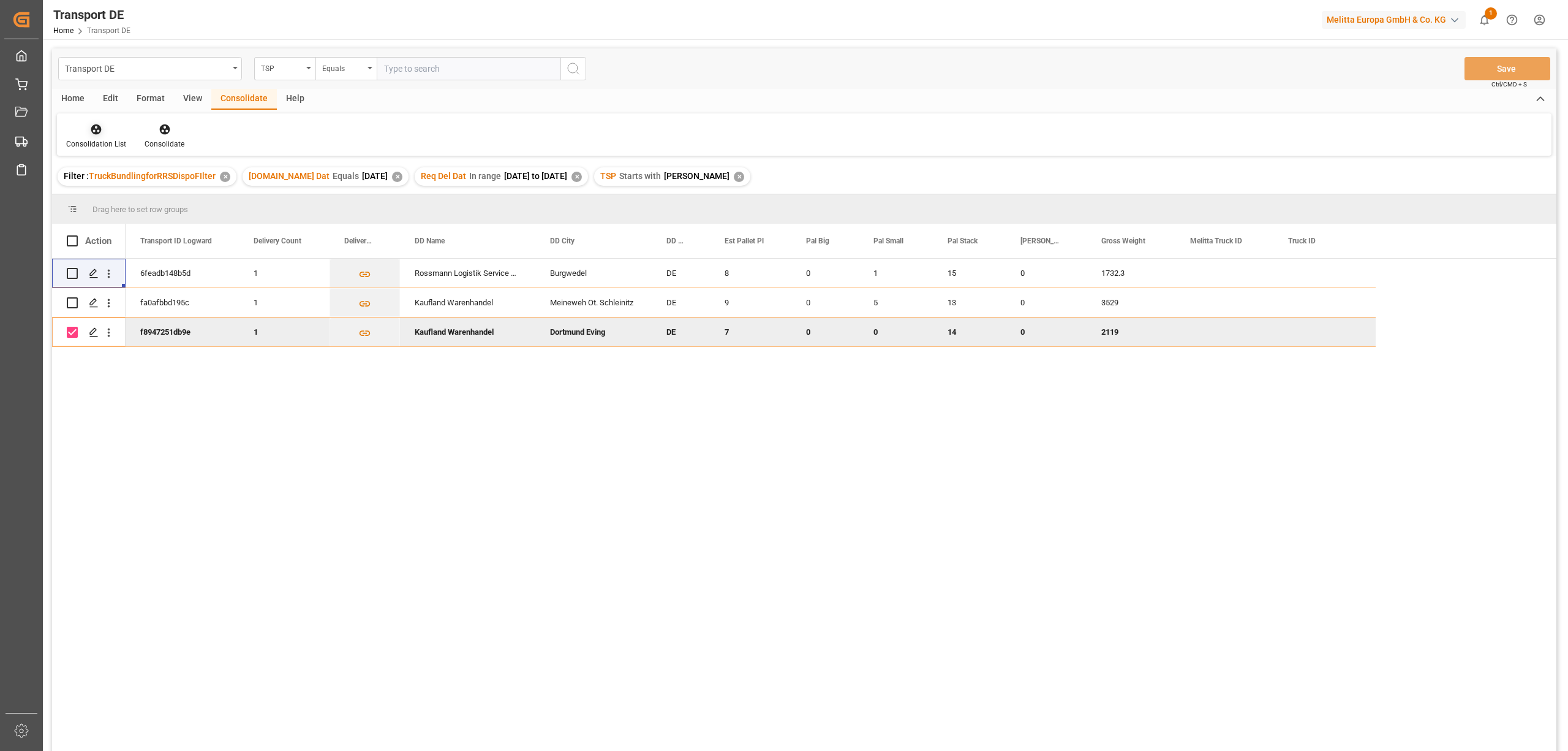
click at [92, 130] on icon at bounding box center [97, 130] width 11 height 11
click at [155, 197] on div "Transport DE TSP Equals Save Ctrl/CMD + S Home Edit Format View Consolidate Hel…" at bounding box center [804, 416] width 1504 height 734
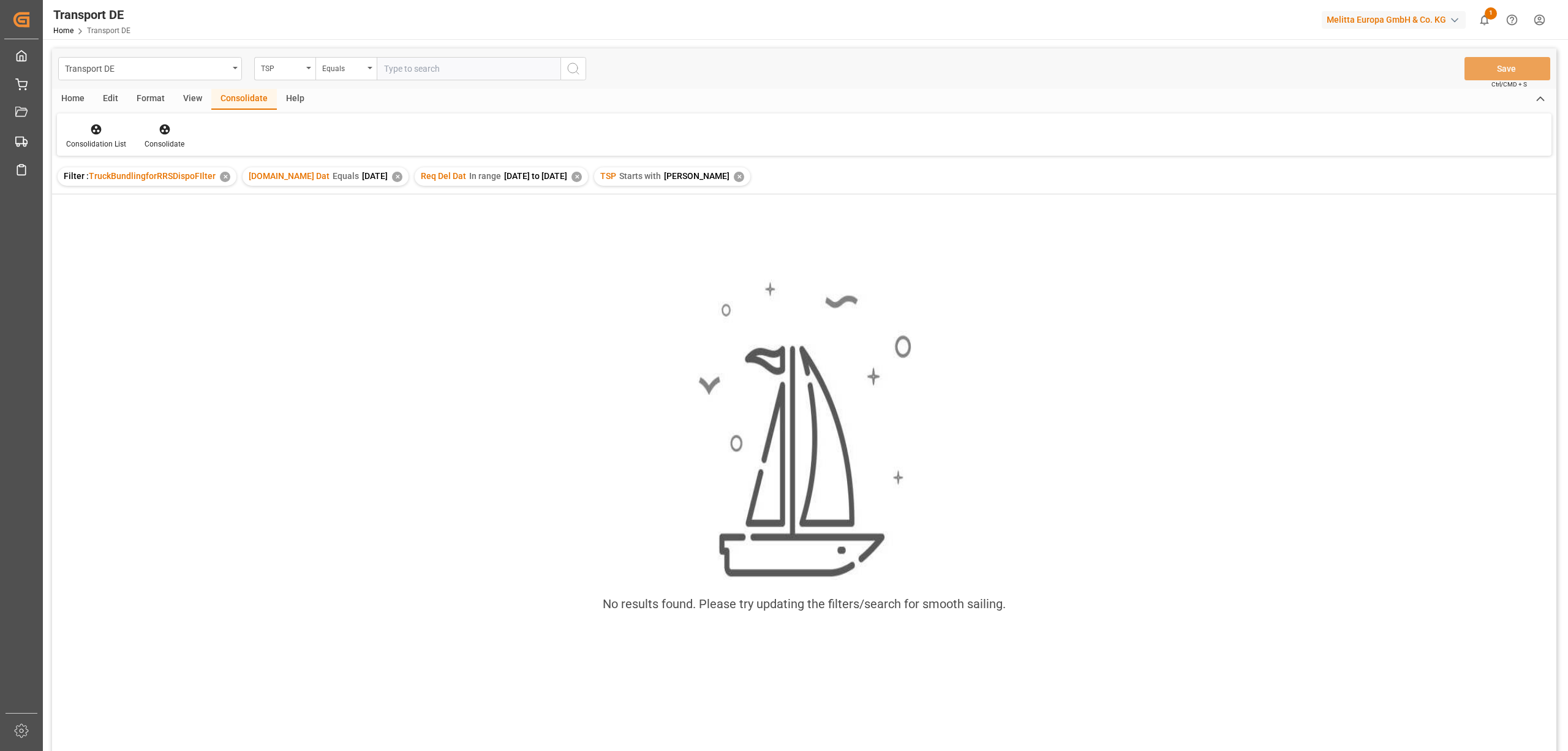
click at [734, 172] on div "✕" at bounding box center [739, 177] width 11 height 11
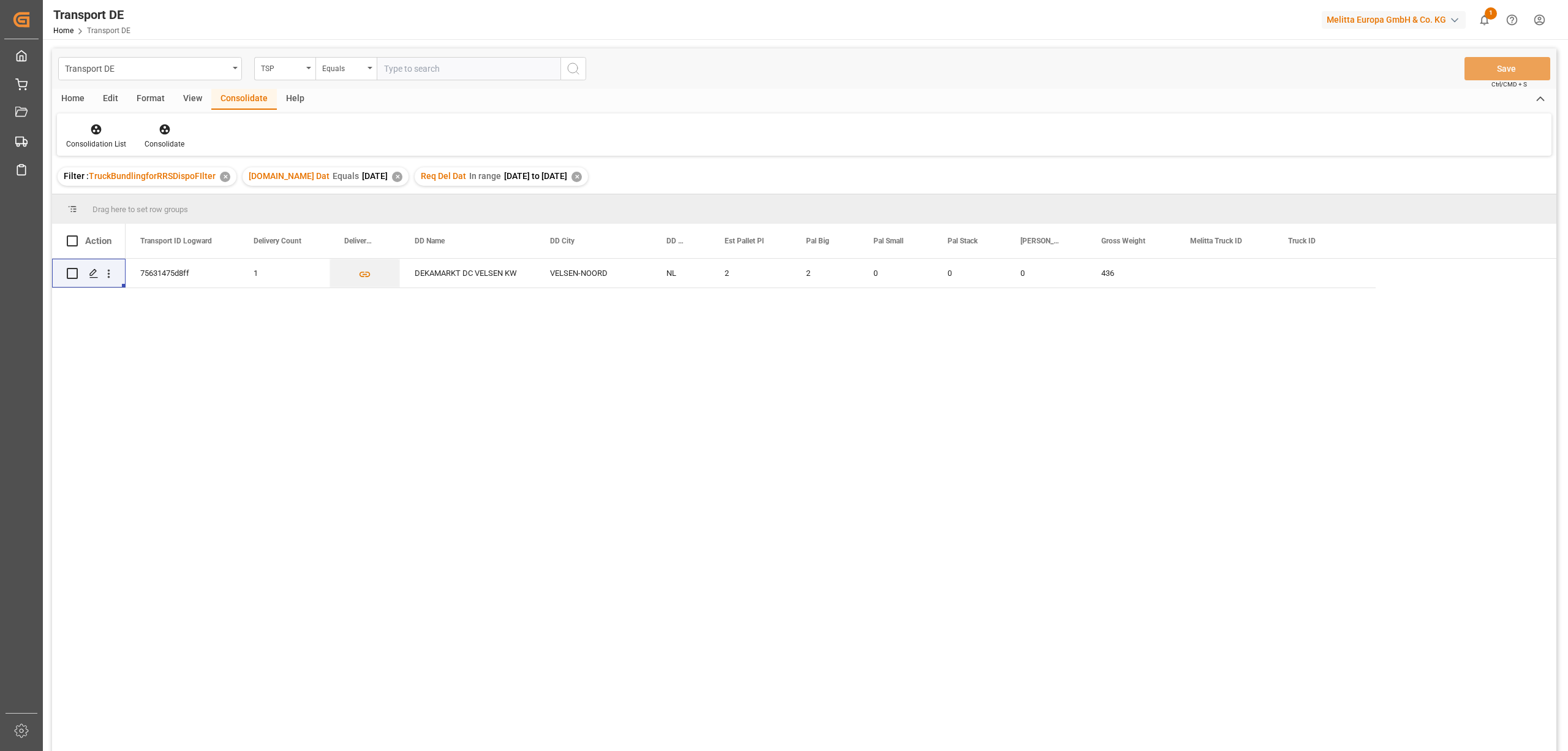
click at [392, 175] on div "✕" at bounding box center [397, 177] width 11 height 11
click at [410, 177] on div "✕" at bounding box center [404, 177] width 11 height 11
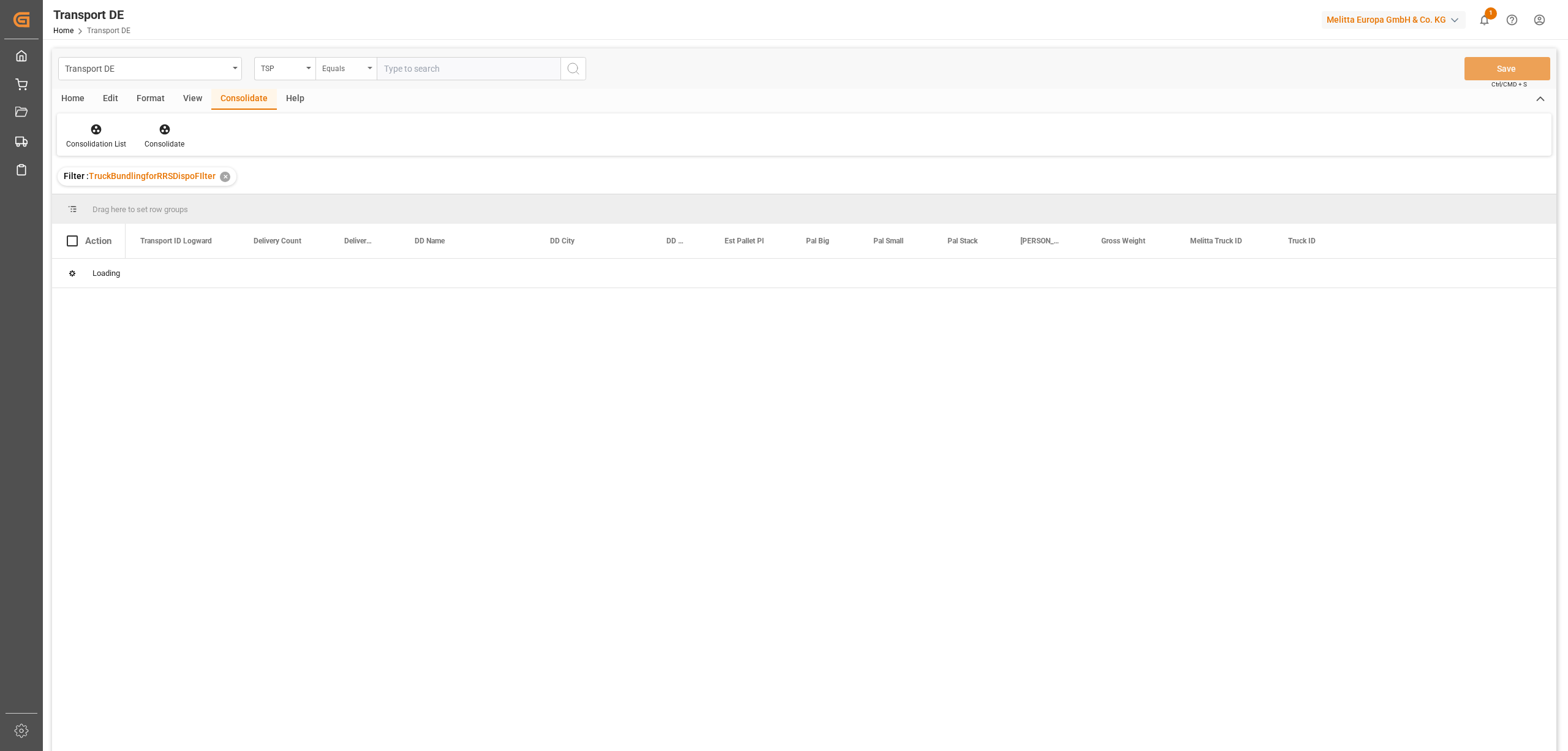
click at [339, 70] on div "Equals" at bounding box center [343, 67] width 41 height 14
drag, startPoint x: 351, startPoint y: 213, endPoint x: 368, endPoint y: 209, distance: 17.5
click at [353, 213] on div "Starts with" at bounding box center [407, 201] width 182 height 26
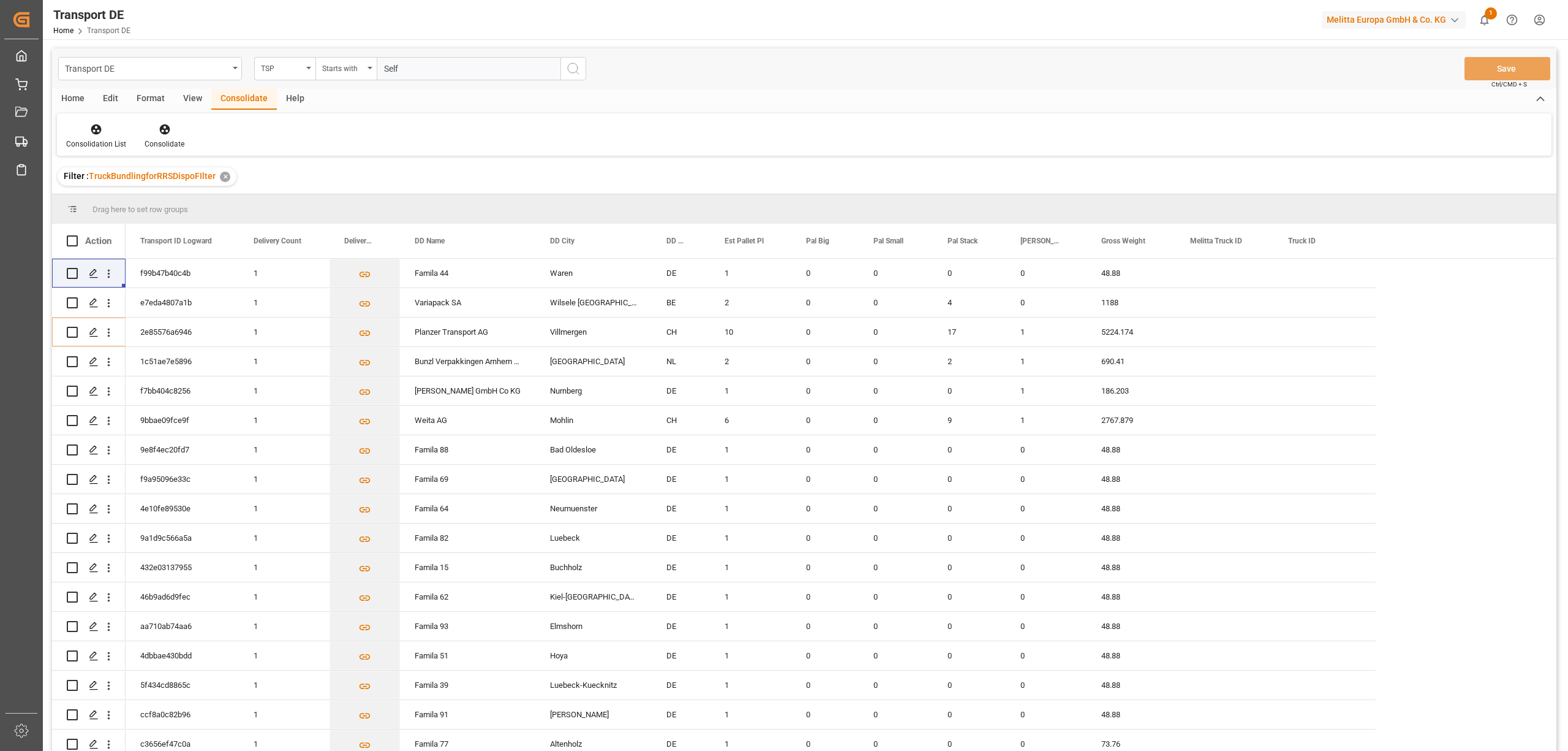
type input "Self"
click at [572, 68] on icon "search button" at bounding box center [573, 68] width 15 height 15
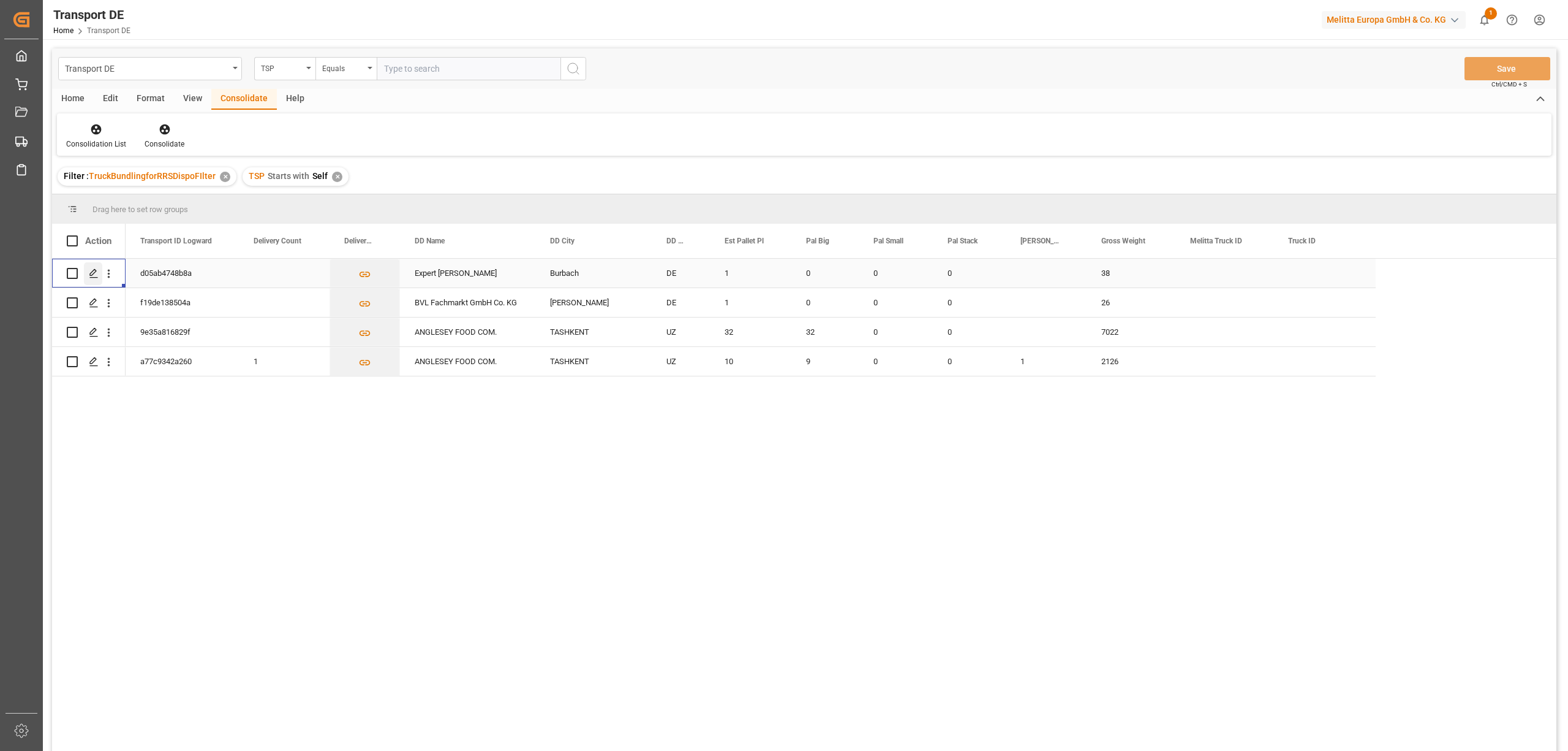
click at [91, 272] on icon "Press SPACE to select this row." at bounding box center [94, 273] width 10 height 10
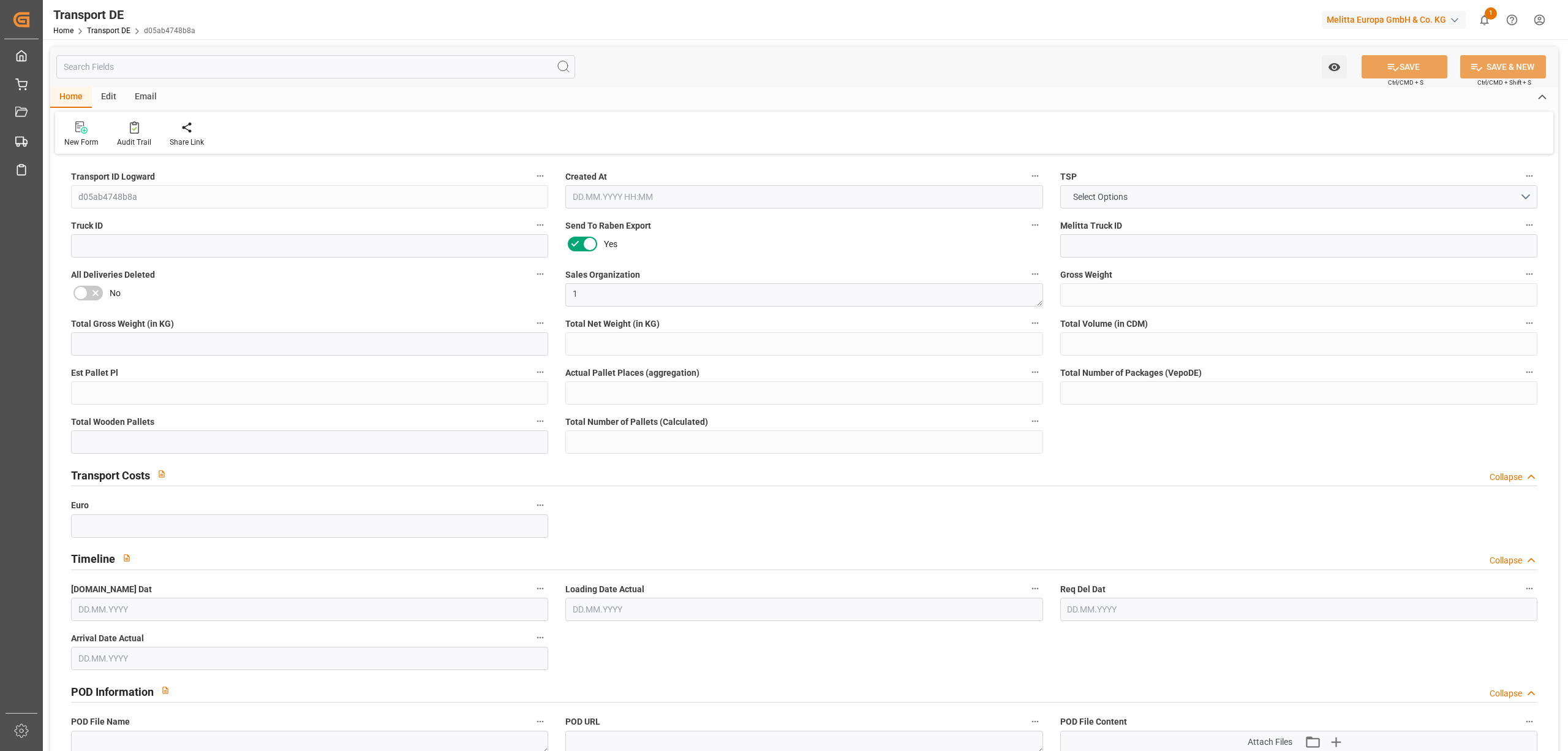
type input "38"
type input "14.4"
type input "12.162"
type input "266.04"
type input "1"
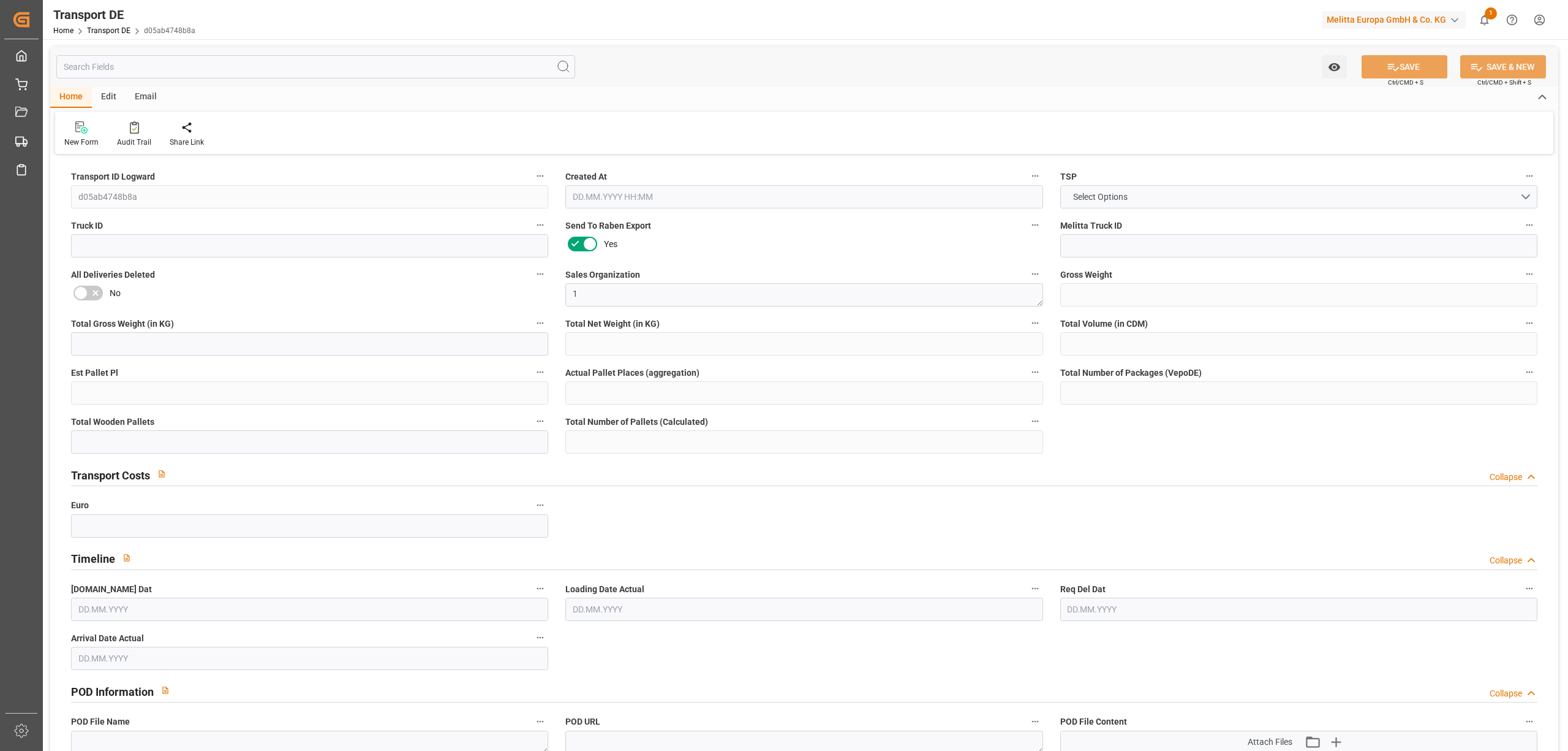
type input "0"
type input "1"
type input "0"
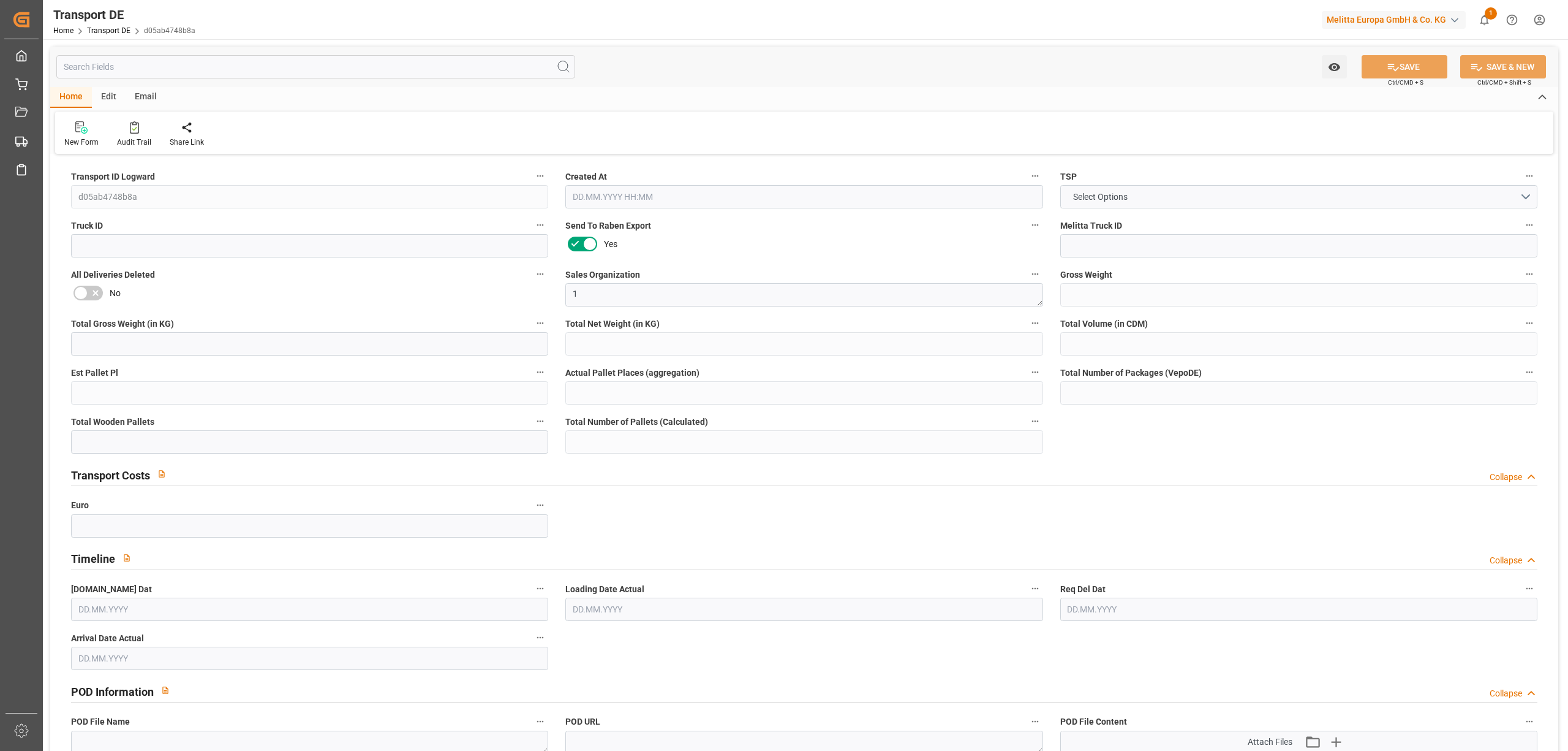
type input "57"
type input "0"
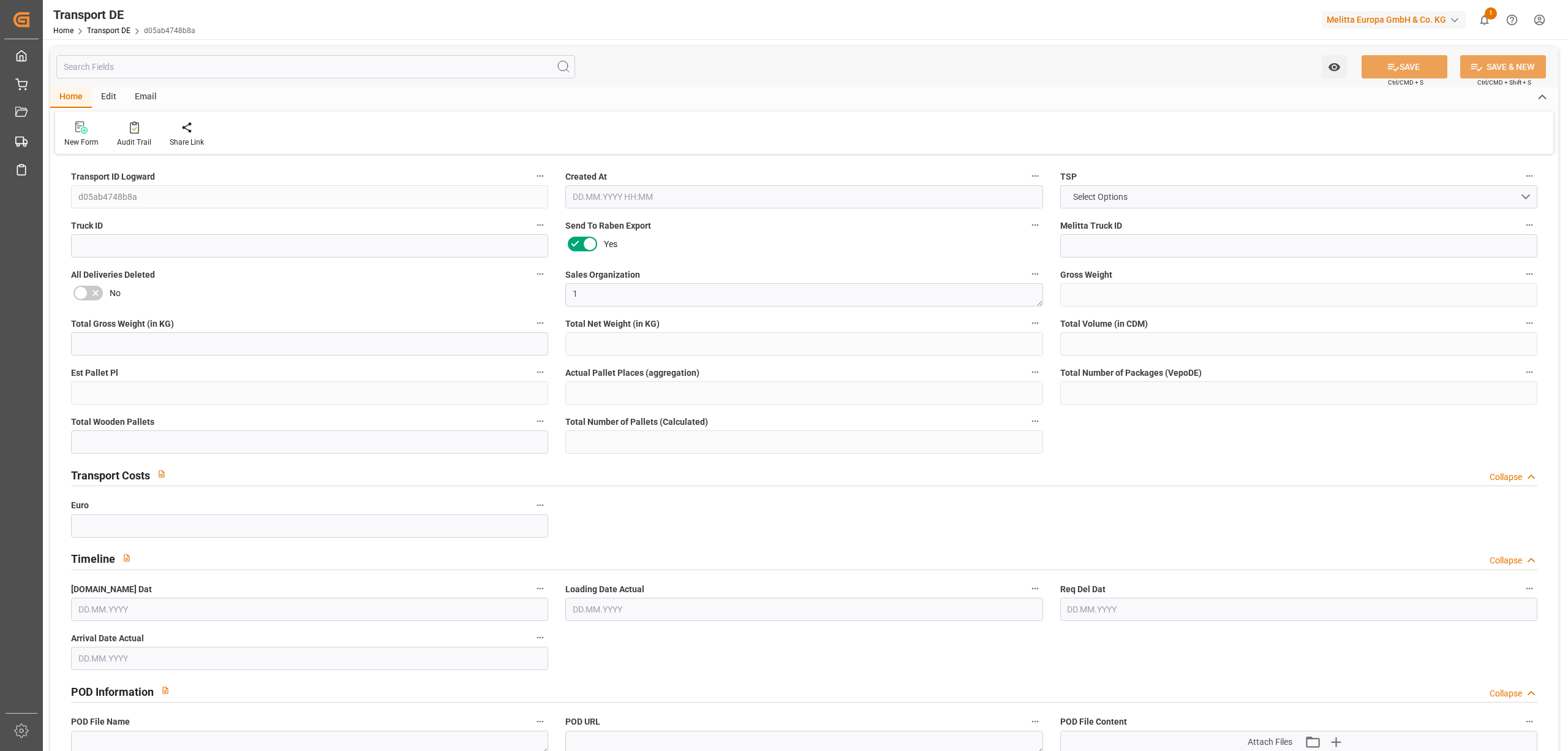
type input "0"
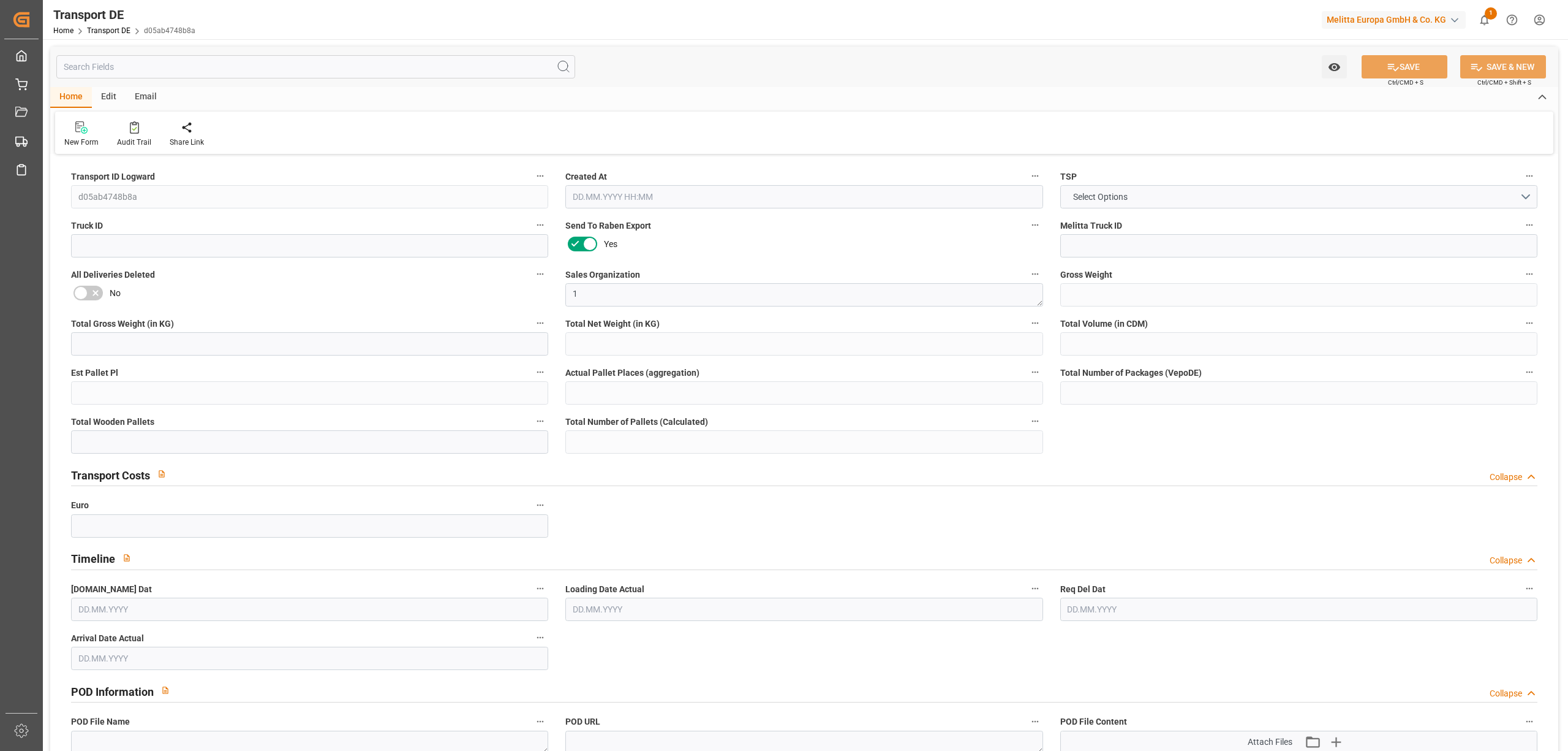
type input "0"
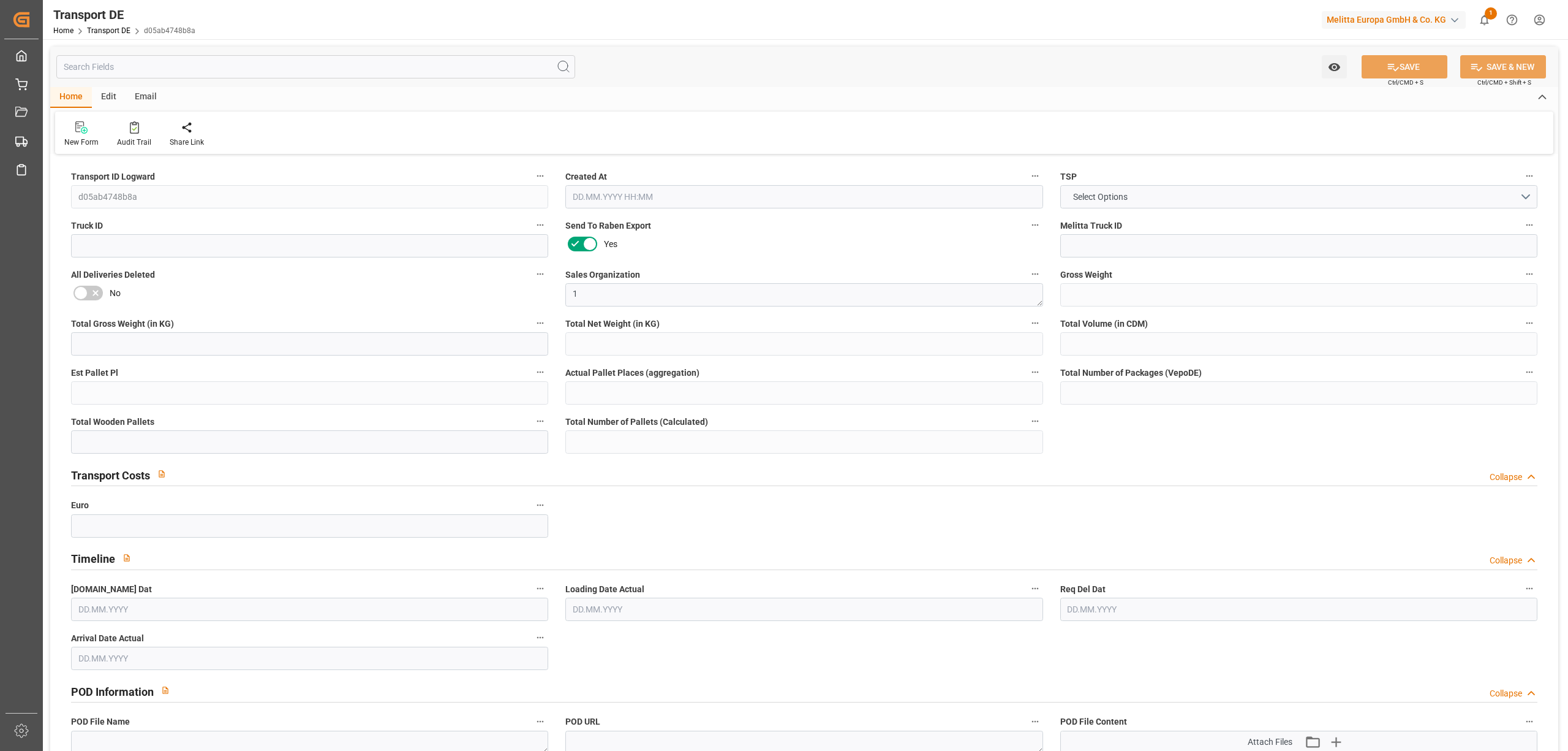
type input "0"
type input "[DATE] 22:04"
type input "[DATE]"
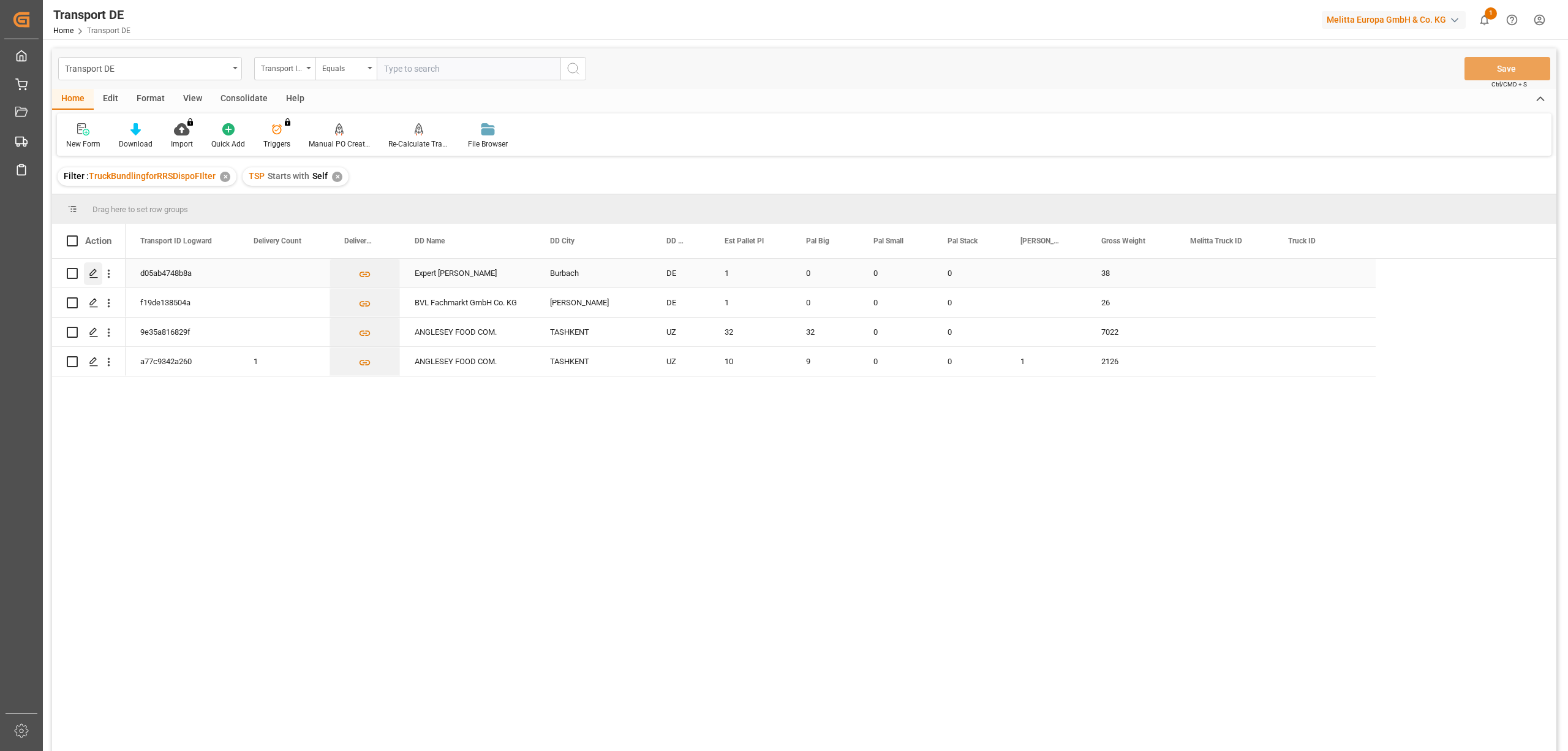
click at [93, 275] on polygon "Press SPACE to select this row." at bounding box center [92, 272] width 6 height 6
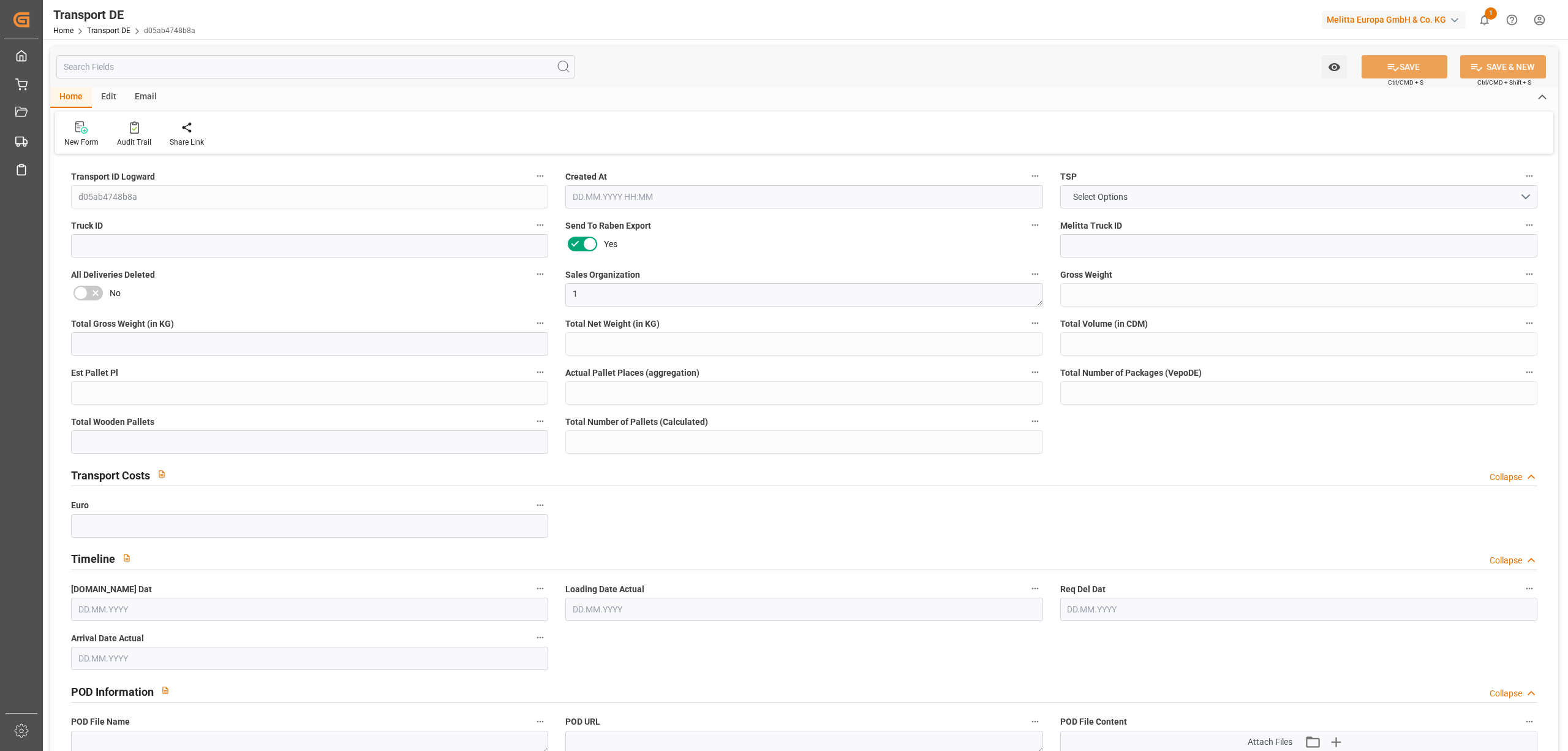
type input "38"
type input "14.4"
type input "12.162"
type input "266.04"
type input "1"
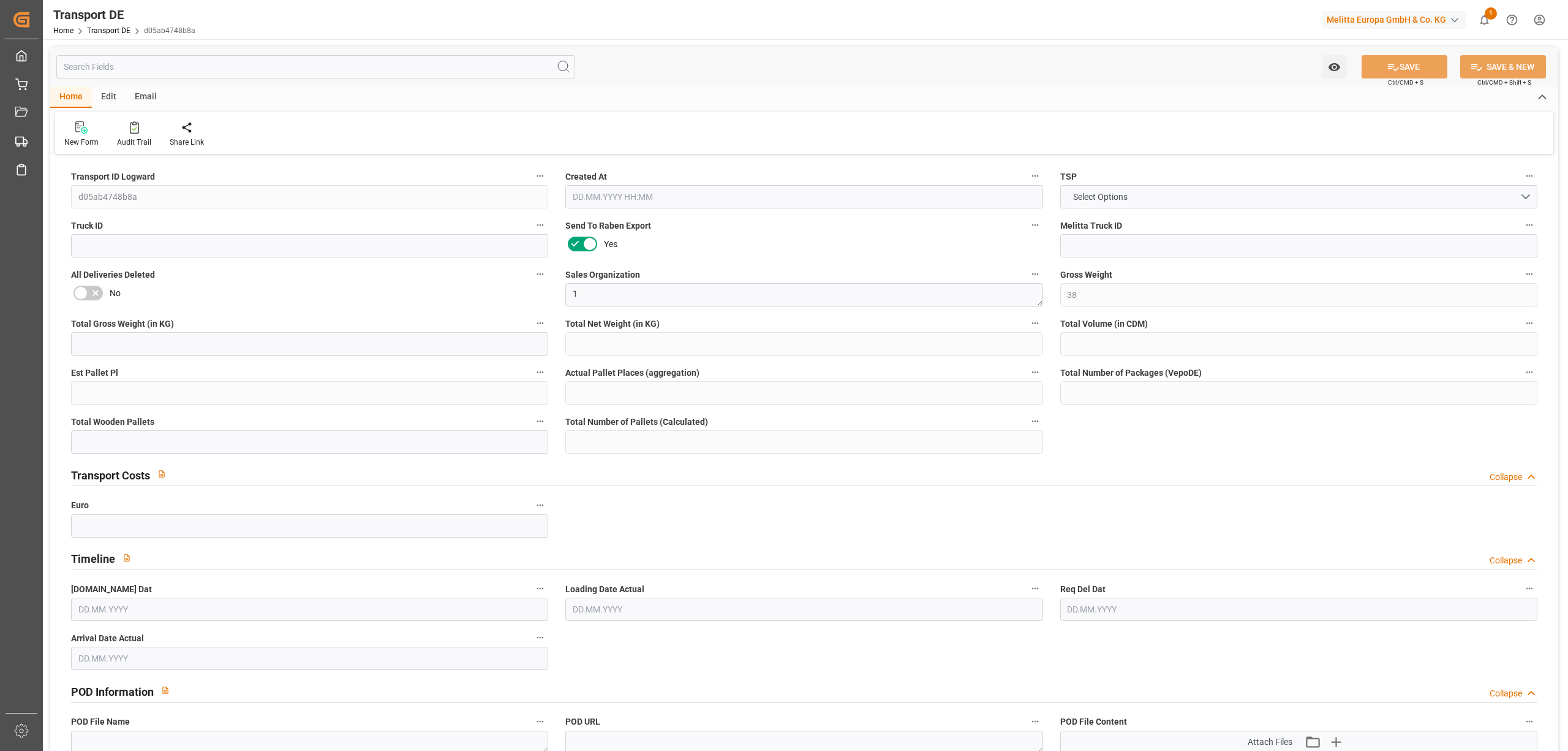
type input "0"
type input "1"
type input "0"
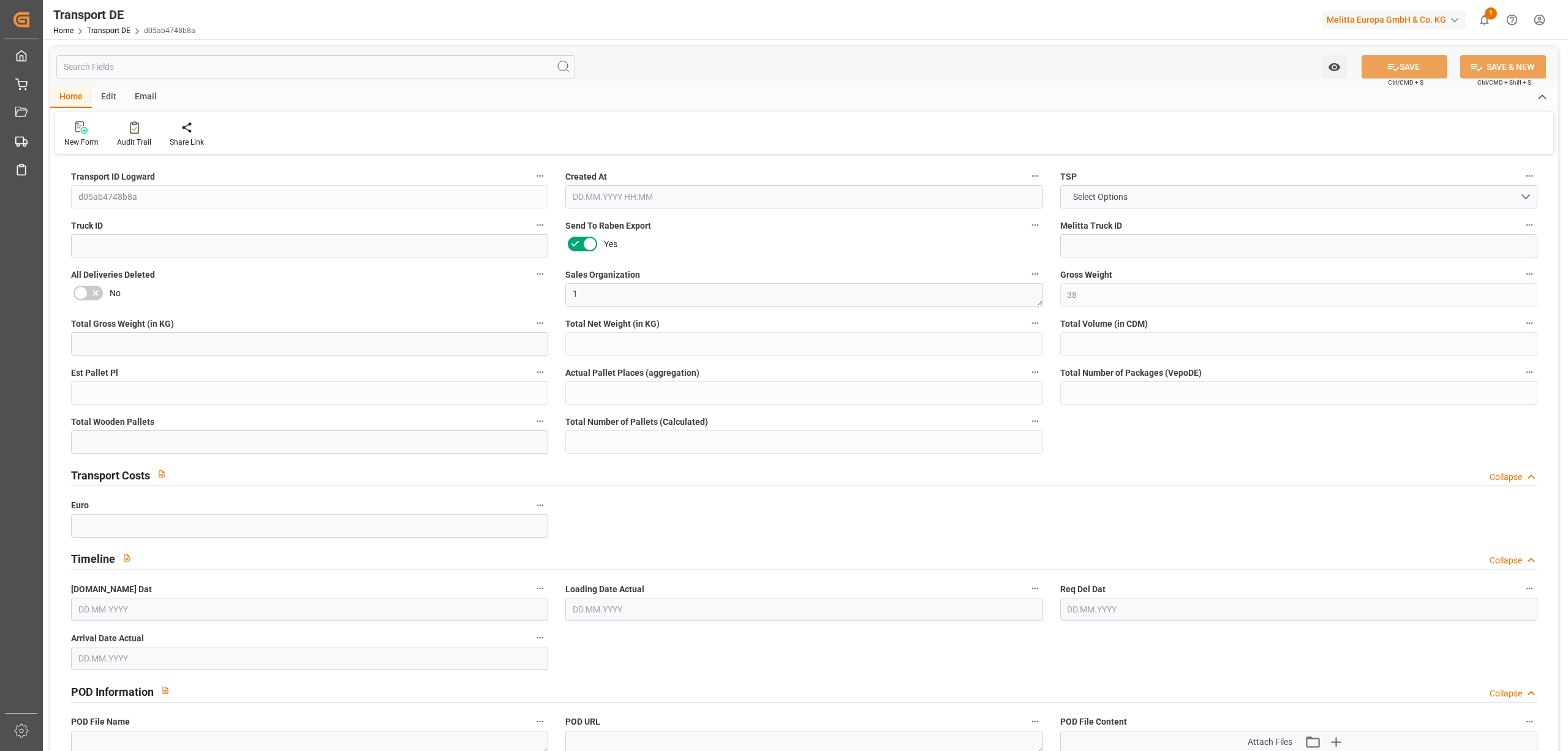
type input "57"
type input "0"
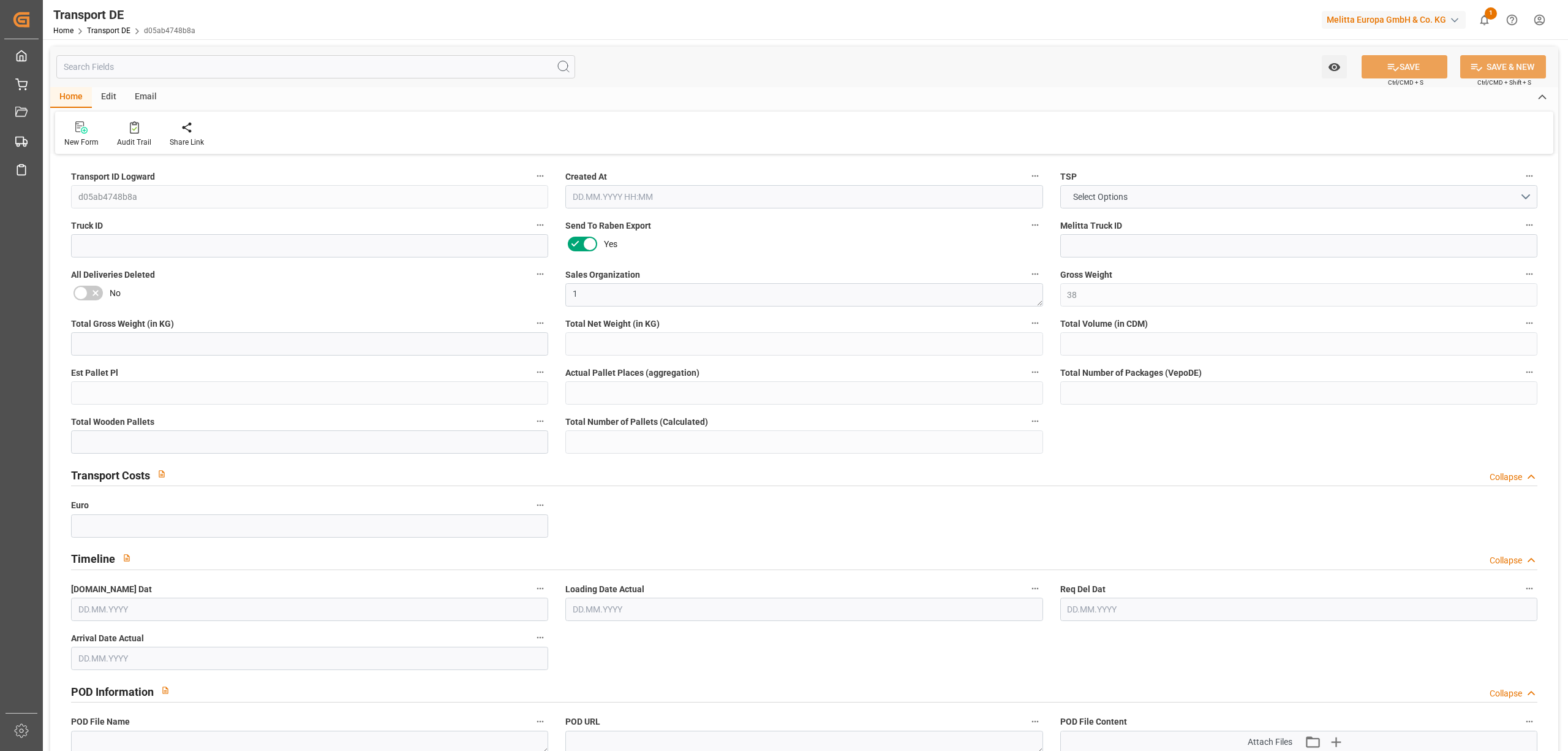
type input "0"
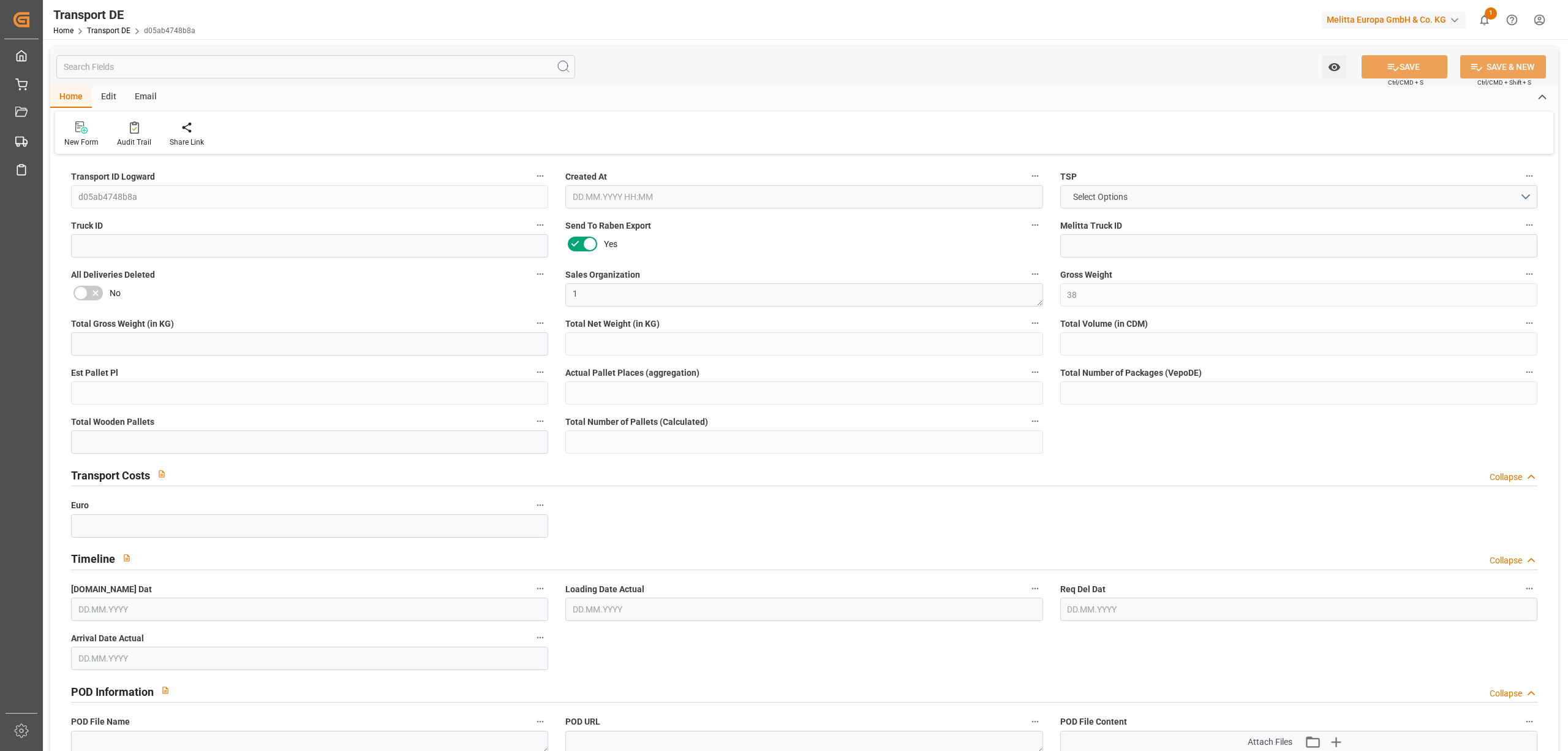
type input "0"
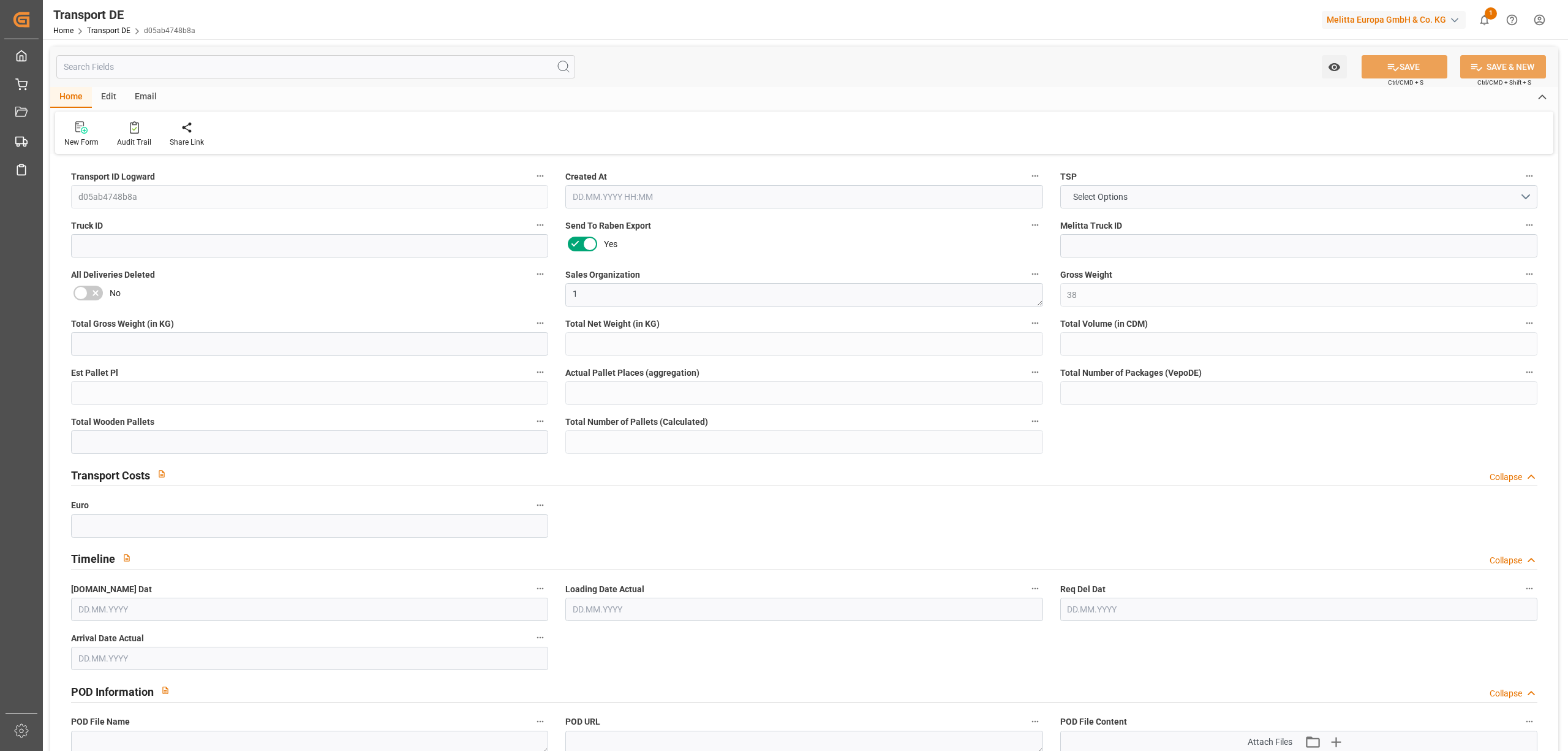
type input "0"
type input "[DATE] 22:04"
type input "[DATE]"
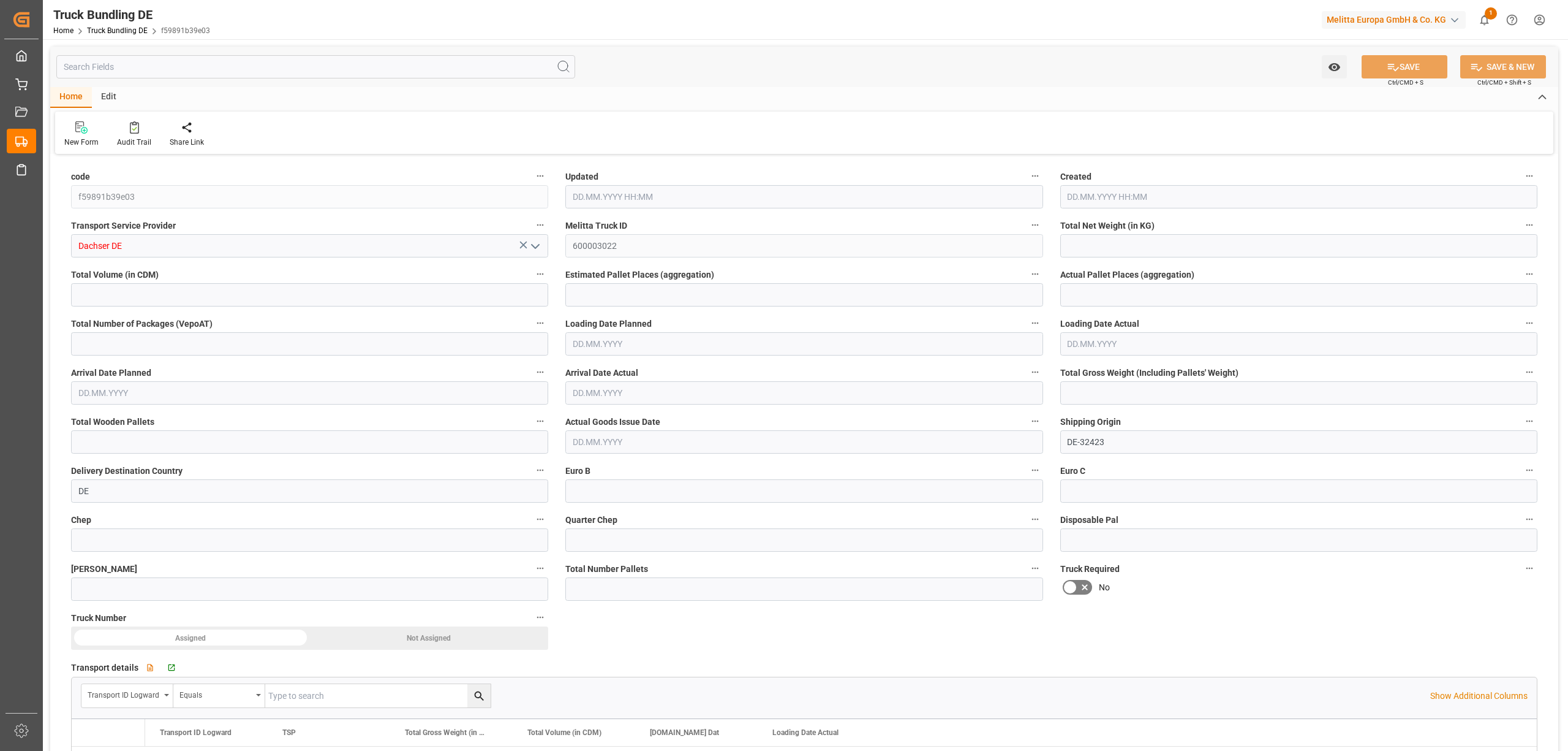
type input "1207.269"
type input "16492.867"
type input "10"
type input "0"
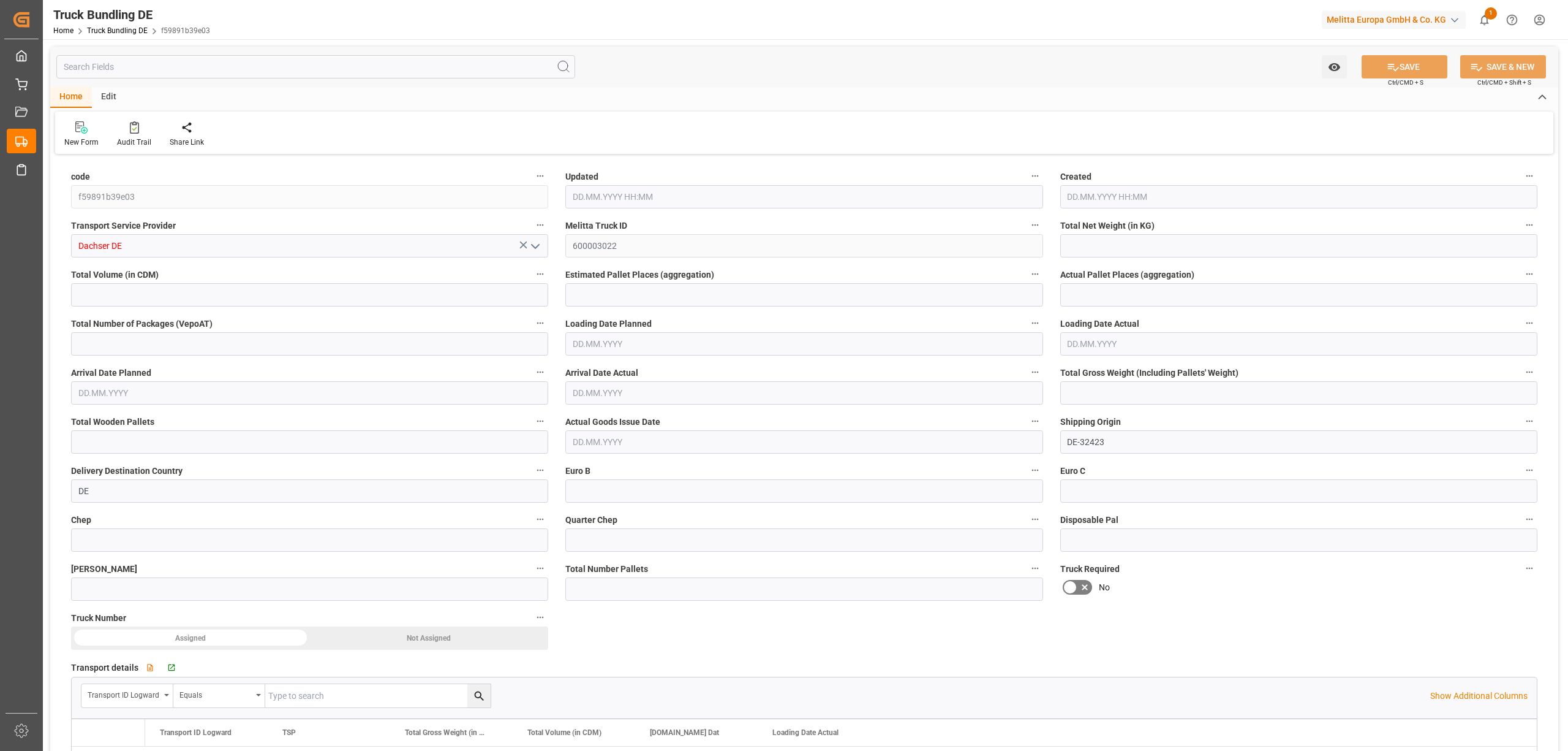
type input "2258.891"
type input "26"
type input "0"
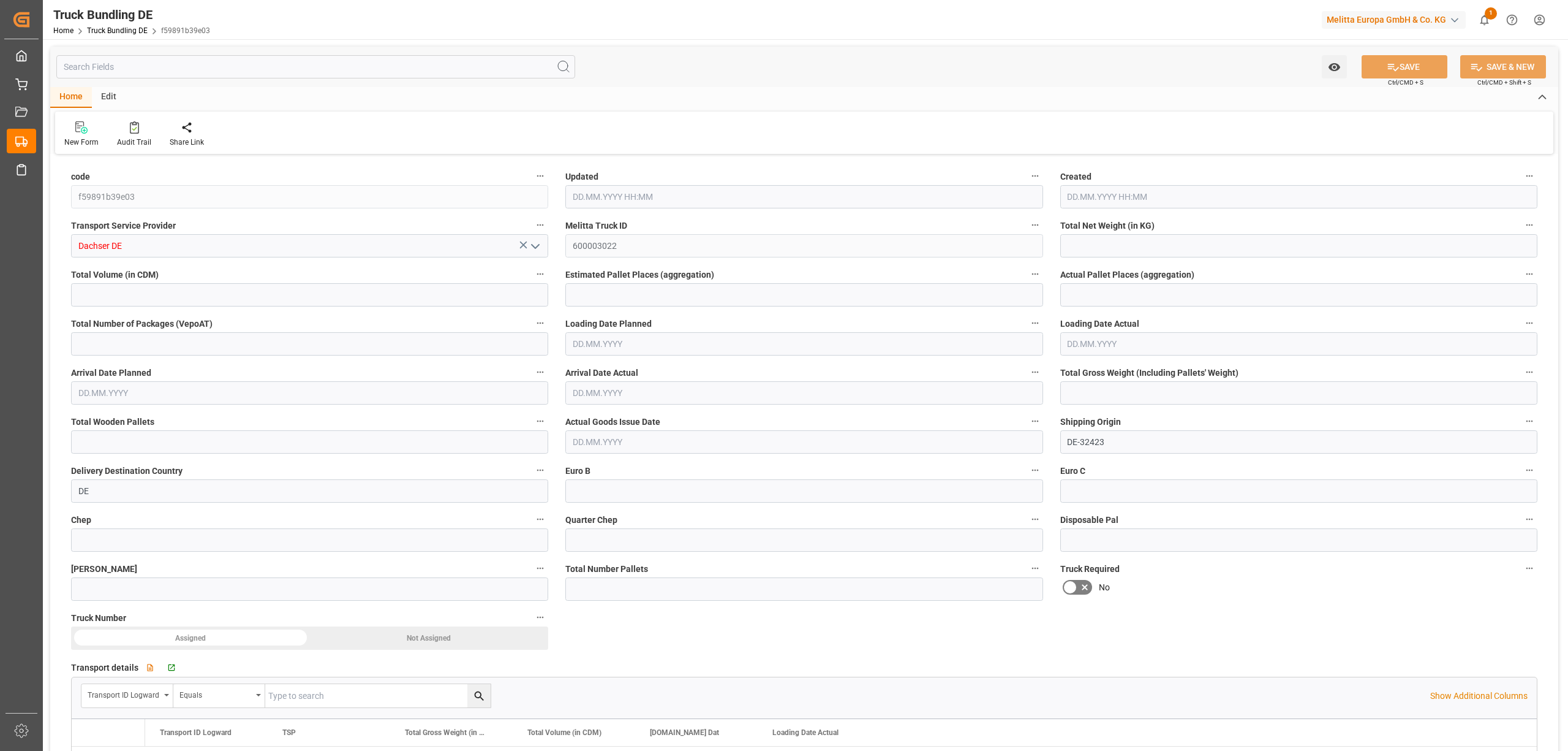
type input "0"
type input "29.09.2025 08:18"
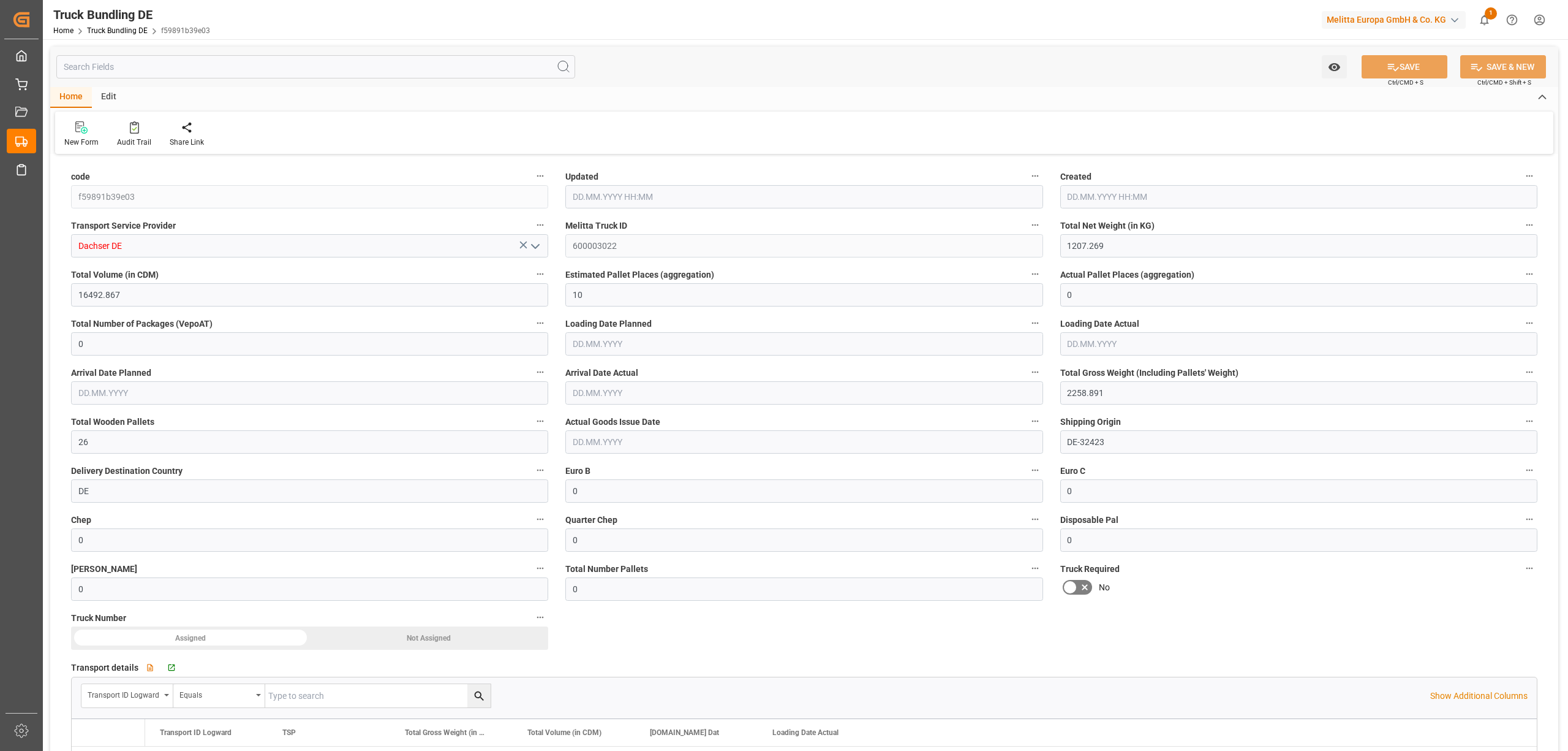
type input "29.09.2025 08:18"
type input "[DATE]"
type input "29.09.2025 08:18"
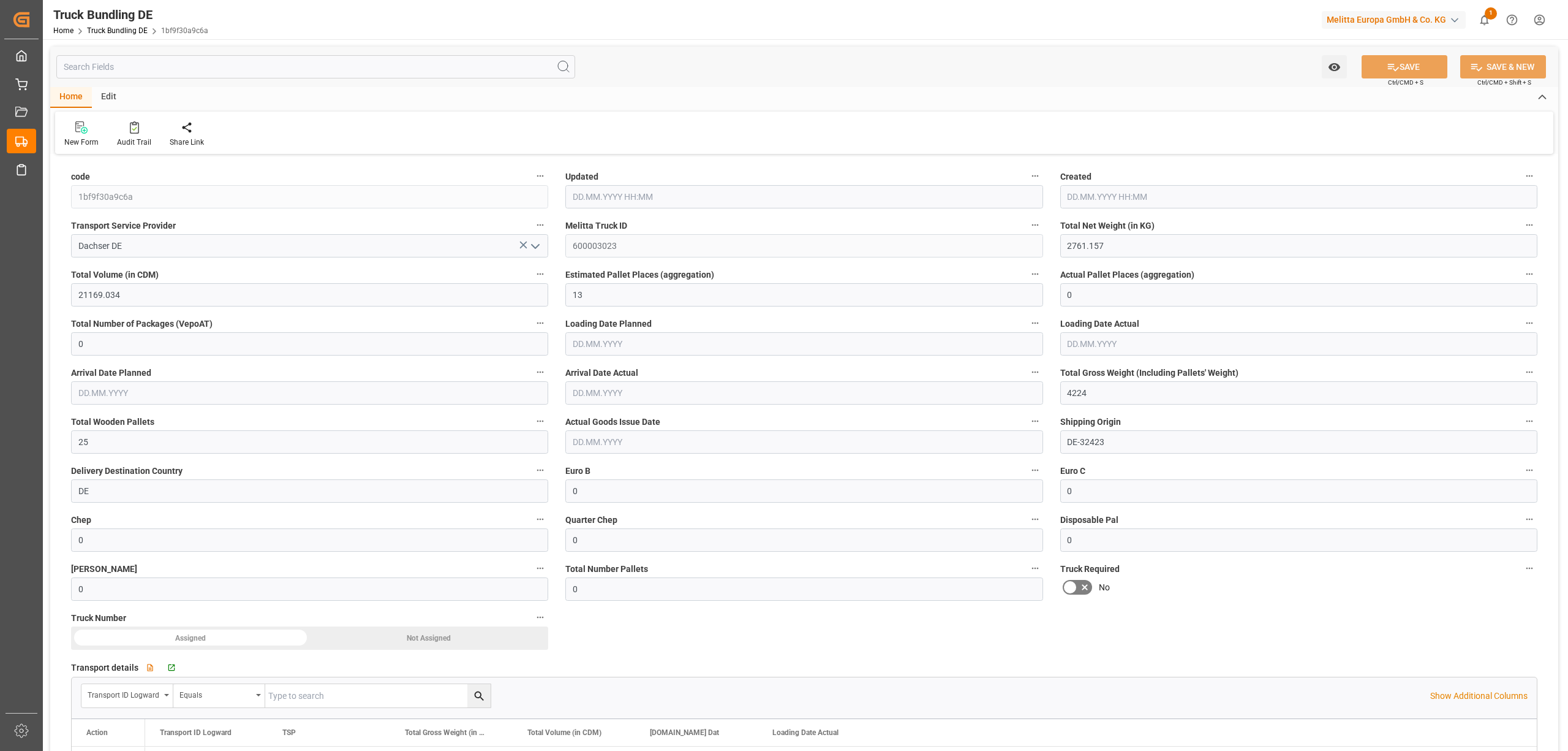
type input "29.09.2025 08:18"
type input "[DATE]"
type input "[DATE] 08:18"
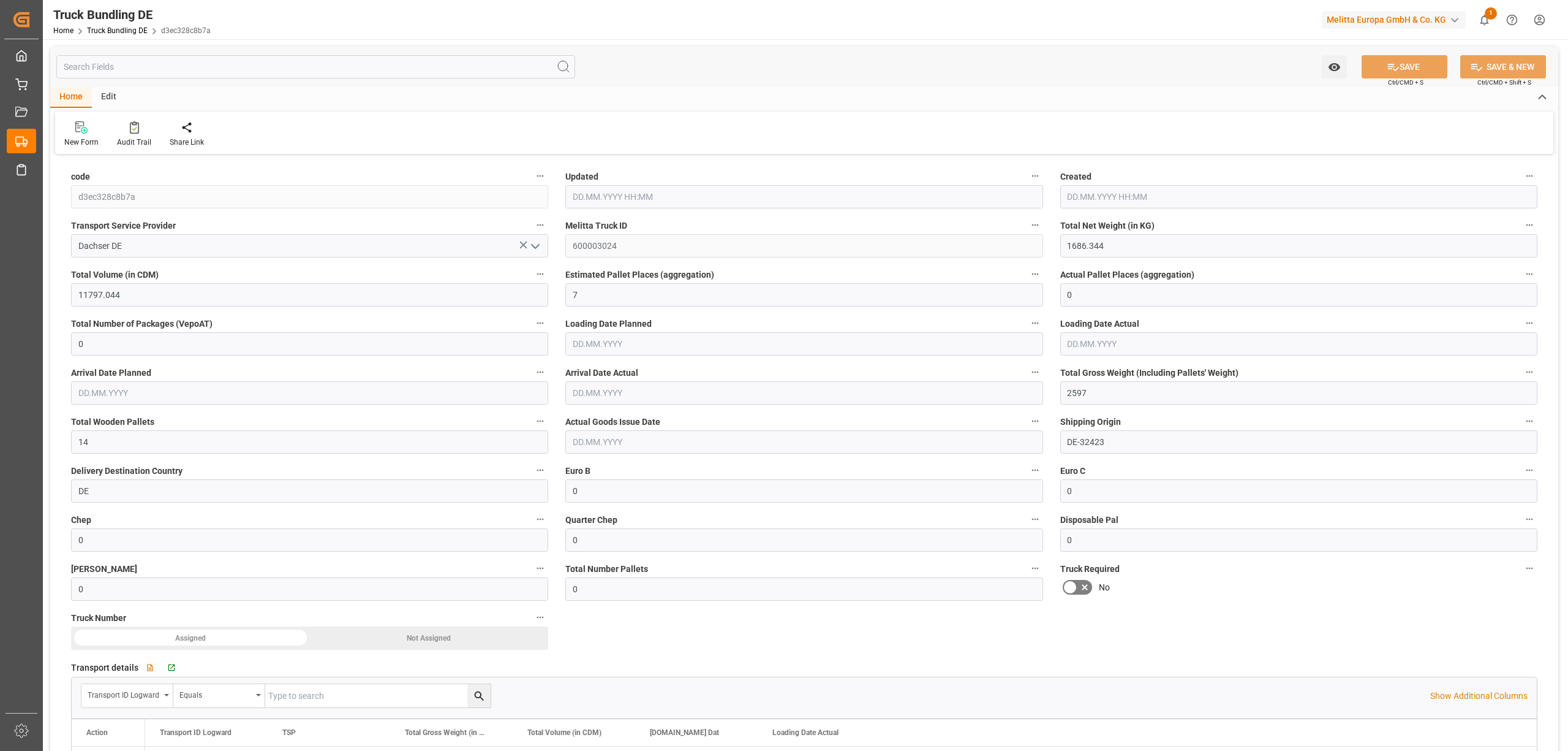
type input "[DATE] 08:18"
type input "[DATE]"
type input "02.10.2025"
type input "29.09.2025"
type input "365.138"
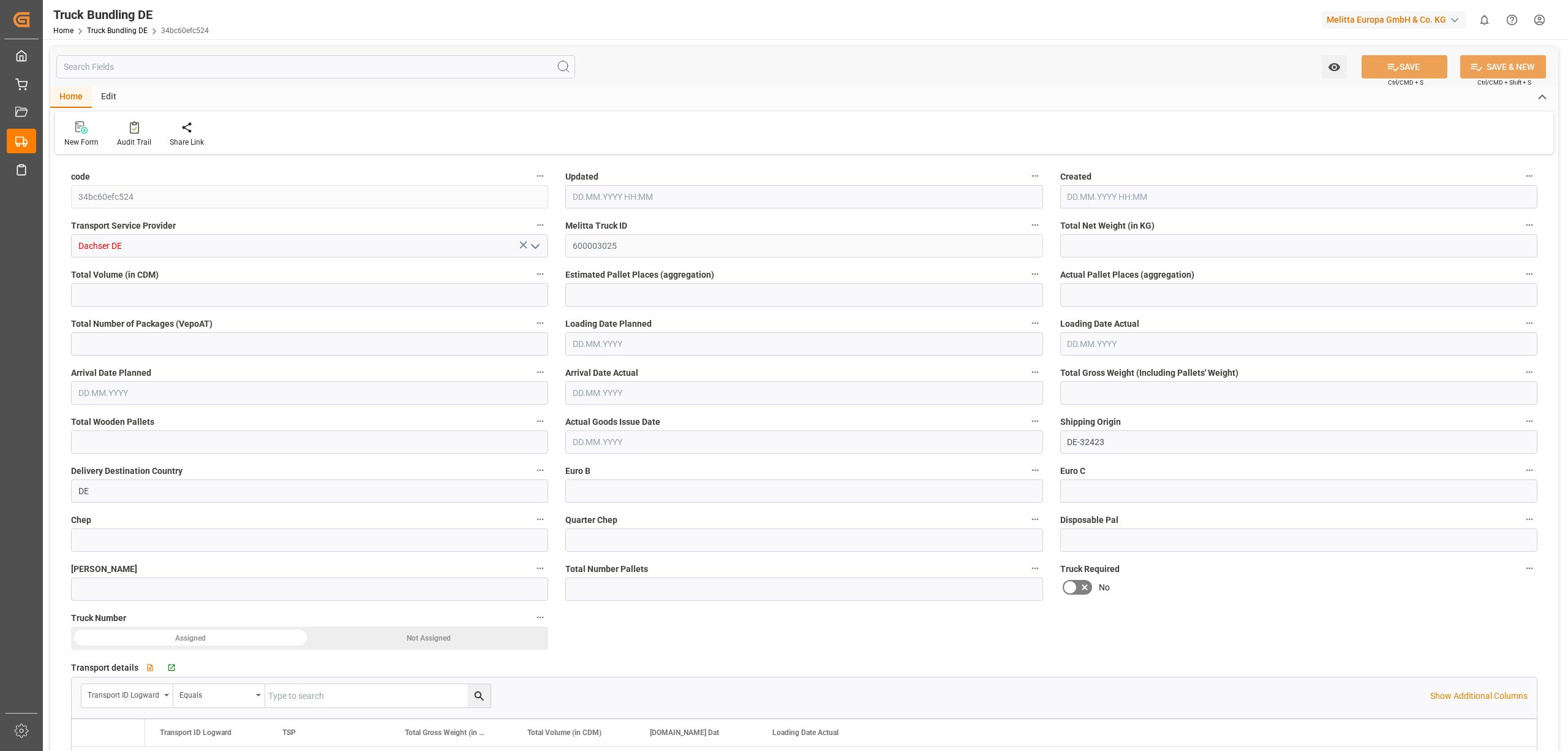
type input "4285.616"
type input "3"
type input "0"
type input "591"
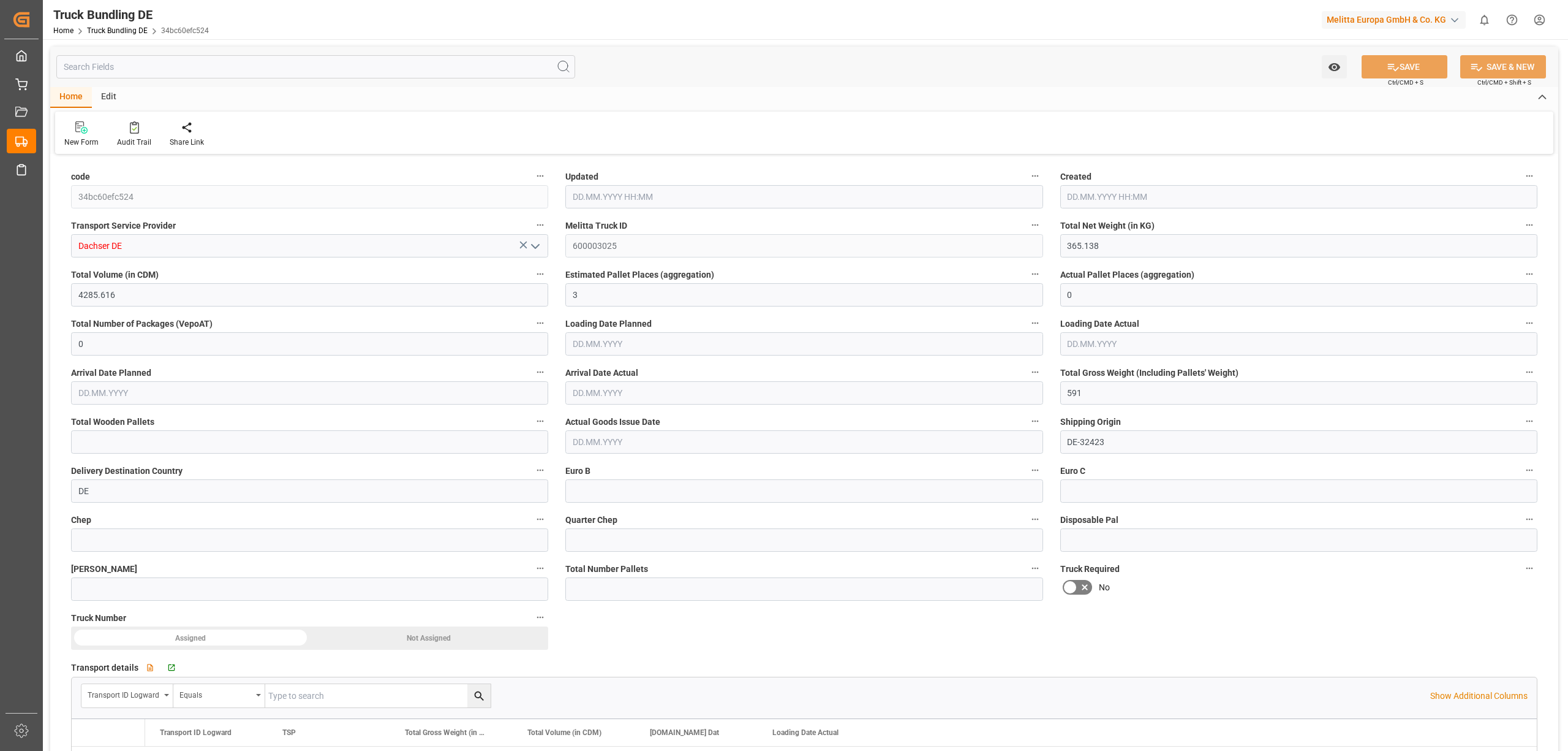
type input "4"
type input "0"
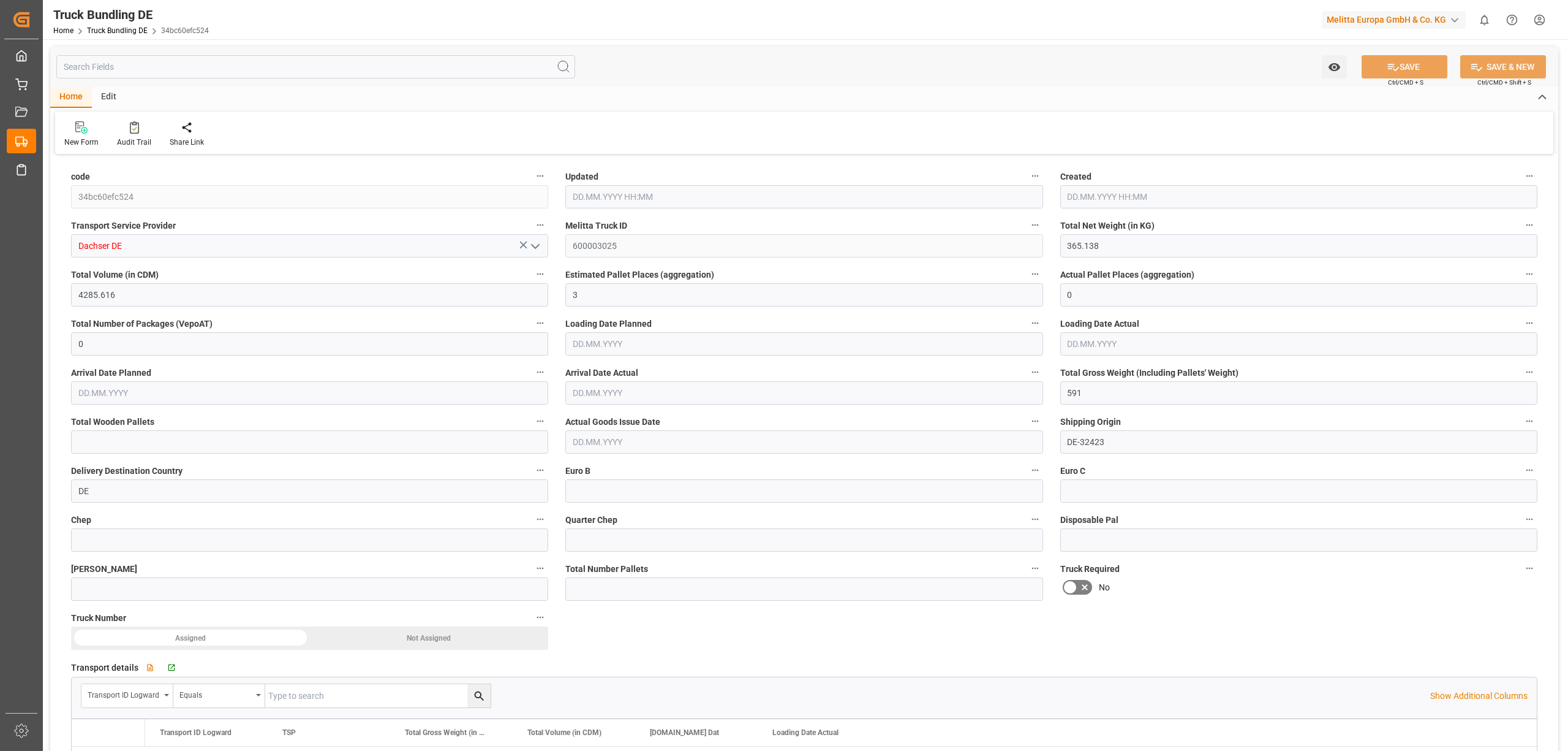
type input "0"
type input "[DATE] 08:20"
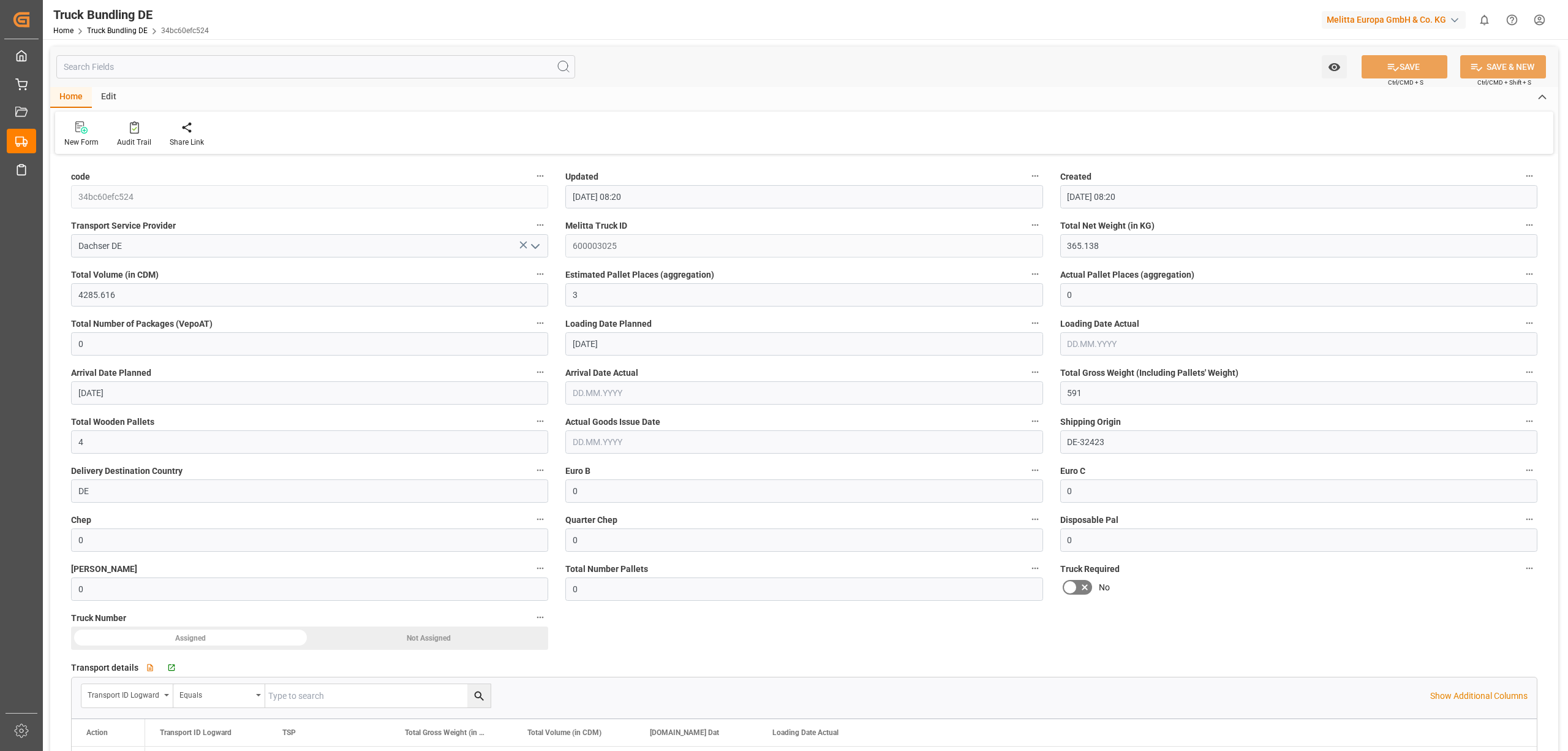
type input "[DATE]"
type input "1186.296"
type input "12152.44"
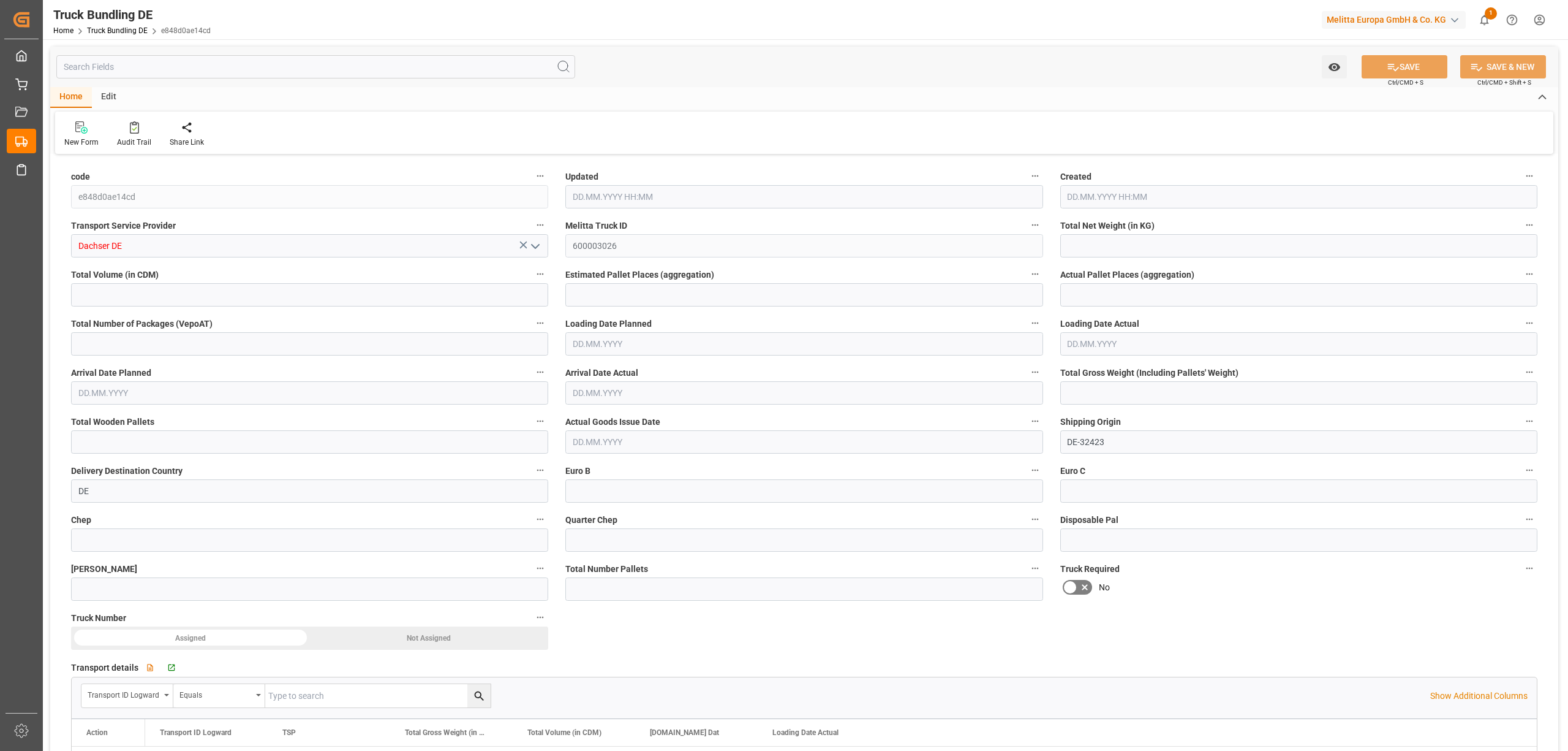
type input "9"
type input "0"
type input "1977.68"
type input "15"
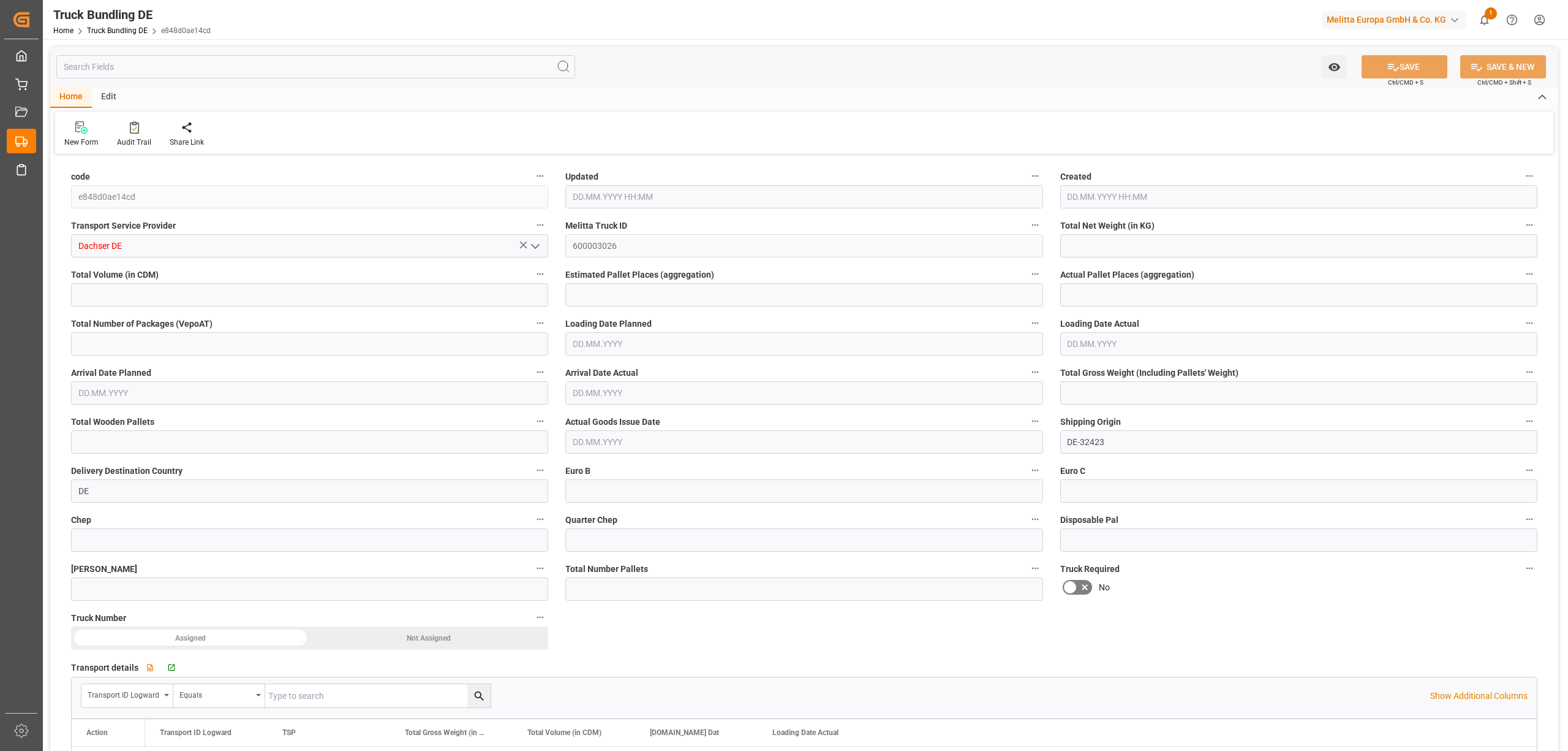
type input "0"
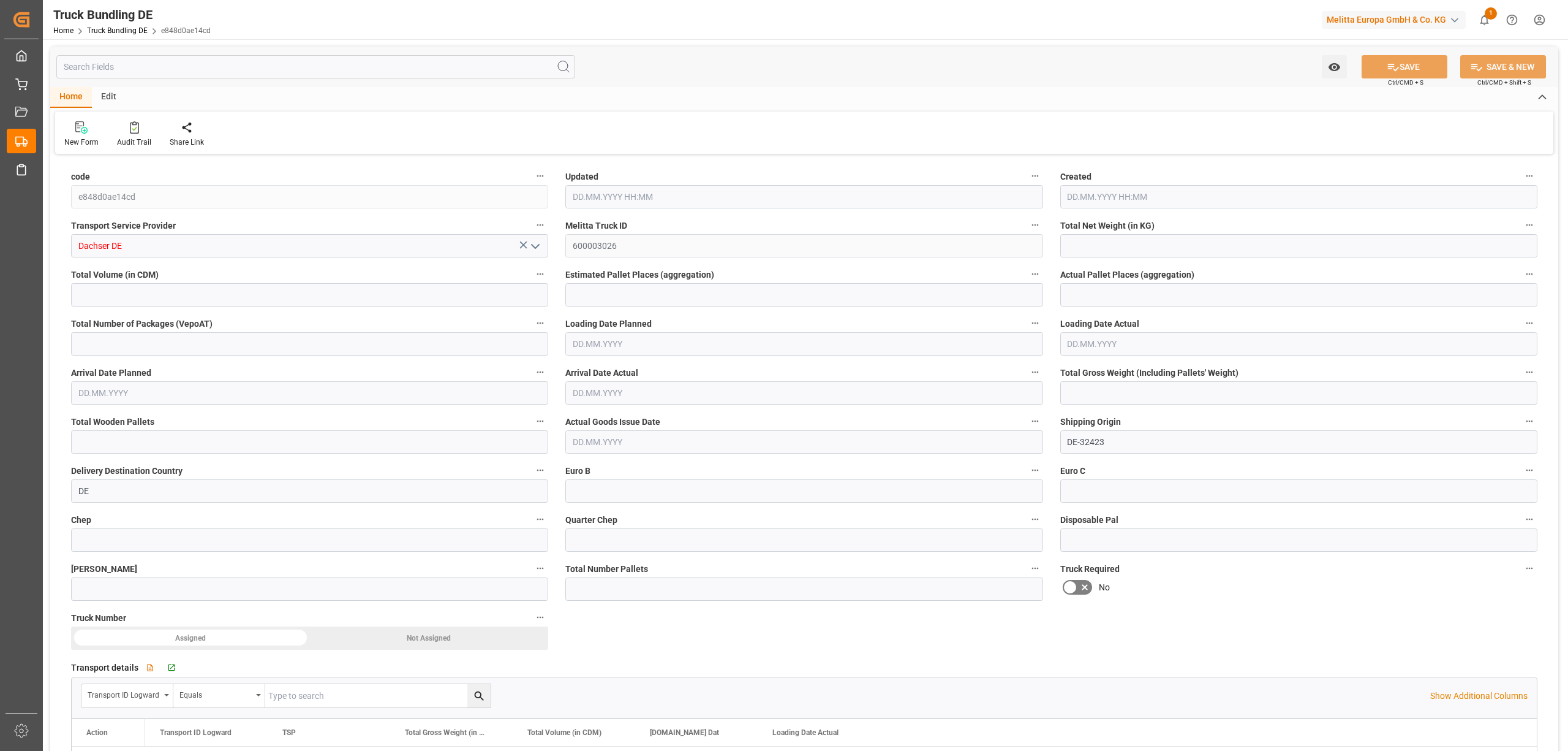
type input "0"
type input "[DATE] 08:20"
type input "[DATE]"
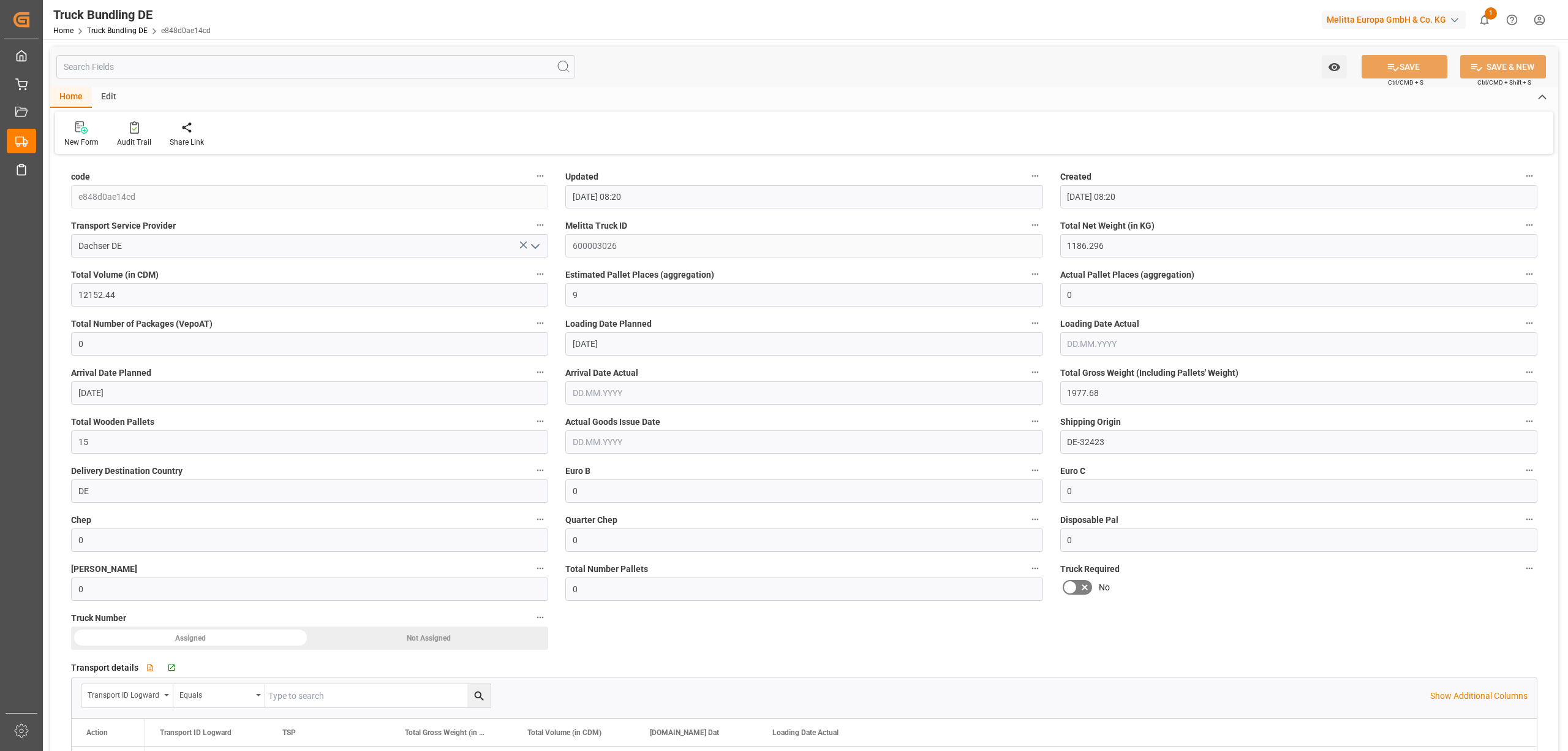
type input "[DATE]"
type input "2864.552"
type input "40566.8"
type input "28"
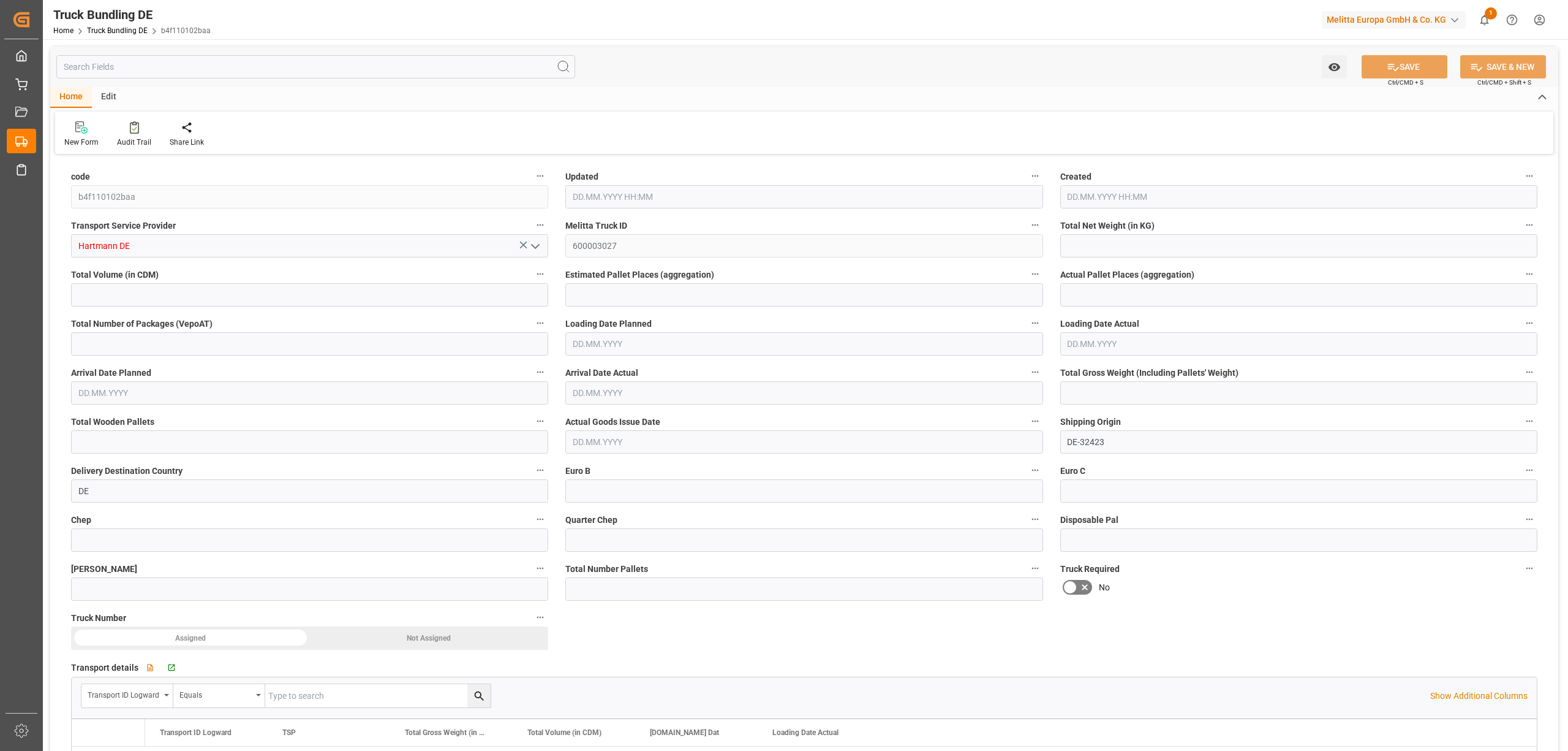
type input "0"
type input "5259.926"
type input "33"
type input "0"
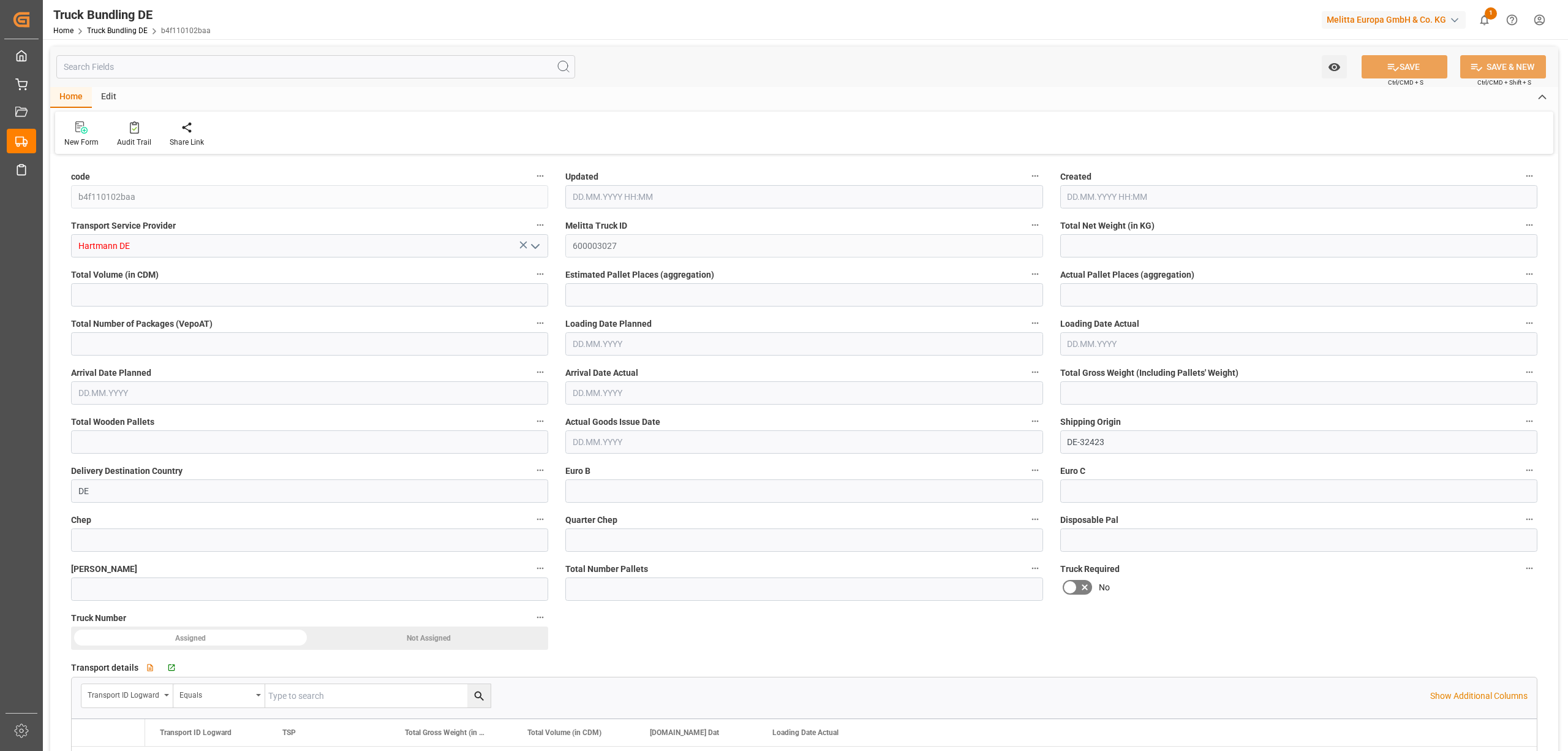
type input "0"
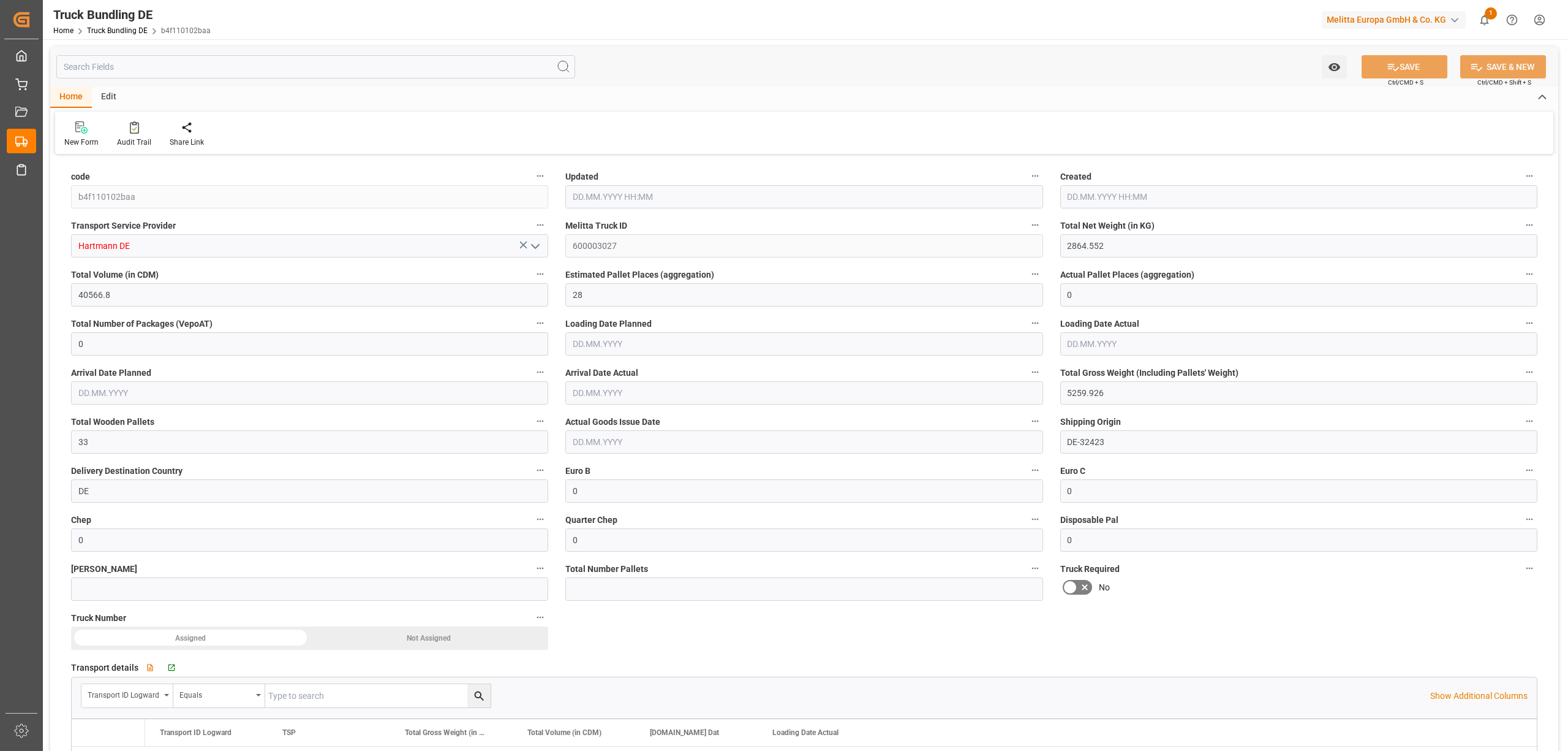
type input "0"
type input "29.09.2025 08:23"
type input "[DATE]"
type input "02.10.2025"
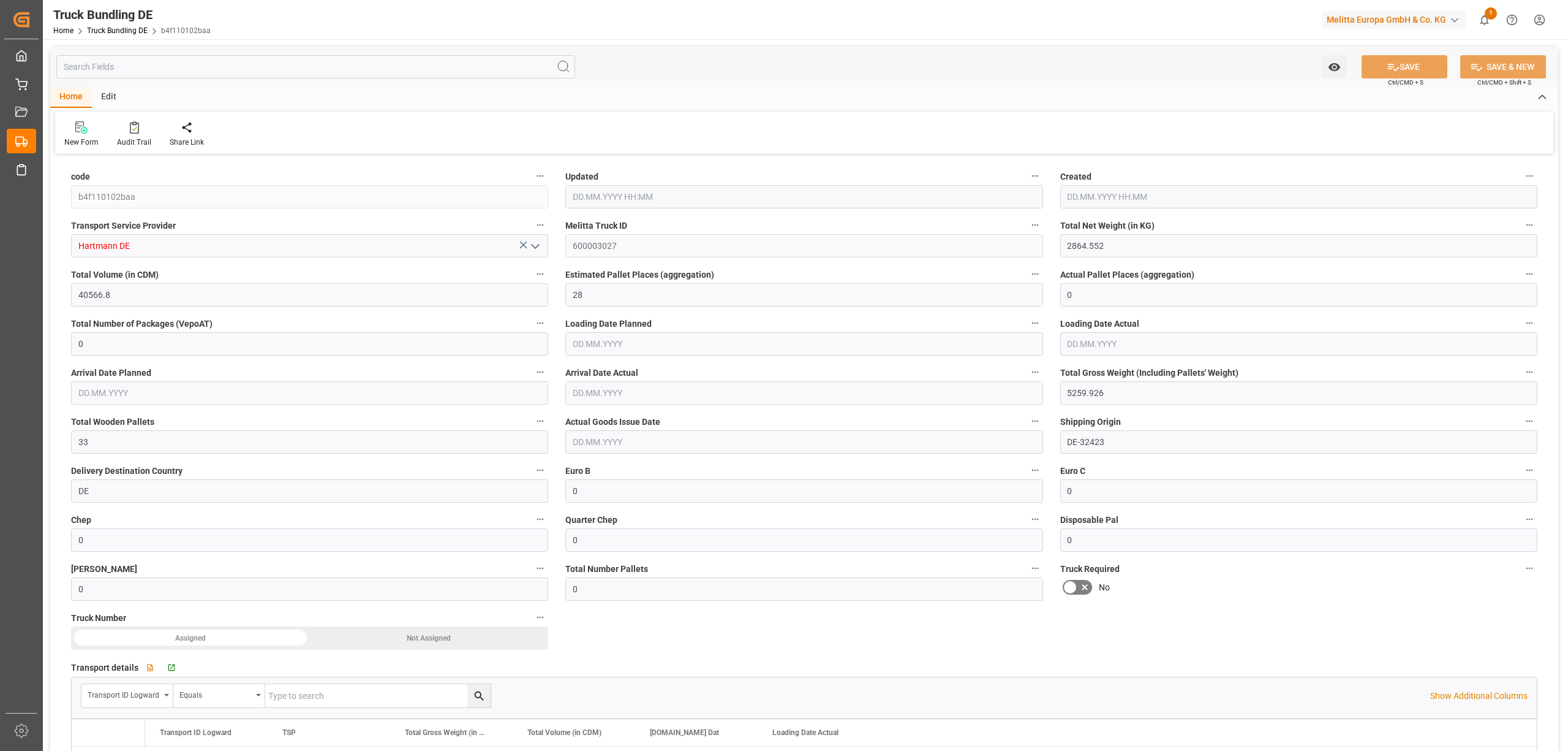
type input "[DATE]"
type input "29.09.2025 08:23"
type input "[DATE]"
type input "02.10.2025"
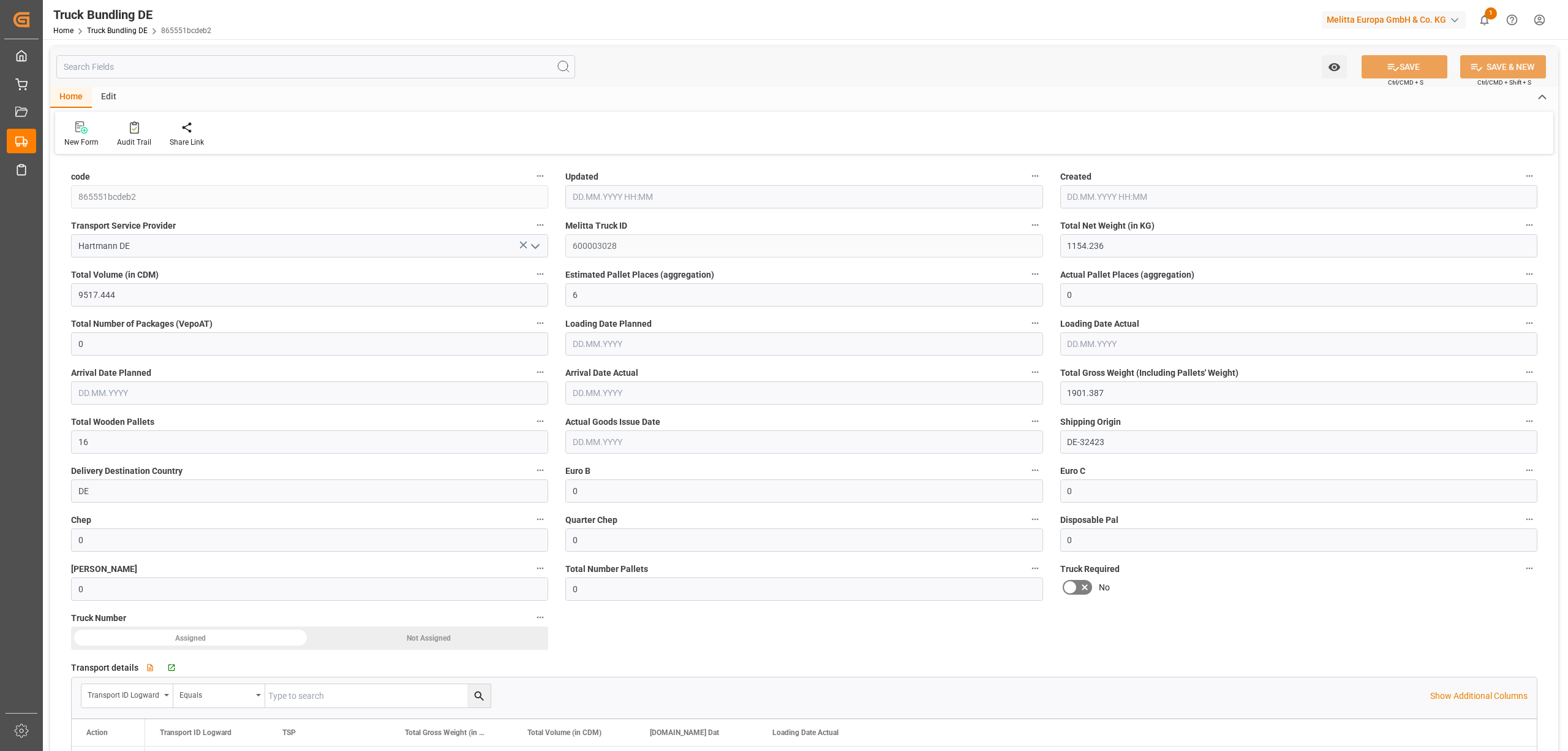
type input "[DATE]"
type input "2599.608"
type input "20132.448"
type input "12"
type input "0"
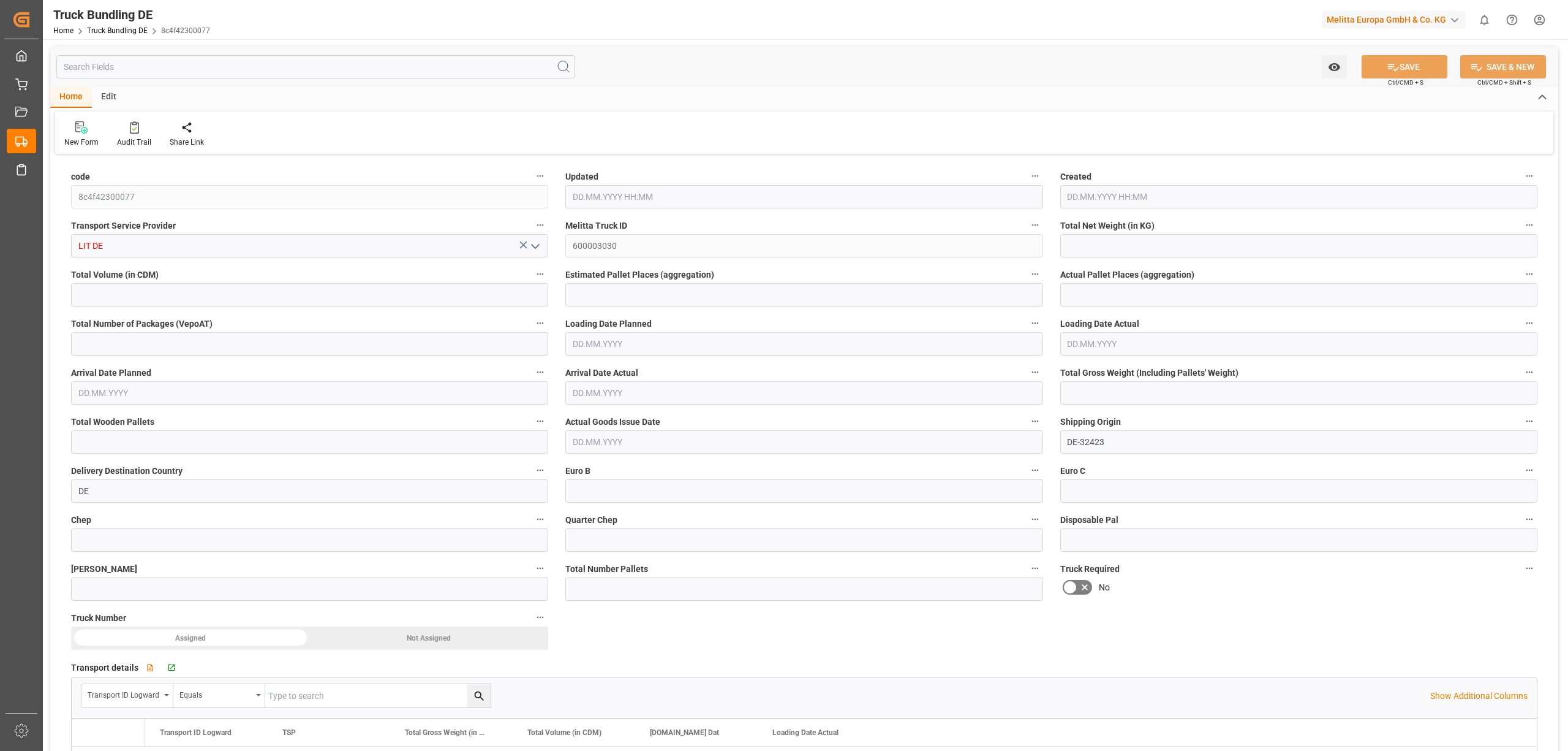
type input "0"
type input "4034.16"
type input "25"
type input "0"
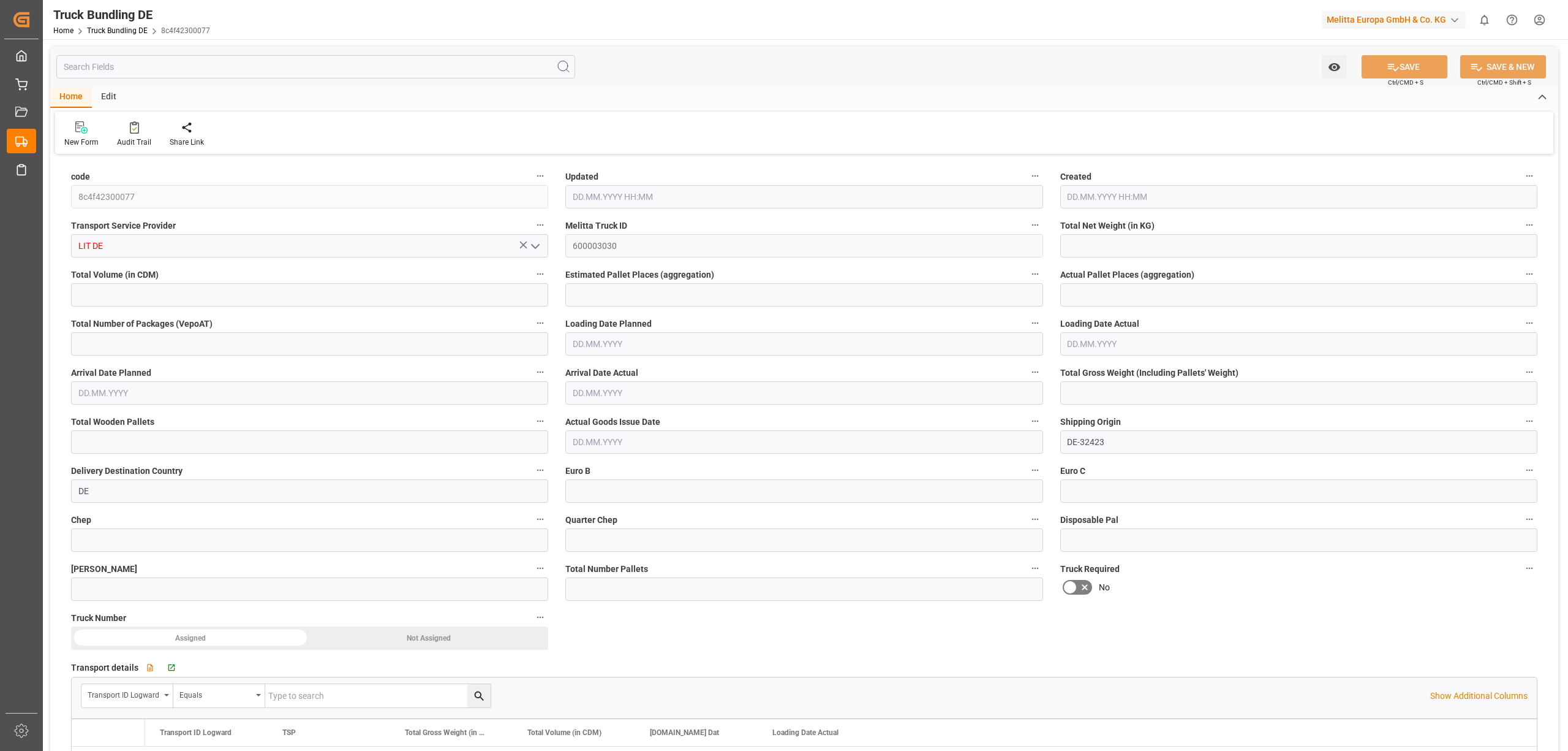
type input "0"
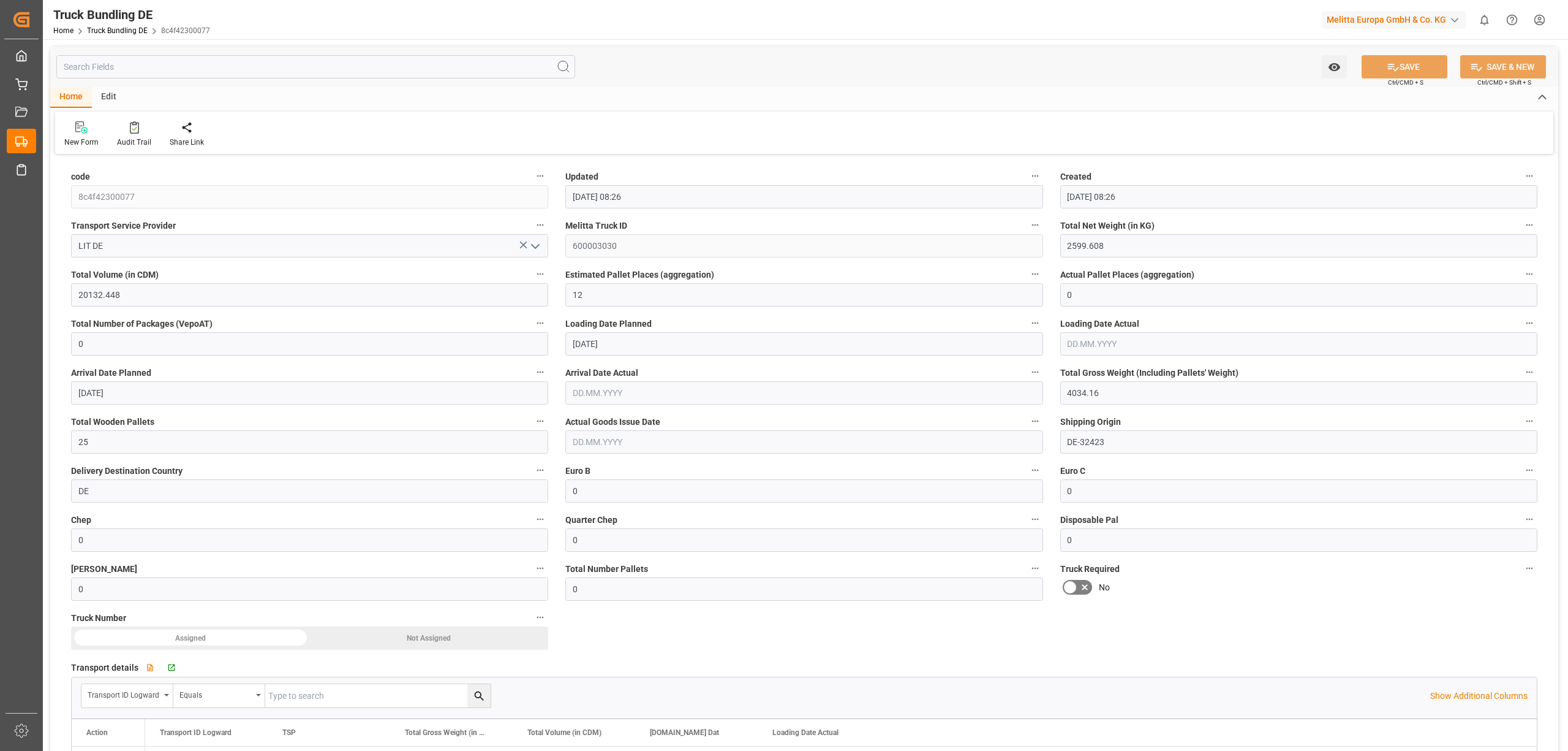
type input "[DATE] 08:26"
type input "[DATE]"
type input "06.10.2025"
type input "[DATE]"
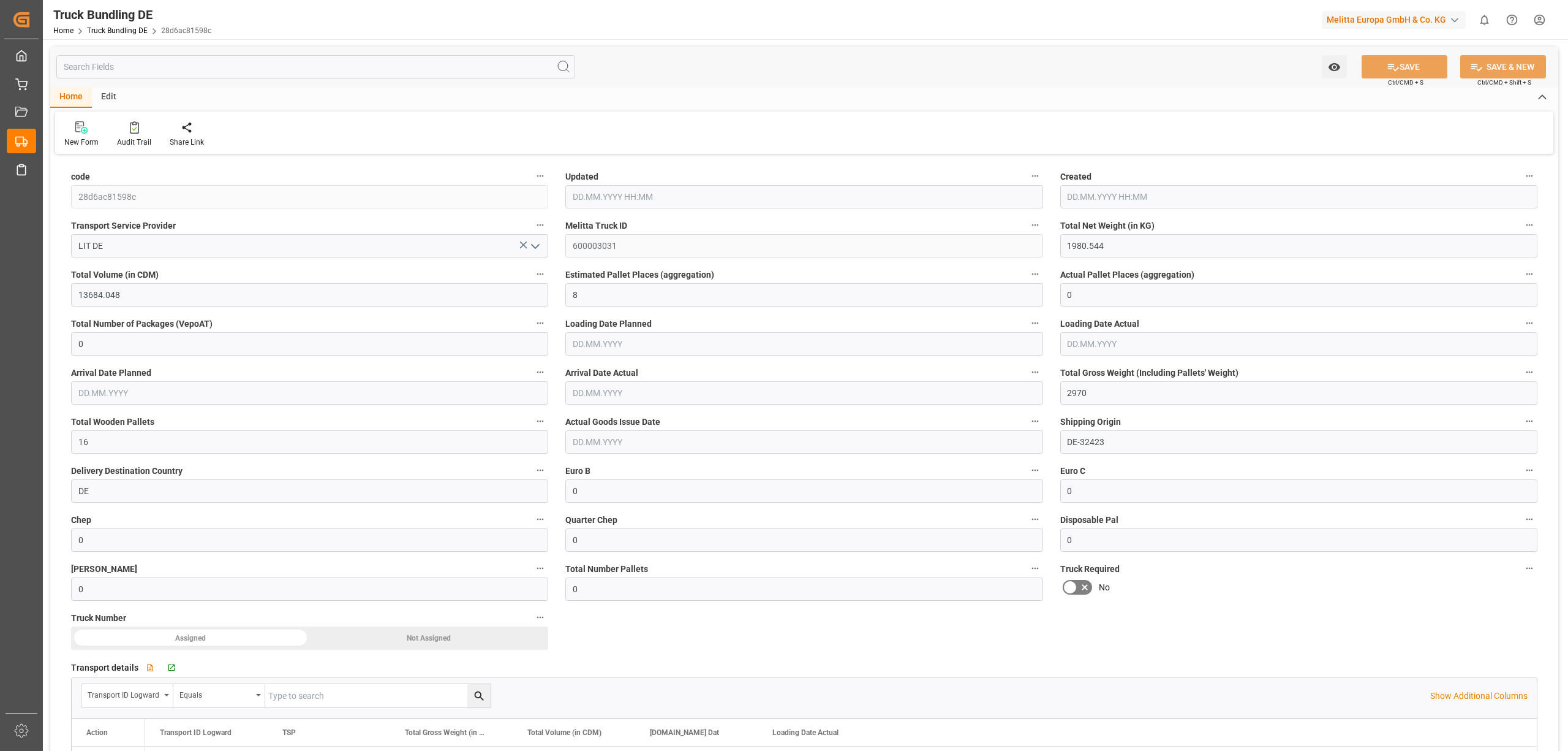
type input "[DATE] 08:26"
type input "[DATE]"
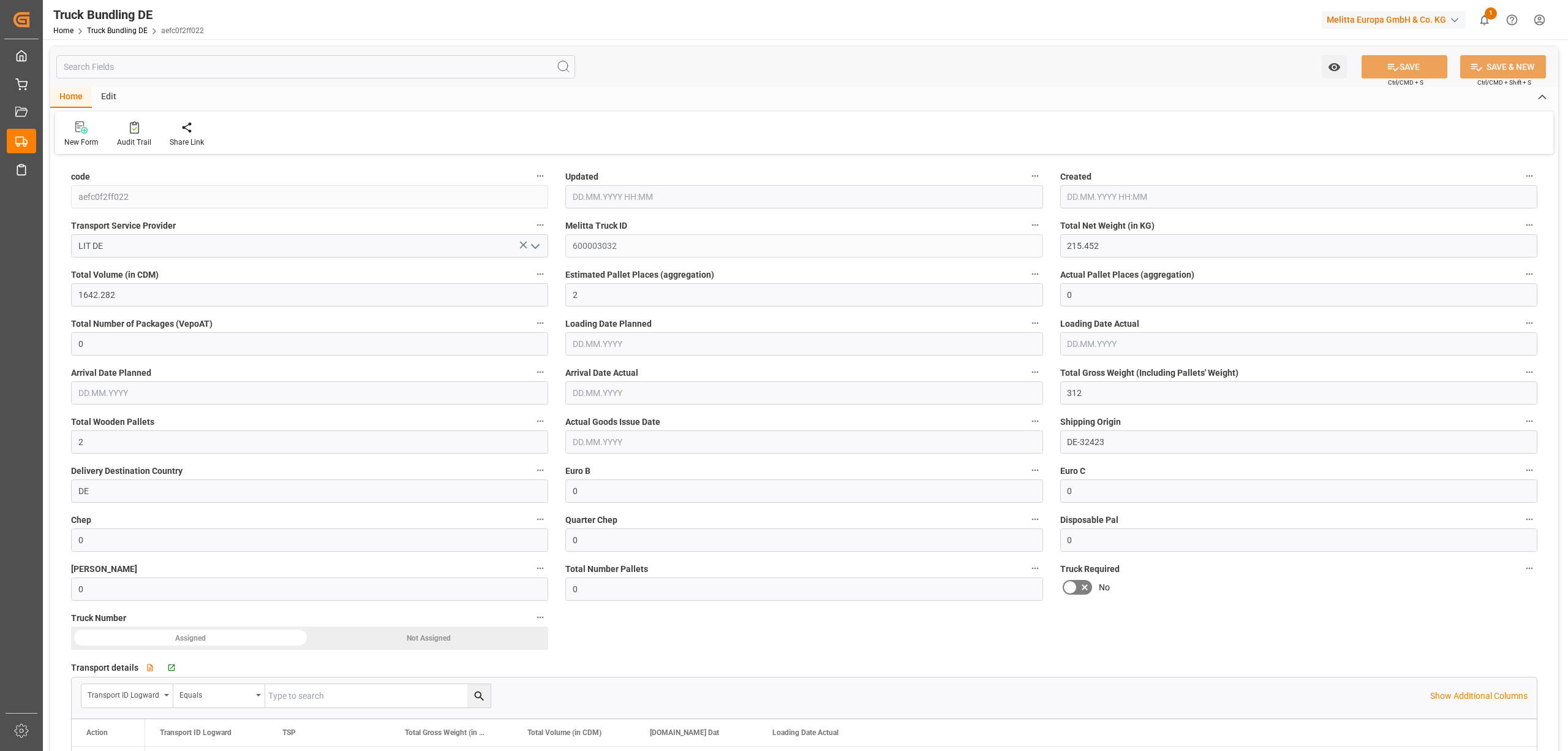
type input "29.09.2025 08:26"
type input "[DATE]"
type input "02.10.2025"
type input "[DATE]"
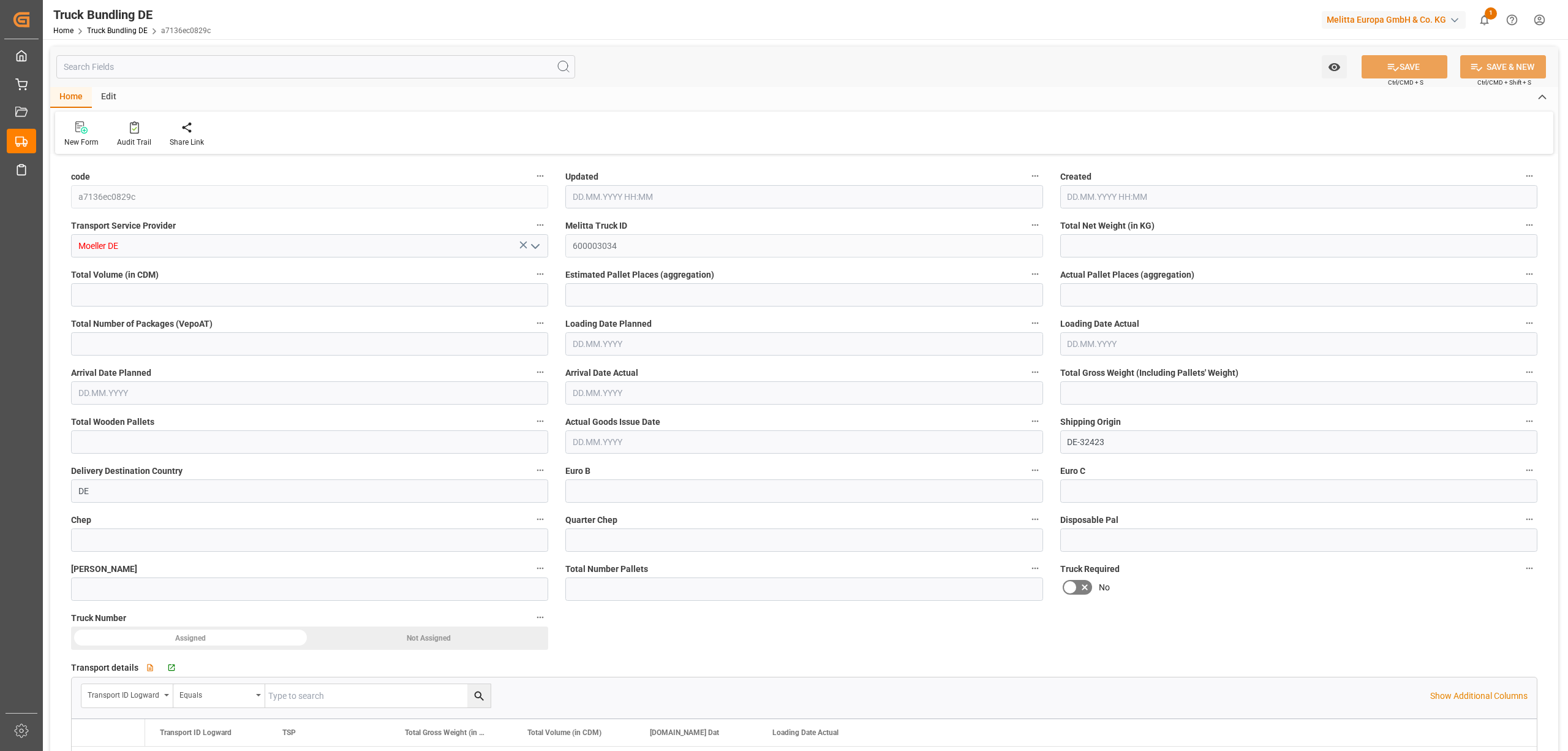
type input "1392.528"
type input "12693.392"
type input "8"
type input "0"
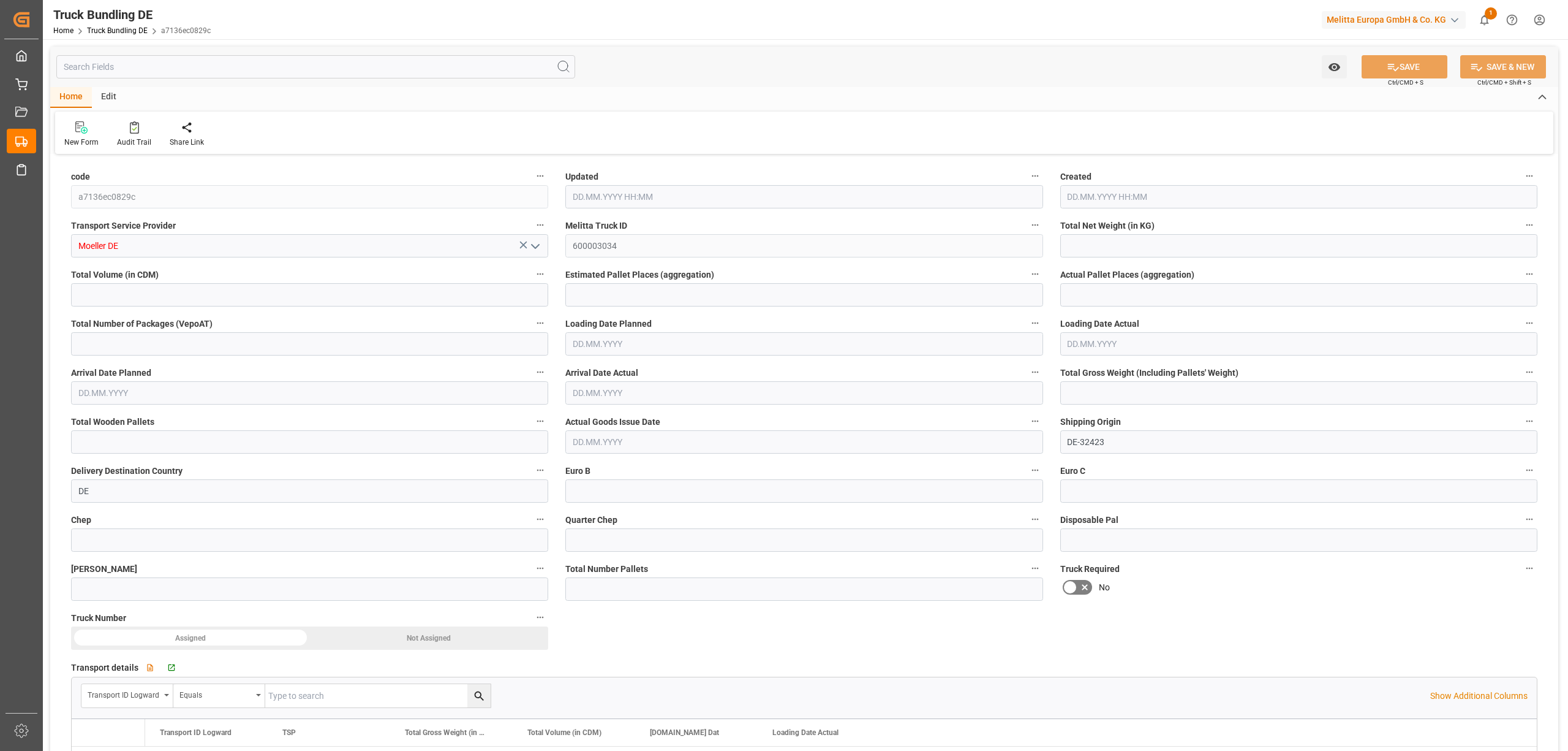
type input "2401.098"
type input "16"
type input "0"
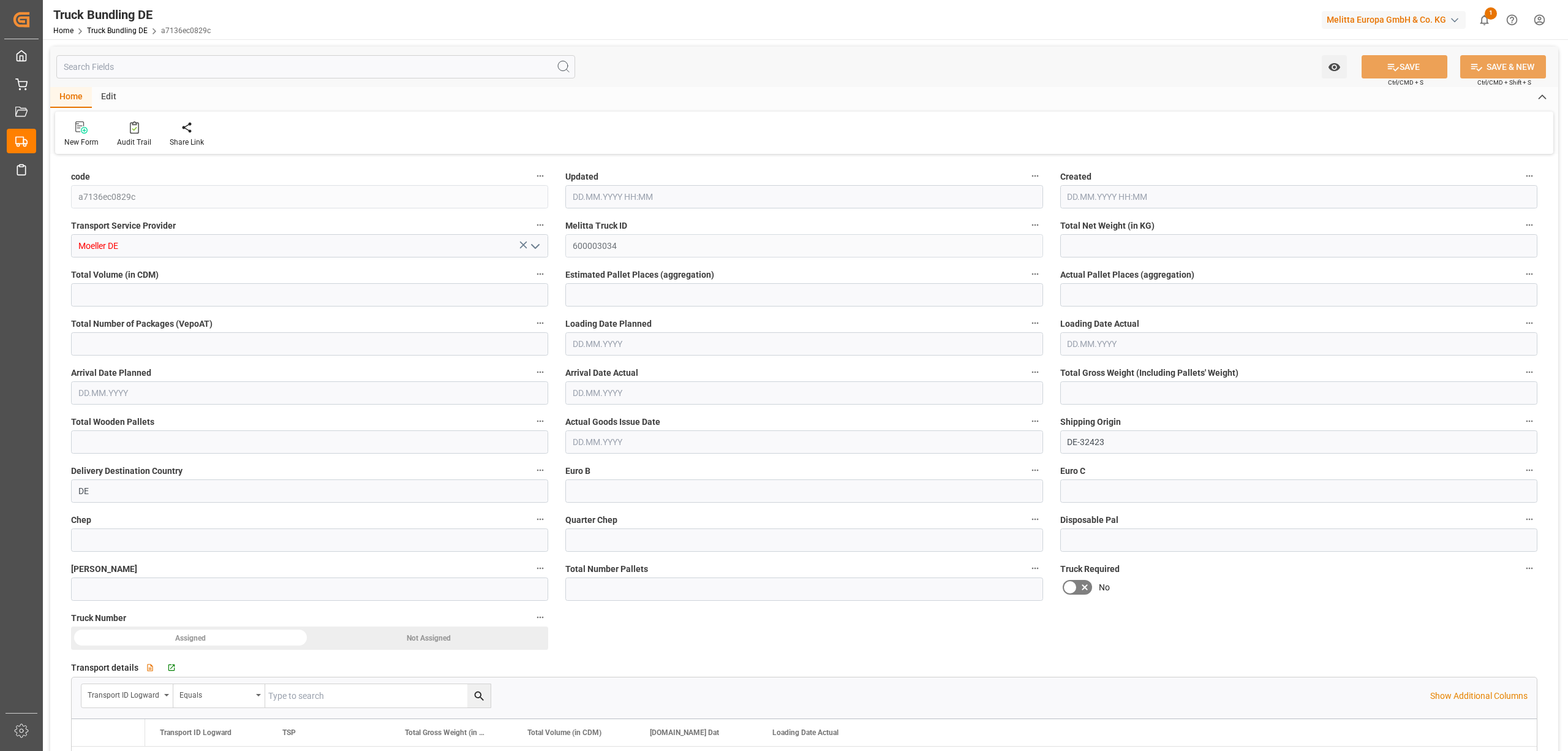
type input "0"
type input "29.09.2025 08:28"
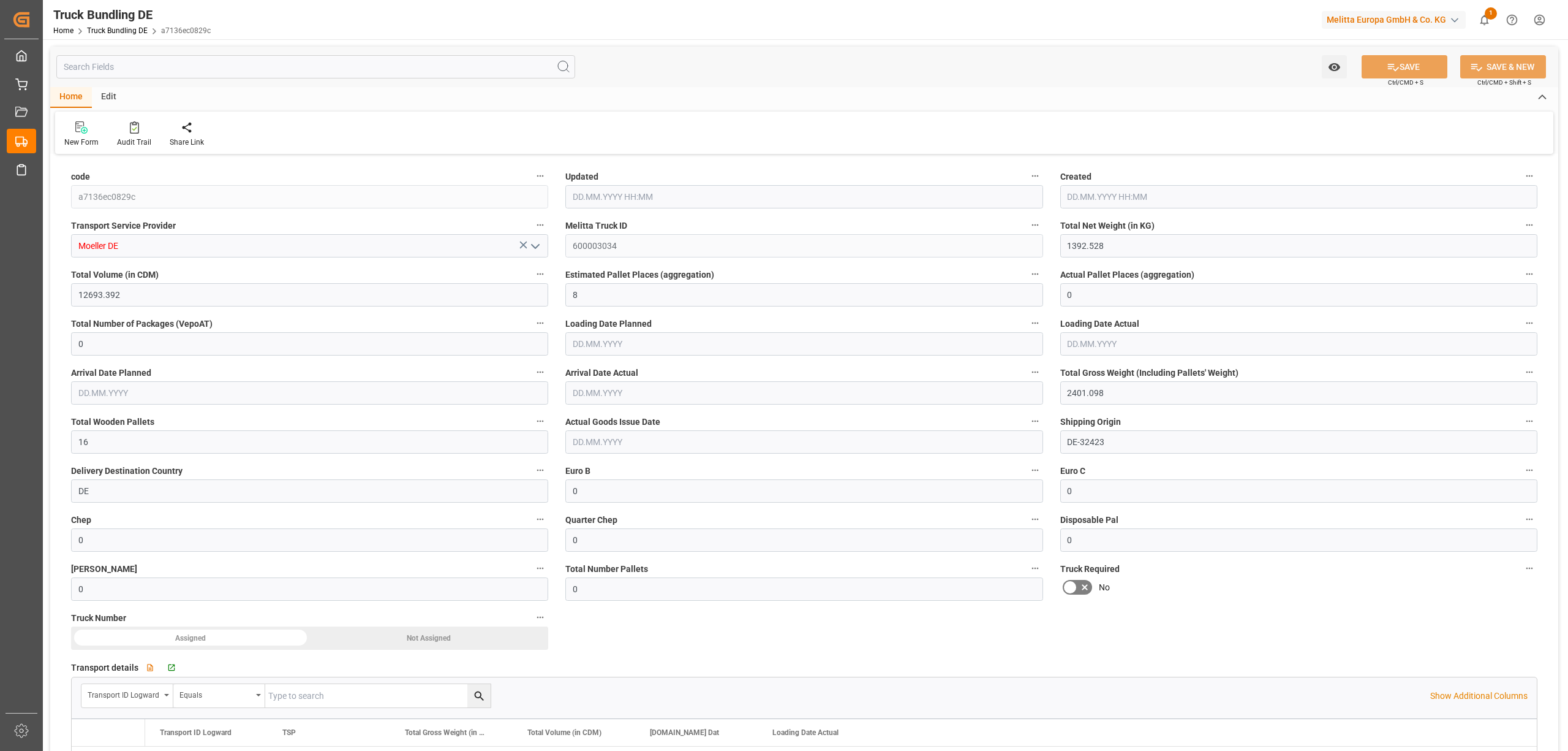
type input "29.09.2025 08:28"
type input "[DATE]"
type input "1697.159"
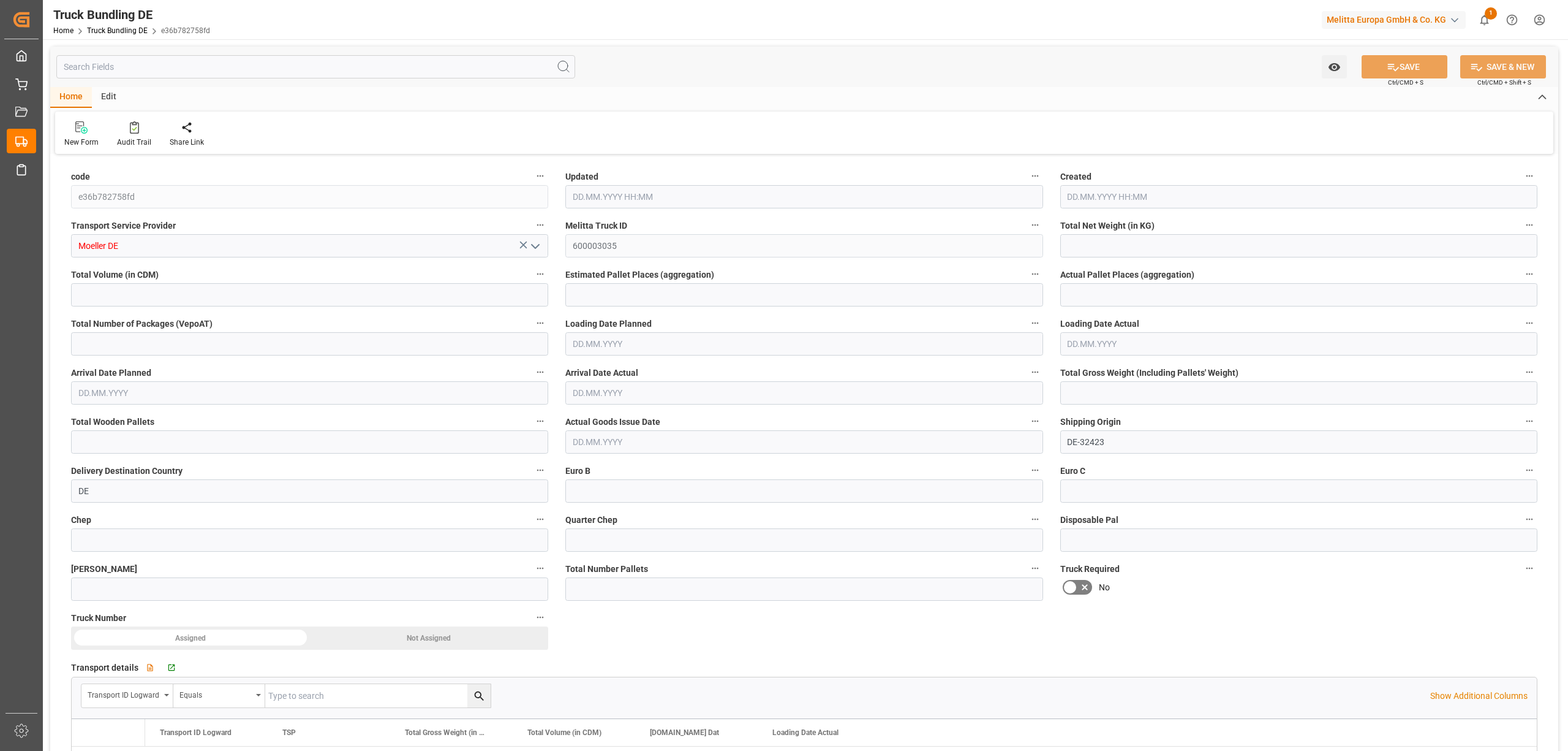
type input "17508.82"
type input "11"
type input "0"
type input "3022.123"
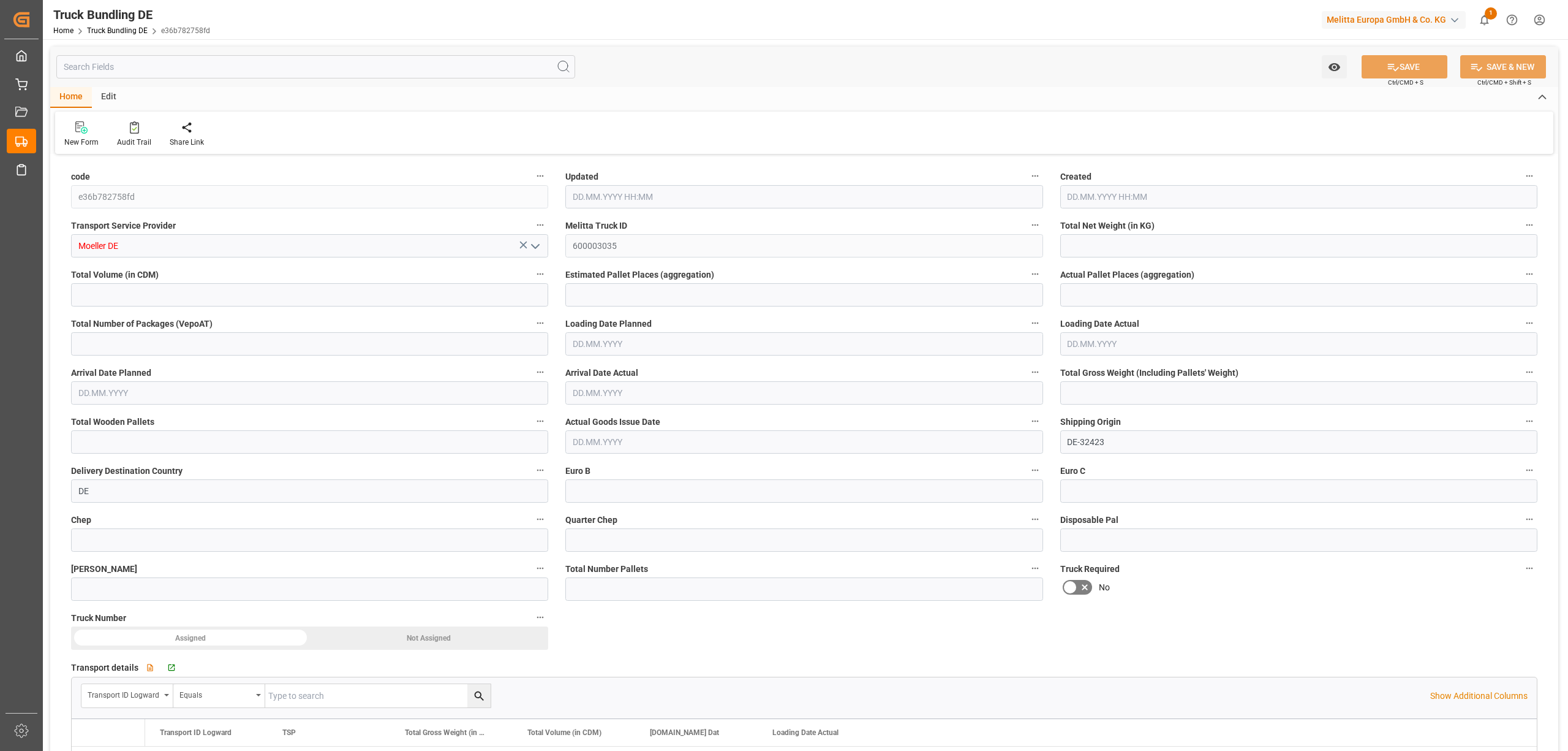
type input "28"
type input "0"
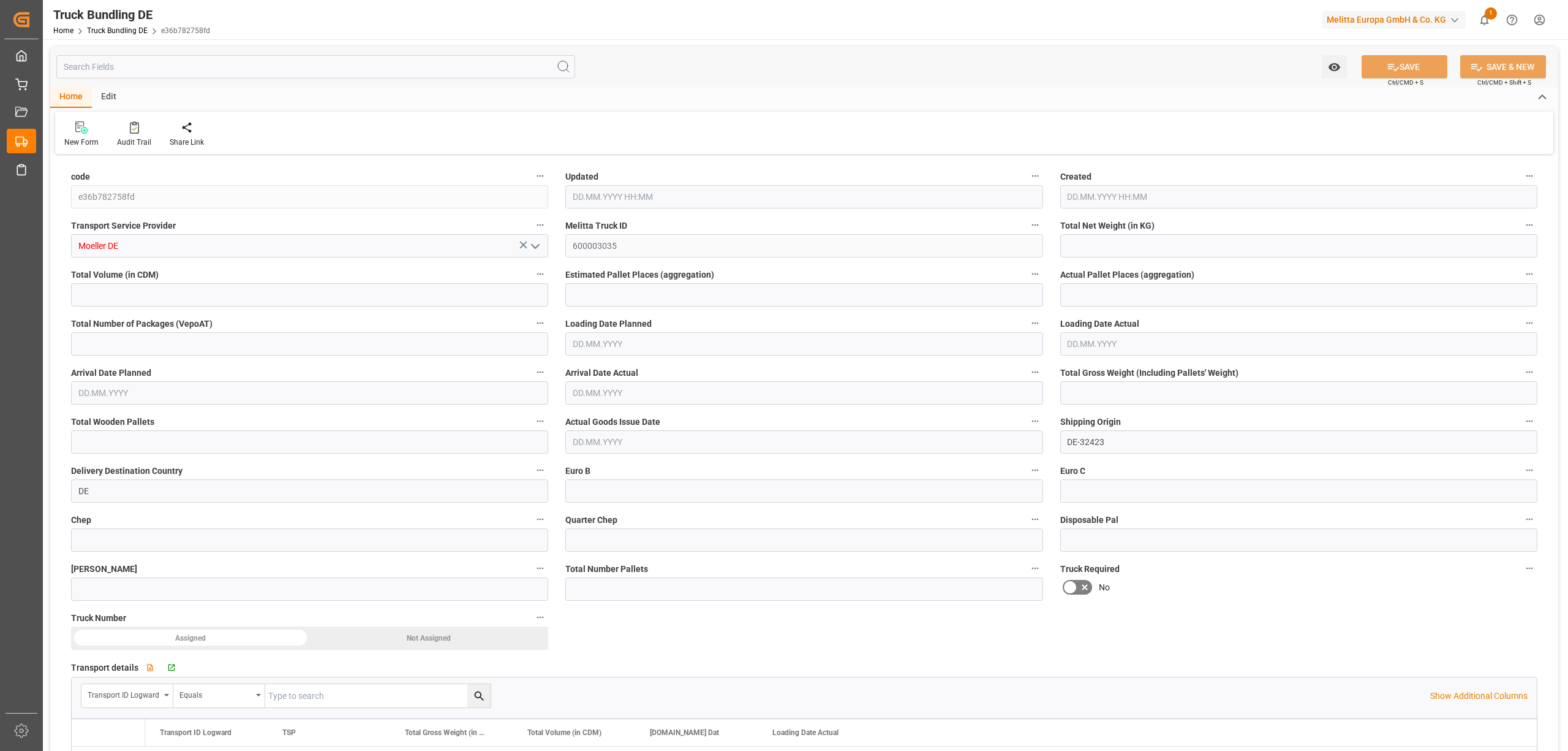
type input "0"
type input "[DATE] 08:28"
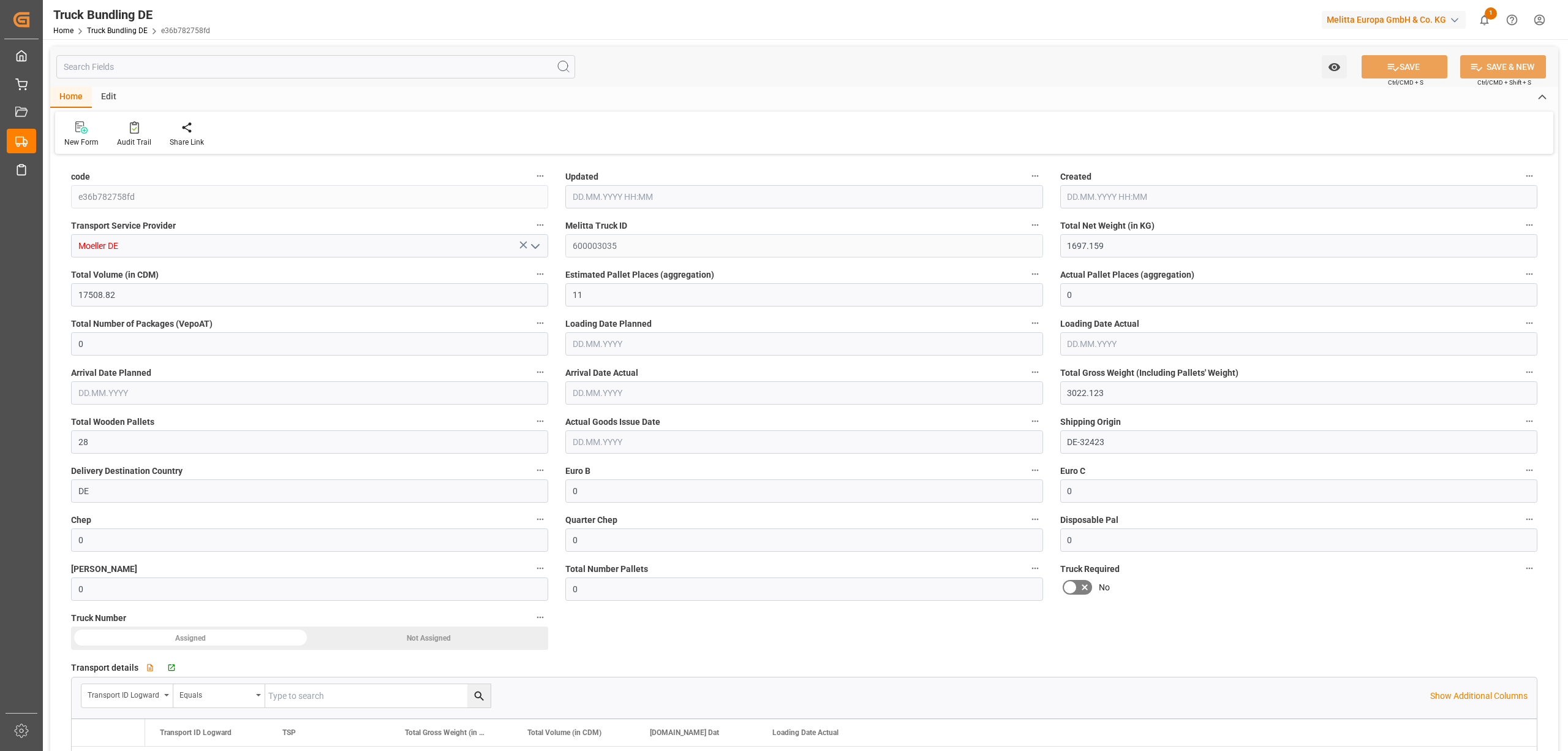
type input "[DATE]"
type input "2012.539"
type input "21497.568"
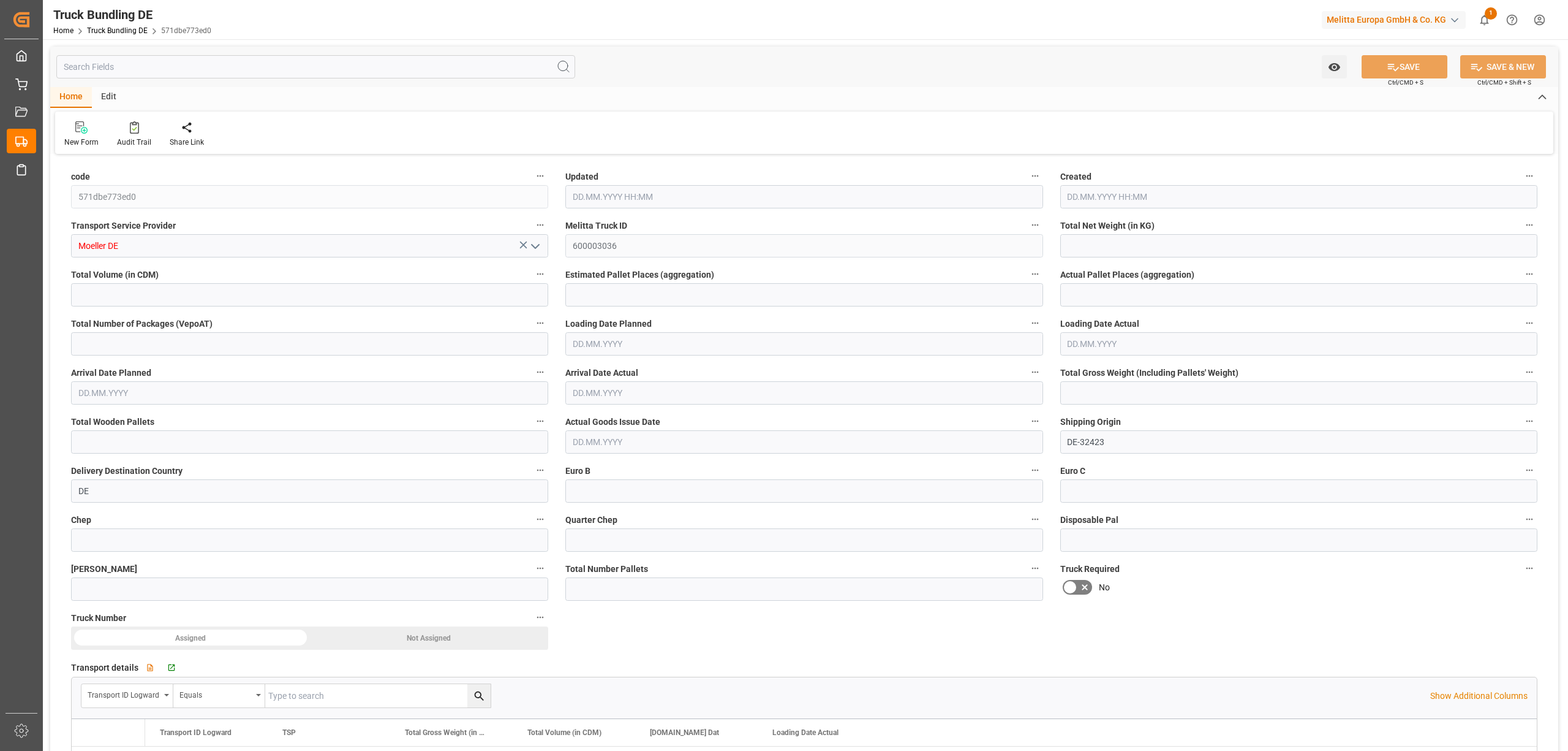
type input "14"
type input "0"
type input "3519"
type input "26"
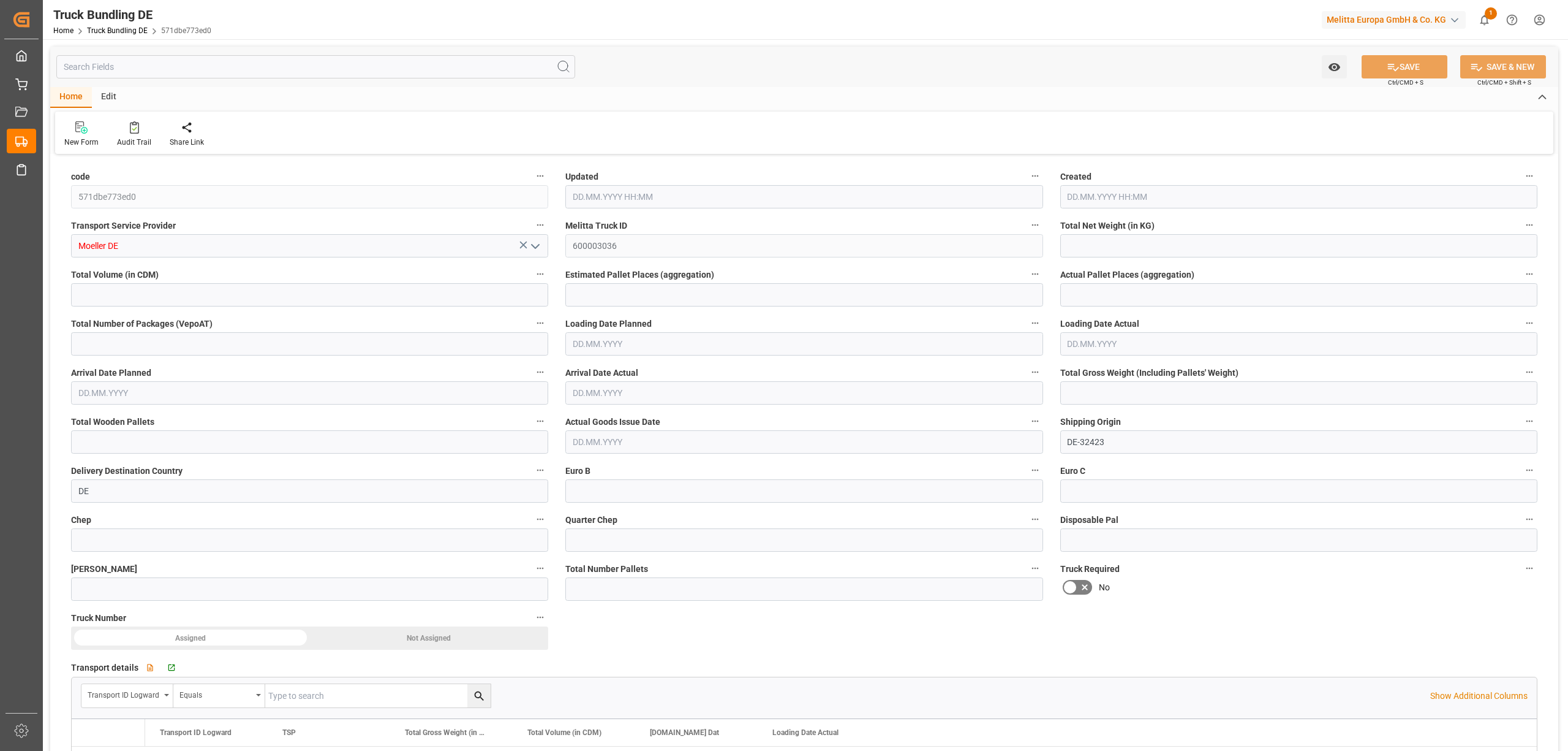
type input "0"
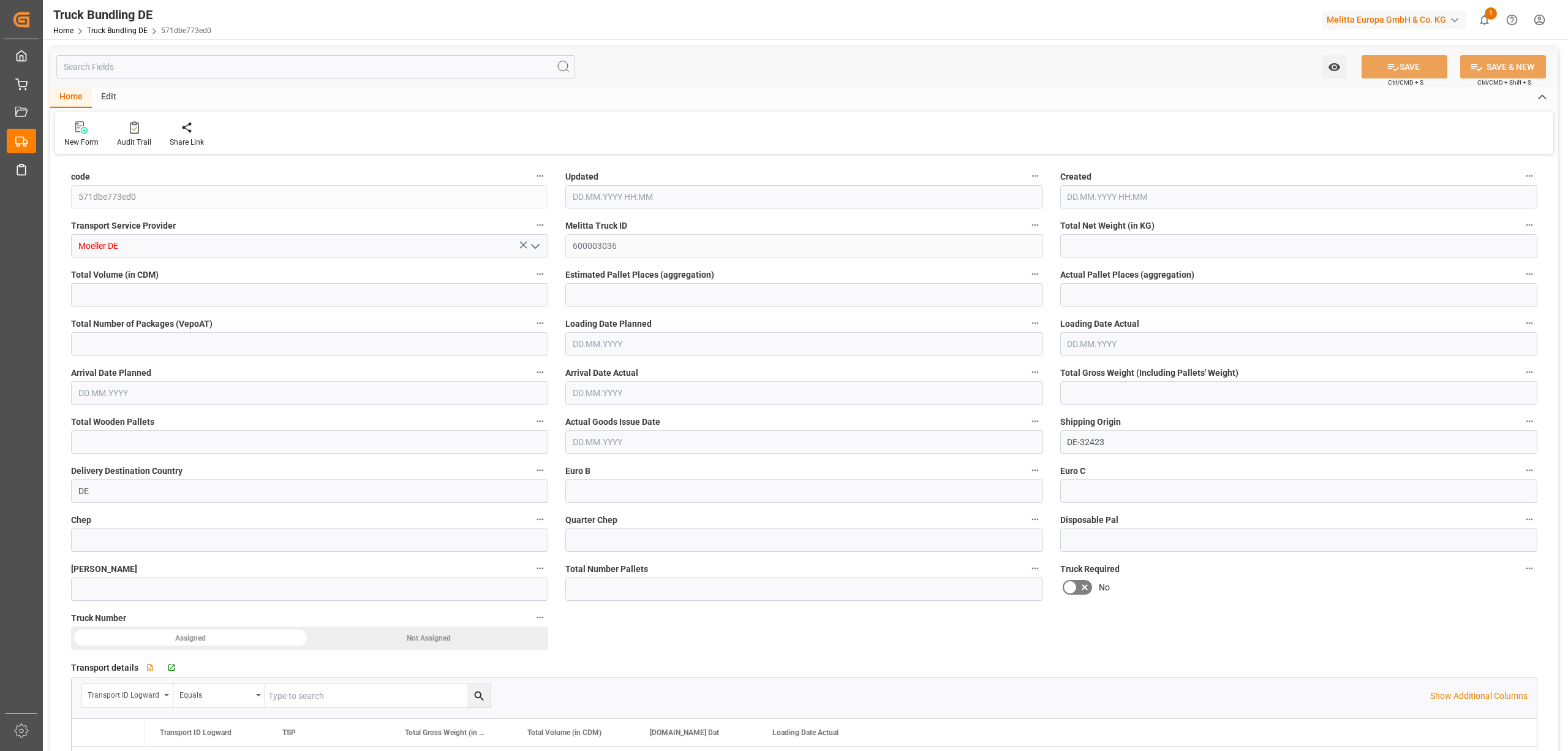
type input "0"
type input "[DATE] 08:29"
type input "[DATE]"
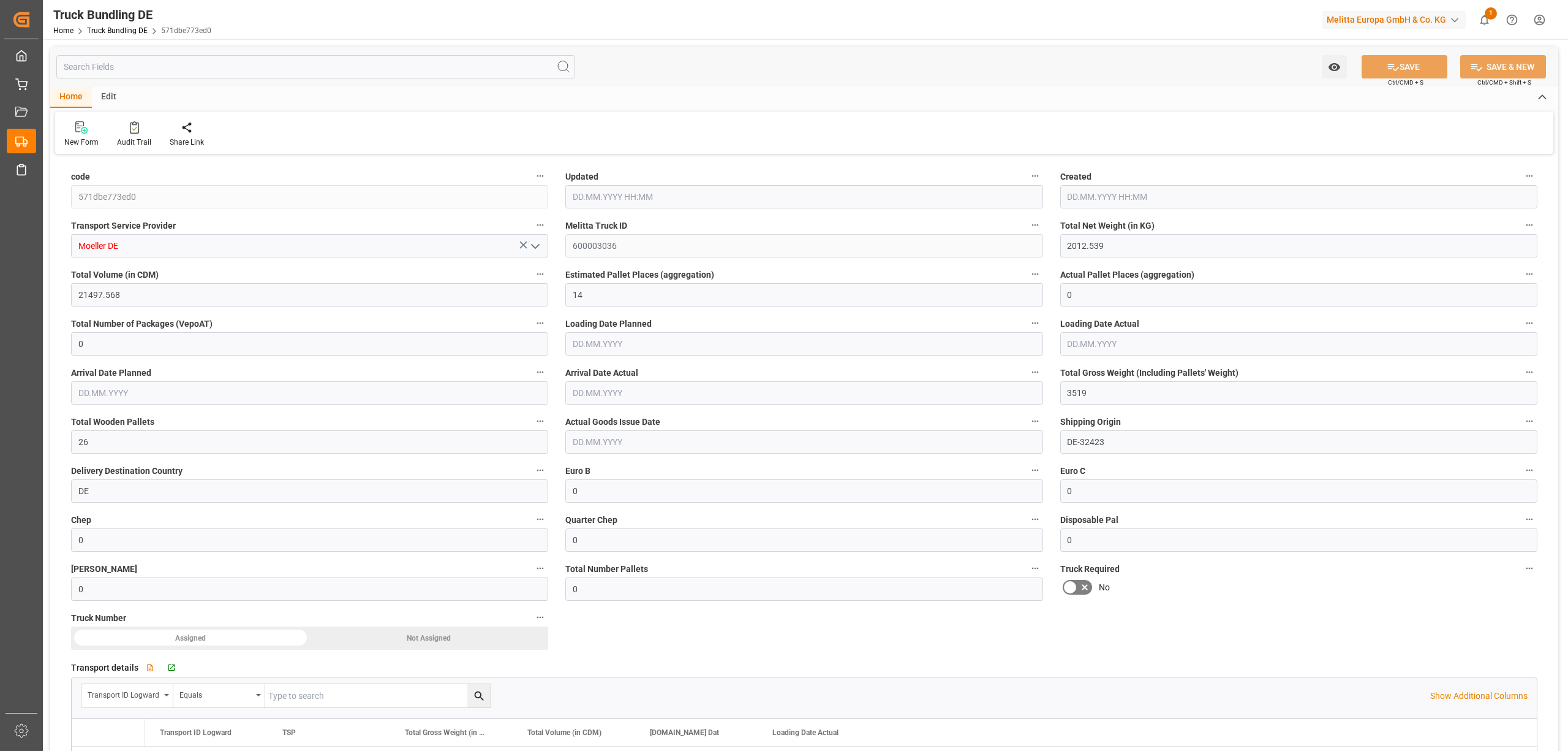
type input "02.10.2025"
type input "[DATE]"
type input "895.9"
type input "12417.92"
type input "8"
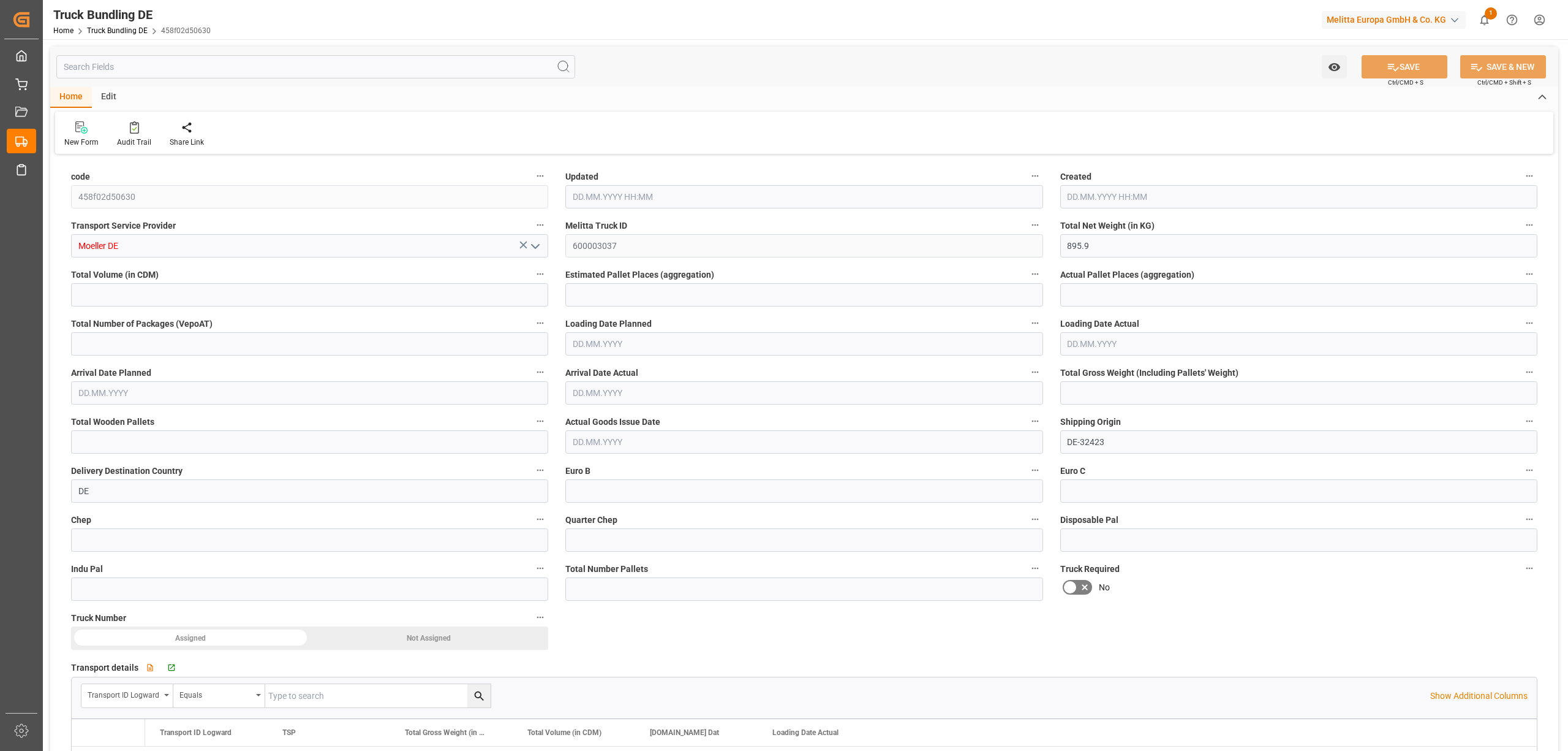
type input "0"
type input "1732.3"
type input "16"
type input "0"
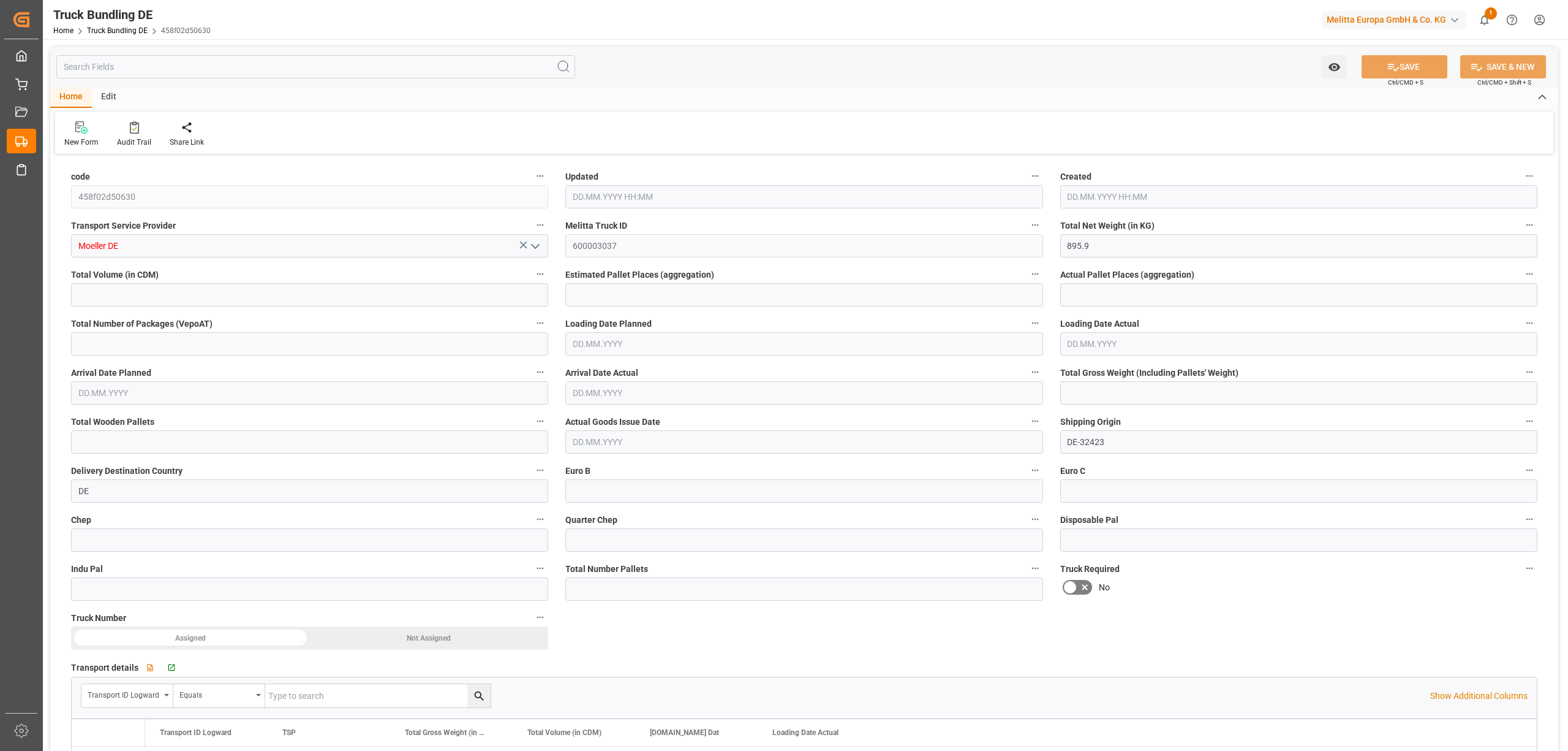
type input "0"
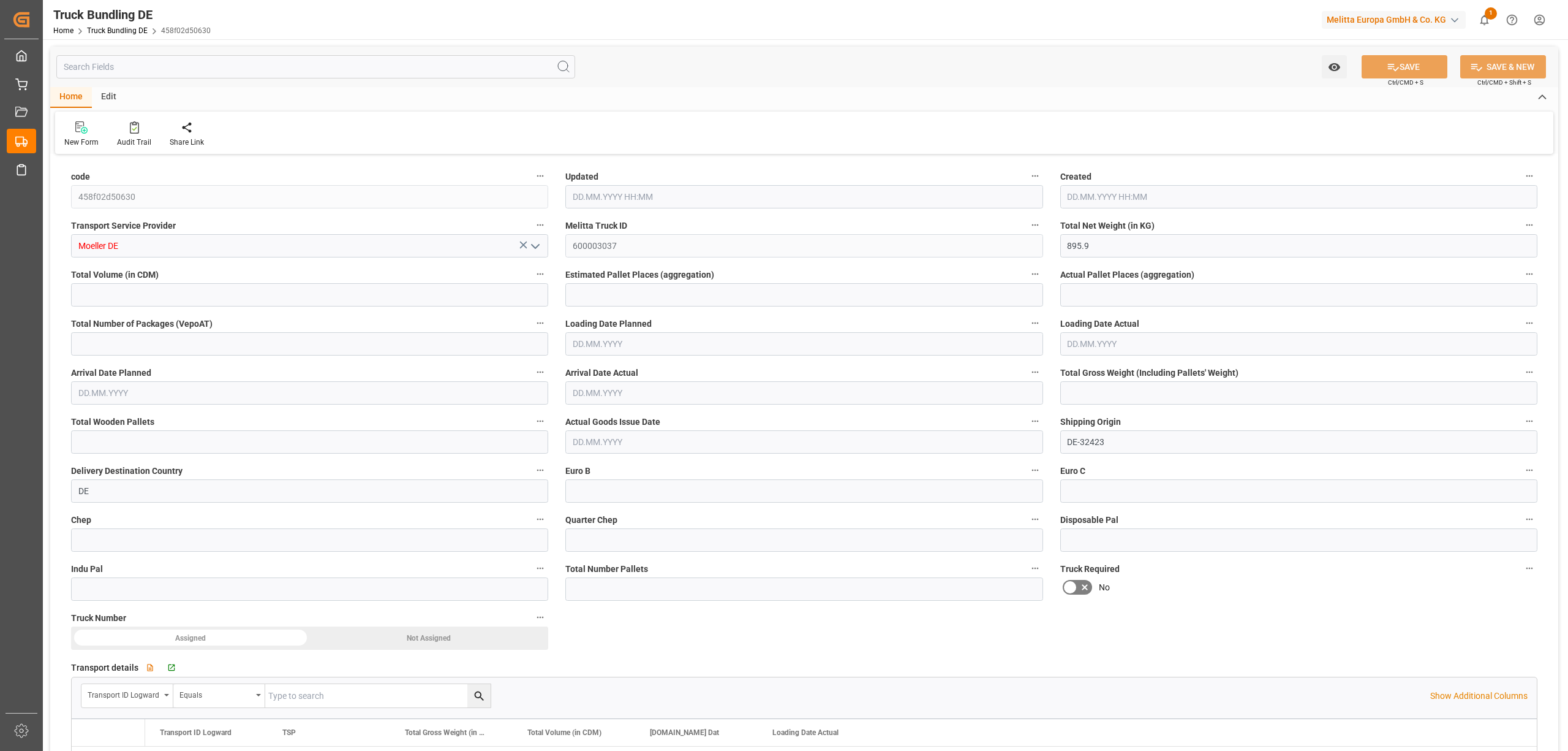
type input "0"
type input "[DATE] 08:29"
type input "[DATE]"
type input "01.10.2025"
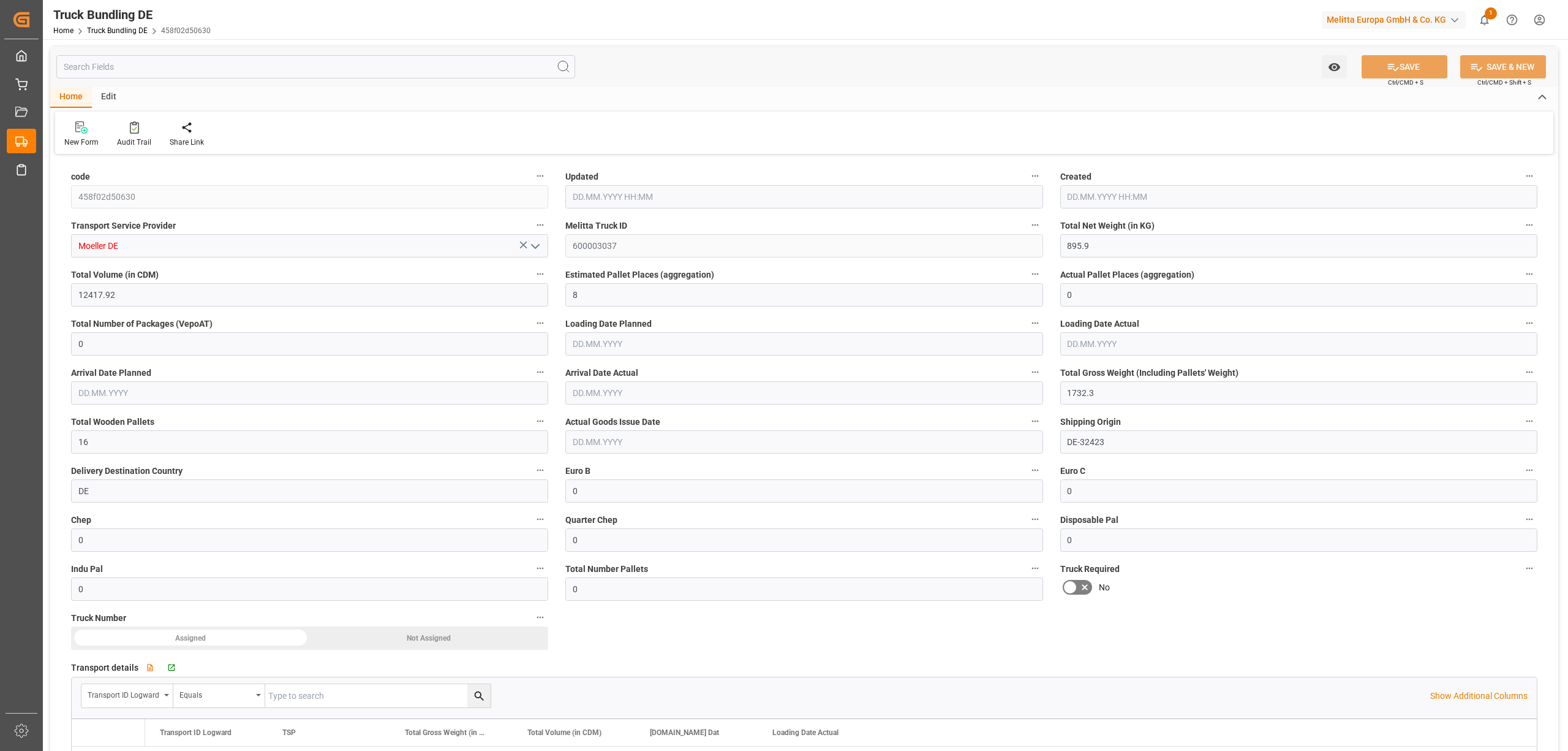
type input "[DATE]"
type input "[DATE] 08:29"
type input "[DATE]"
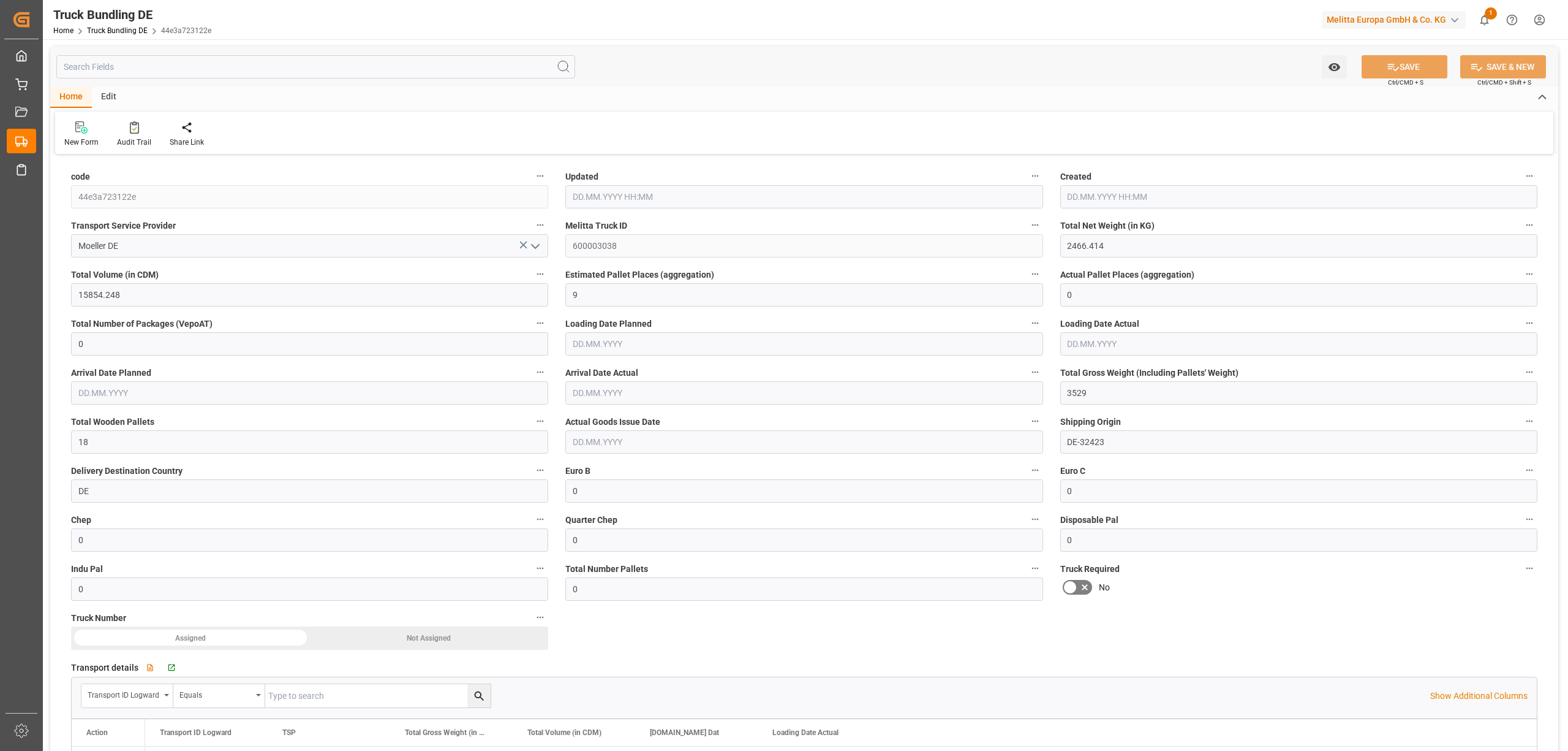
type input "[DATE]"
type input "1311.342"
type input "12226.948"
type input "7"
type input "0"
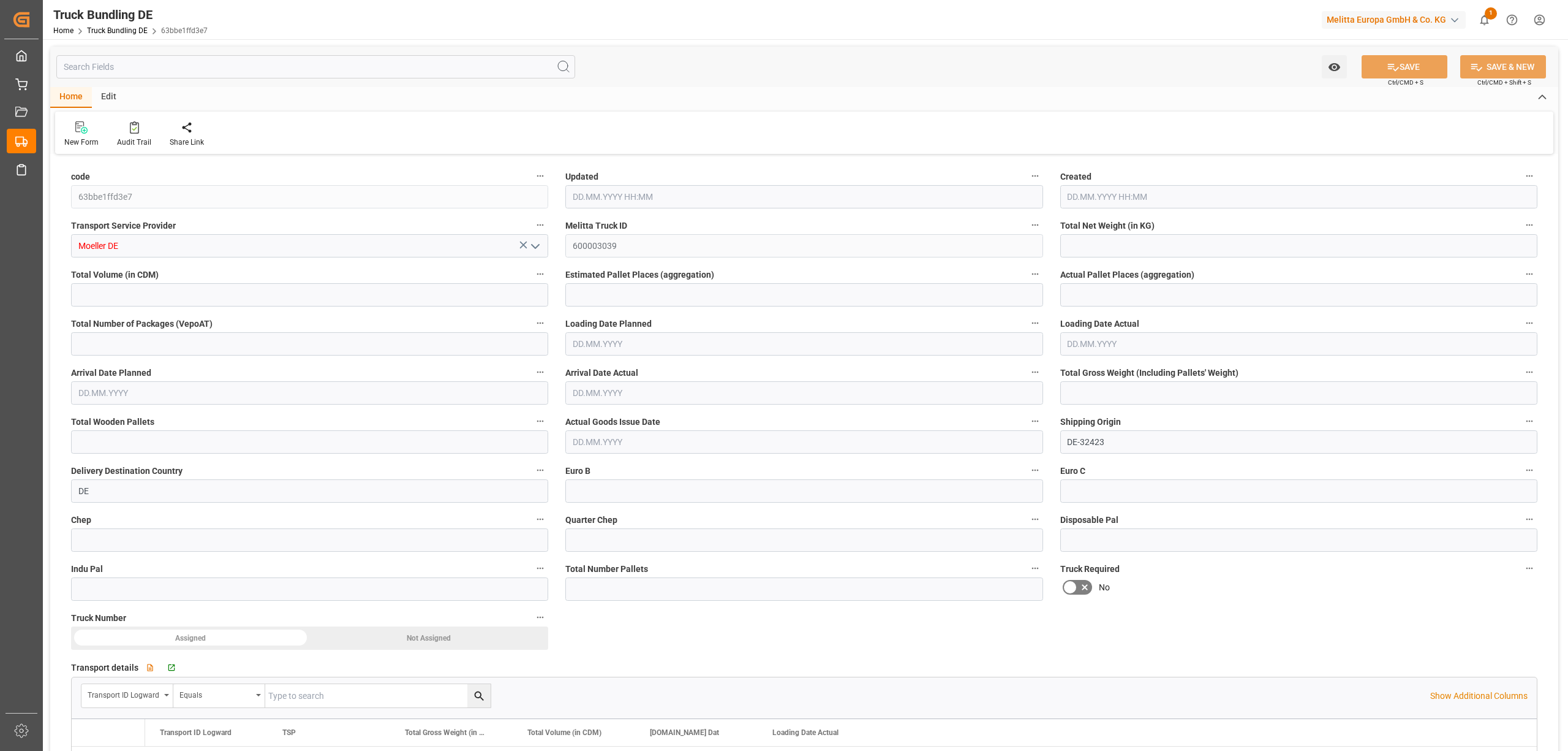
type input "0"
type input "2119"
type input "14"
type input "0"
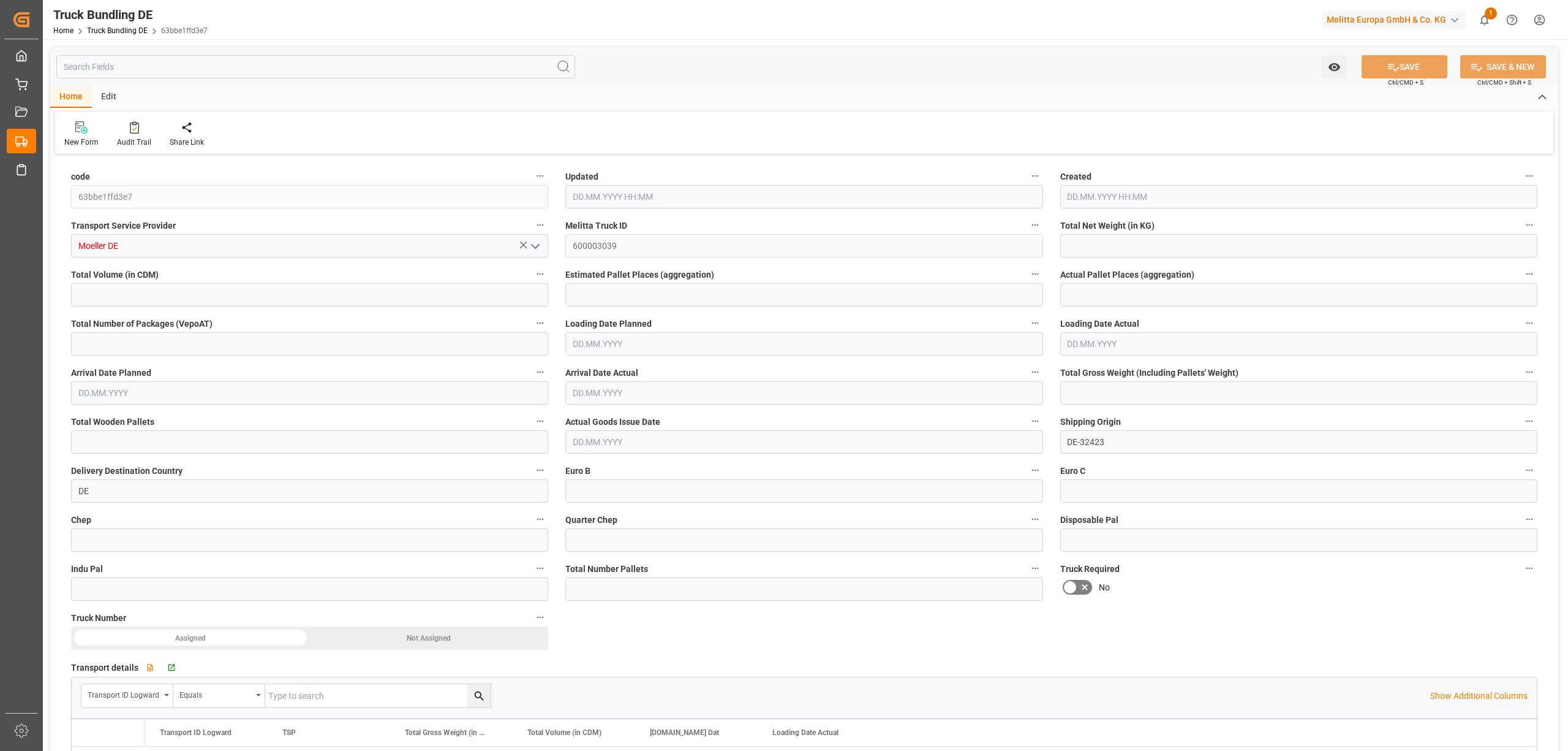
type input "0"
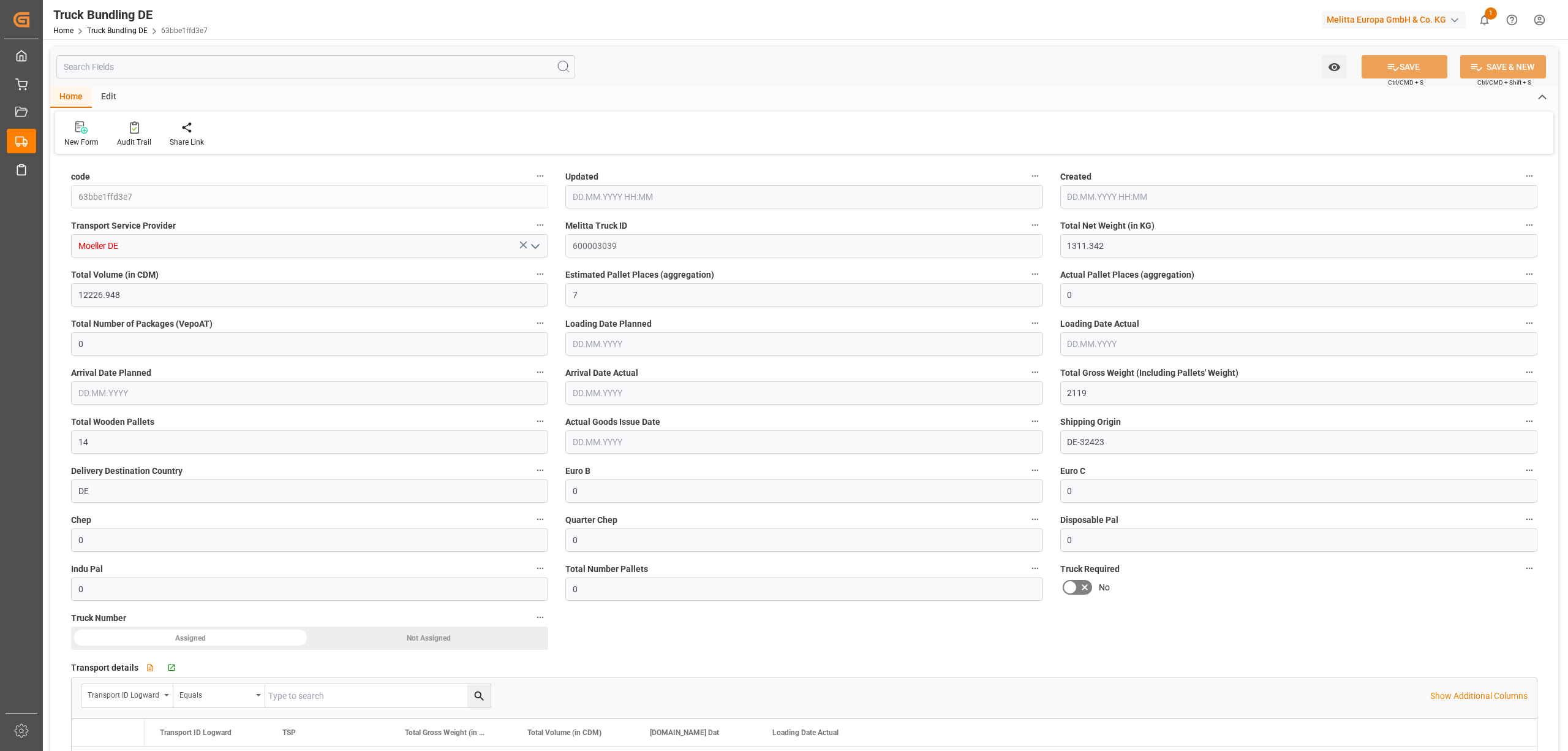
type input "29.09.2025 08:29"
type input "[DATE]"
type input "02.10.2025"
type input "29.09.2025"
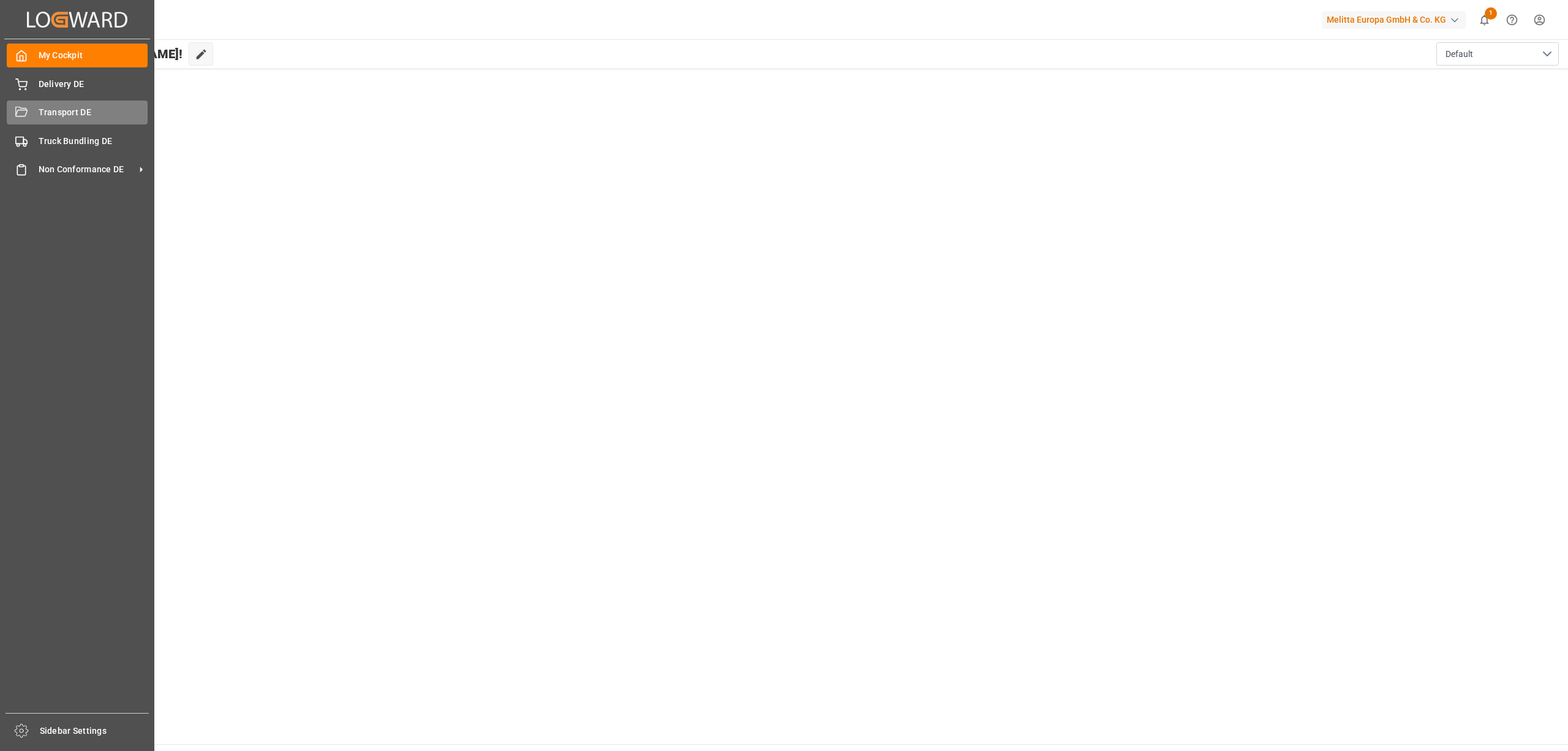
click at [39, 108] on span "Transport DE" at bounding box center [93, 112] width 110 height 13
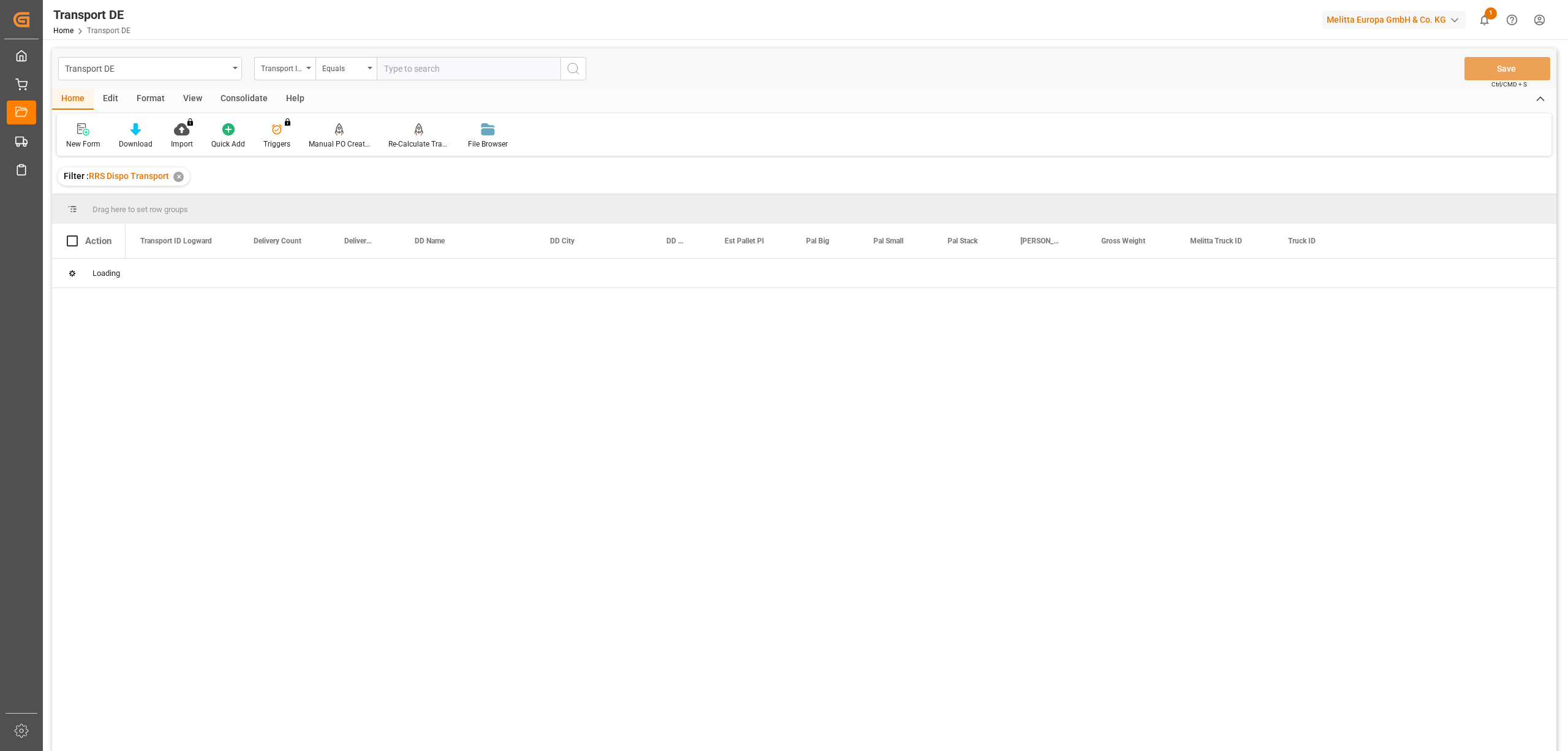
click at [242, 102] on div "Consolidate" at bounding box center [243, 99] width 65 height 21
click at [92, 133] on icon at bounding box center [96, 129] width 12 height 12
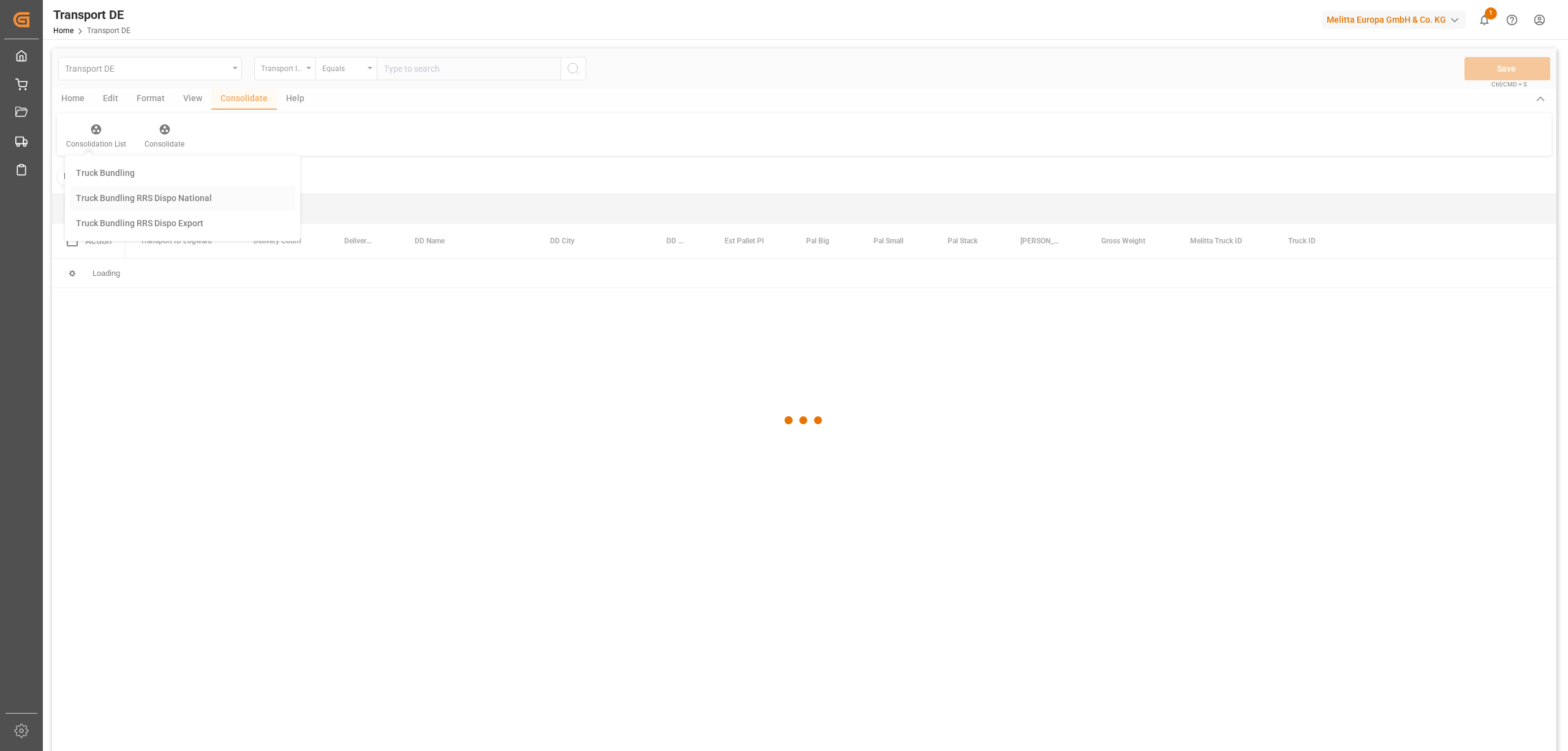
click at [124, 200] on div "Transport DE Transport ID Logward Equals Save Ctrl/CMD + S Home Edit Format Vie…" at bounding box center [804, 416] width 1504 height 734
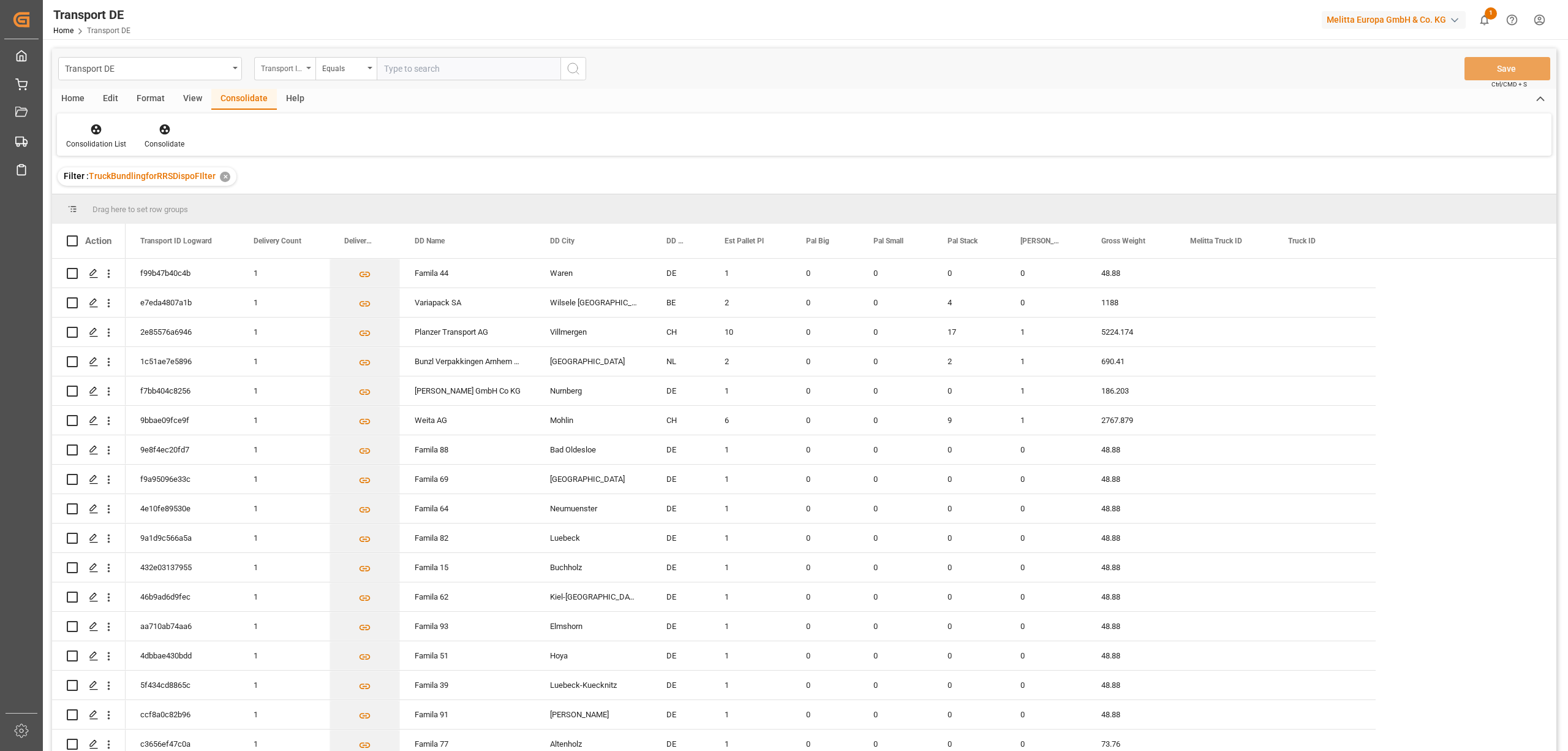
click at [275, 68] on div "Transport ID Logward" at bounding box center [281, 67] width 41 height 14
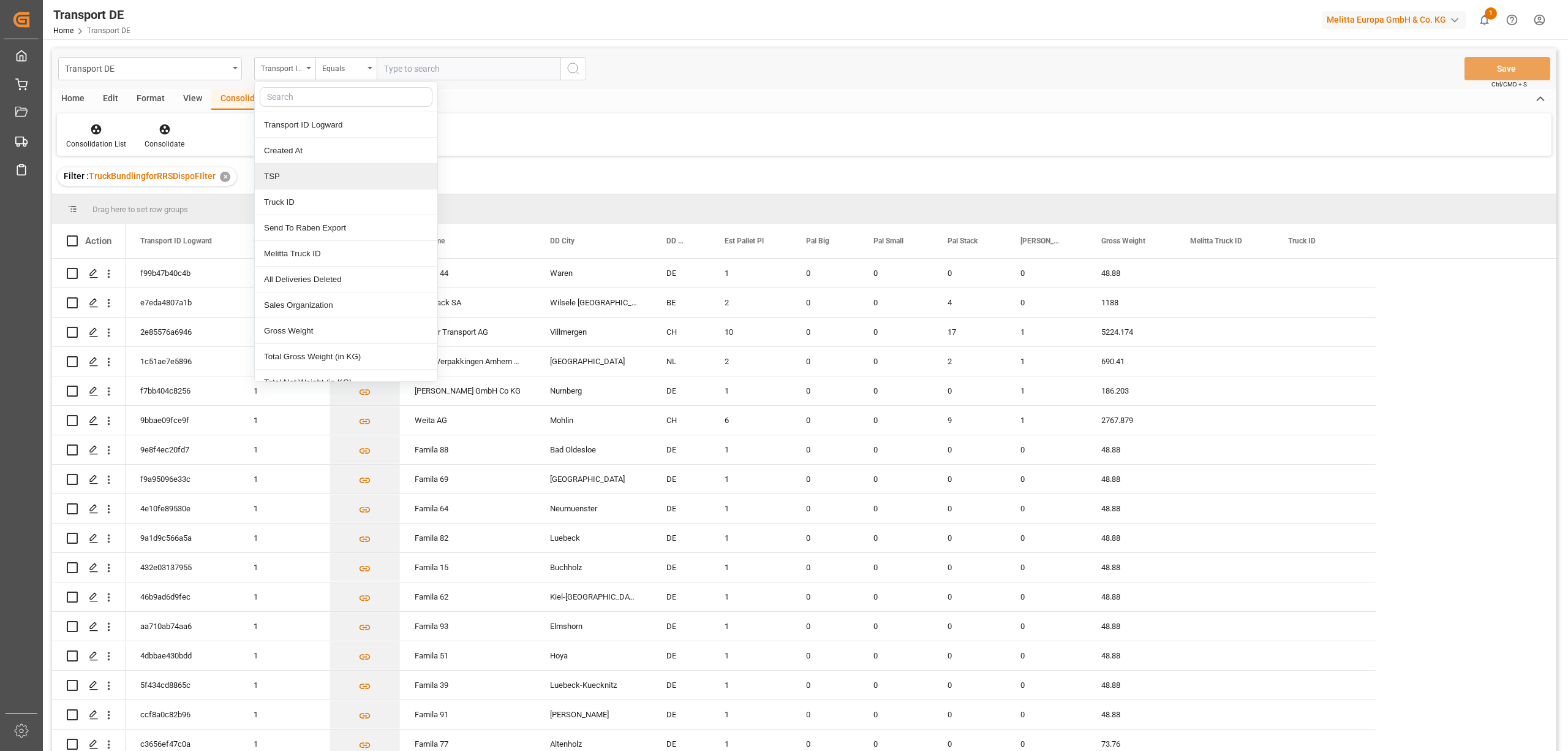
click at [295, 175] on div "TSP" at bounding box center [346, 176] width 182 height 26
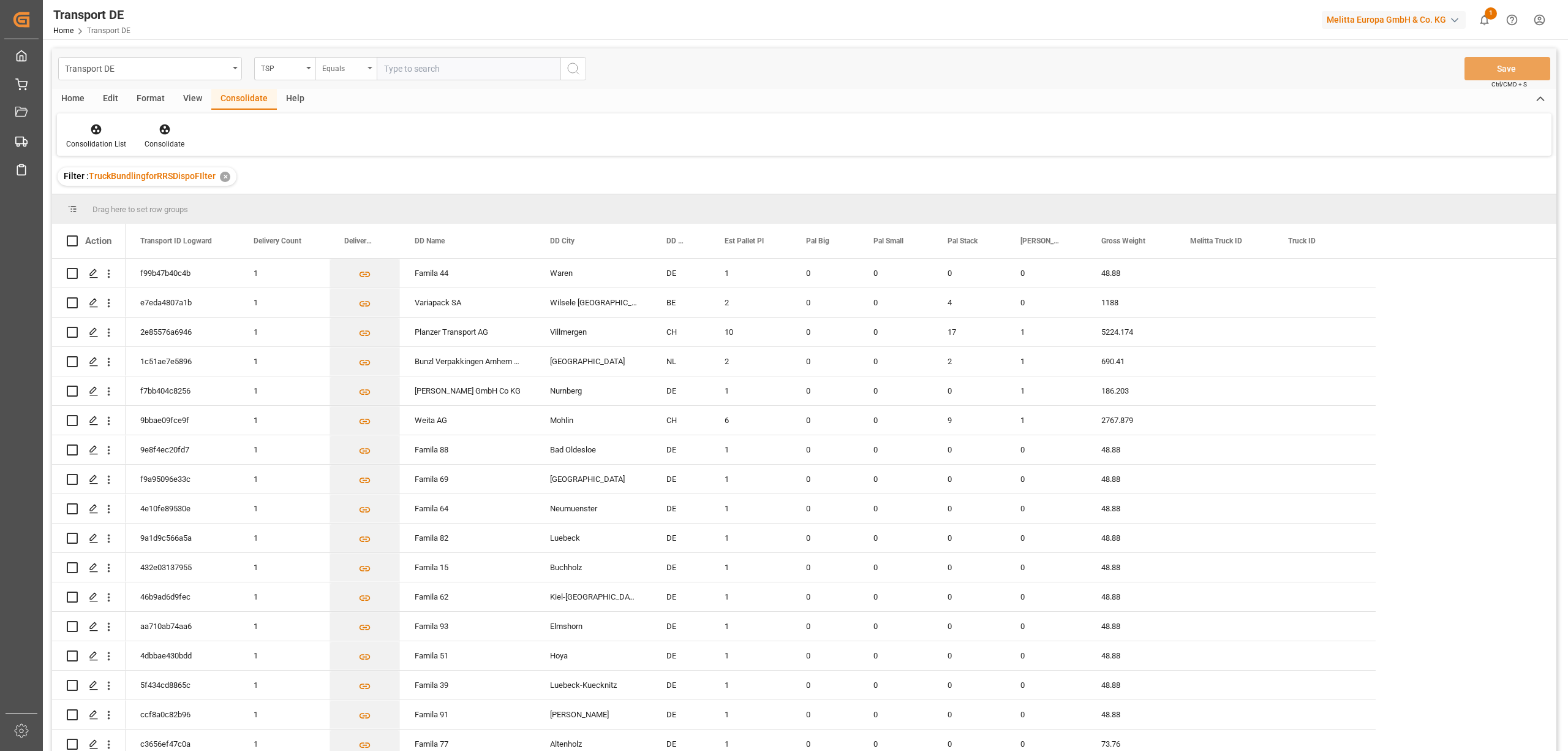
click at [329, 74] on div "Equals" at bounding box center [346, 68] width 61 height 23
click at [358, 204] on div "Starts with" at bounding box center [407, 201] width 182 height 26
type input "Self"
click at [575, 66] on icon "search button" at bounding box center [573, 68] width 15 height 15
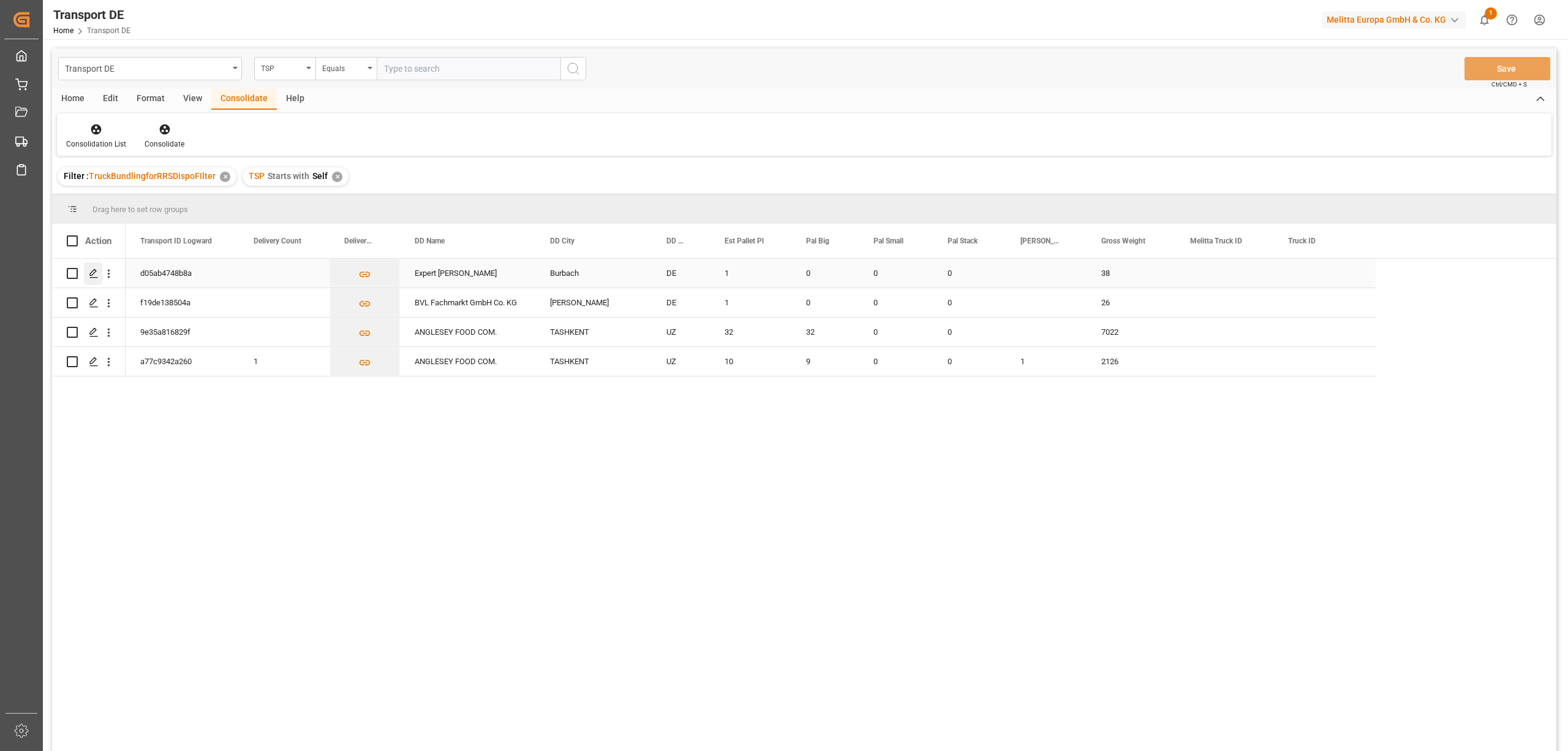
click at [89, 272] on icon "Press SPACE to select this row." at bounding box center [94, 273] width 10 height 10
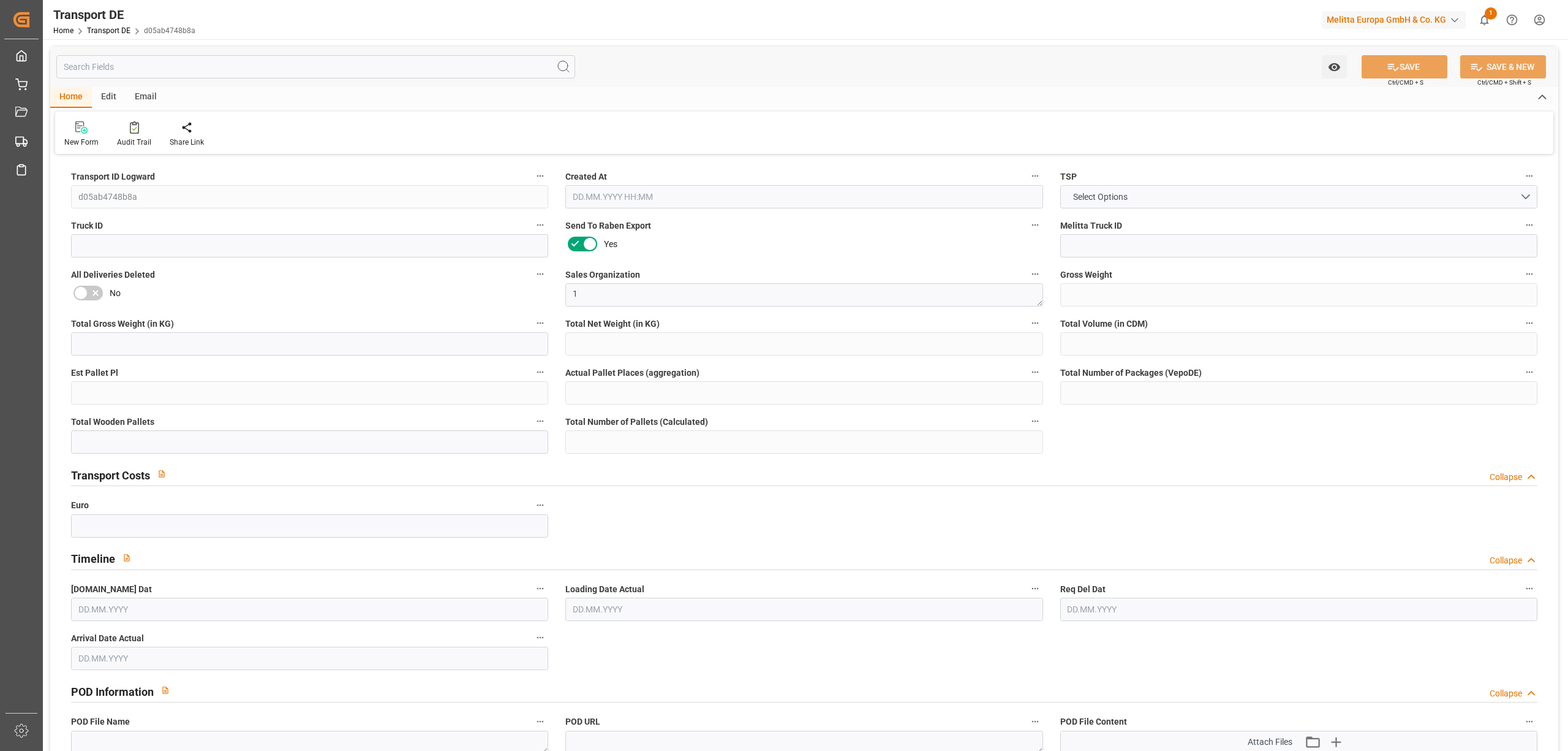
type input "38"
type input "14.4"
type input "12.162"
type input "266.04"
type input "1"
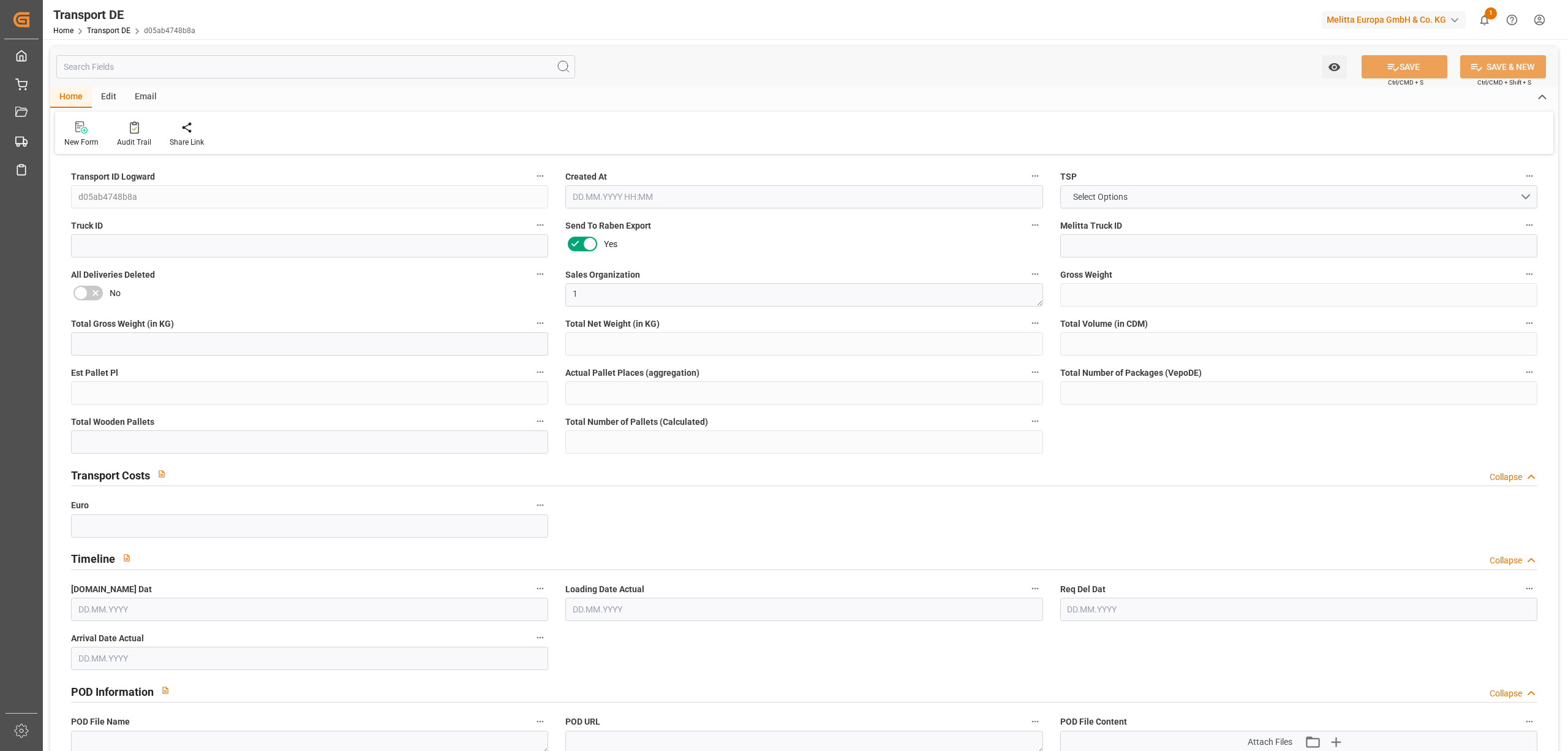
type input "0"
type input "1"
type input "0"
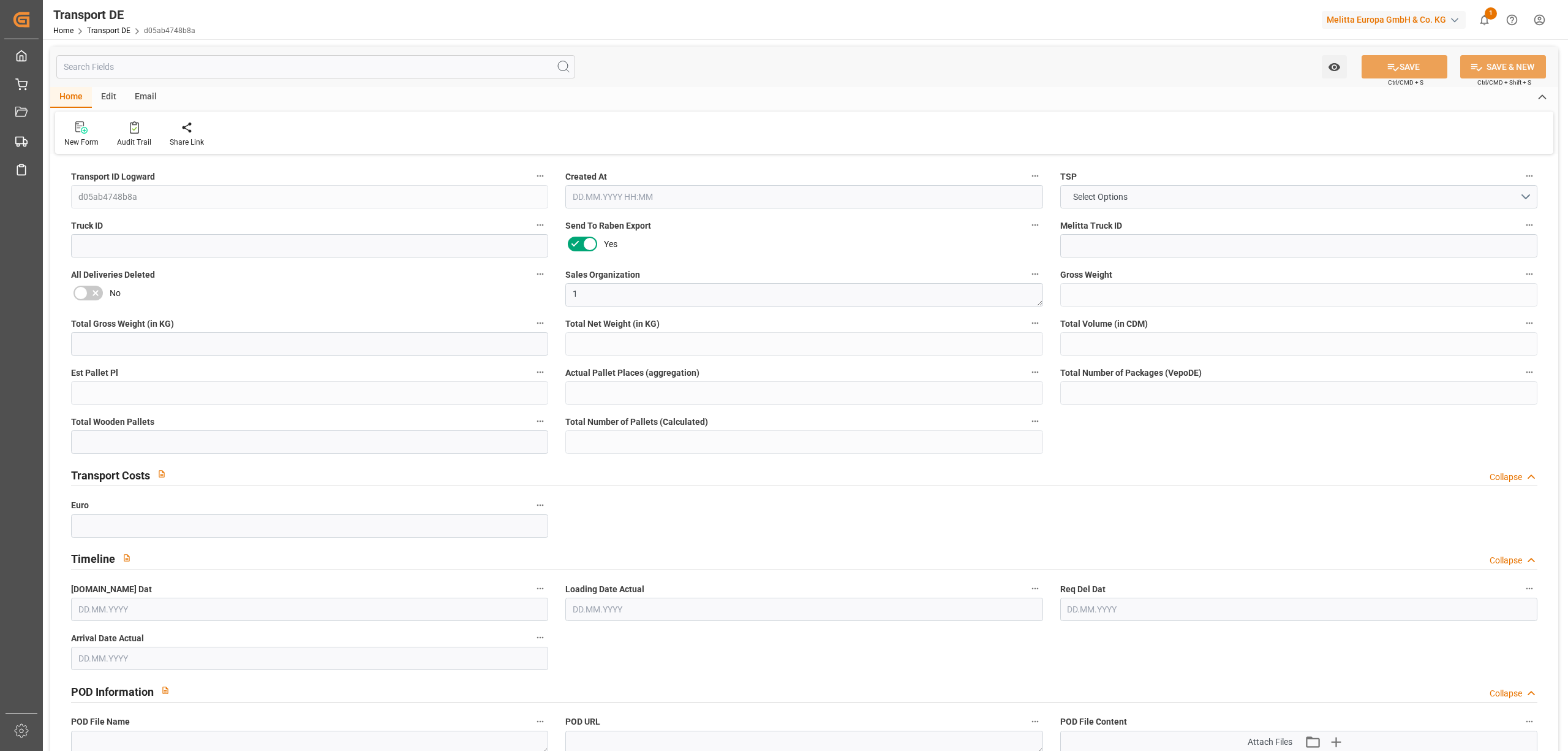
type input "57"
type input "0"
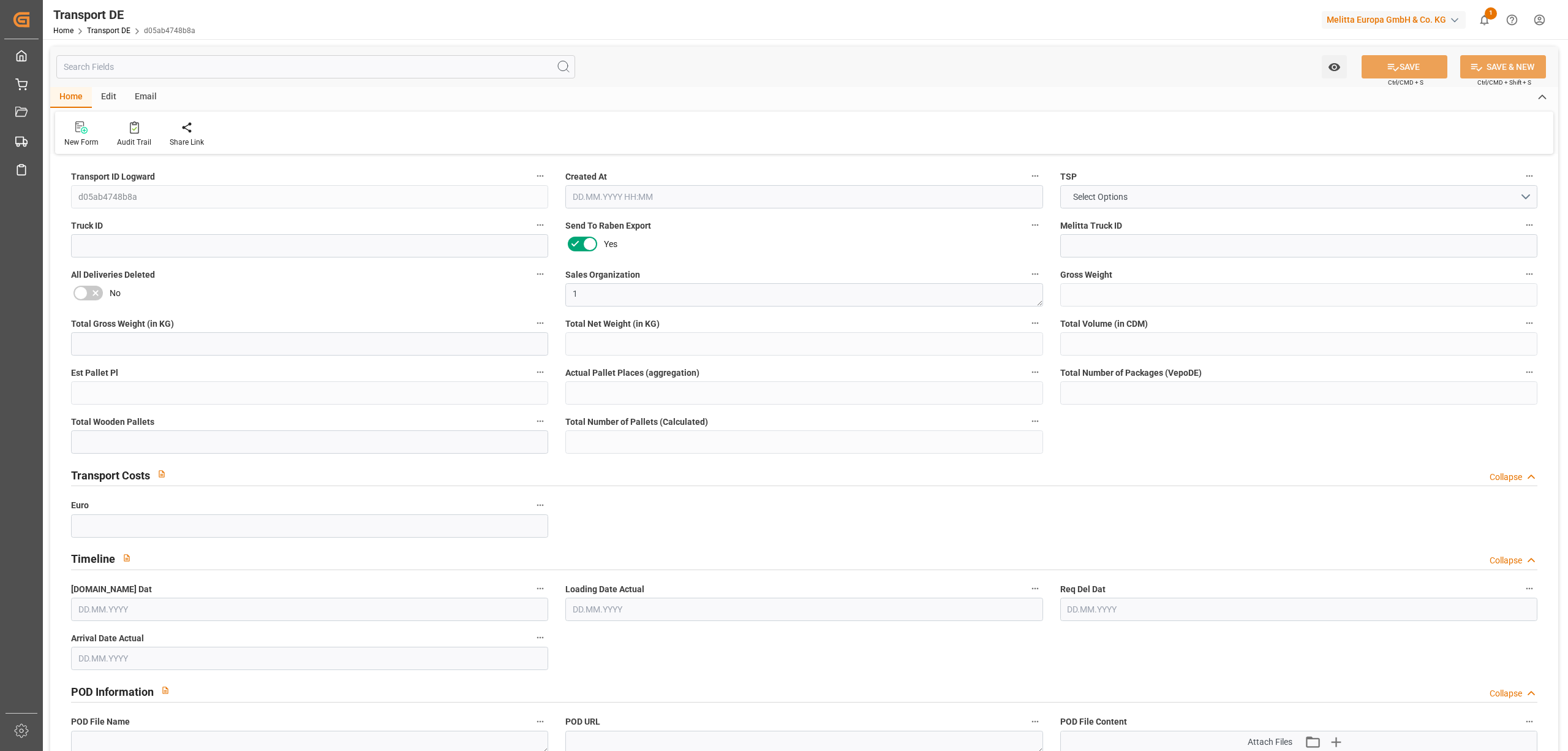
type input "0"
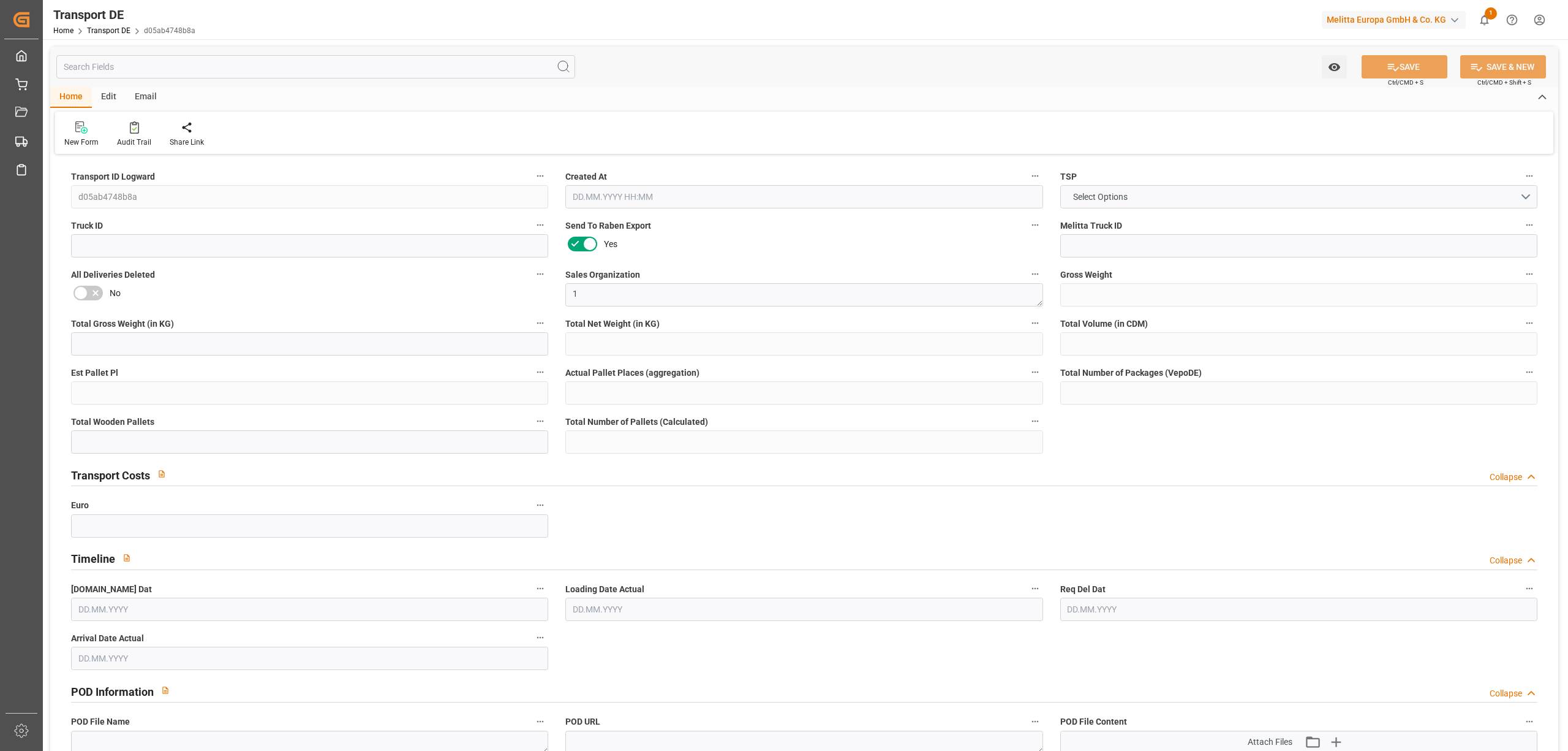
type input "0"
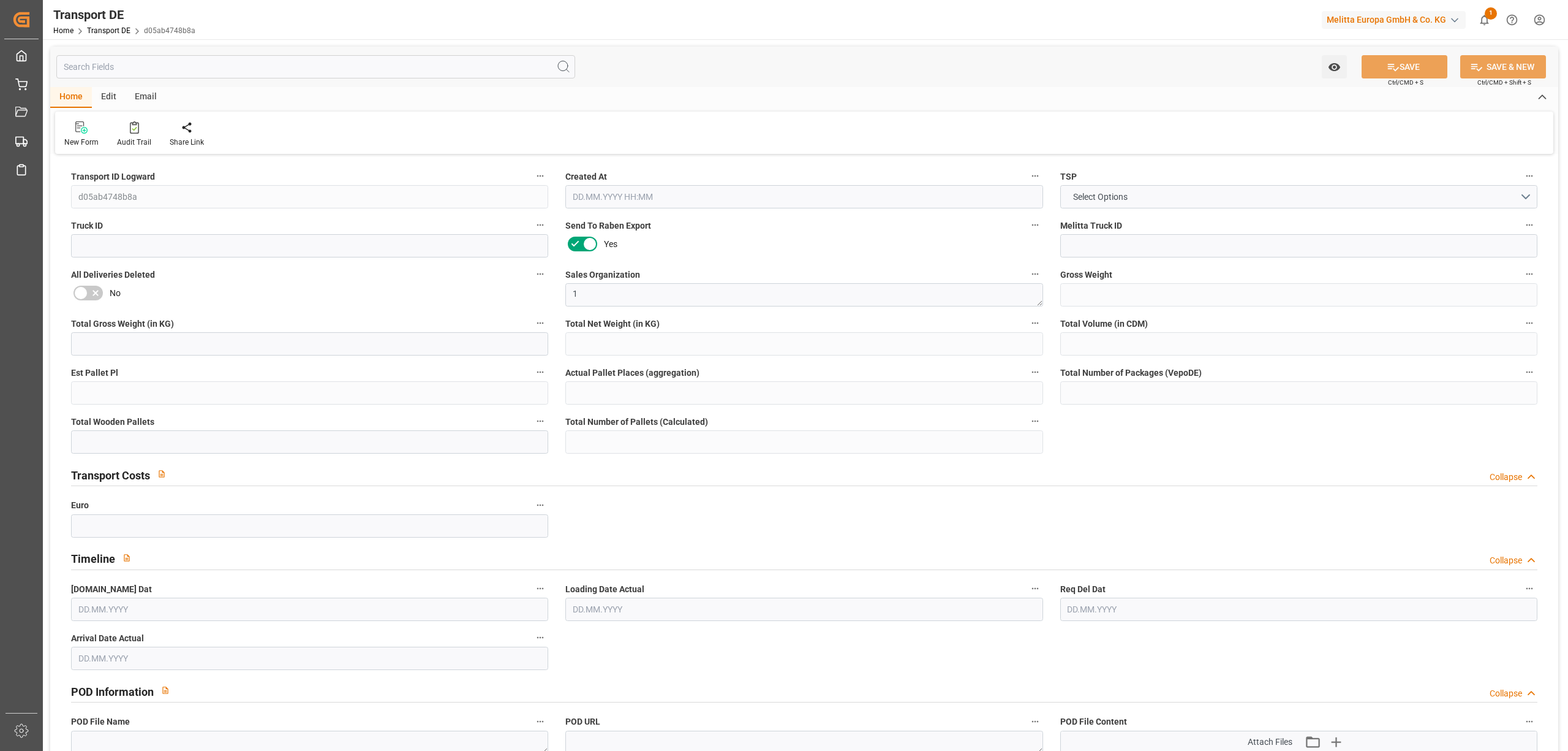
type input "0"
type input "[DATE] 22:04"
type input "[DATE]"
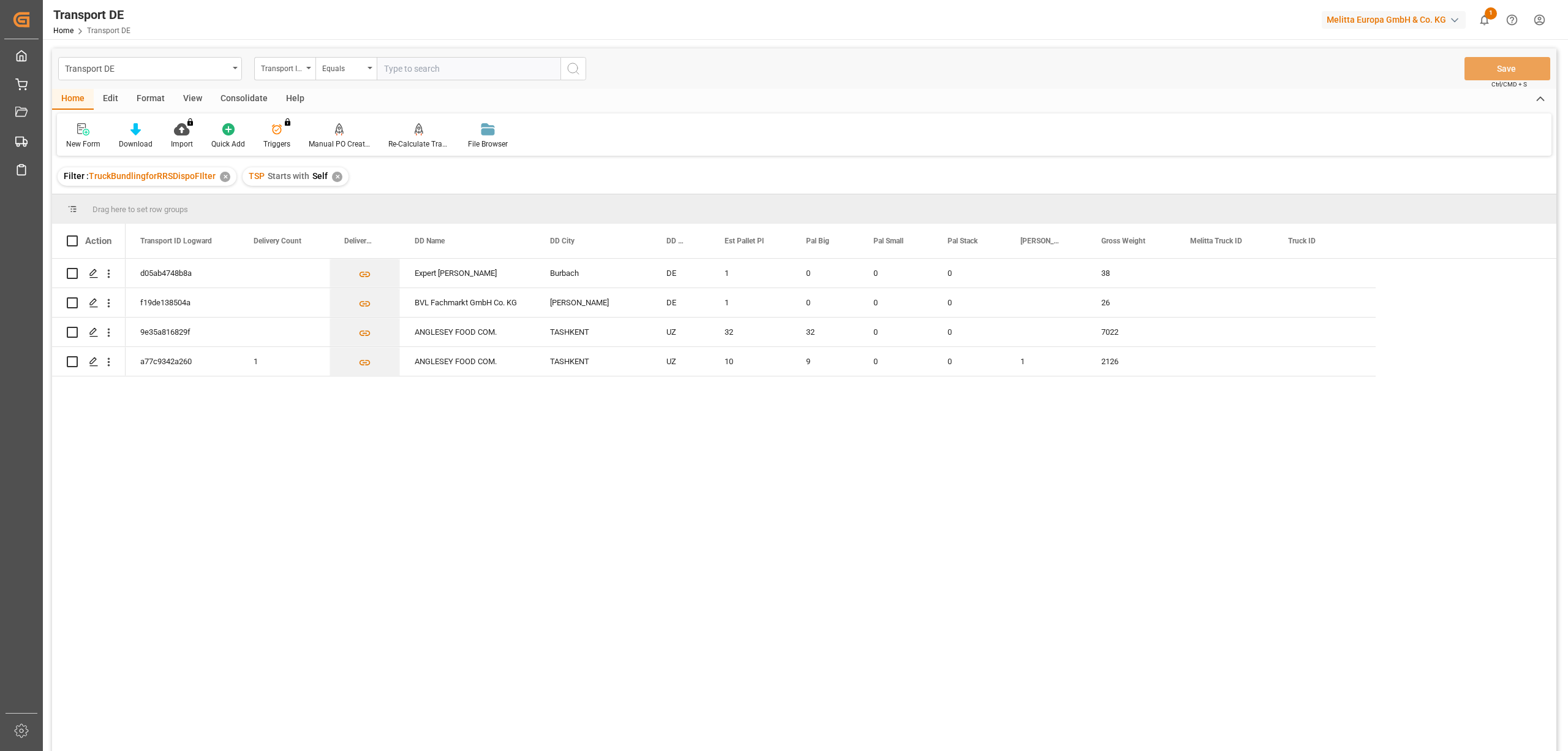
click at [336, 172] on div "✕" at bounding box center [337, 177] width 11 height 11
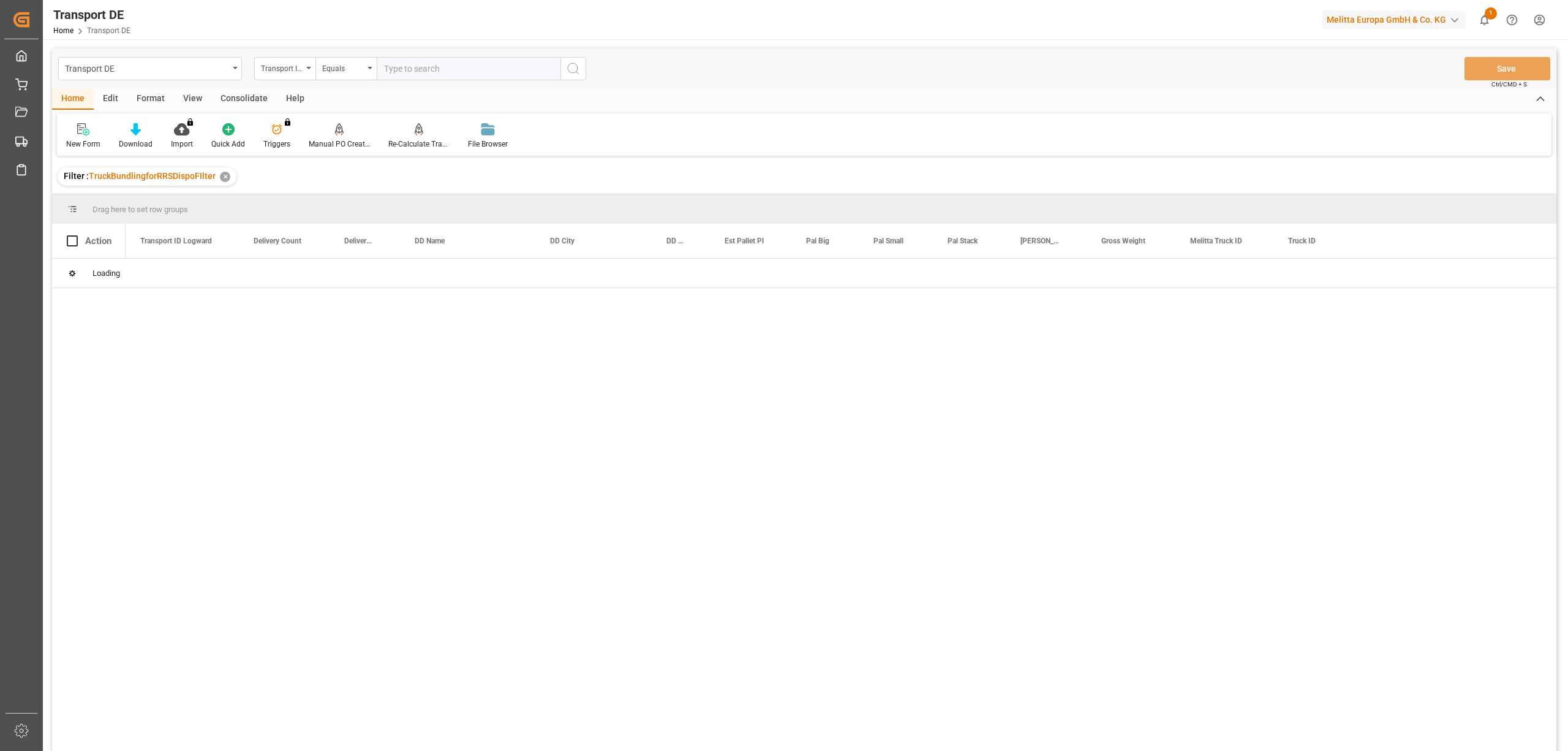
click at [280, 73] on div "Transport ID Logward" at bounding box center [281, 67] width 41 height 14
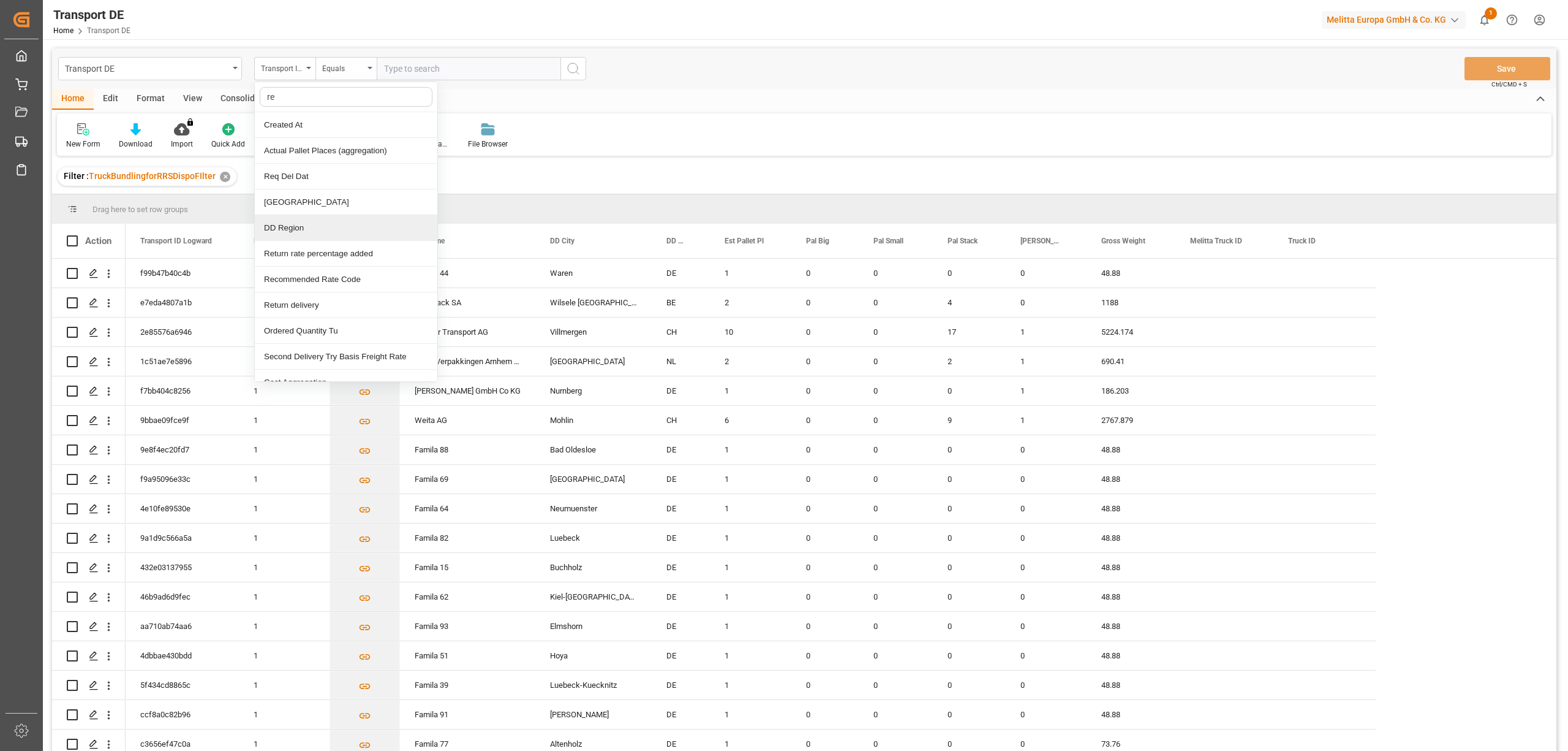
type input "req"
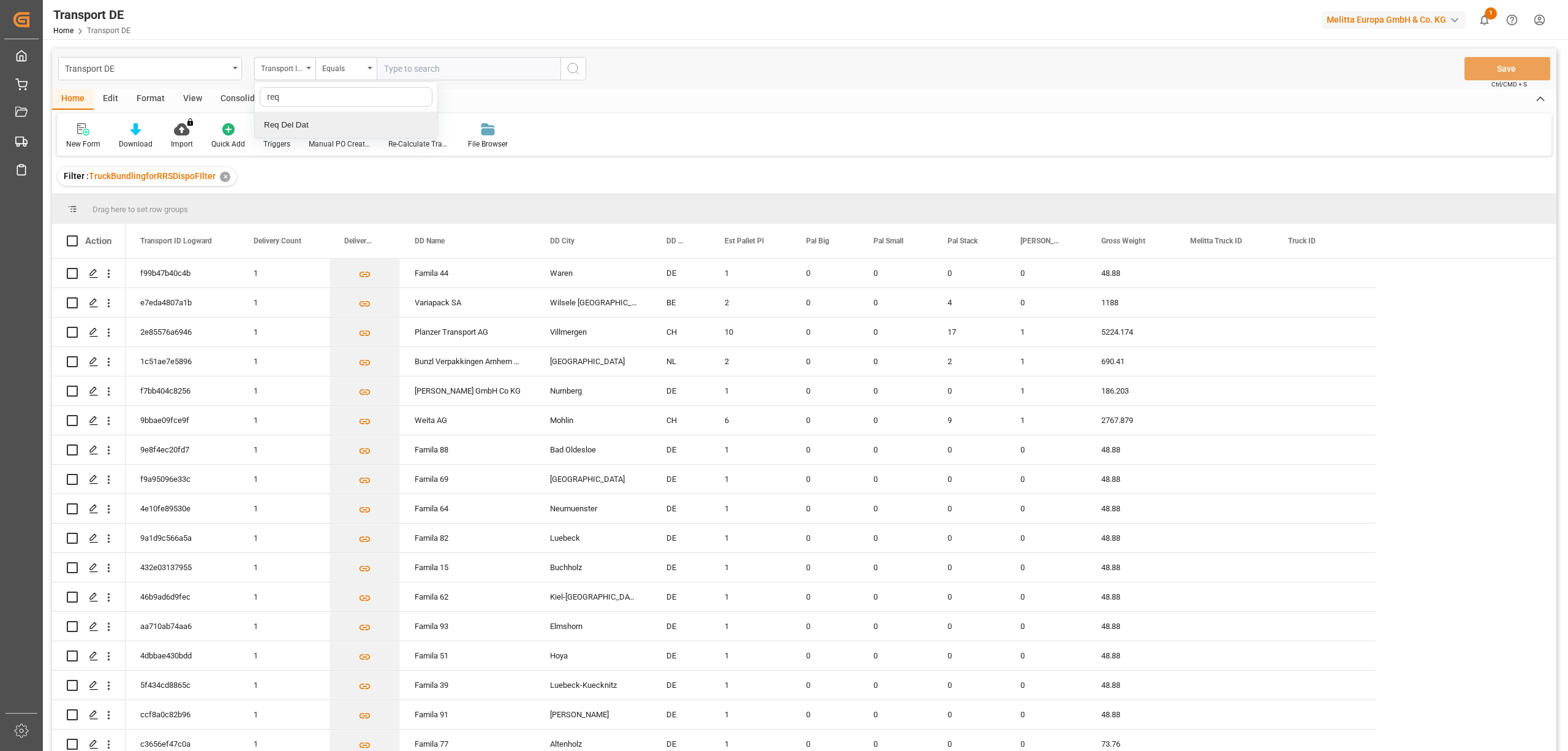
click at [277, 125] on div "Req Del Dat" at bounding box center [346, 125] width 182 height 26
click at [344, 65] on div "Equals" at bounding box center [343, 67] width 41 height 14
click at [356, 237] on div "In range" at bounding box center [407, 228] width 182 height 26
click at [392, 67] on input "text" at bounding box center [422, 68] width 92 height 23
type input "[DATE]"
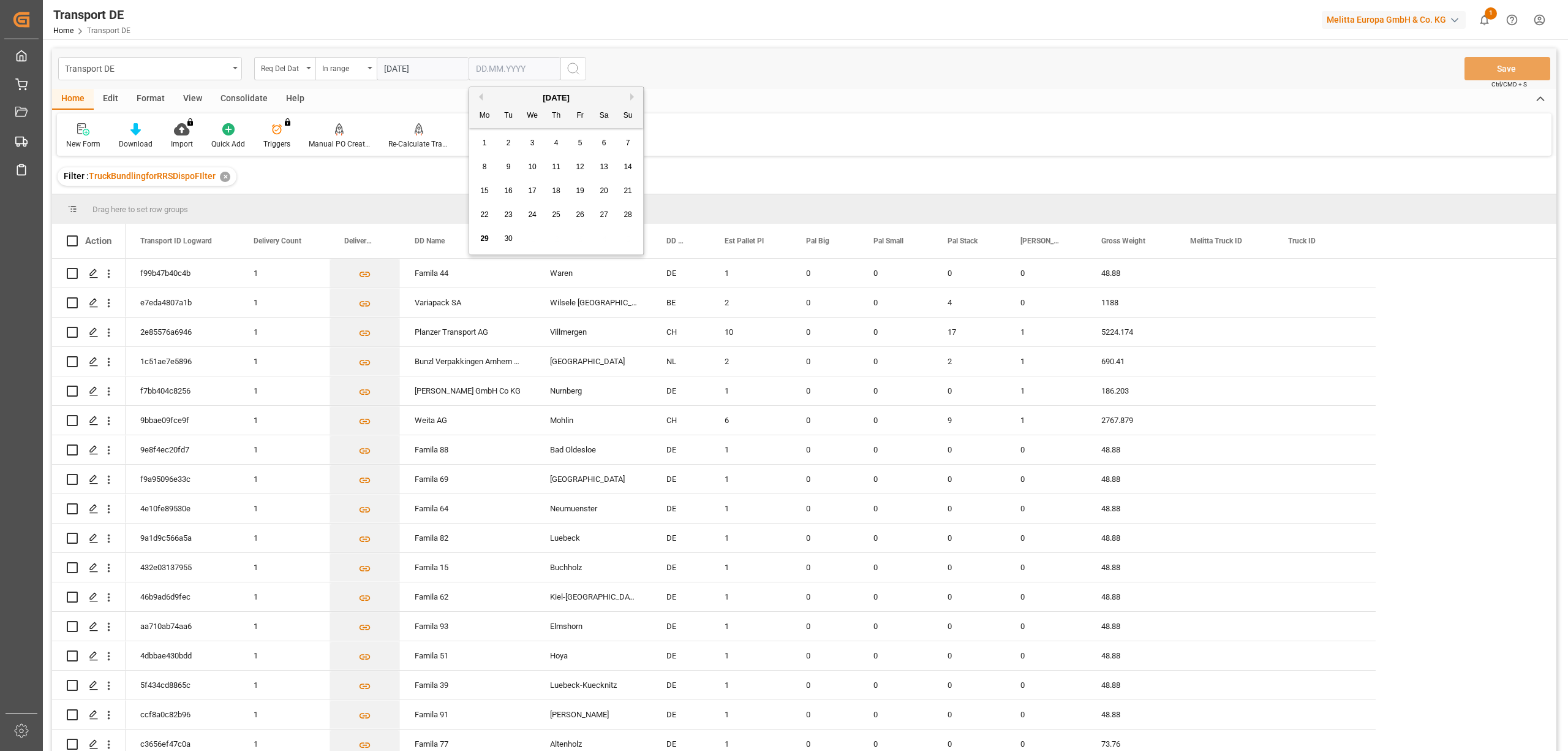
click at [478, 67] on input "text" at bounding box center [514, 68] width 92 height 23
type input "[DATE]"
click at [577, 66] on icon "search button" at bounding box center [573, 68] width 15 height 15
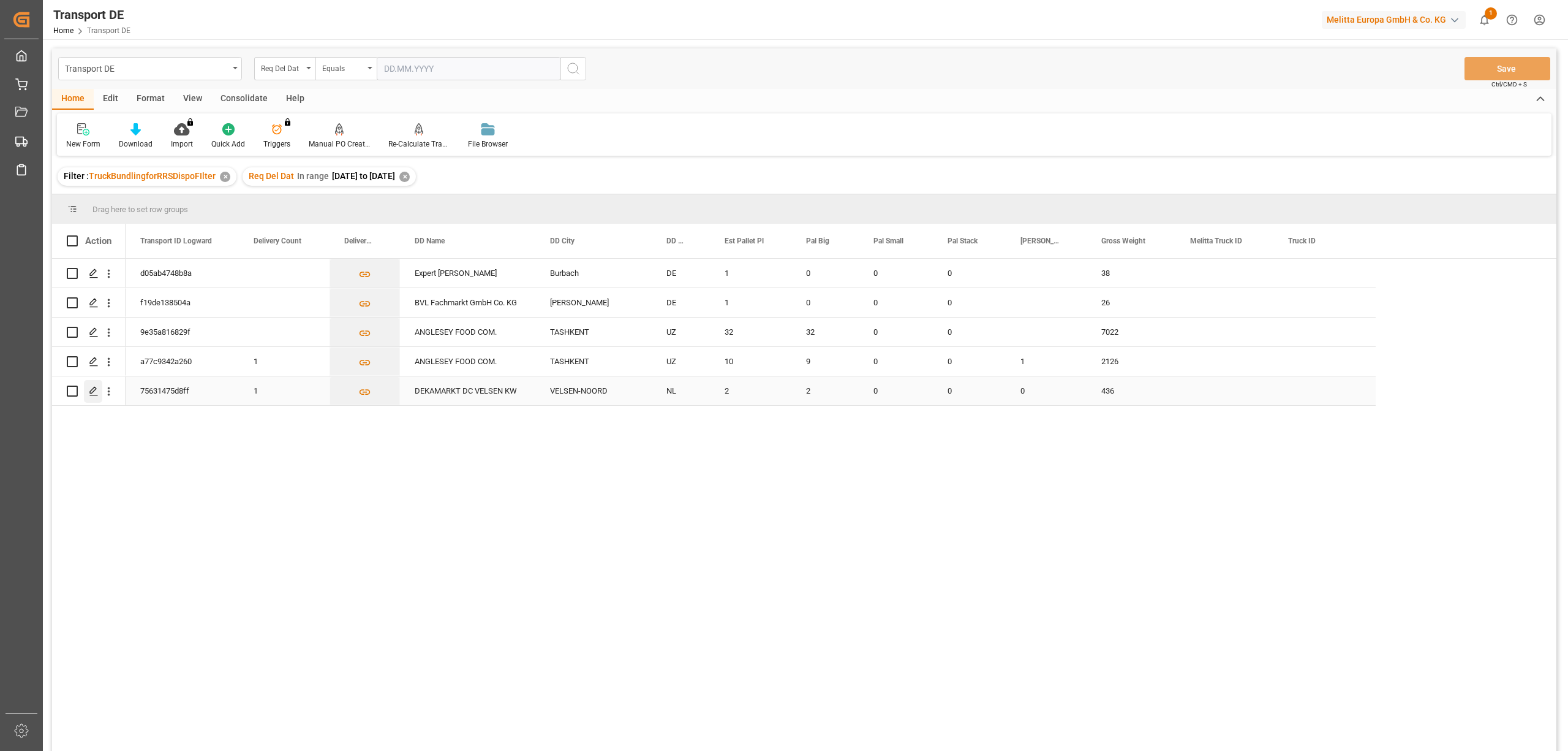
click at [94, 394] on icon "Press SPACE to select this row." at bounding box center [94, 391] width 10 height 10
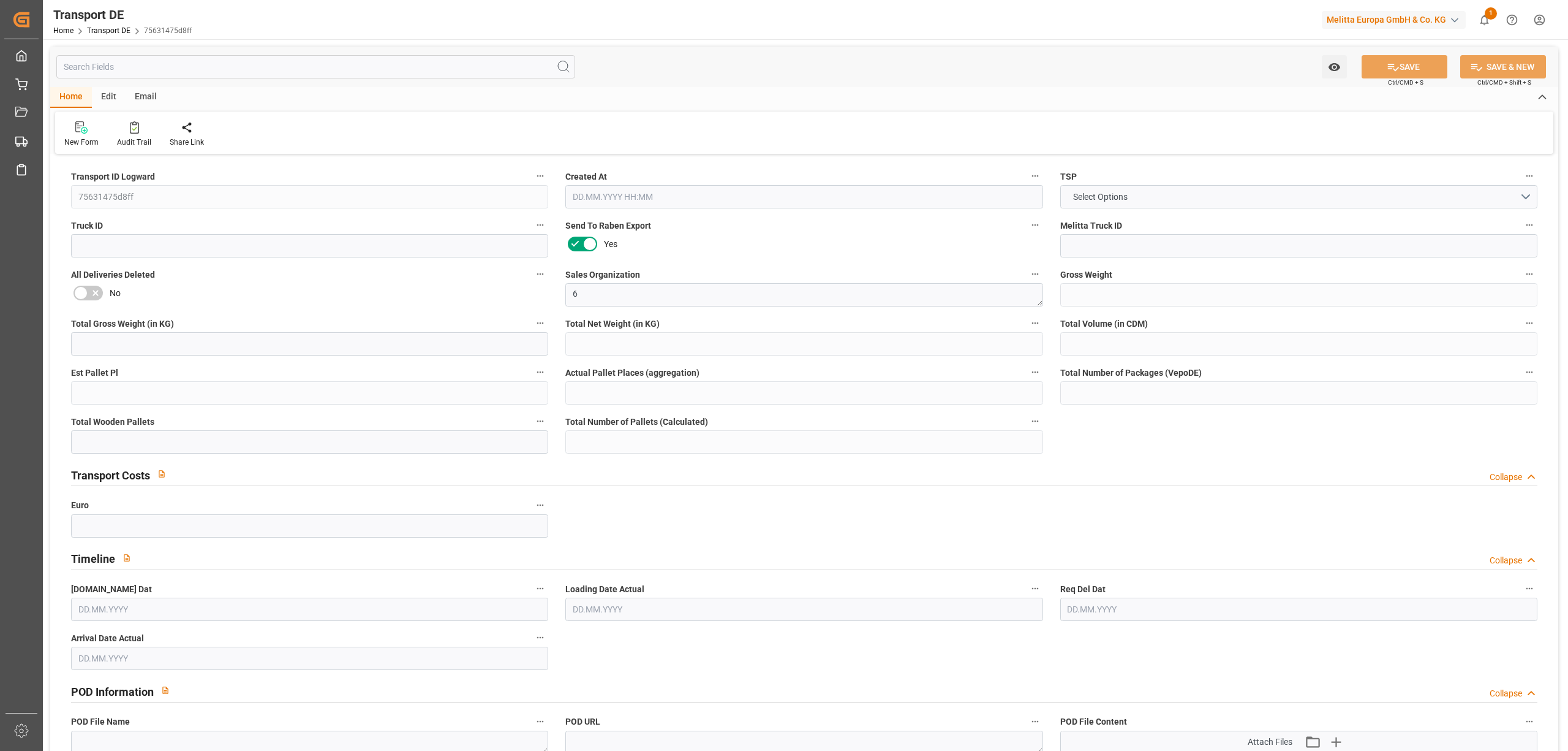
type input "436"
type input "386.592"
type input "364.032"
type input "2887.68"
type input "2"
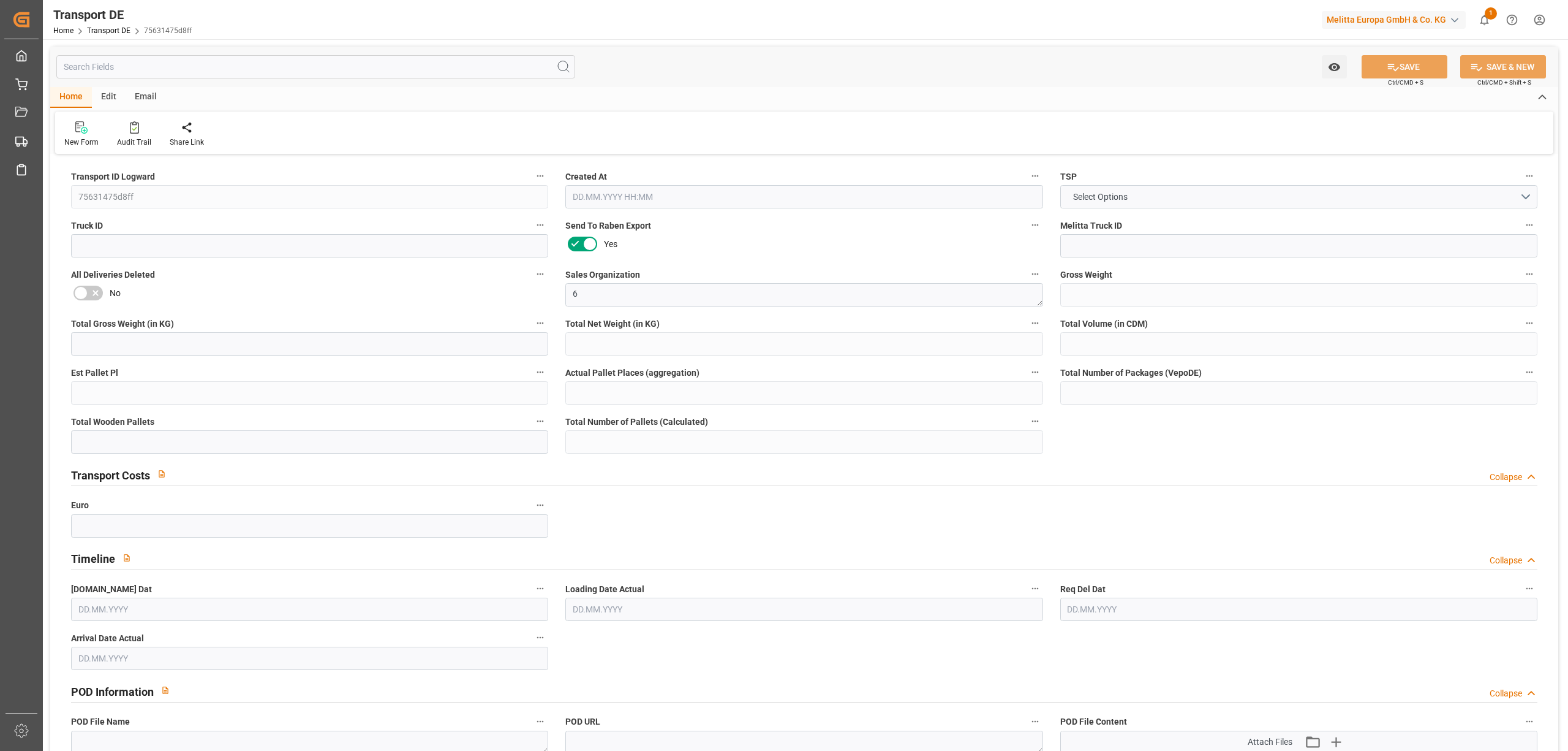
type input "0"
type input "2"
type input "0"
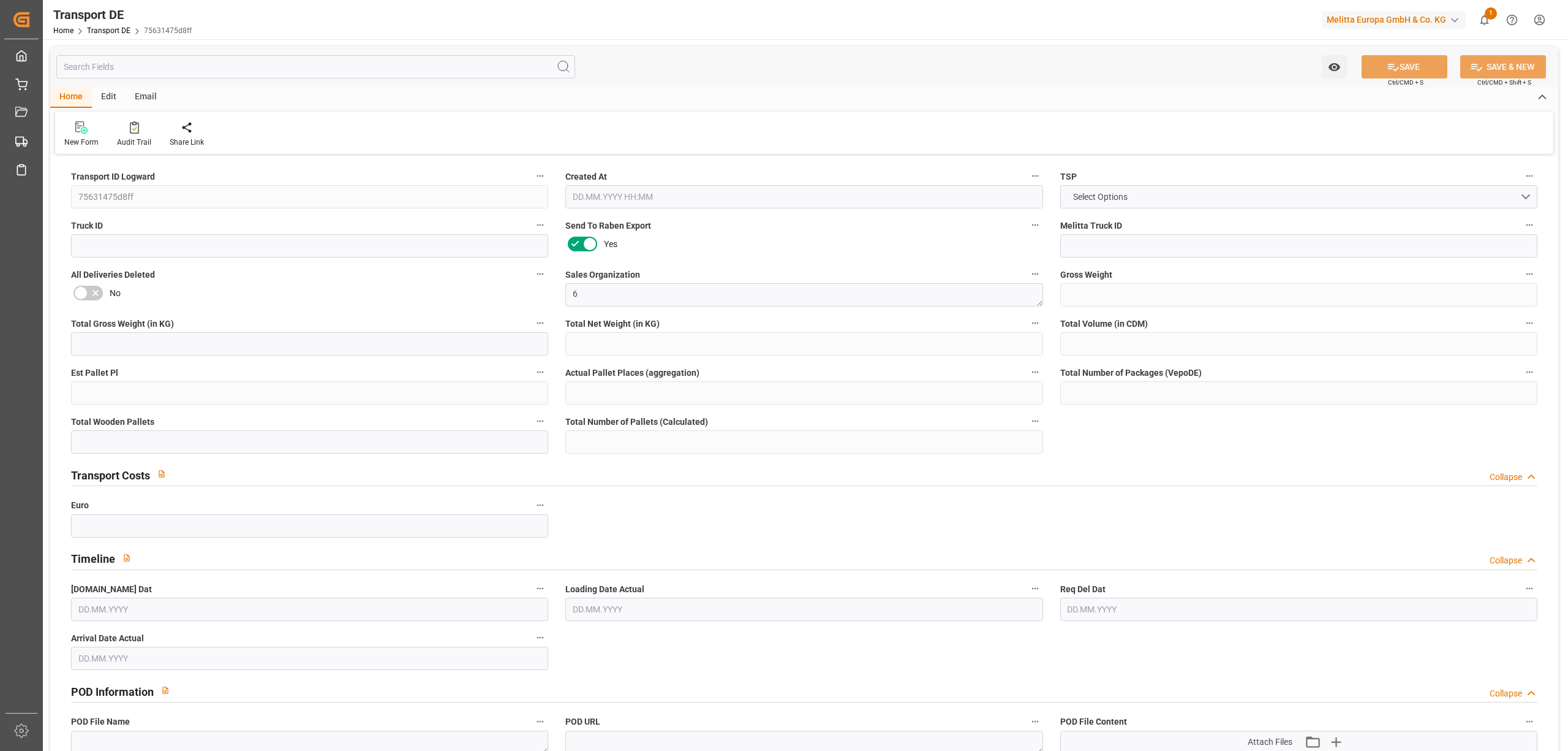
type input "19"
type input "0"
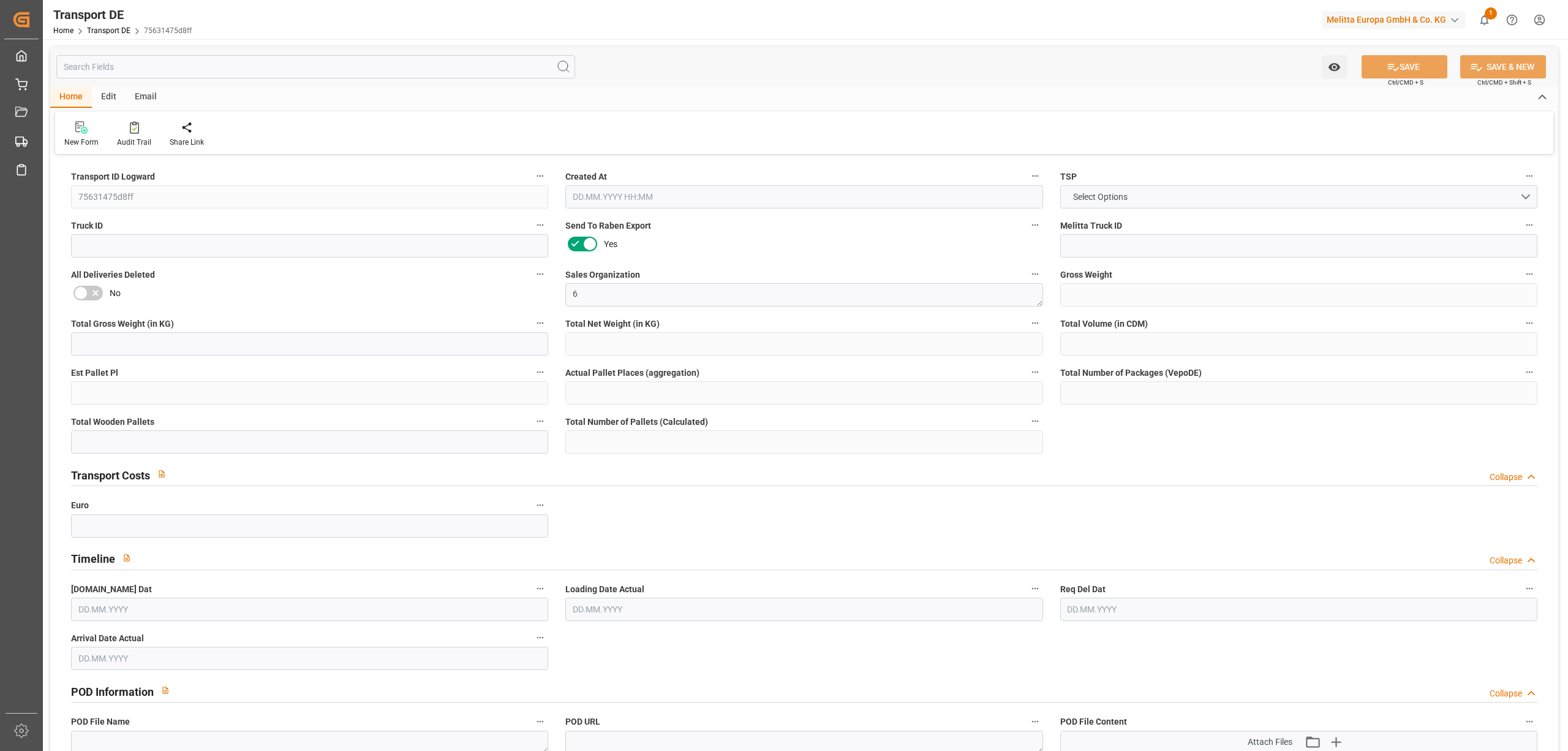
type input "0"
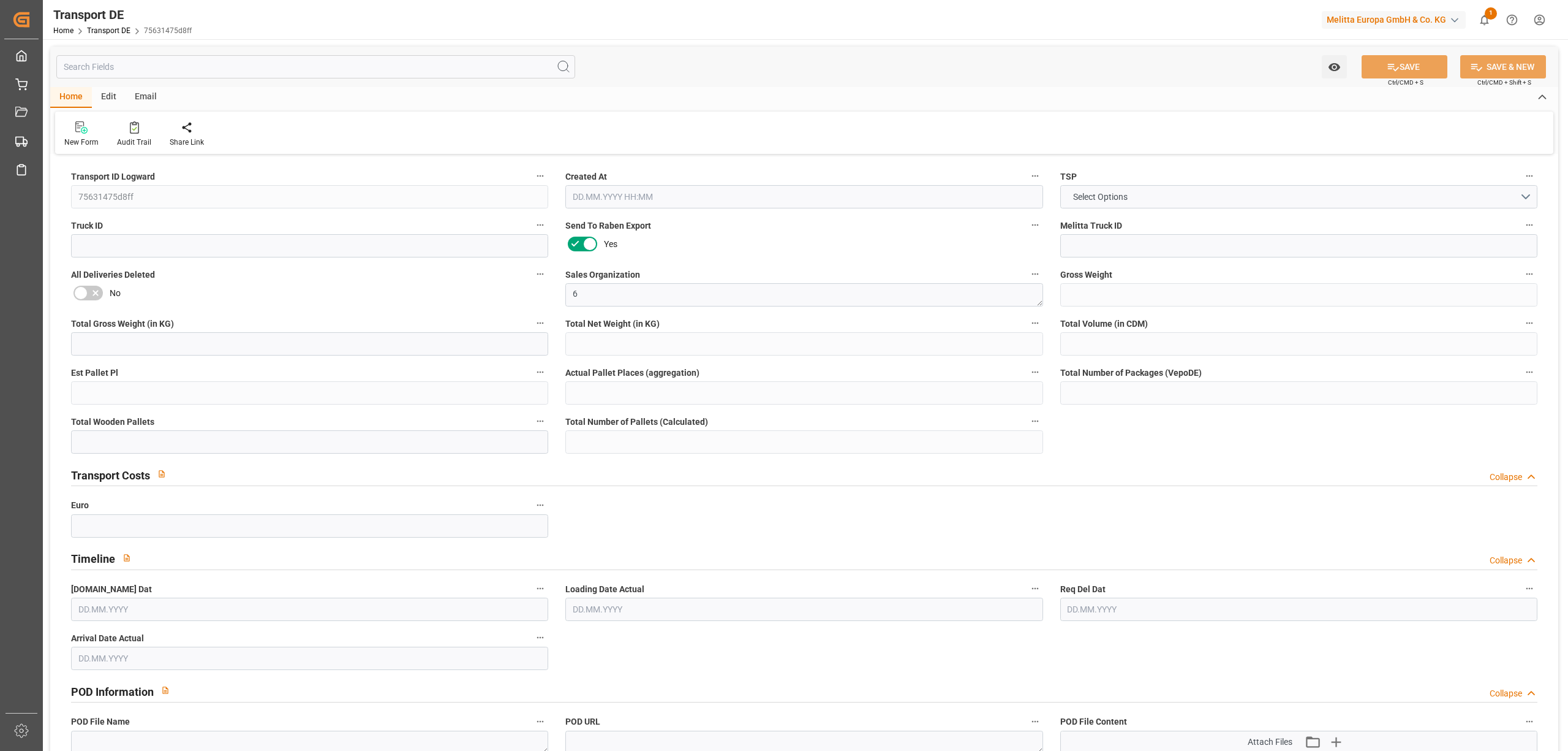
type input "0"
type input "2"
type input "0"
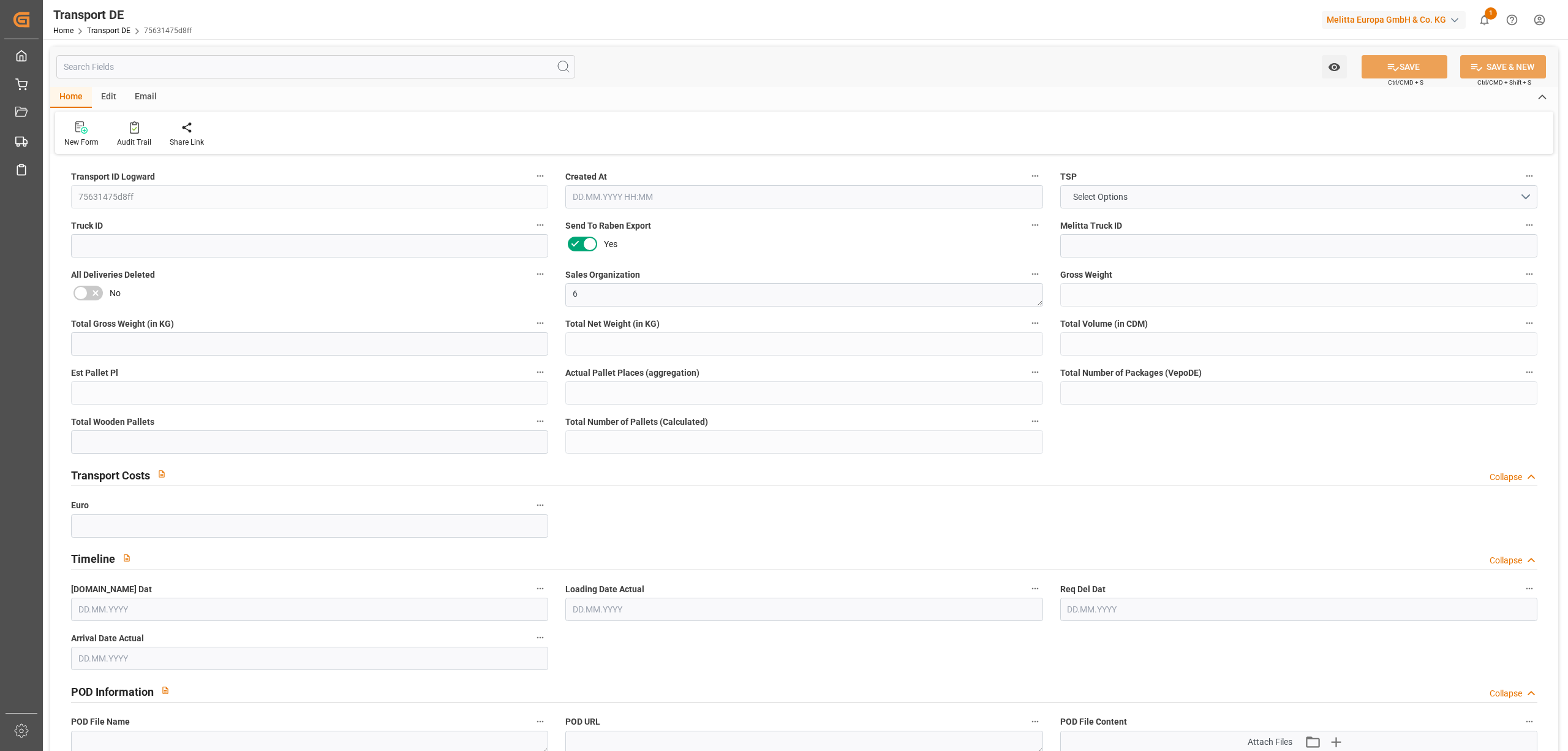
type input "0"
type input "1"
type input "0"
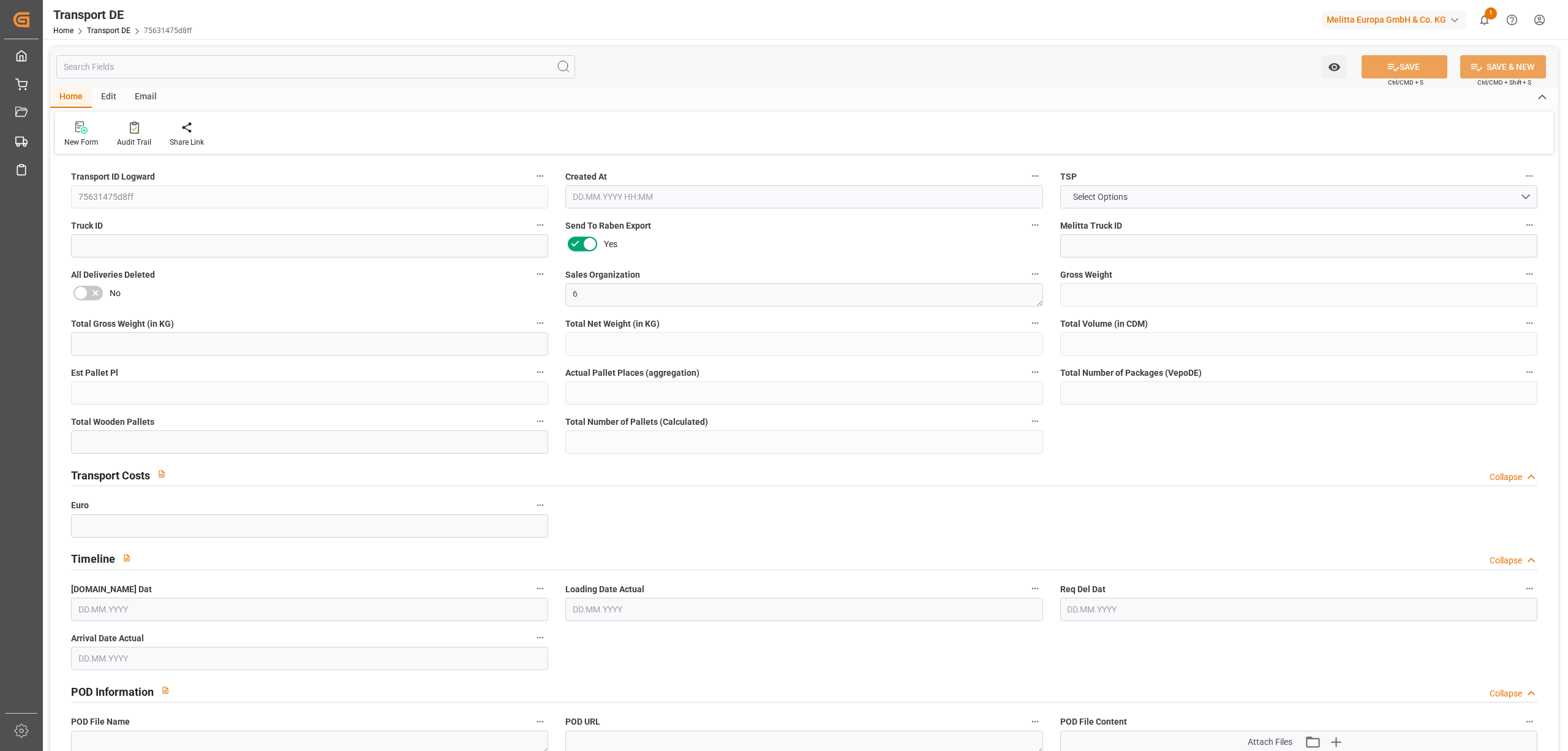
type input "96"
type input "113.4983"
type input "110.4593"
type input "[DATE] 15:16"
type input "[DATE]"
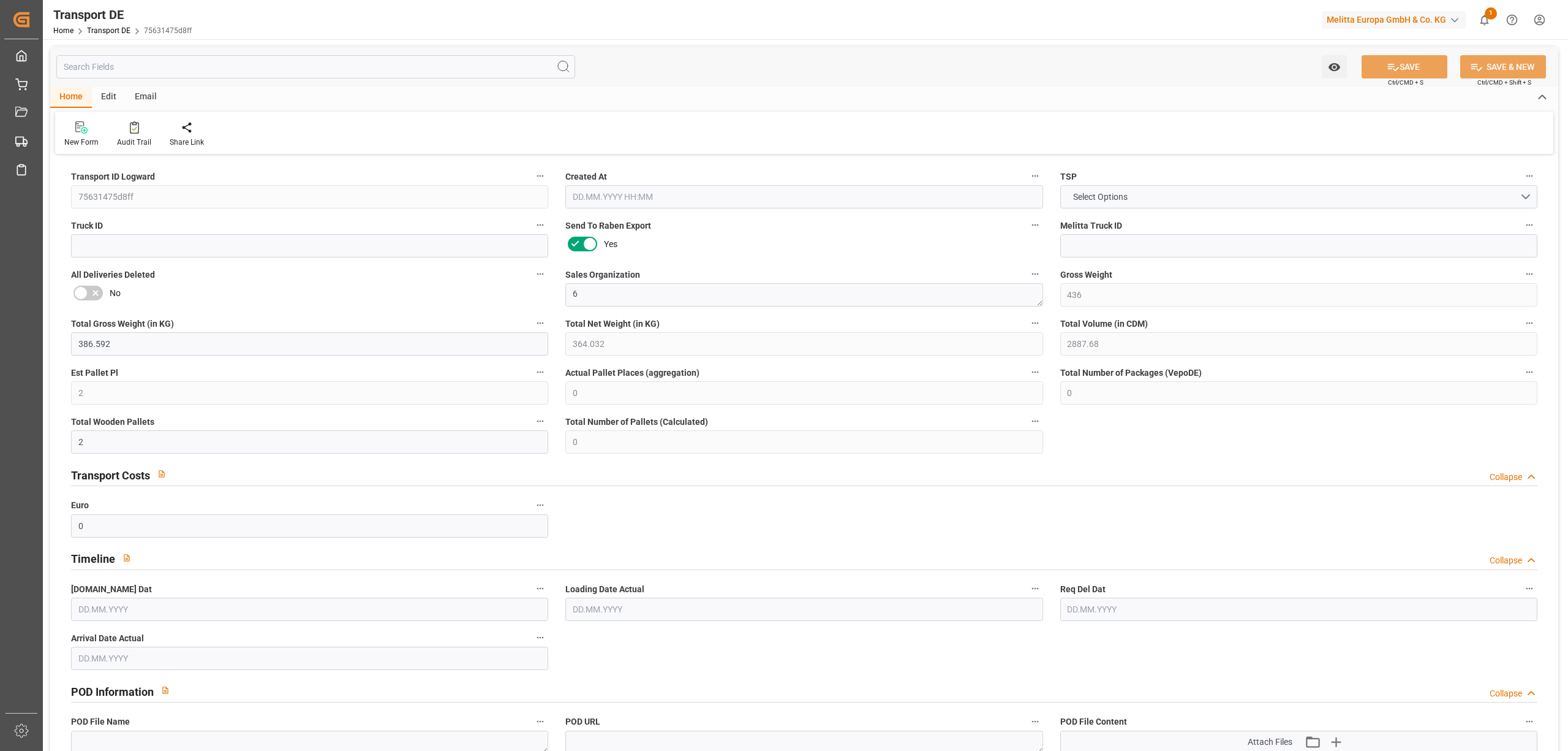
type input "[DATE]"
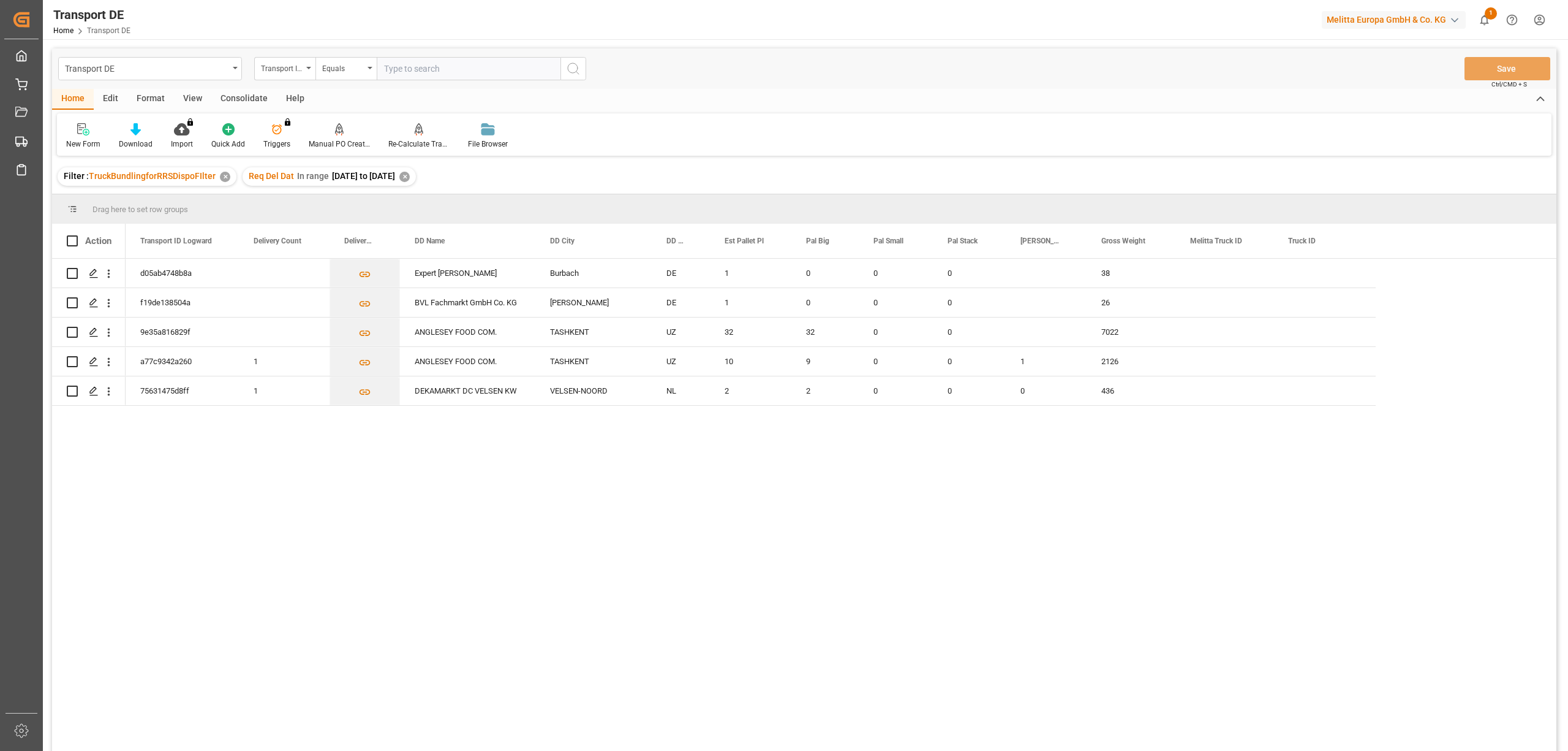
click at [410, 177] on div "✕" at bounding box center [404, 177] width 11 height 11
